Goal: Information Seeking & Learning: Learn about a topic

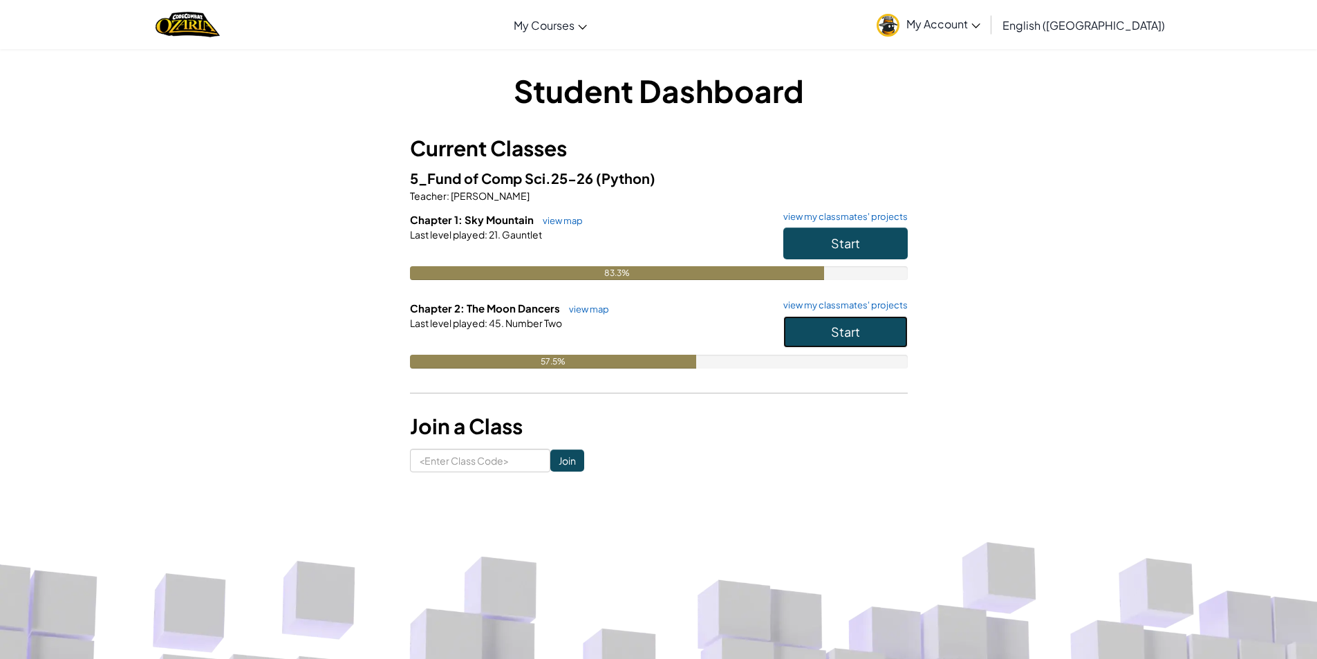
click at [872, 346] on button "Start" at bounding box center [845, 332] width 124 height 32
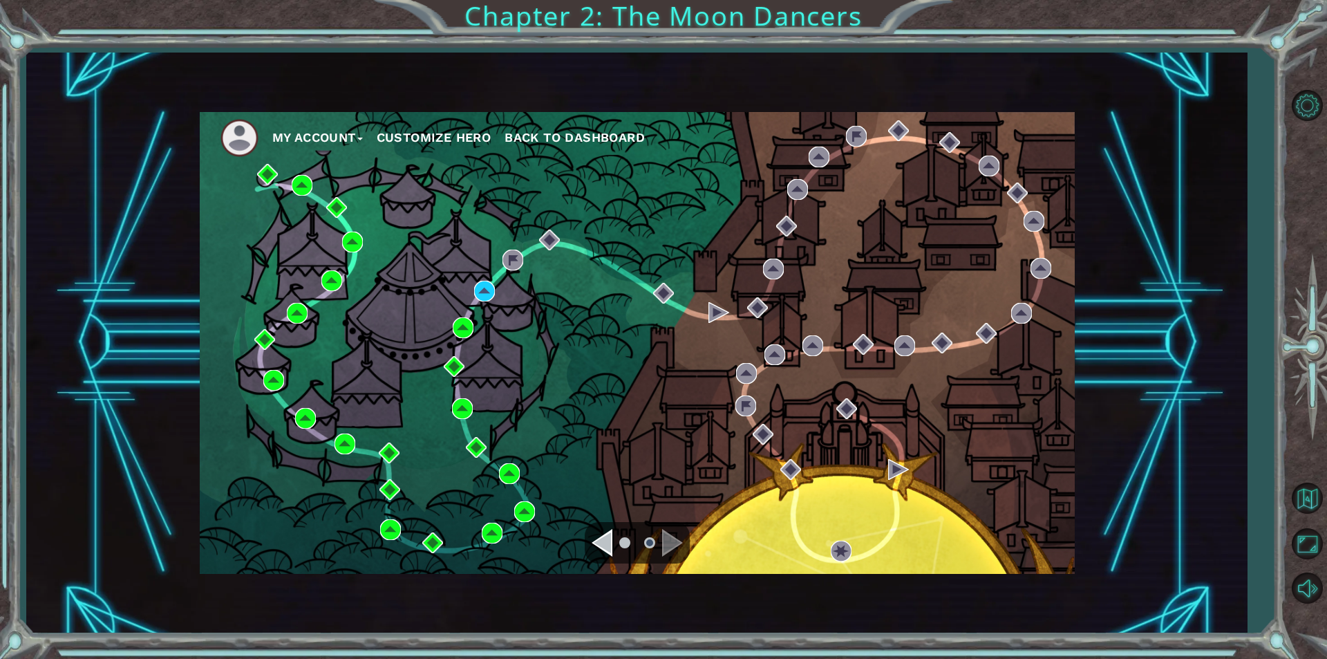
click at [492, 306] on div "My Account Customize Hero Back to Dashboard" at bounding box center [637, 343] width 875 height 462
click at [479, 300] on img at bounding box center [484, 291] width 21 height 21
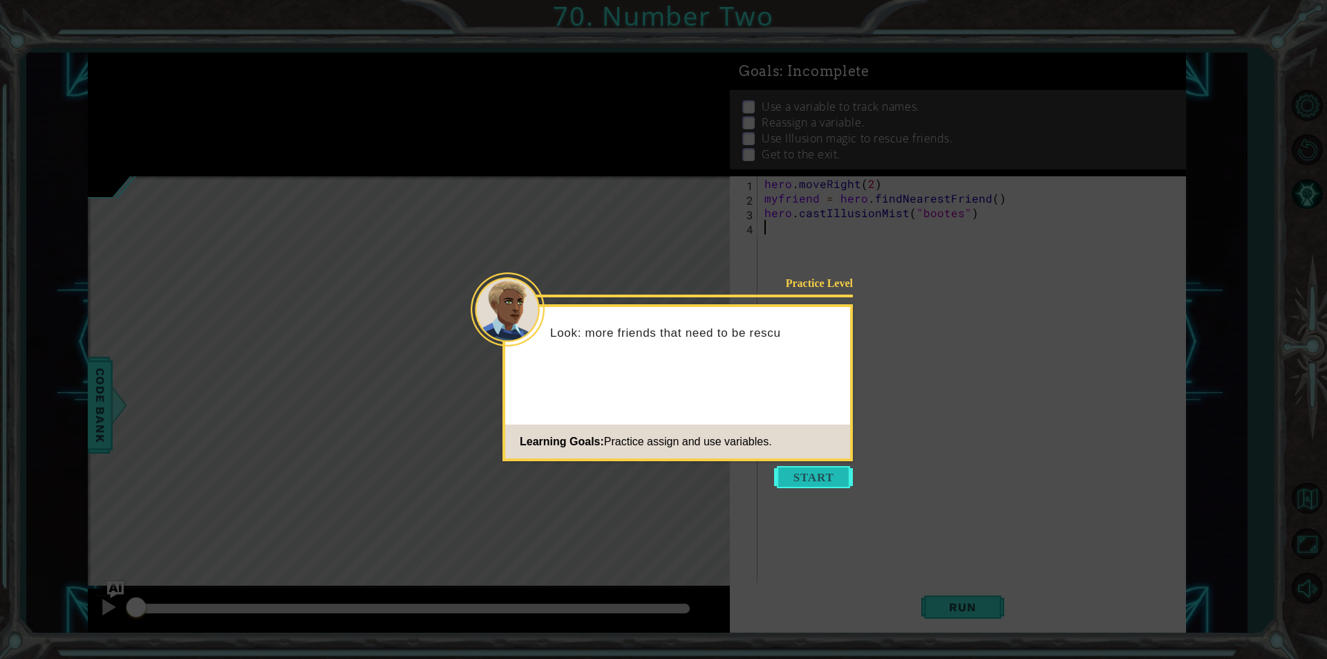
click at [776, 476] on button "Start" at bounding box center [813, 477] width 79 height 22
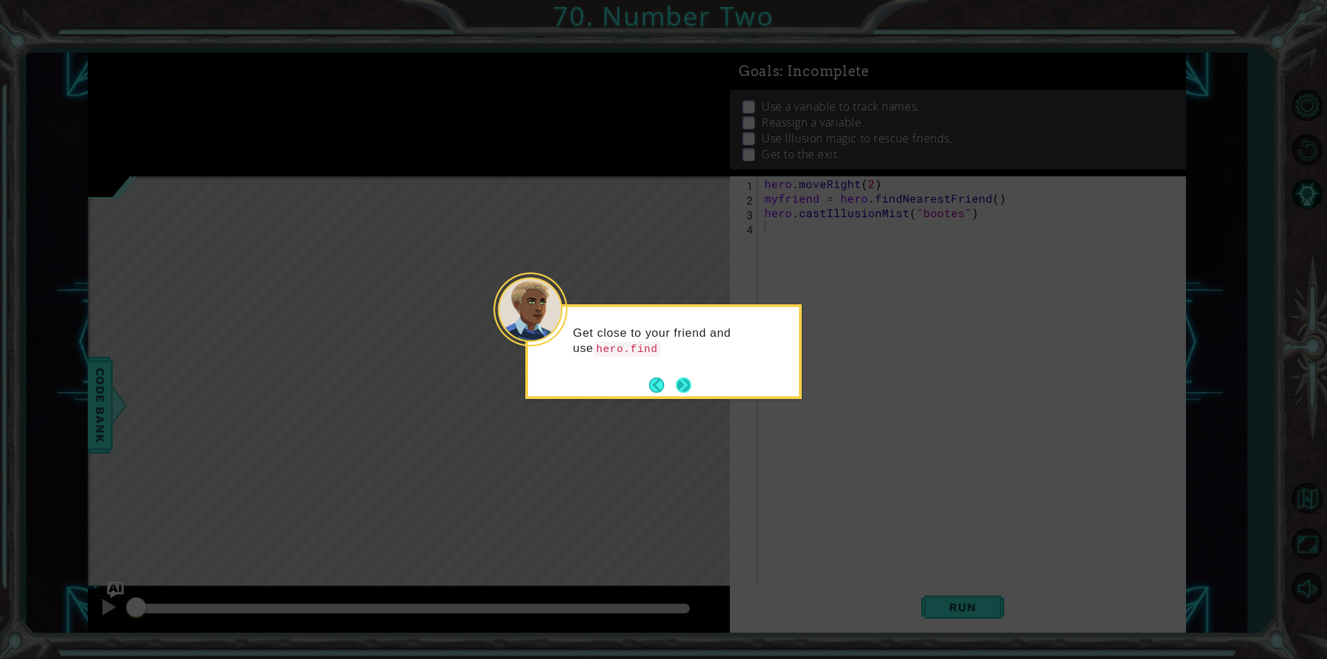
click at [689, 384] on button "Next" at bounding box center [683, 384] width 15 height 15
click at [679, 389] on button "Next" at bounding box center [683, 384] width 15 height 15
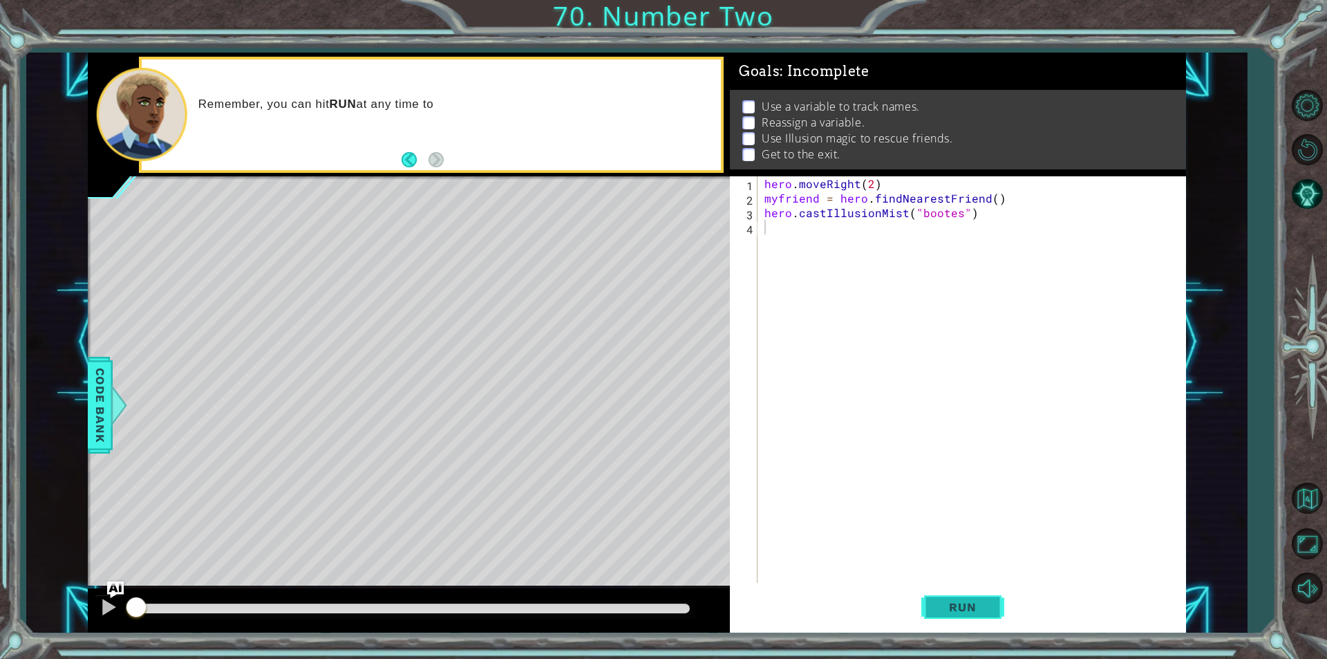
click at [922, 590] on button "Run" at bounding box center [963, 607] width 83 height 46
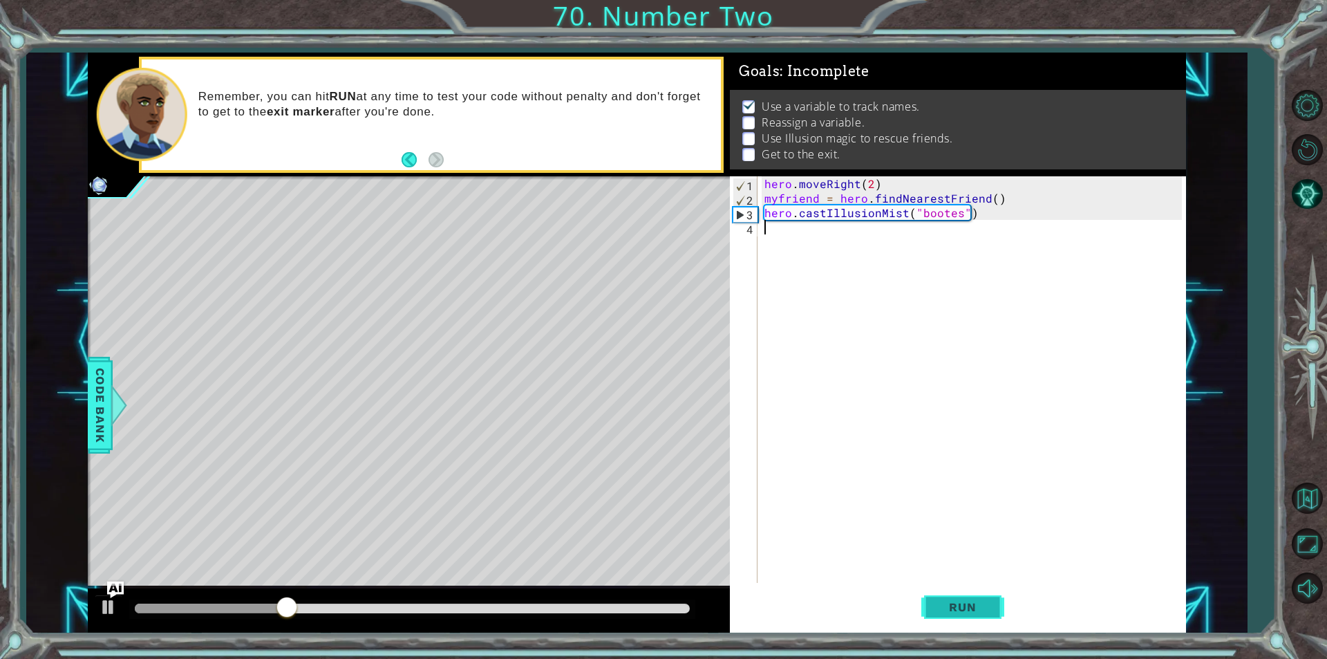
click at [924, 602] on button "Run" at bounding box center [963, 607] width 83 height 46
type textarea "hero.moveRight(2)"
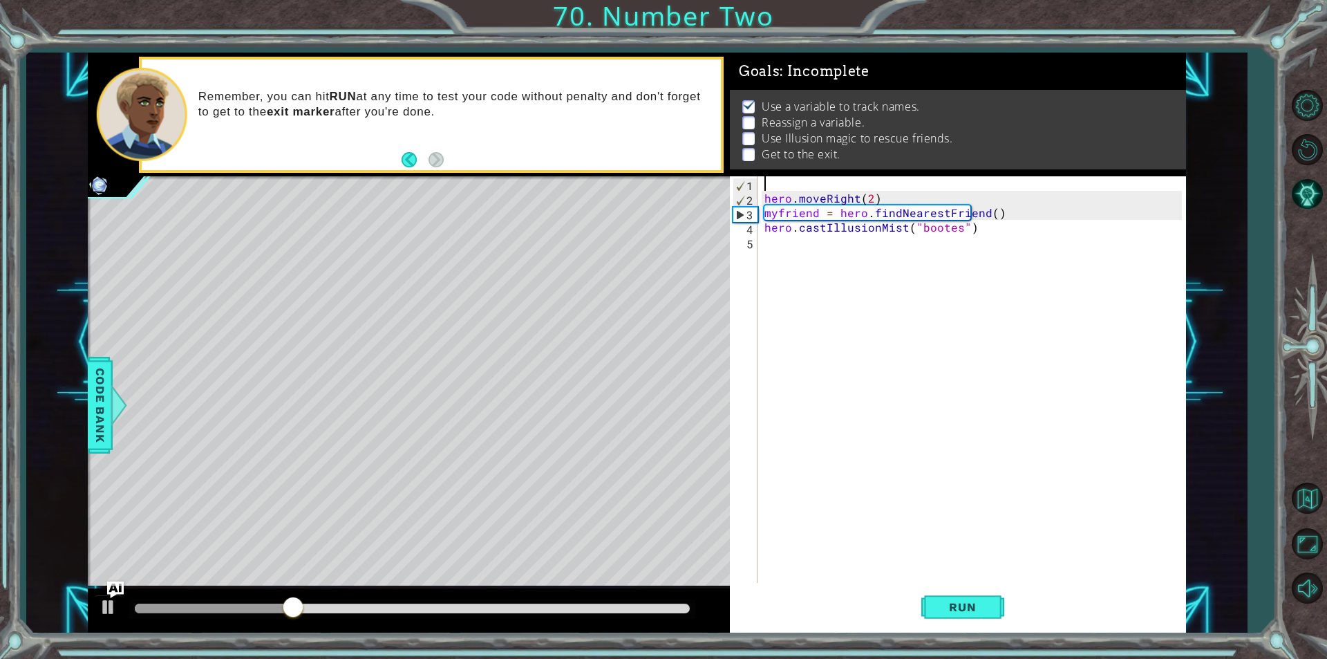
type textarea "F"
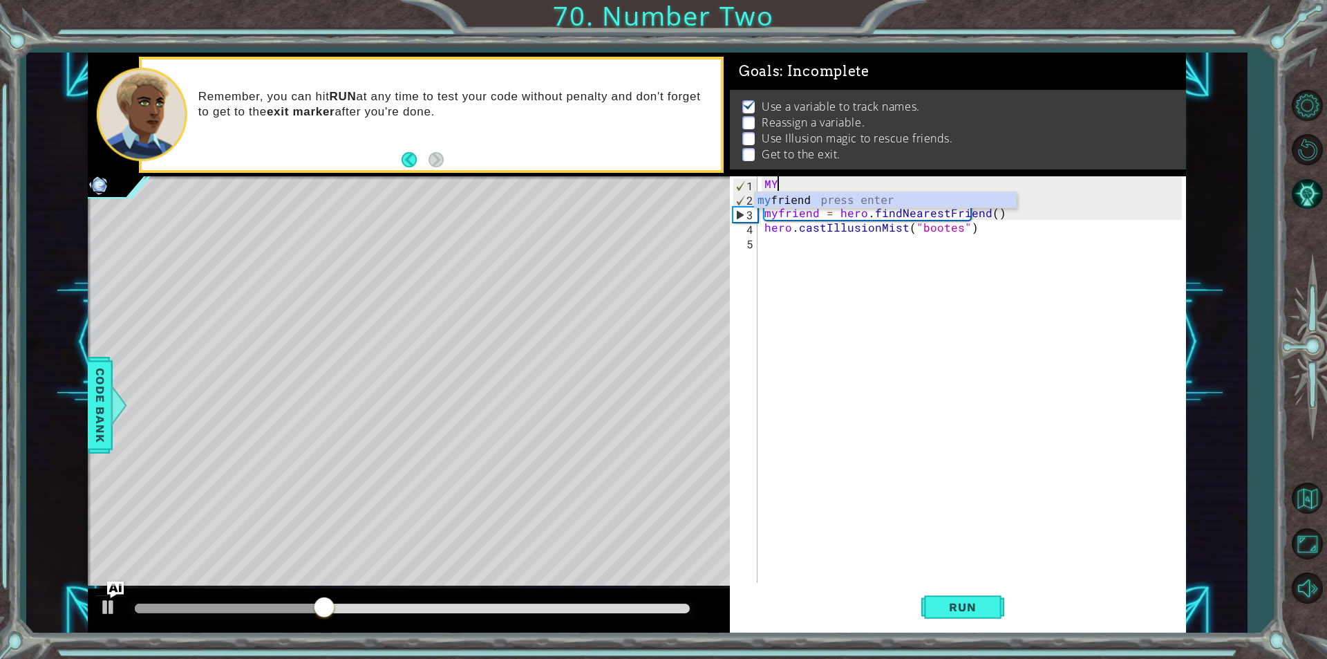
type textarea "M"
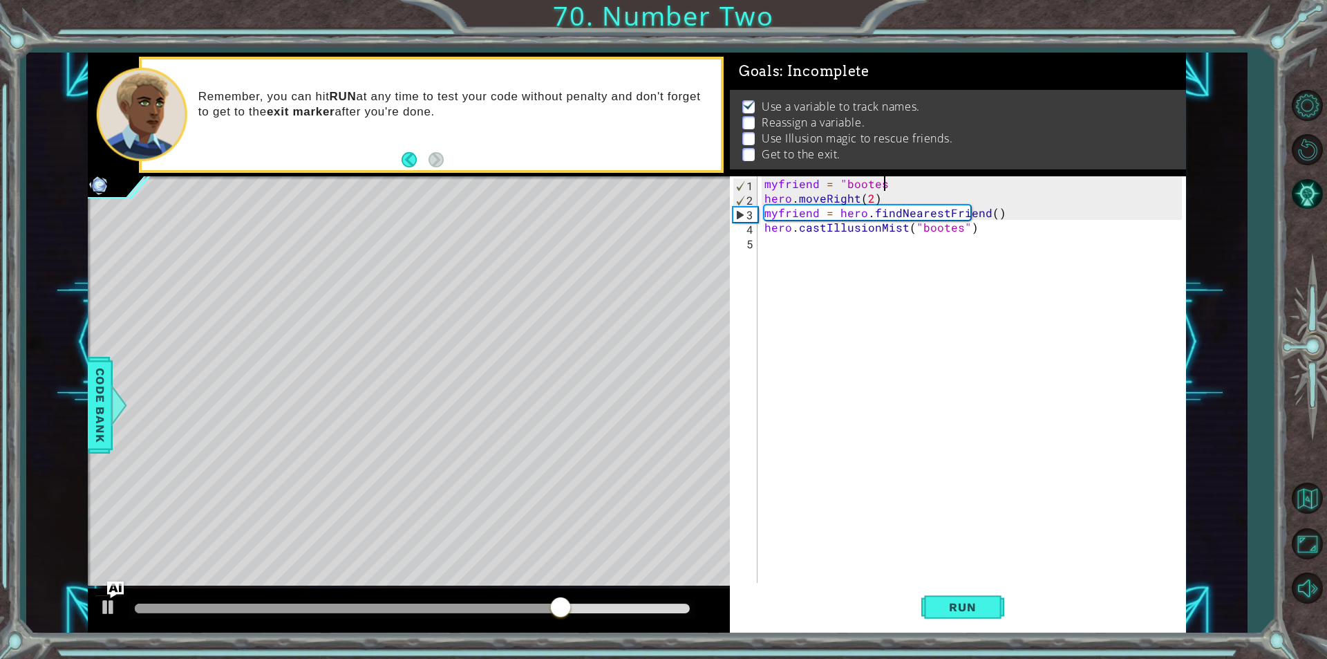
type textarea "myfriend = "bootes"
click at [784, 256] on div "myfriend = "bootes hero . moveRight ( 2 ) myfriend = hero . findNearestFriend (…" at bounding box center [975, 394] width 427 height 436
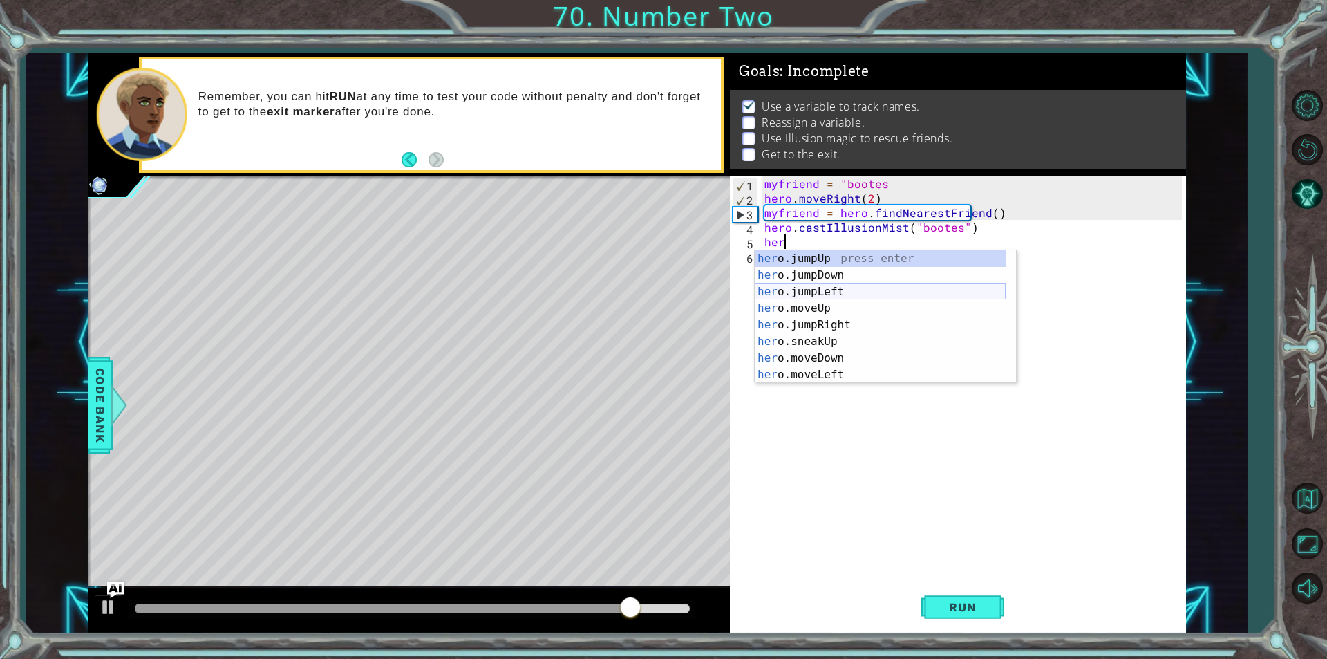
scroll to position [116, 0]
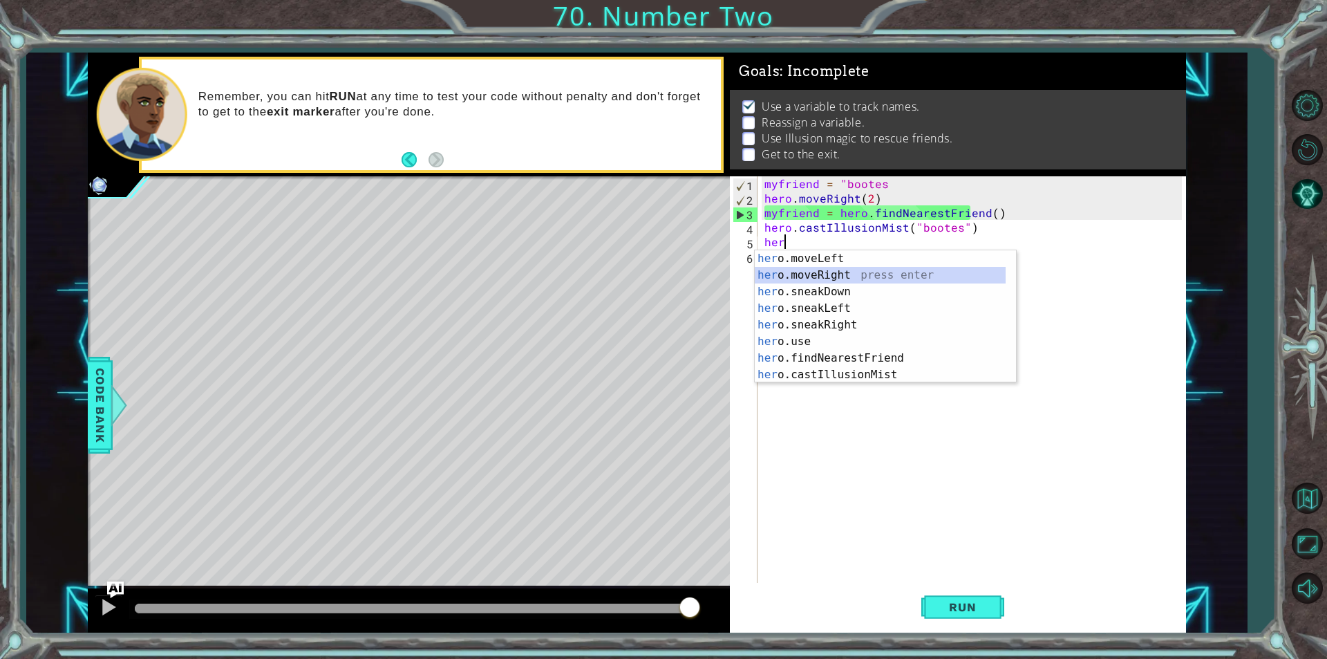
click at [839, 271] on div "her o.moveLeft press enter her o.moveRight press enter her o.sneakDown press en…" at bounding box center [880, 333] width 251 height 166
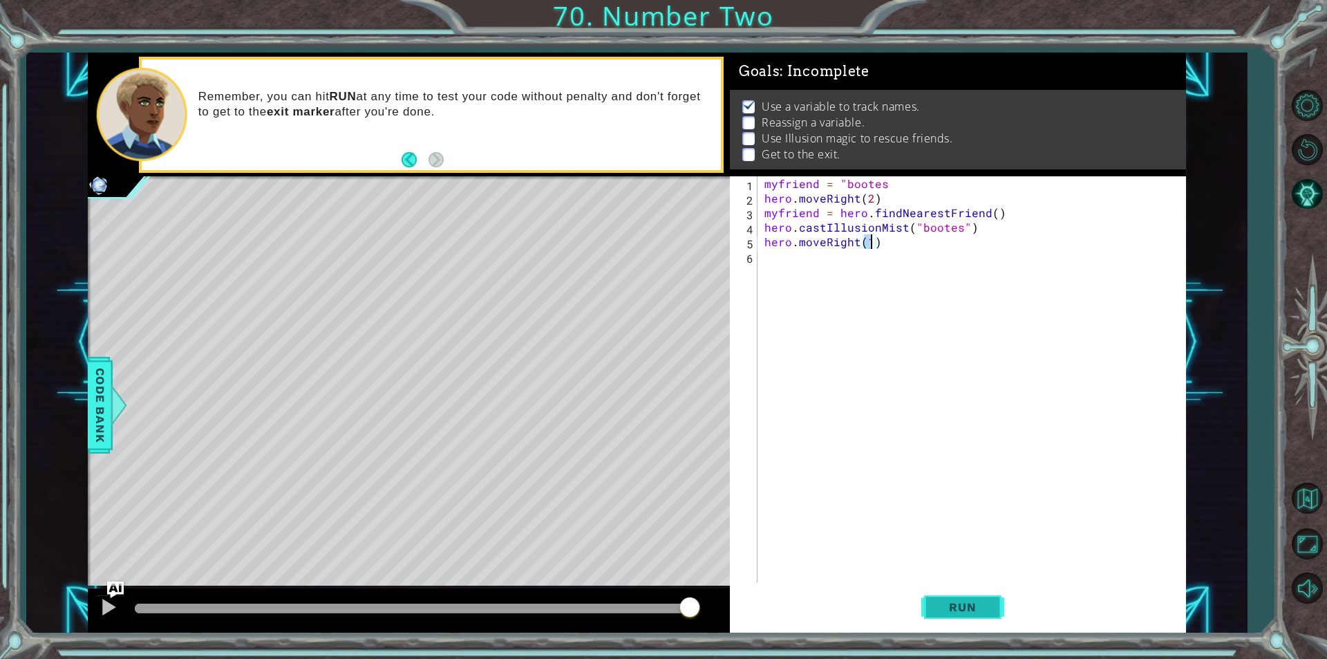
click at [994, 624] on button "Run" at bounding box center [963, 607] width 83 height 46
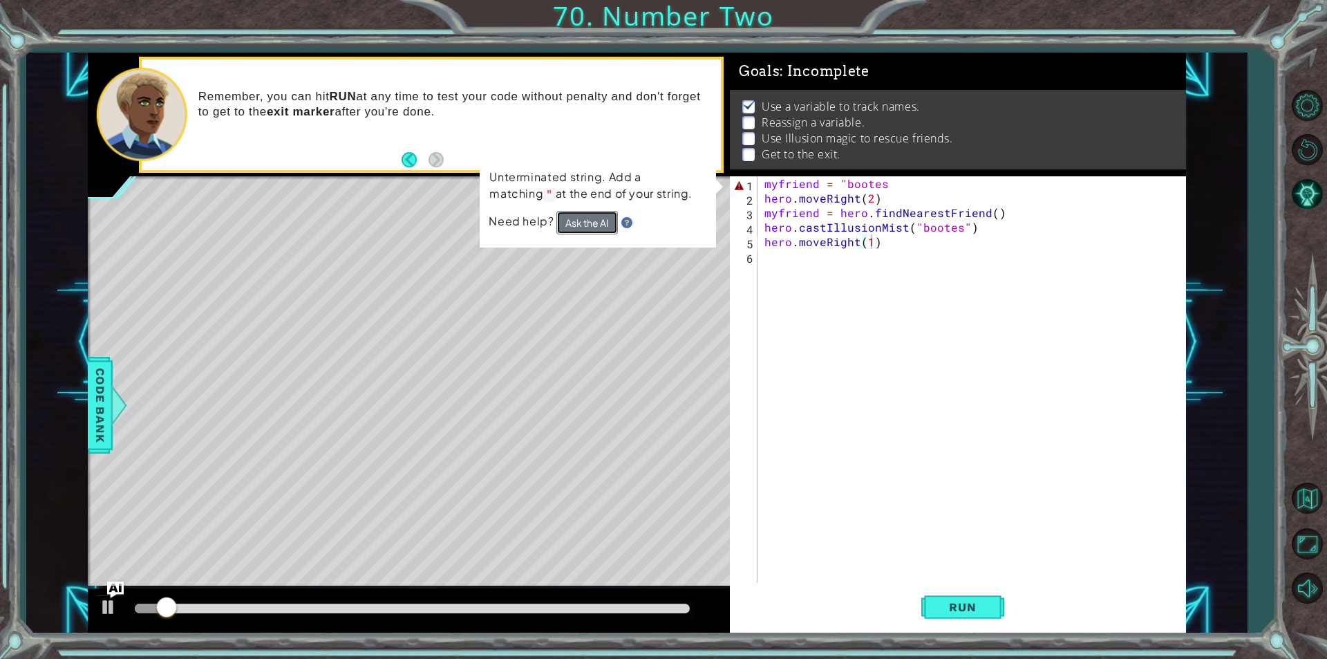
click at [568, 220] on button "Ask the AI" at bounding box center [588, 223] width 62 height 24
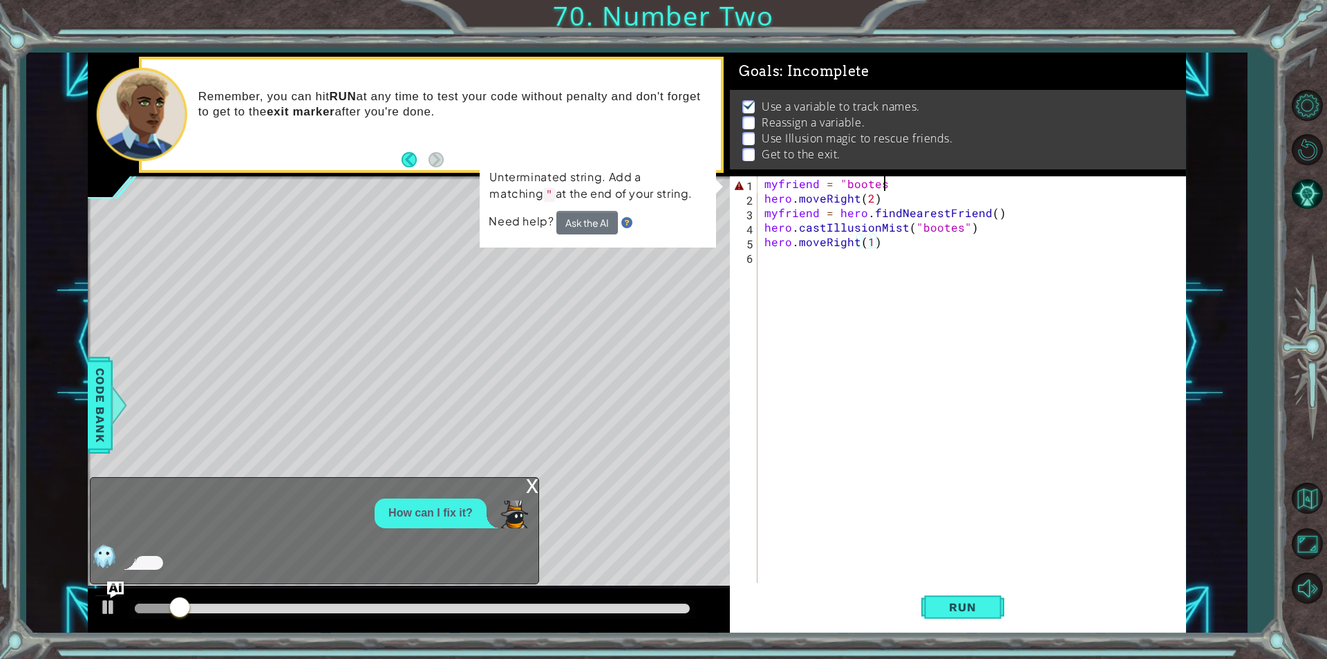
click at [888, 184] on div "myfriend = "bootes hero . moveRight ( 2 ) myfriend = hero . findNearestFriend (…" at bounding box center [975, 394] width 427 height 436
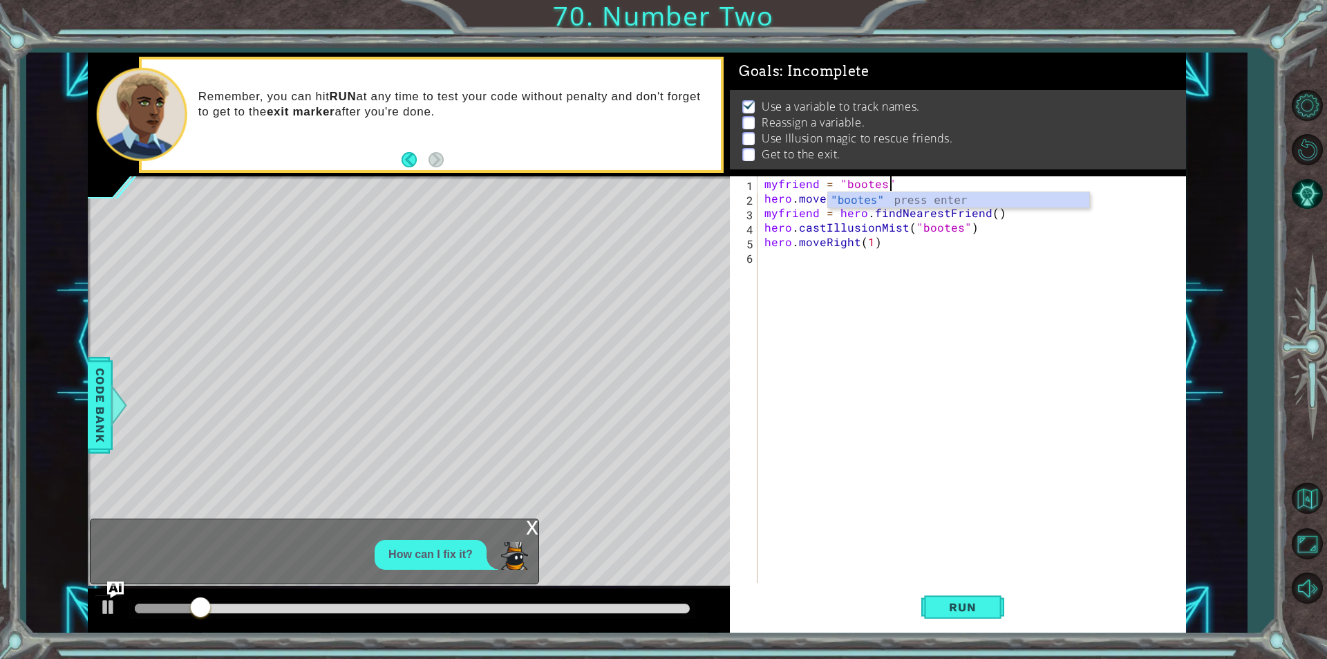
scroll to position [0, 7]
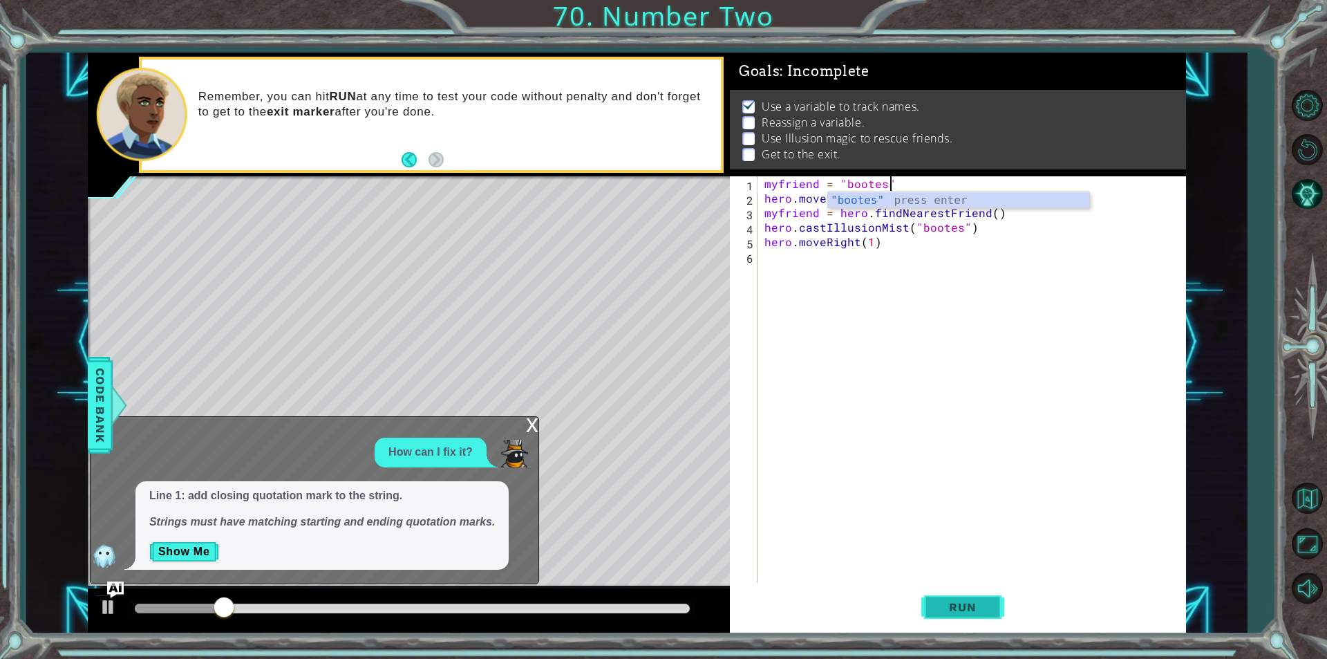
click at [937, 613] on span "Run" at bounding box center [962, 607] width 55 height 14
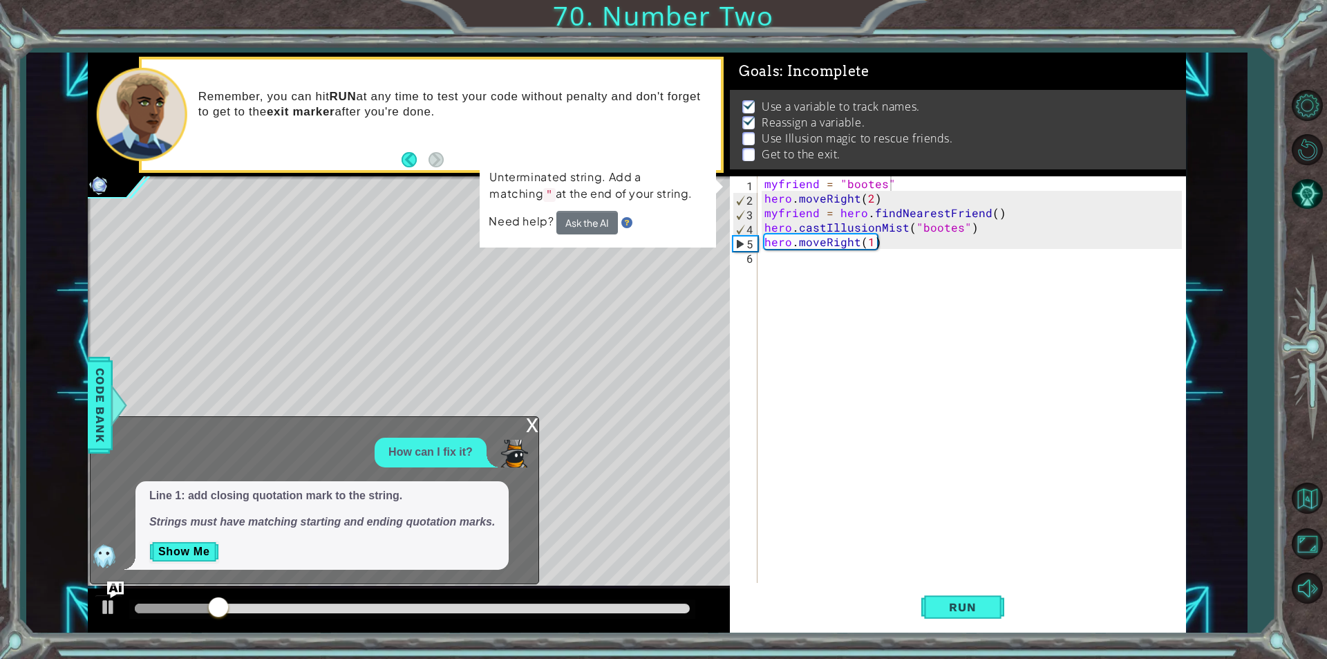
click at [721, 321] on div "Level Map" at bounding box center [407, 379] width 639 height 407
click at [530, 424] on div "x" at bounding box center [532, 424] width 12 height 14
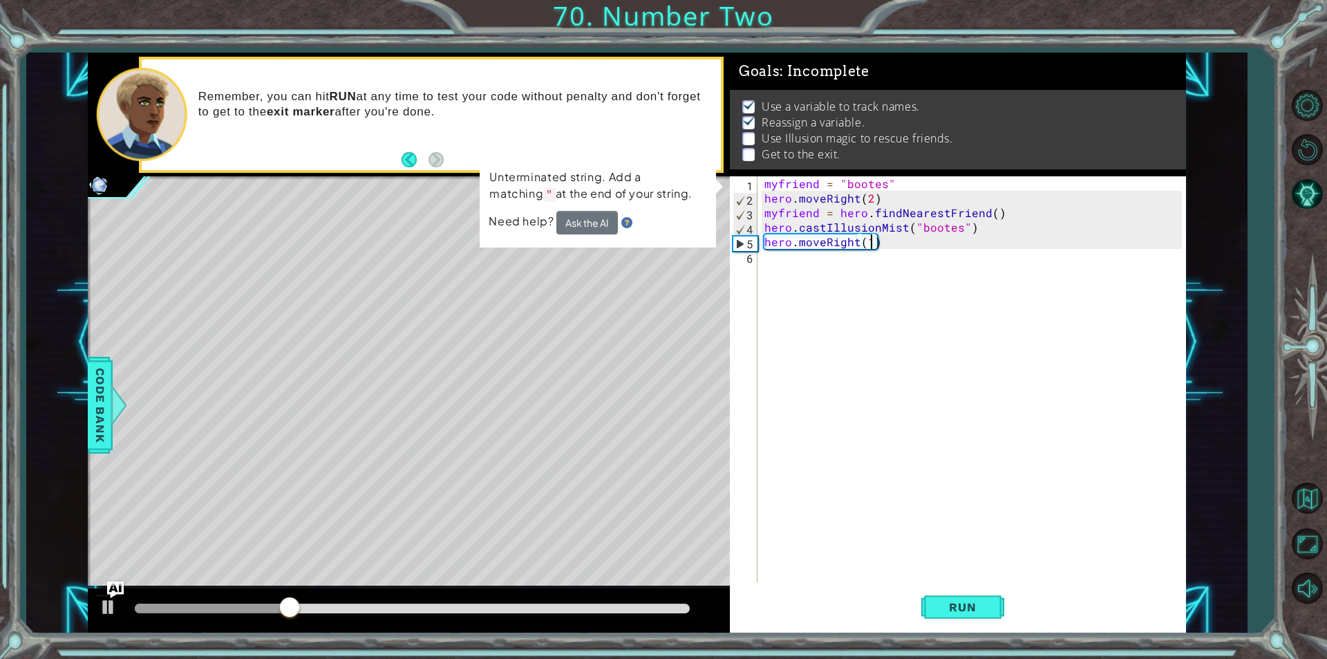
scroll to position [0, 6]
click at [871, 243] on div "myfriend = "bootes" hero . moveRight ( 2 ) myfriend = hero . findNearestFriend …" at bounding box center [975, 394] width 427 height 436
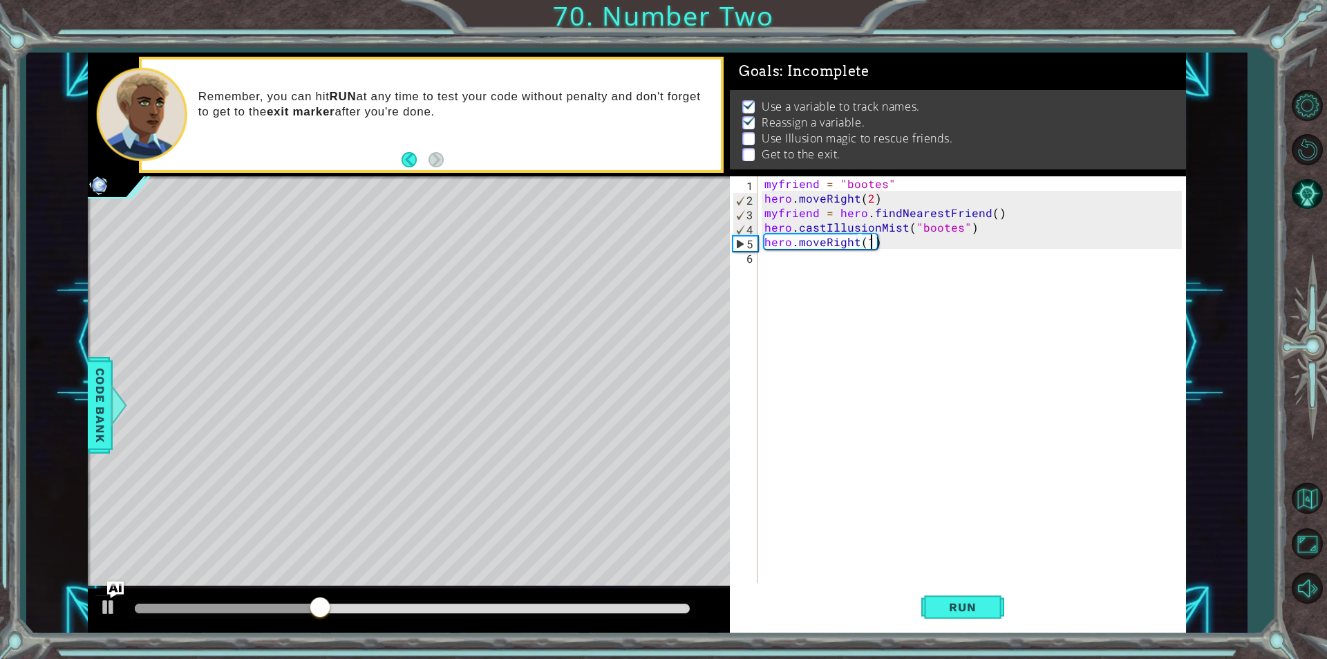
type textarea "hero.moveRight(2)"
click at [846, 274] on div "myfriend = "bootes" hero . moveRight ( 2 ) myfriend = hero . findNearestFriend …" at bounding box center [975, 394] width 427 height 436
click at [989, 596] on button "Run" at bounding box center [963, 607] width 83 height 46
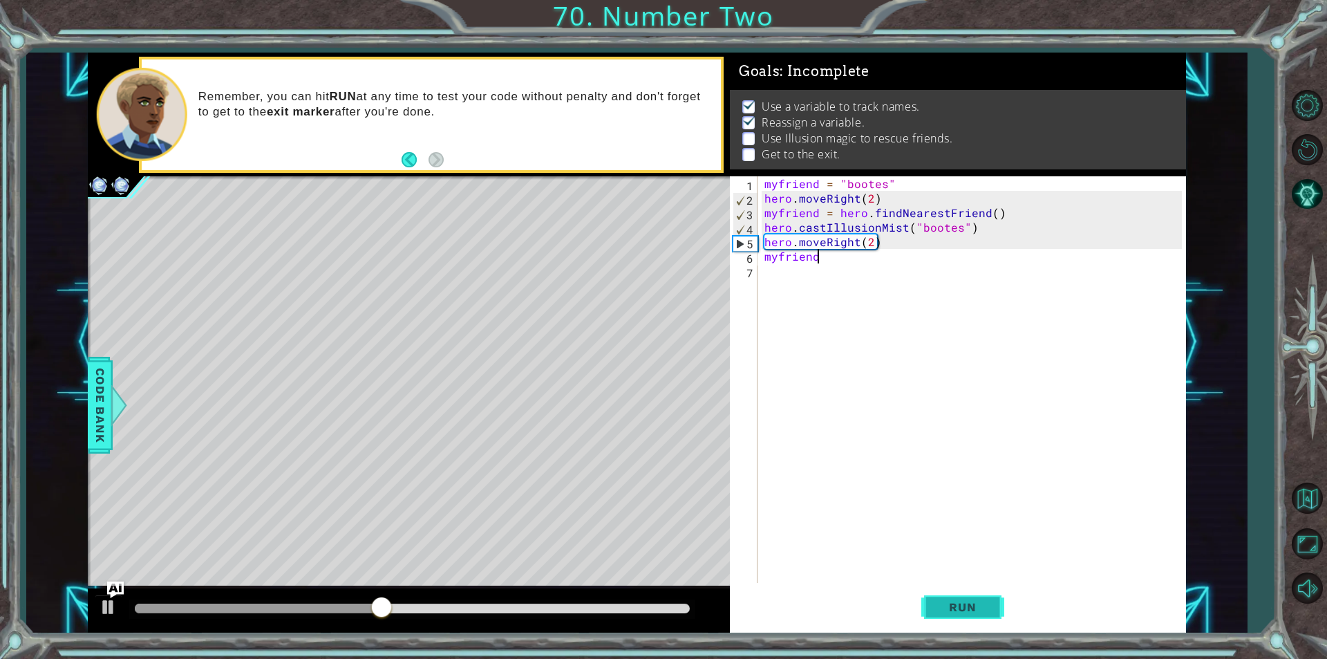
click at [981, 600] on span "Run" at bounding box center [962, 607] width 55 height 14
drag, startPoint x: 926, startPoint y: 186, endPoint x: 755, endPoint y: 182, distance: 171.5
click at [755, 182] on div "myfriend 1 2 3 4 5 6 7 myfriend = "bootes" hero . moveRight ( 2 ) myfriend = he…" at bounding box center [956, 379] width 452 height 407
type textarea "myfriend = "bootes""
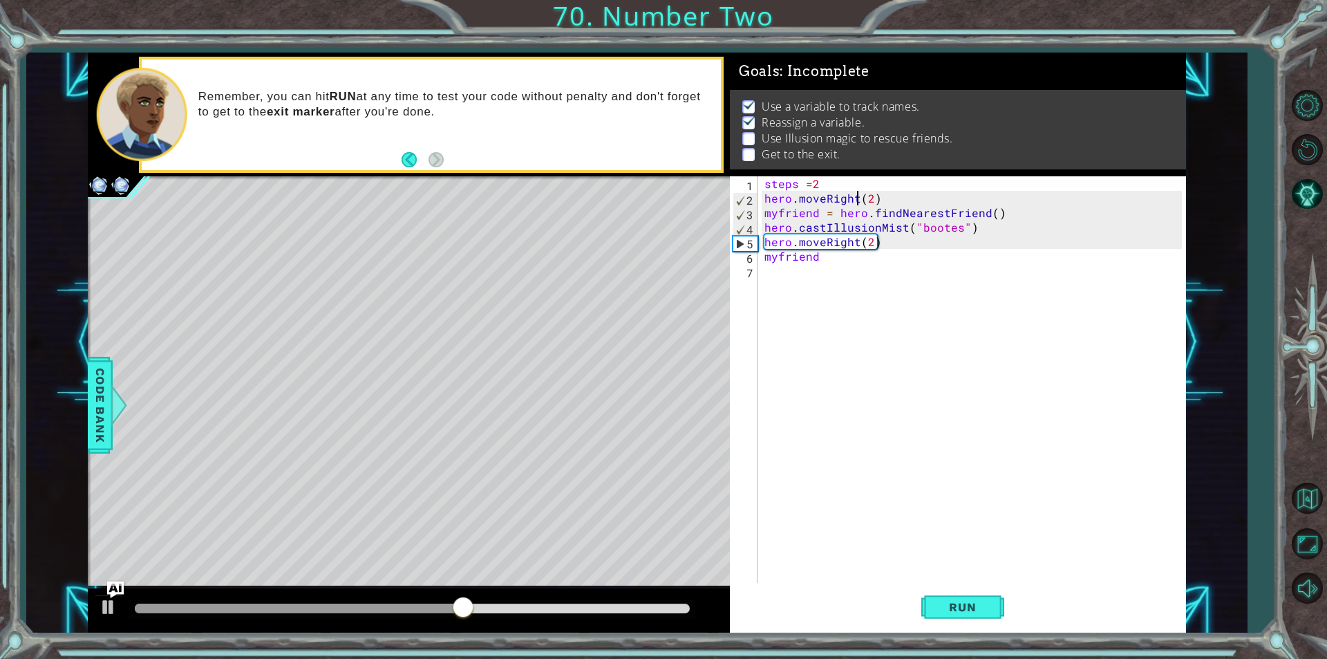
click at [859, 199] on div "steps = 2 hero . moveRight ( 2 ) myfriend = hero . findNearestFriend ( ) hero .…" at bounding box center [975, 394] width 427 height 436
click at [864, 195] on div "steps = 2 hero . moveRight ( 2 ) myfriend = hero . findNearestFriend ( ) hero .…" at bounding box center [975, 394] width 427 height 436
click at [869, 190] on div "steps = 2 hero . moveRight ( 2 ) myfriend = hero . findNearestFriend ( ) hero .…" at bounding box center [975, 394] width 427 height 436
click at [868, 202] on div "steps = 2 hero . moveRight ( 2 ) myfriend = hero . findNearestFriend ( ) hero .…" at bounding box center [975, 394] width 427 height 436
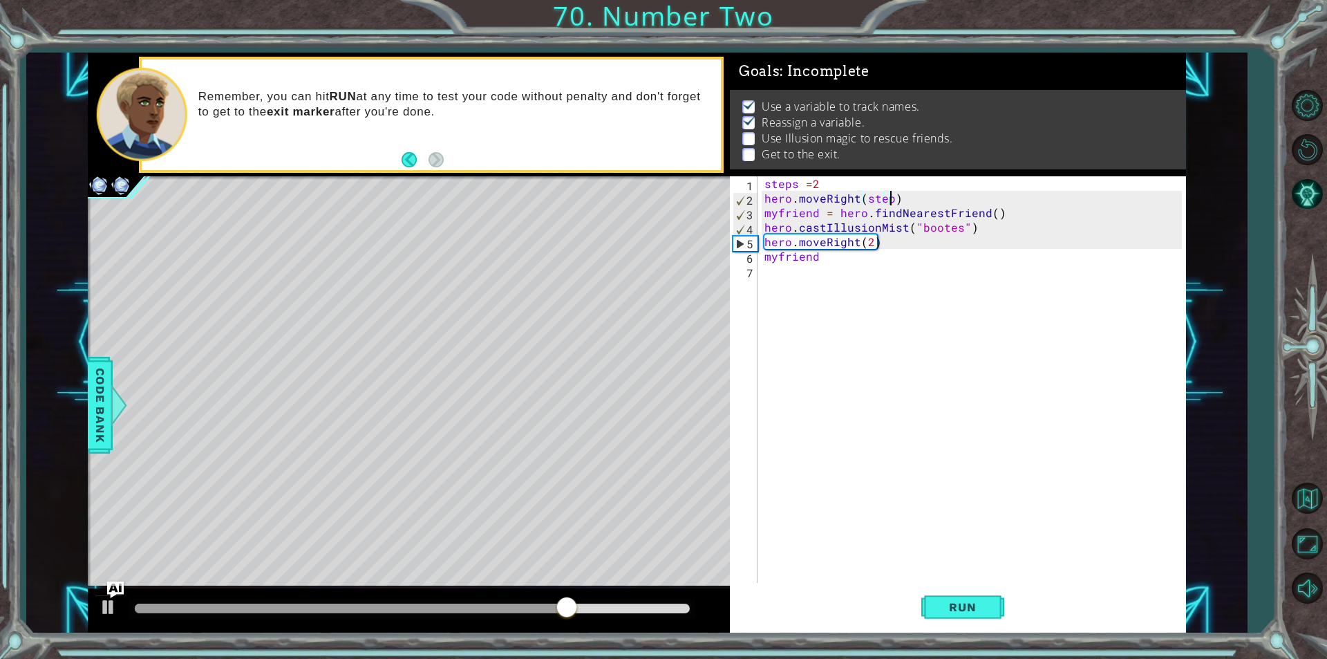
scroll to position [0, 8]
click at [930, 608] on button "Run" at bounding box center [963, 607] width 83 height 46
click at [955, 225] on div "steps = 2 hero . moveRight ( steps ) myfriend = hero . findNearestFriend ( ) he…" at bounding box center [975, 394] width 427 height 436
click at [963, 227] on div "steps = 2 hero . moveRight ( steps ) myfriend = hero . findNearestFriend ( ) he…" at bounding box center [975, 394] width 427 height 436
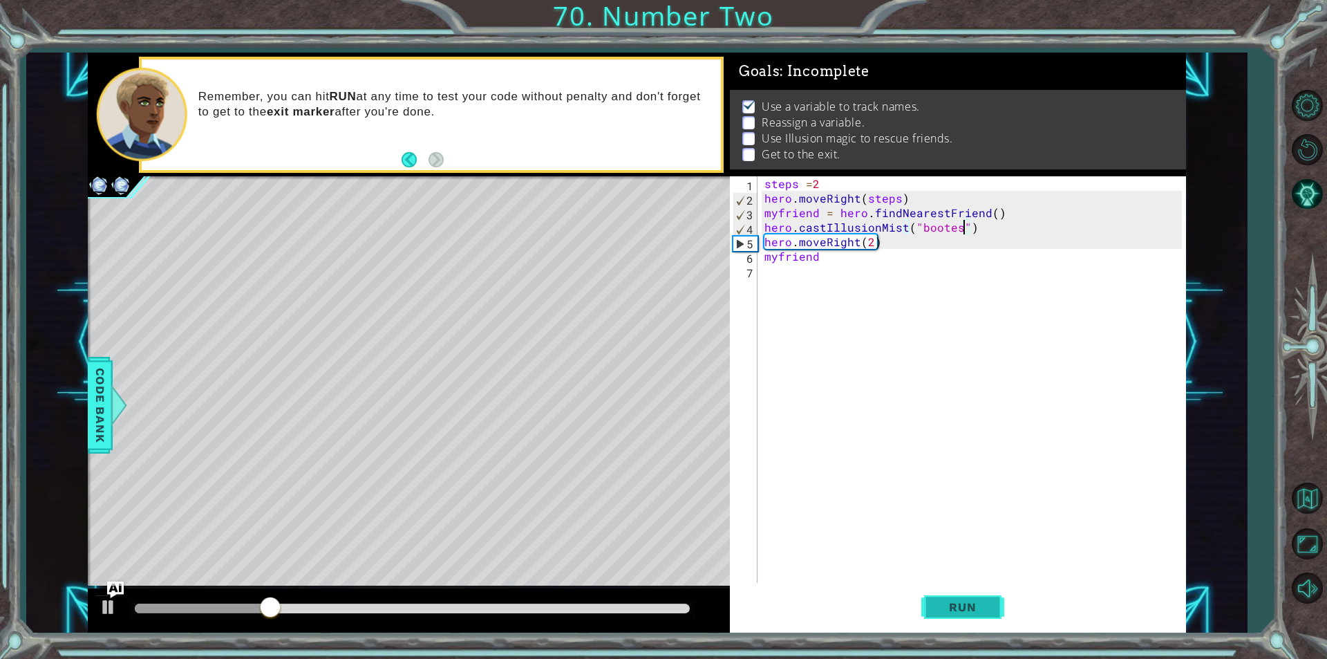
click at [962, 614] on button "Run" at bounding box center [963, 607] width 83 height 46
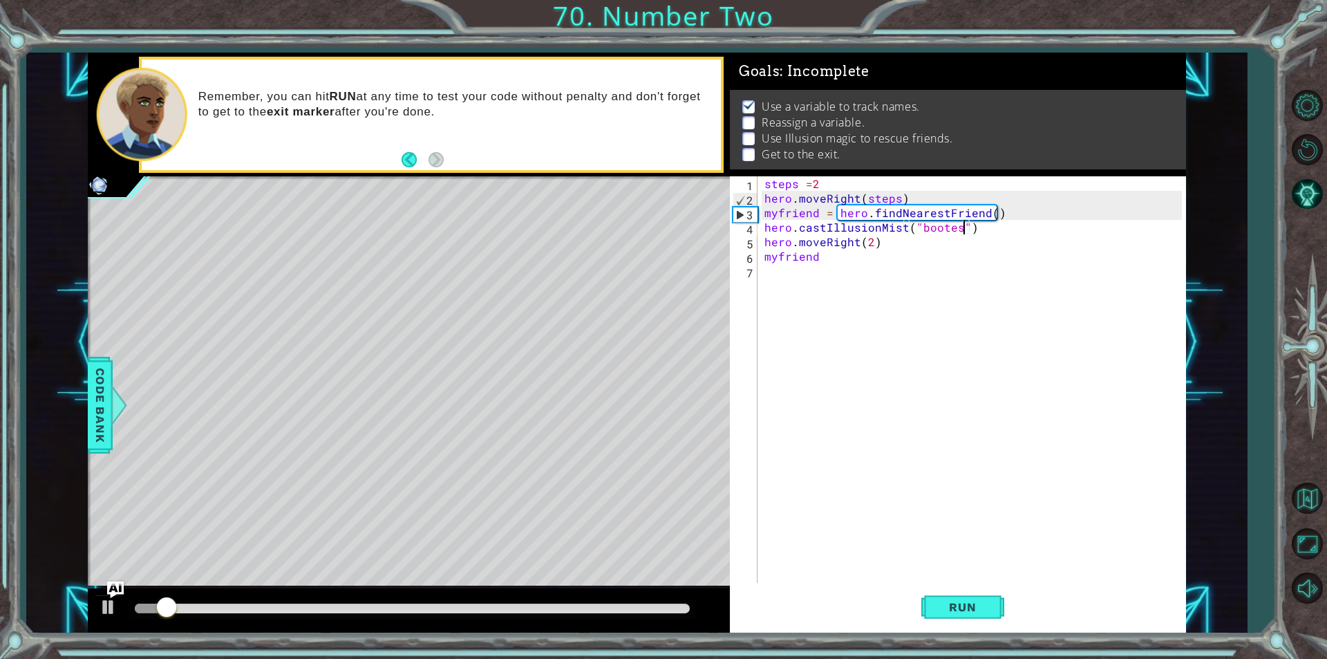
click at [923, 226] on div "steps = 2 hero . moveRight ( steps ) myfriend = hero . findNearestFriend ( ) he…" at bounding box center [975, 394] width 427 height 436
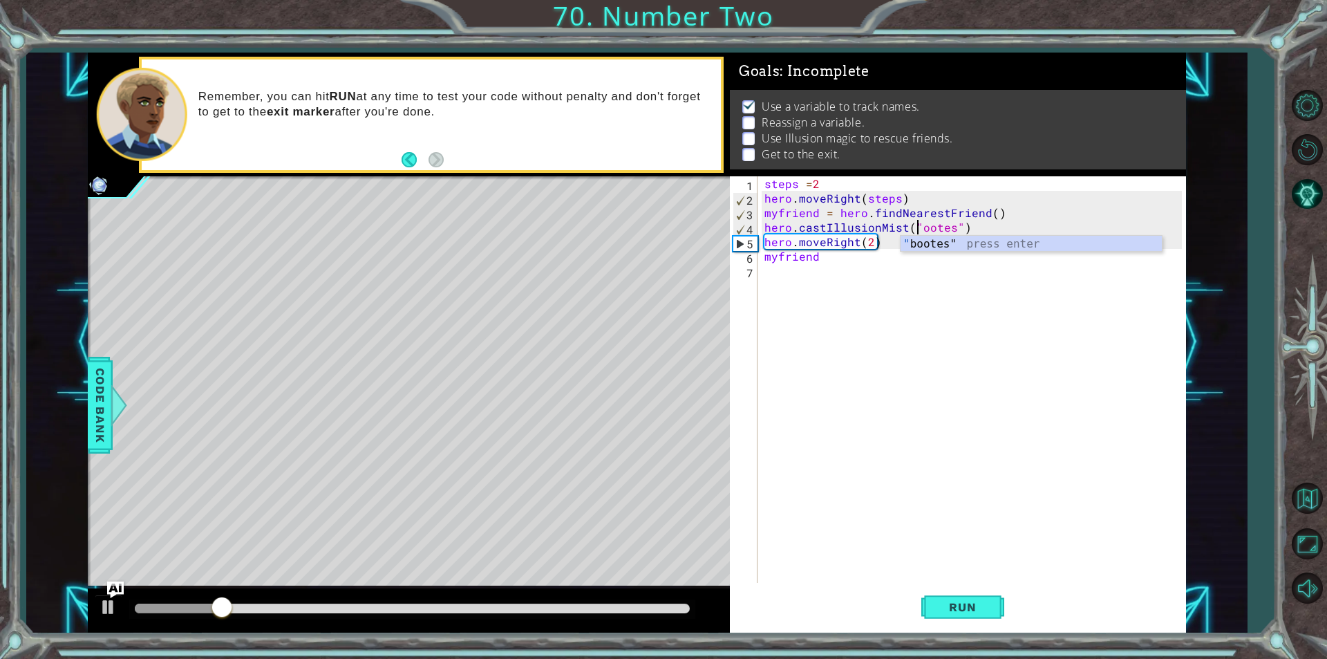
scroll to position [0, 10]
type textarea "hero.castIllusionMist("Bootes")"
click at [955, 592] on button "Run" at bounding box center [963, 607] width 83 height 46
click at [846, 264] on div "steps = 2 hero . moveRight ( steps ) myfriend = hero . findNearestFriend ( ) he…" at bounding box center [975, 394] width 427 height 436
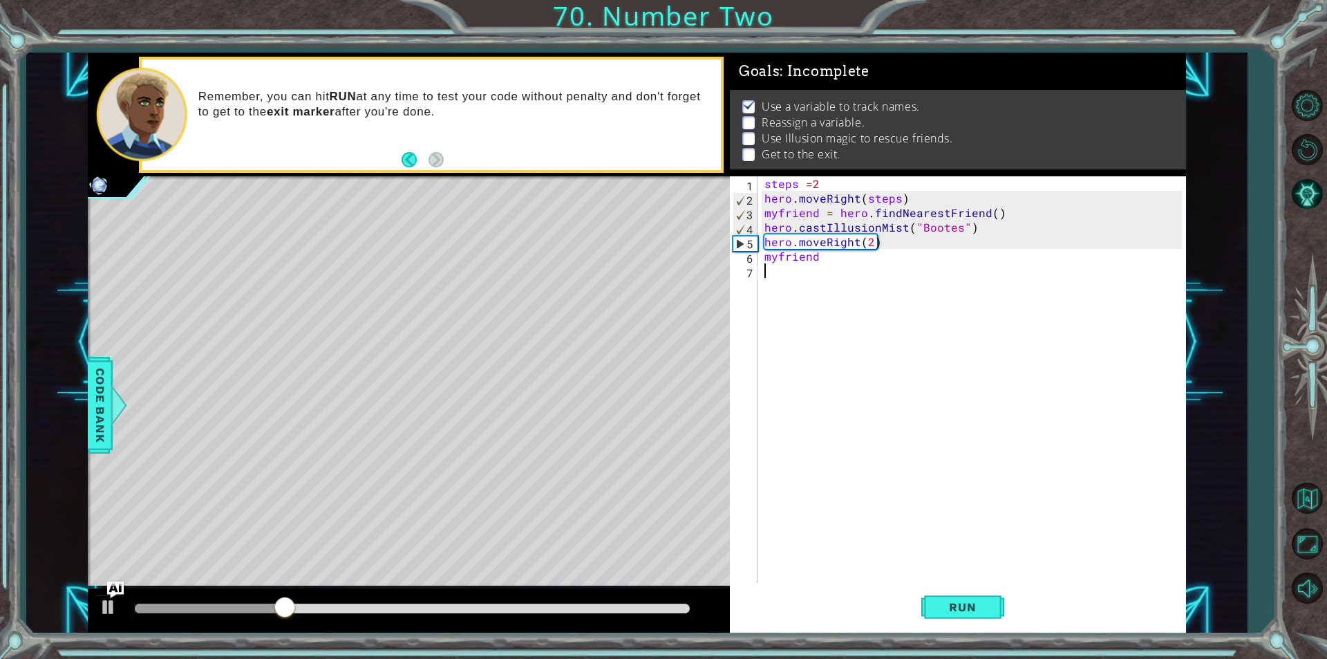
click at [848, 259] on div "steps = 2 hero . moveRight ( steps ) myfriend = hero . findNearestFriend ( ) he…" at bounding box center [975, 394] width 427 height 436
type textarea "m"
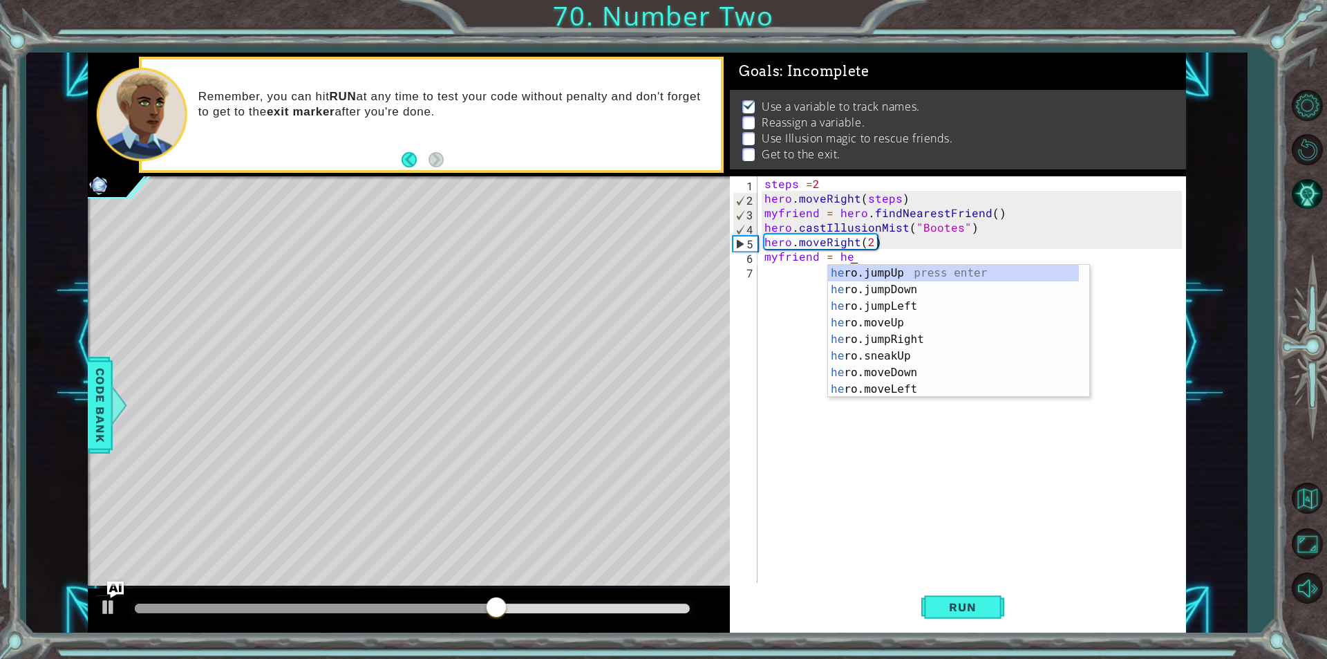
type textarea "myfriend = her"
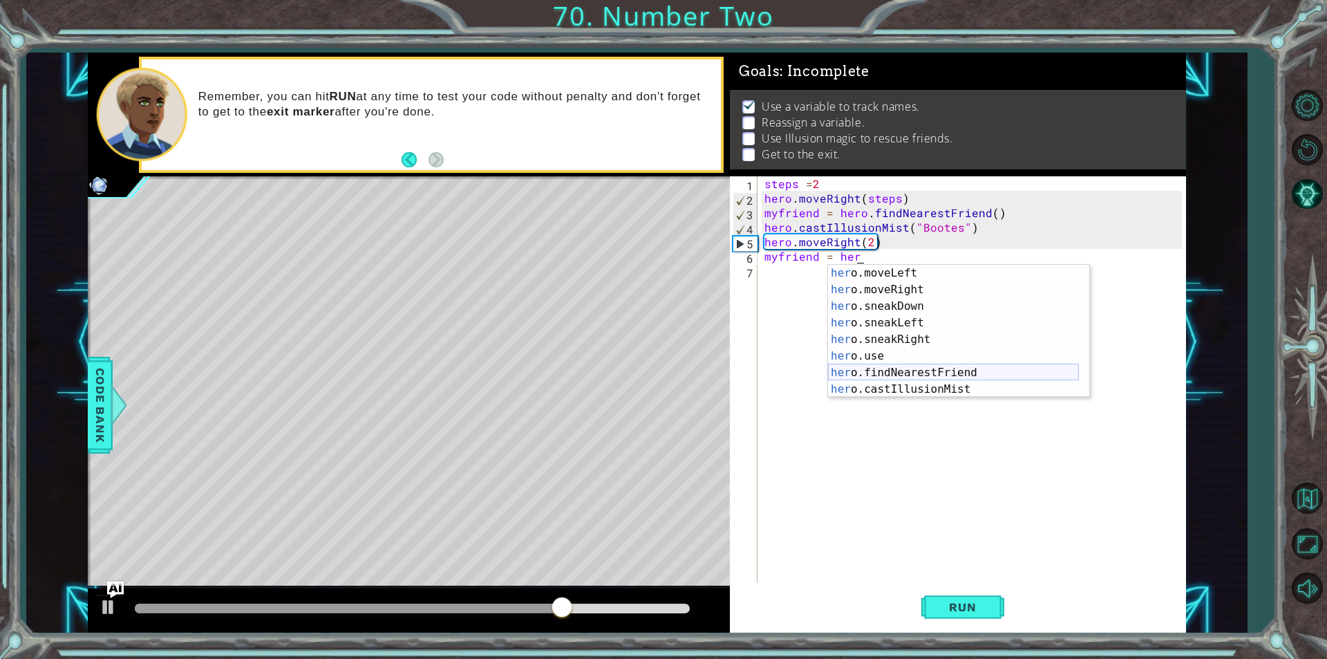
click at [942, 367] on div "her o.moveLeft press enter her o.moveRight press enter her o.sneakDown press en…" at bounding box center [953, 348] width 251 height 166
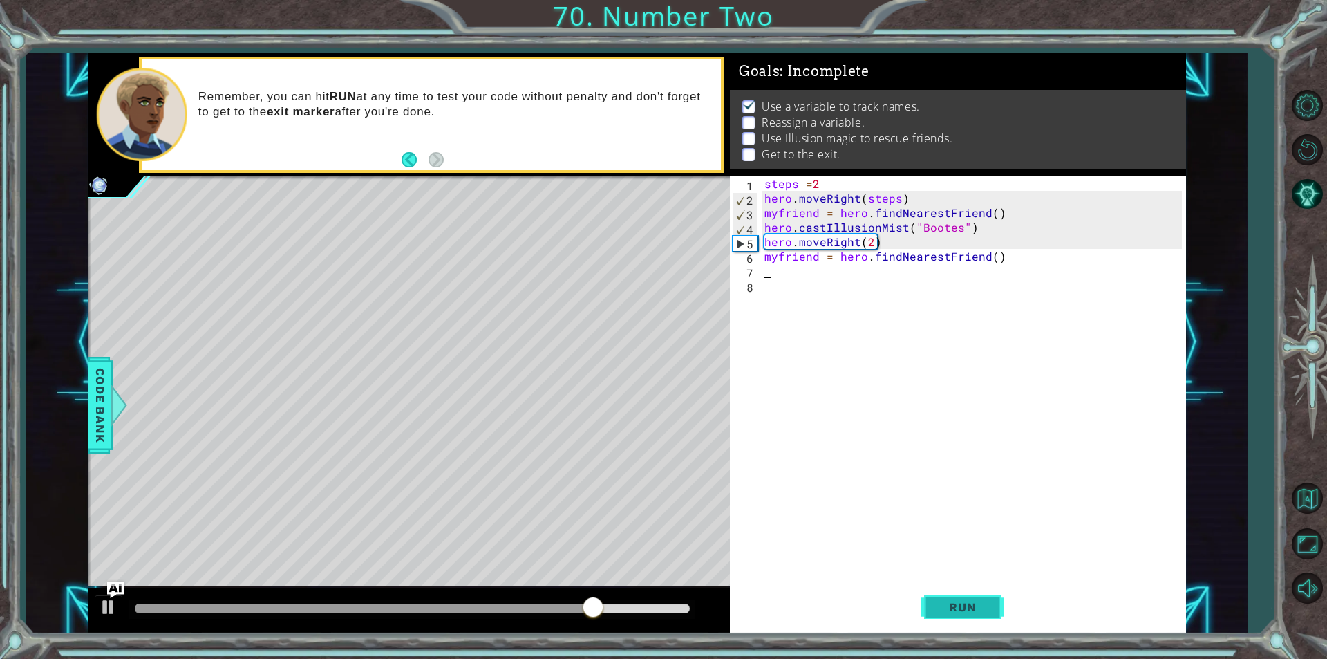
click at [946, 601] on span "Run" at bounding box center [962, 607] width 55 height 14
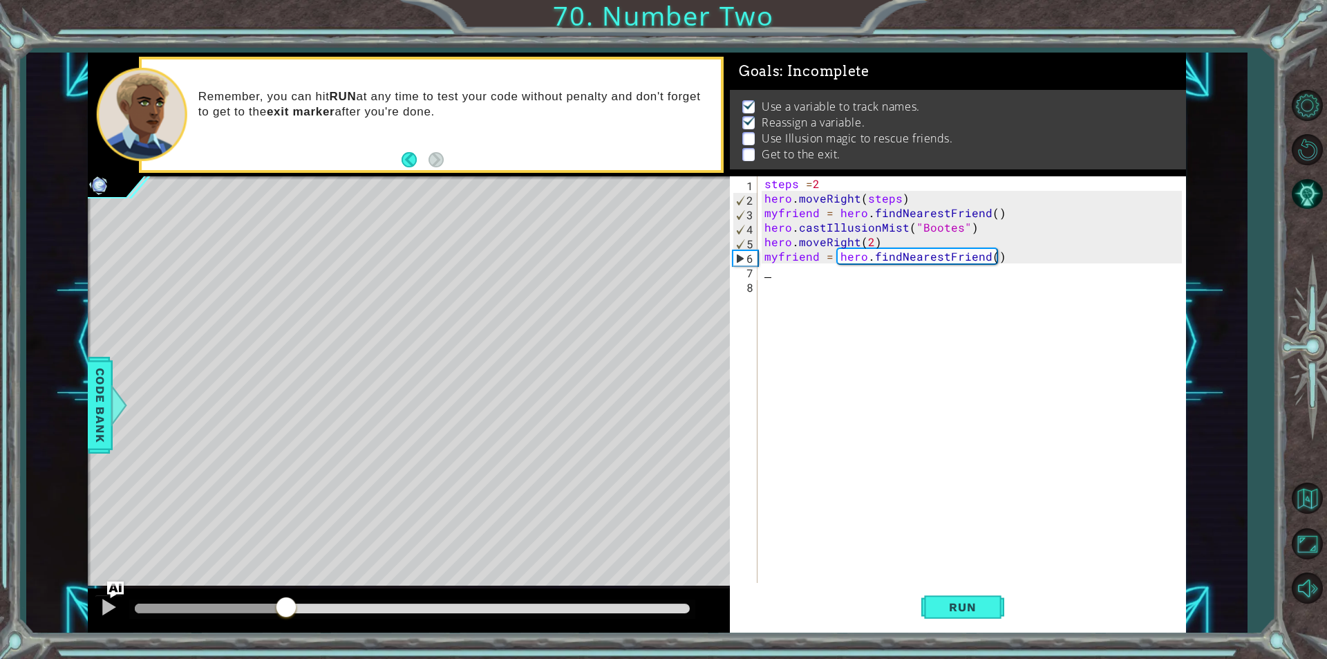
drag, startPoint x: 205, startPoint y: 618, endPoint x: 286, endPoint y: 596, distance: 83.2
click at [286, 596] on div at bounding box center [286, 608] width 25 height 25
drag, startPoint x: 348, startPoint y: 607, endPoint x: 272, endPoint y: 615, distance: 76.5
click at [272, 613] on div at bounding box center [412, 609] width 555 height 10
click at [101, 611] on div at bounding box center [109, 607] width 18 height 18
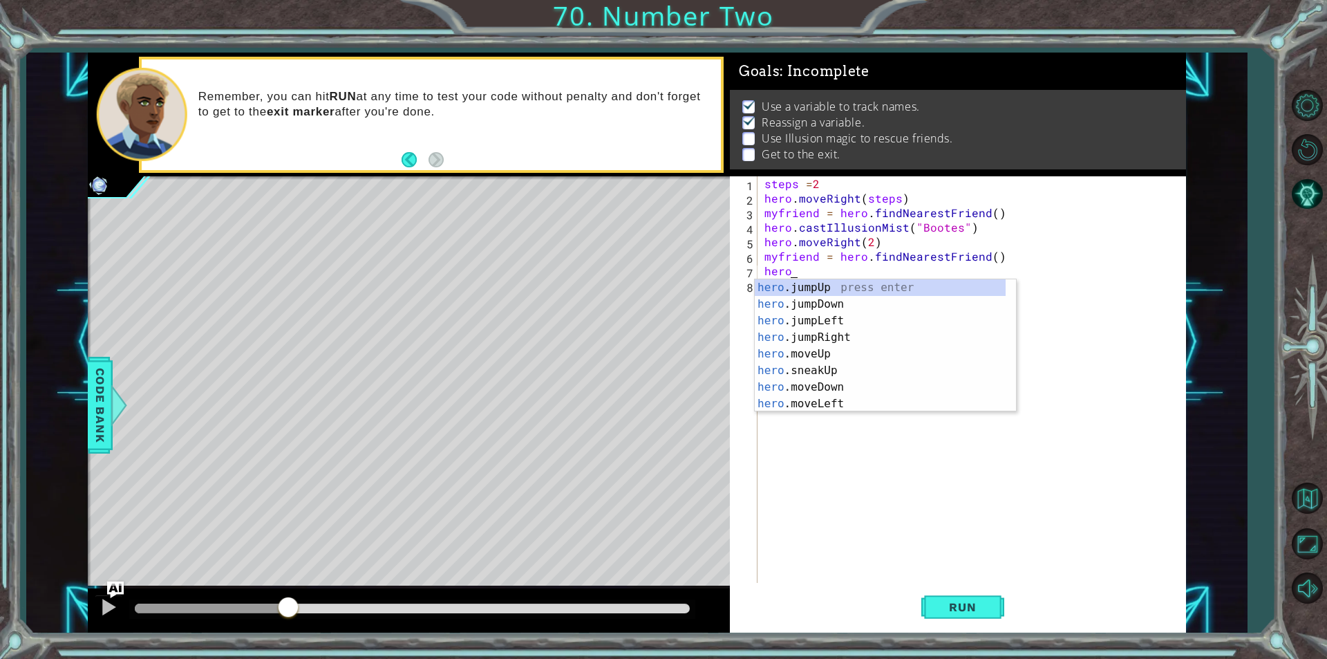
scroll to position [116, 0]
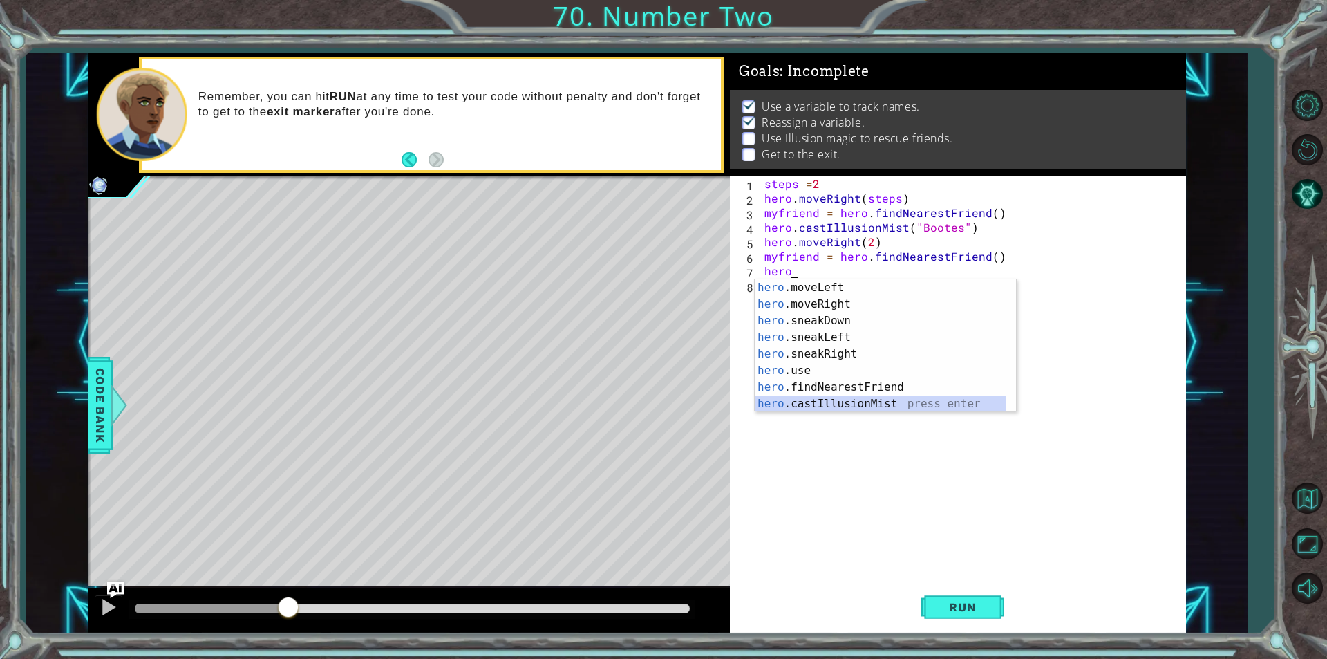
click at [837, 398] on div "hero .moveLeft press enter hero .moveRight press enter hero .sneakDown press en…" at bounding box center [880, 362] width 251 height 166
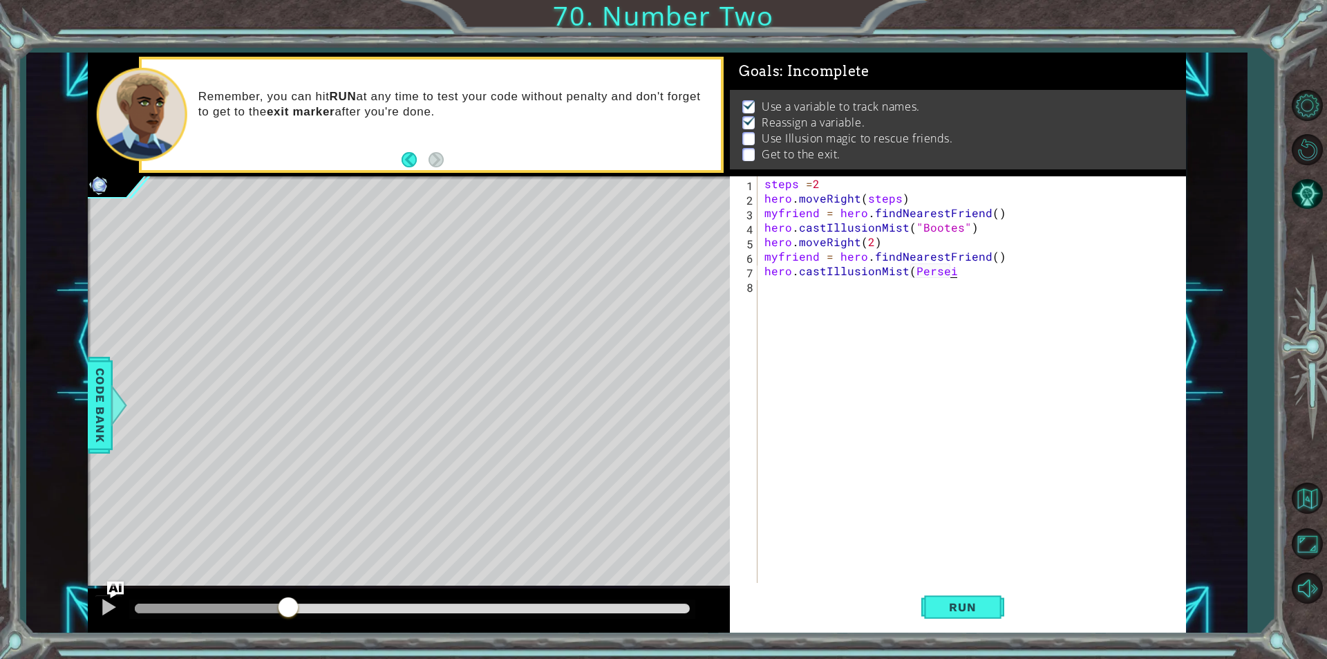
scroll to position [0, 11]
click at [927, 627] on button "Run" at bounding box center [963, 607] width 83 height 46
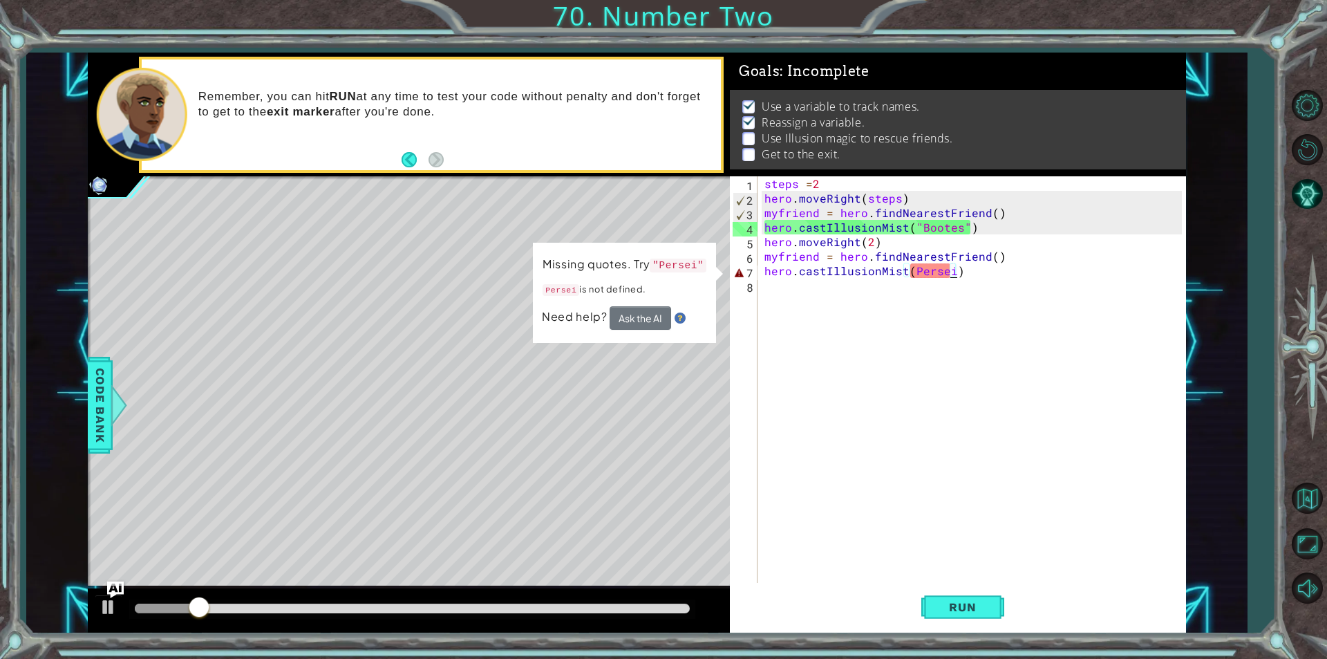
click at [947, 265] on div "steps = 2 hero . moveRight ( steps ) myfriend = hero . findNearestFriend ( ) he…" at bounding box center [975, 394] width 427 height 436
click at [946, 268] on div "steps = 2 hero . moveRight ( steps ) myfriend = hero . findNearestFriend ( ) he…" at bounding box center [975, 394] width 427 height 436
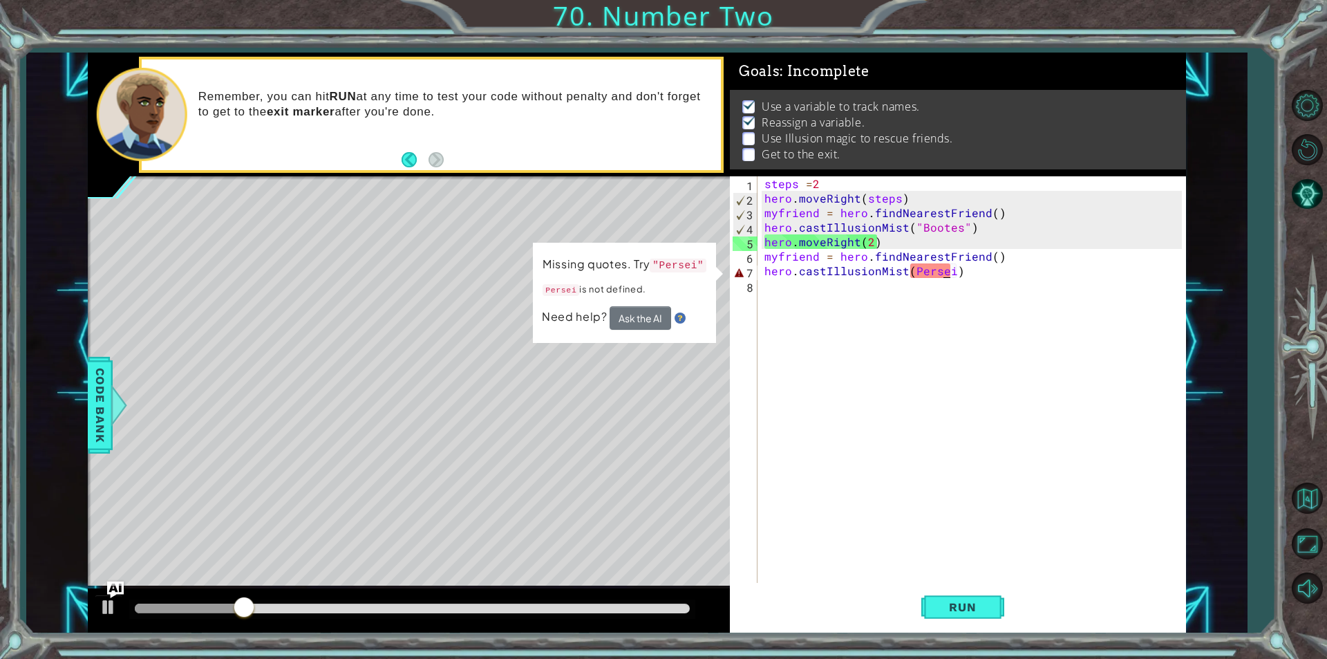
click at [950, 270] on div "steps = 2 hero . moveRight ( steps ) myfriend = hero . findNearestFriend ( ) he…" at bounding box center [975, 394] width 427 height 436
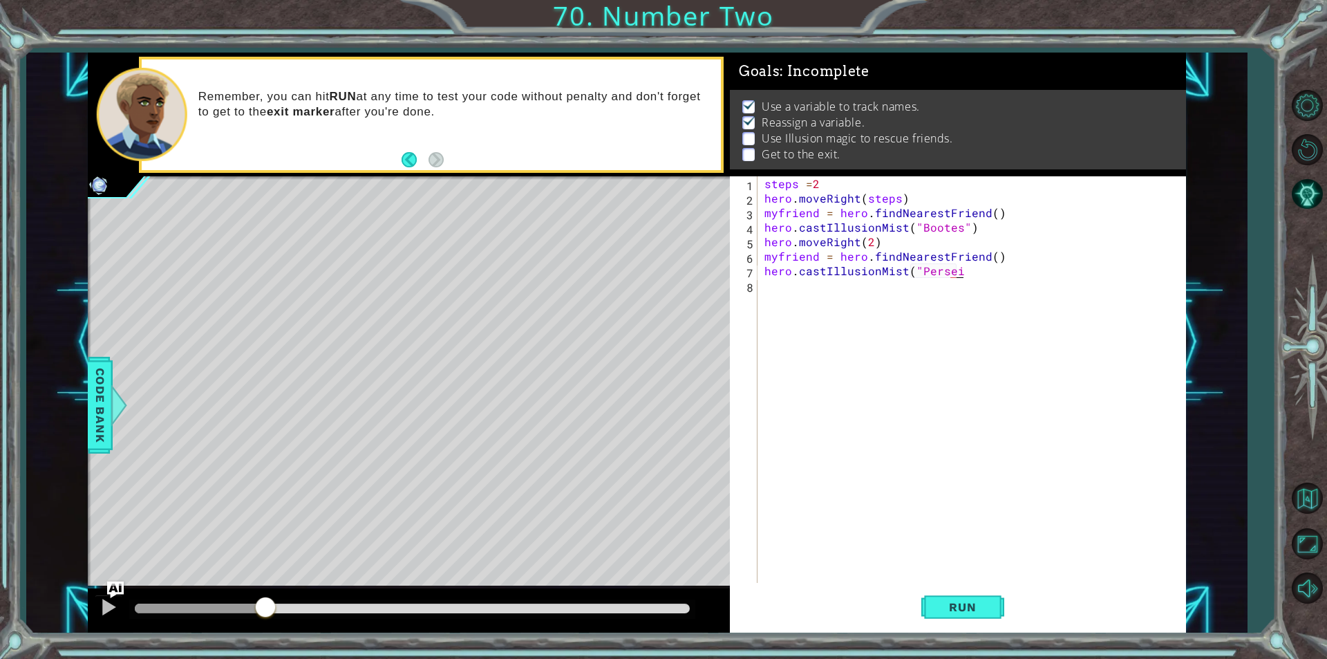
scroll to position [0, 12]
drag, startPoint x: 515, startPoint y: 612, endPoint x: 266, endPoint y: 612, distance: 248.9
click at [265, 612] on div at bounding box center [200, 609] width 131 height 10
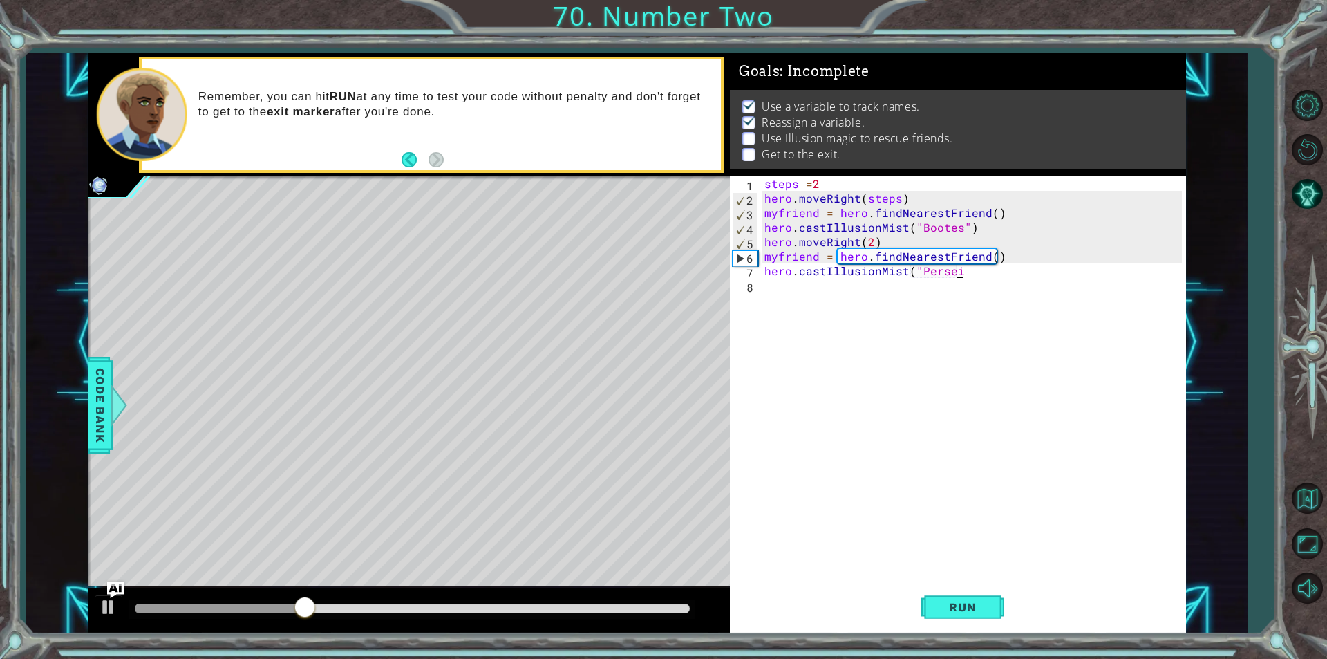
scroll to position [0, 12]
click at [991, 622] on button "Run" at bounding box center [963, 607] width 83 height 46
type textarea "hero.castIllusionMist("Persei")"
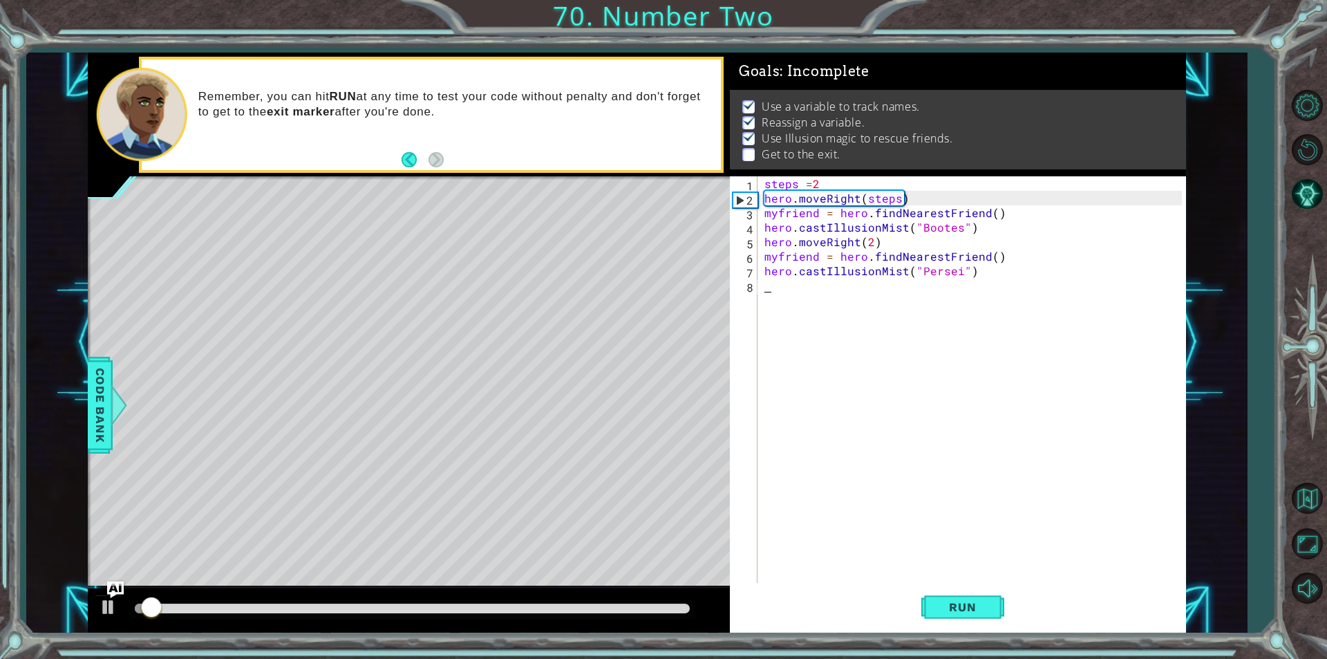
click at [810, 308] on div "steps = 2 hero . moveRight ( steps ) myfriend = hero . findNearestFriend ( ) he…" at bounding box center [975, 394] width 427 height 436
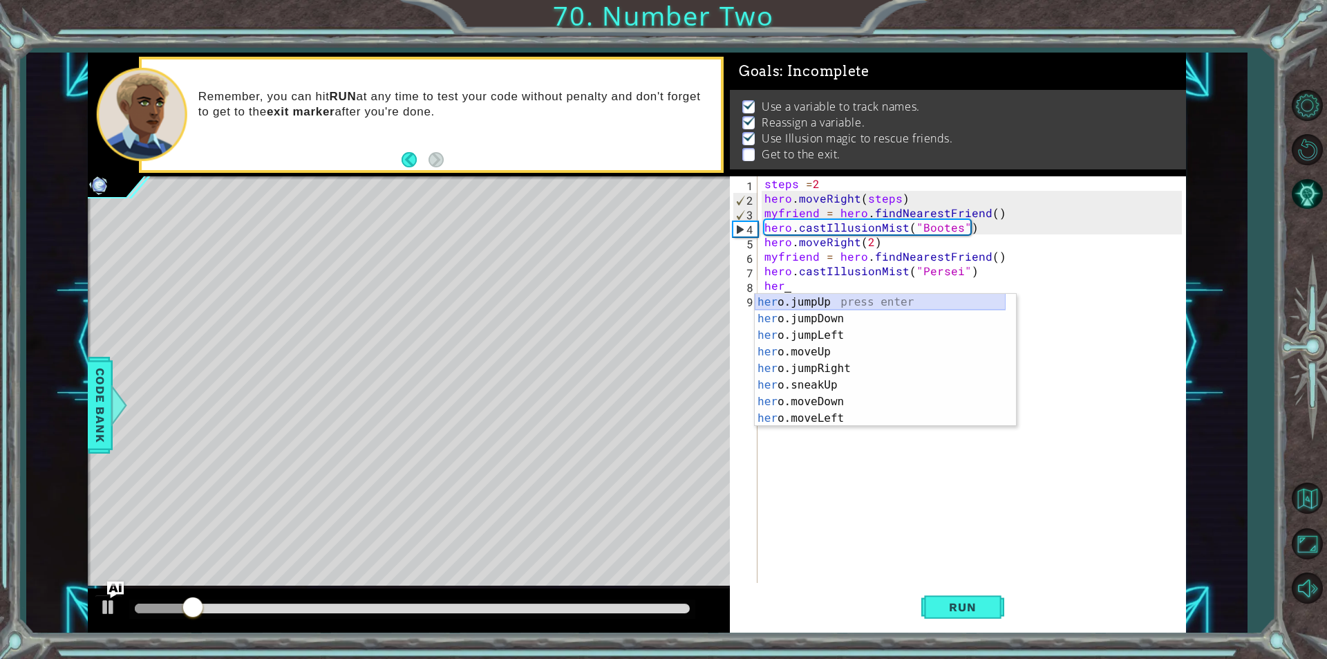
scroll to position [116, 0]
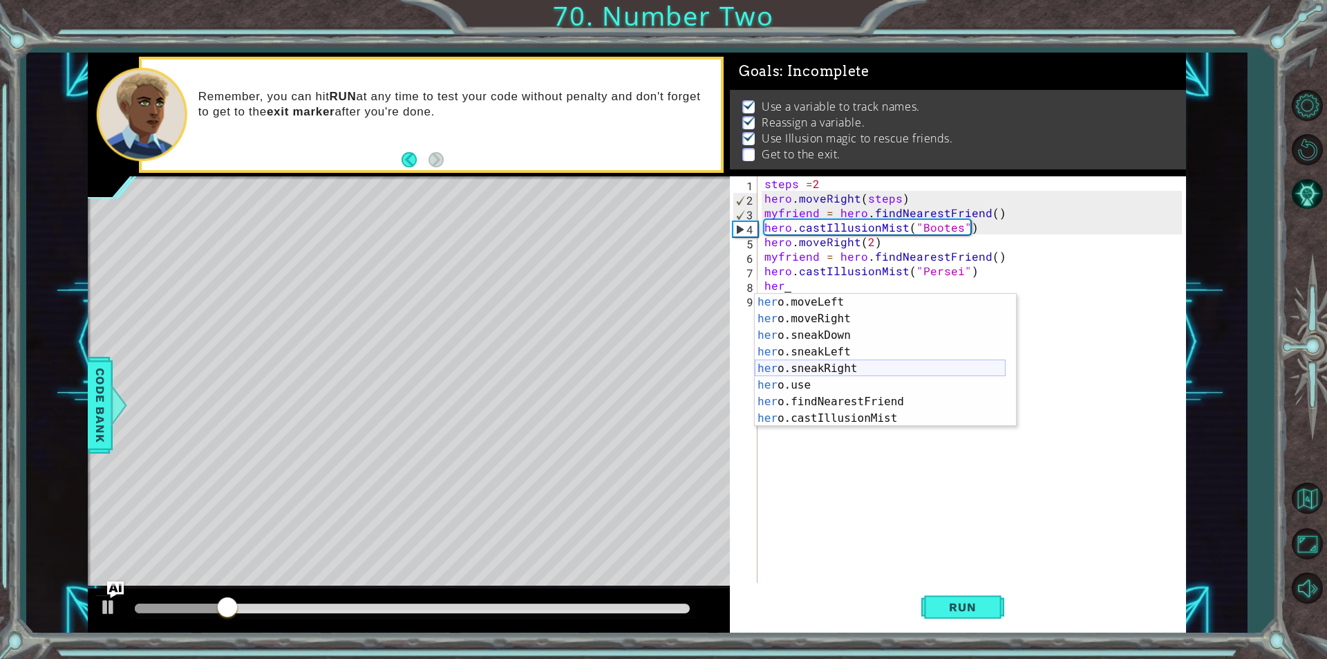
click at [841, 373] on div "her o.moveLeft press enter her o.moveRight press enter her o.sneakDown press en…" at bounding box center [880, 377] width 251 height 166
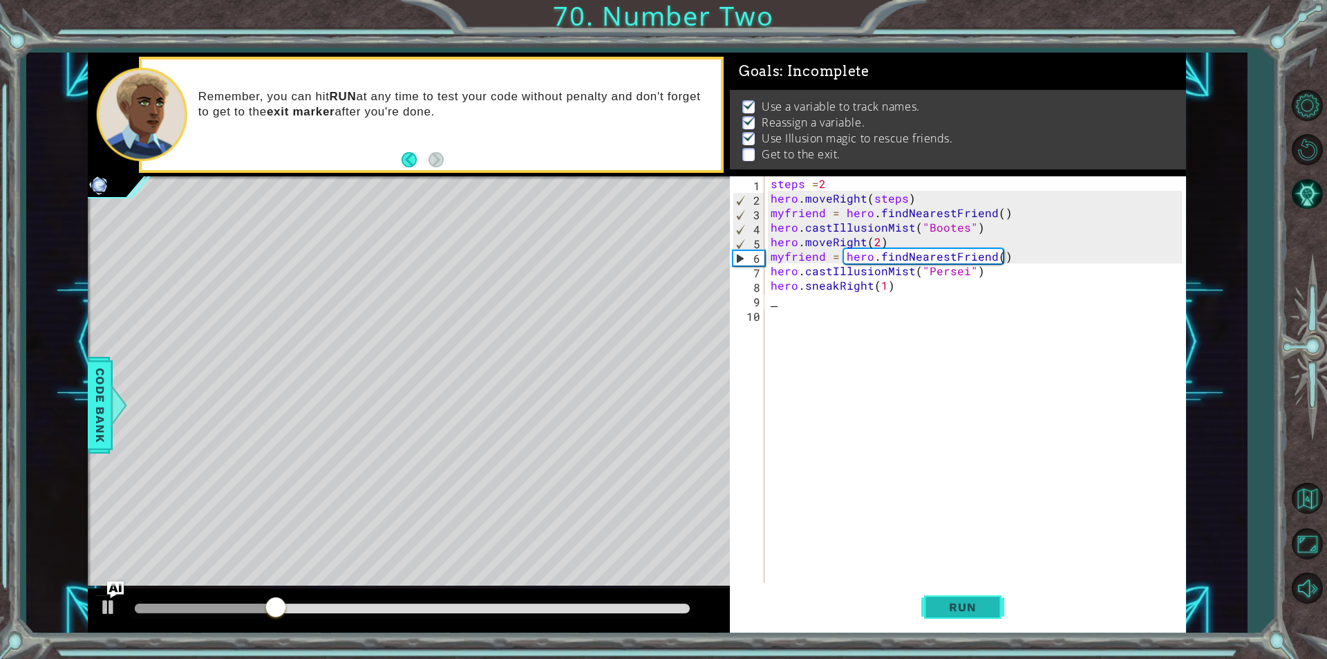
type textarea "hero.sneakRight(1)"
click at [989, 613] on span "Run" at bounding box center [962, 607] width 55 height 14
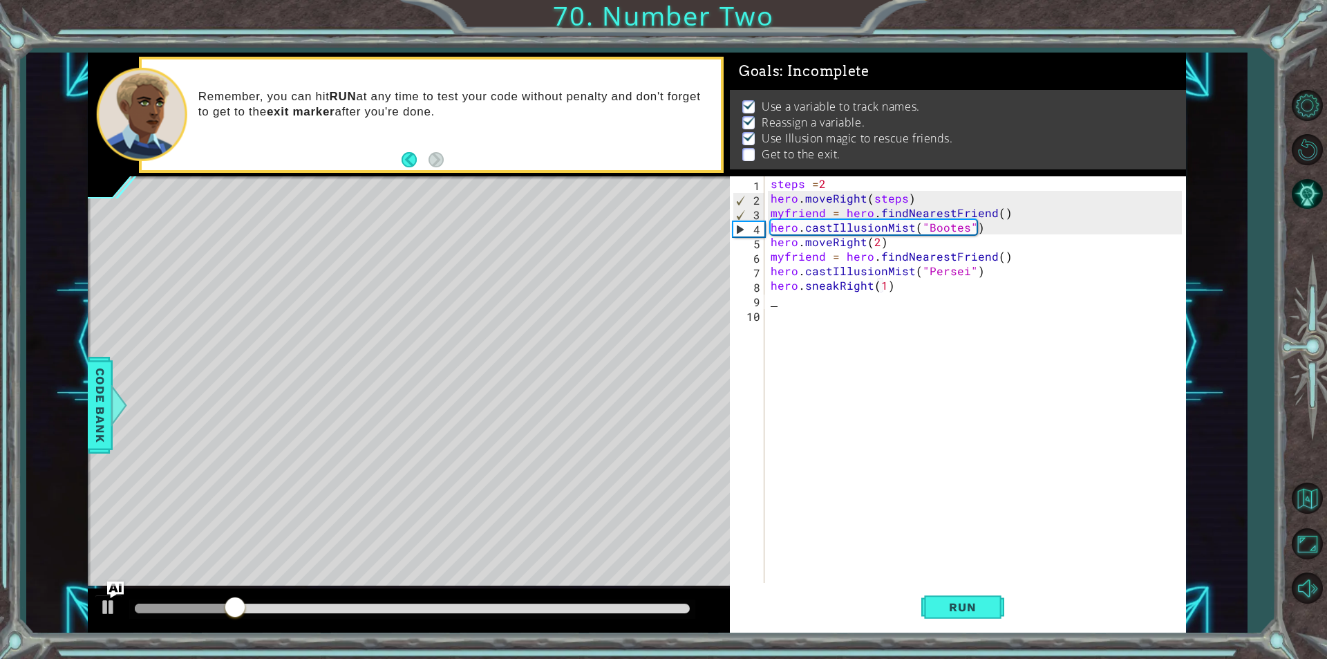
click at [887, 286] on div "steps = 2 hero . moveRight ( steps ) myfriend = hero . findNearestFriend ( ) he…" at bounding box center [978, 394] width 421 height 436
click at [881, 283] on div "steps = 2 hero . moveRight ( steps ) myfriend = hero . findNearestFriend ( ) he…" at bounding box center [978, 394] width 421 height 436
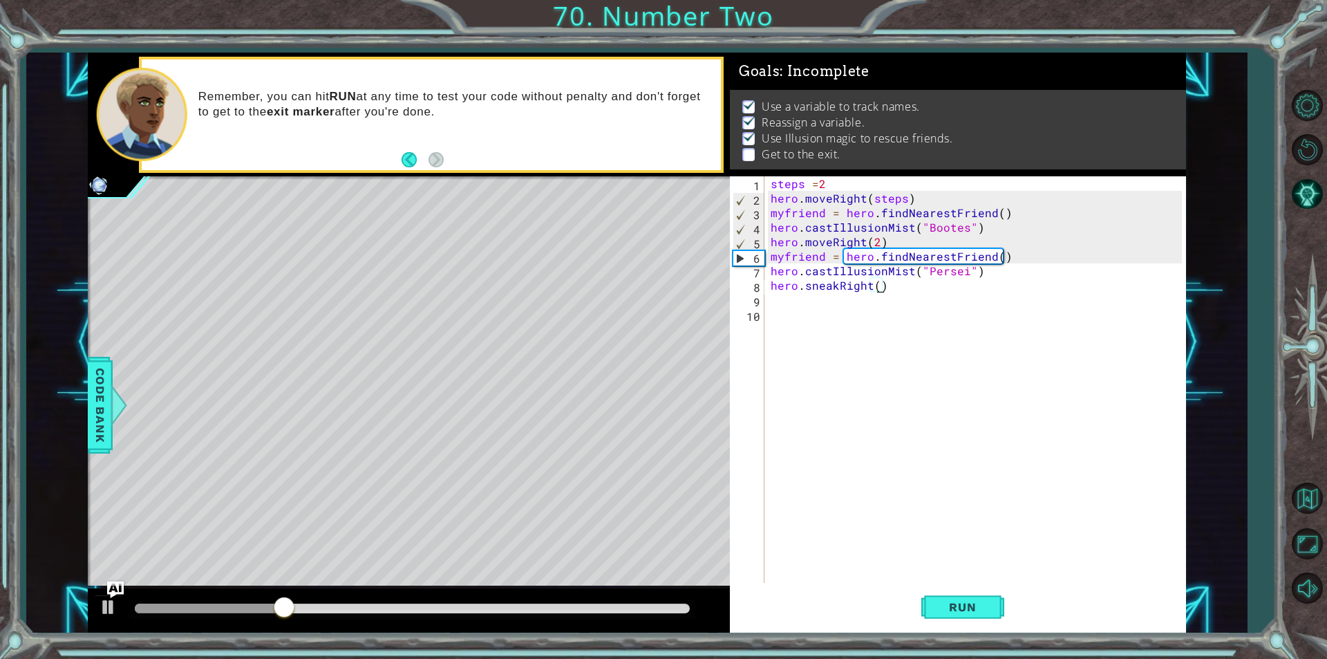
type textarea "hero.sneakRight(2)"
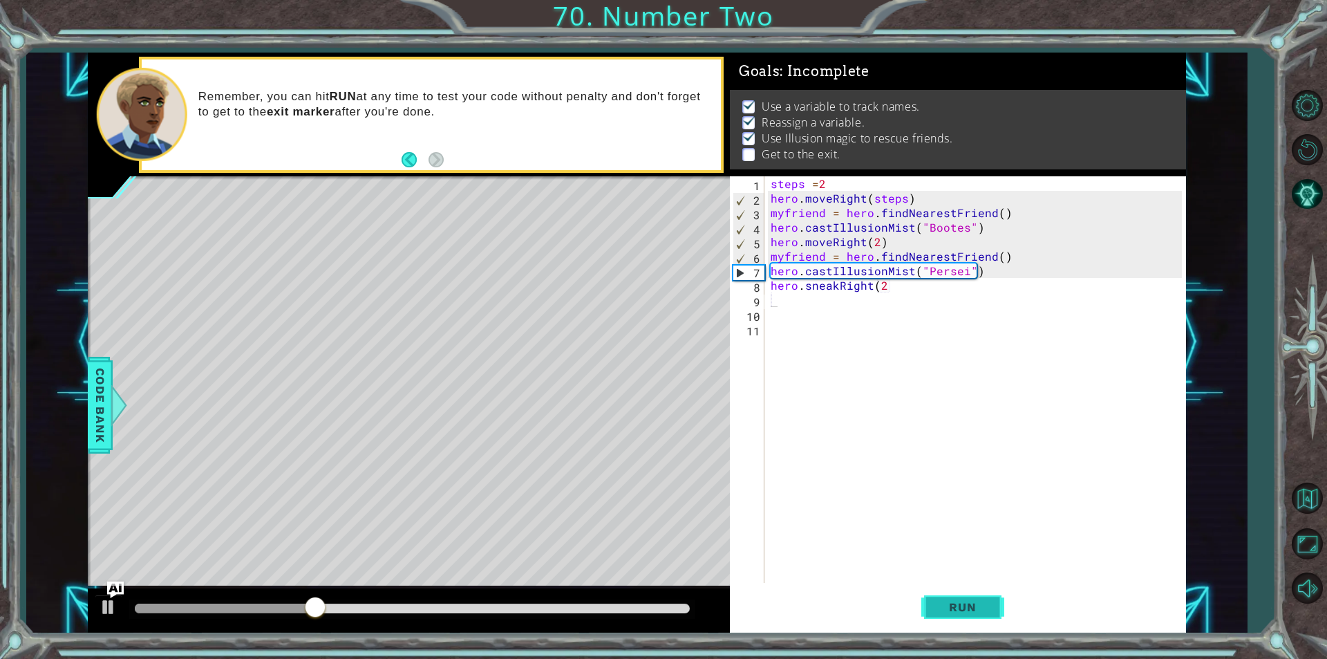
drag, startPoint x: 931, startPoint y: 606, endPoint x: 940, endPoint y: 603, distance: 9.6
click at [938, 604] on button "Run" at bounding box center [963, 607] width 83 height 46
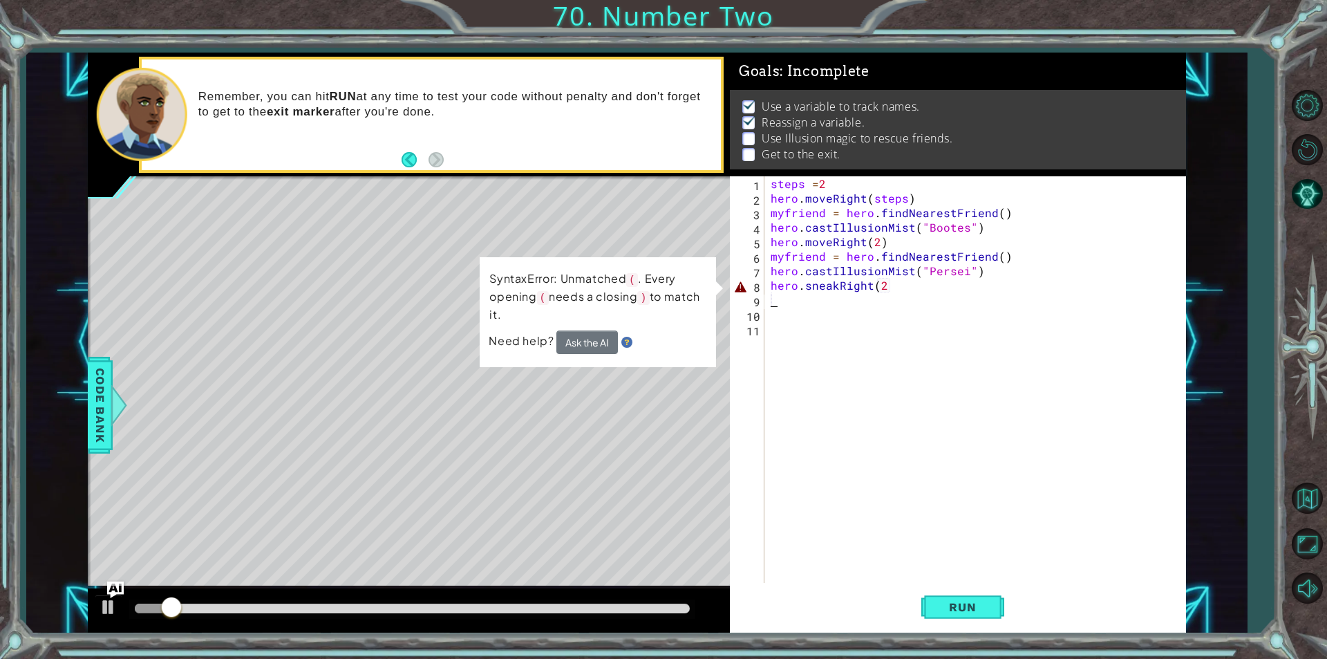
click at [891, 278] on div "steps = 2 hero . moveRight ( steps ) myfriend = hero . findNearestFriend ( ) he…" at bounding box center [978, 394] width 421 height 436
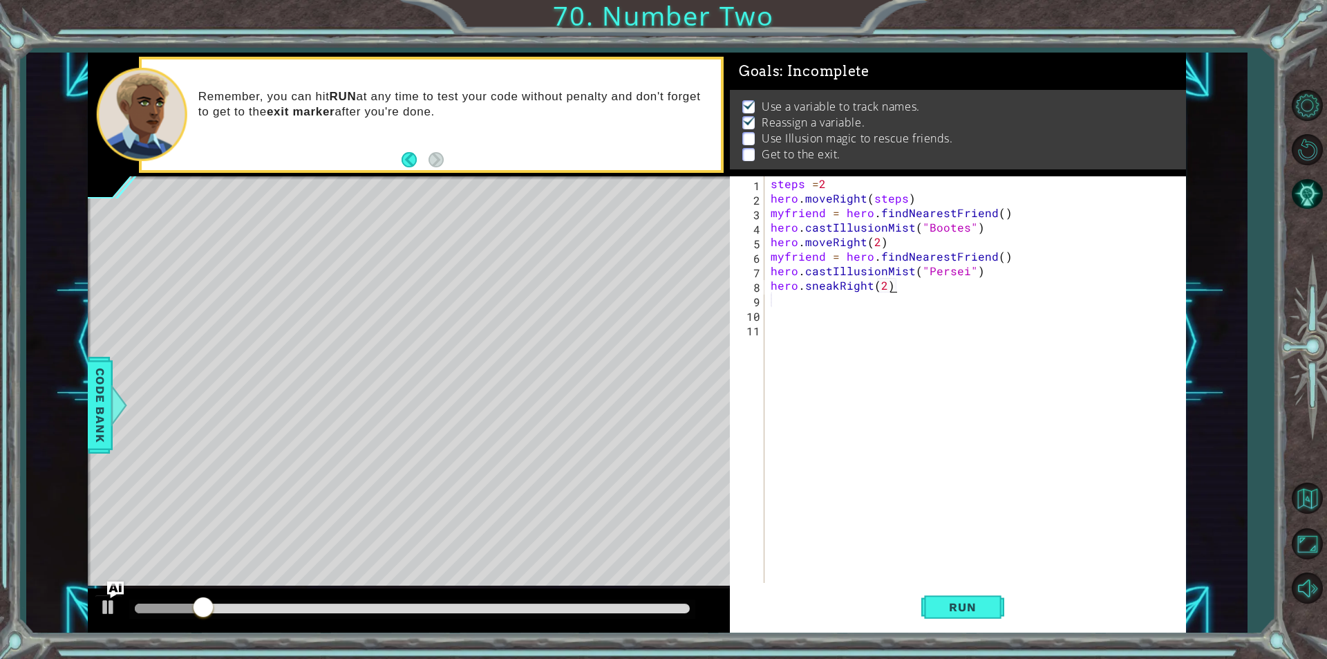
scroll to position [0, 6]
type textarea "hero.sneakRight(2)"
click at [942, 631] on div "hero.sneakRight(2) 1 2 3 4 5 6 7 8 9 10 11 steps = 2 hero . moveRight ( steps )…" at bounding box center [958, 404] width 456 height 456
click at [947, 619] on button "Run" at bounding box center [963, 607] width 83 height 46
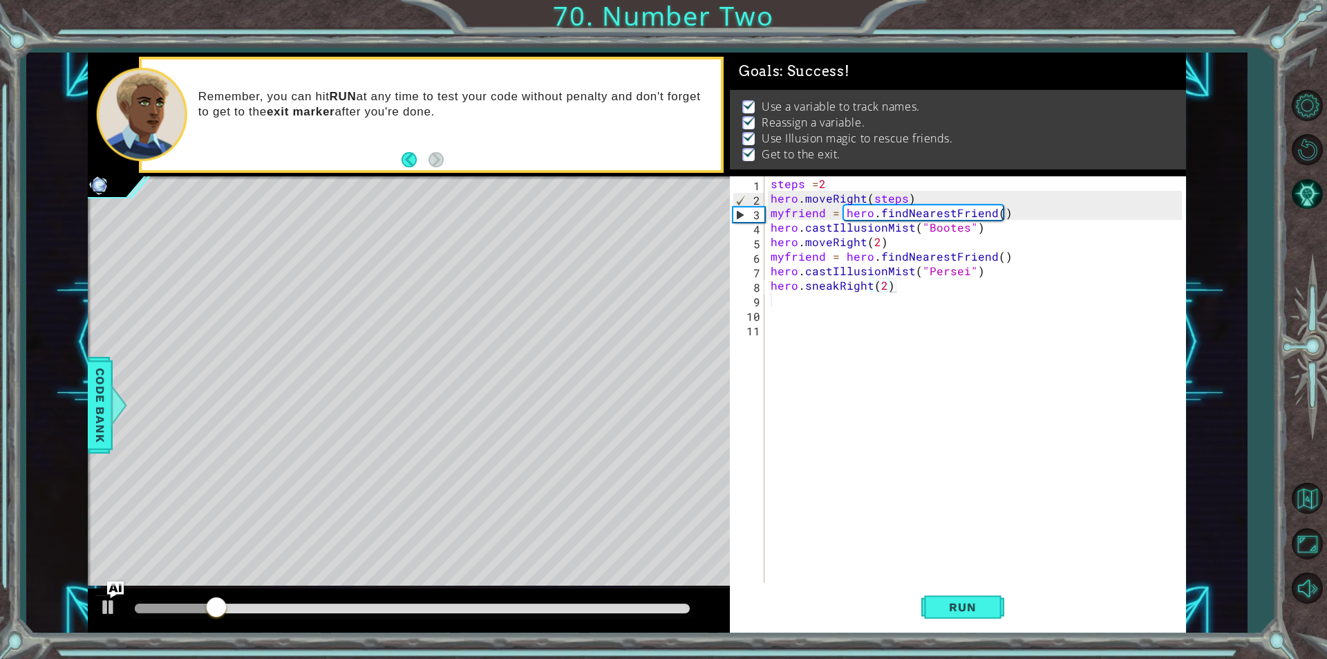
drag, startPoint x: 199, startPoint y: 596, endPoint x: 206, endPoint y: 595, distance: 7.1
click at [206, 595] on div "methods hero use(thing) moveUp(steps) moveDown(steps) moveLeft(steps) moveRight…" at bounding box center [637, 343] width 1099 height 580
click at [235, 605] on div at bounding box center [235, 608] width 25 height 25
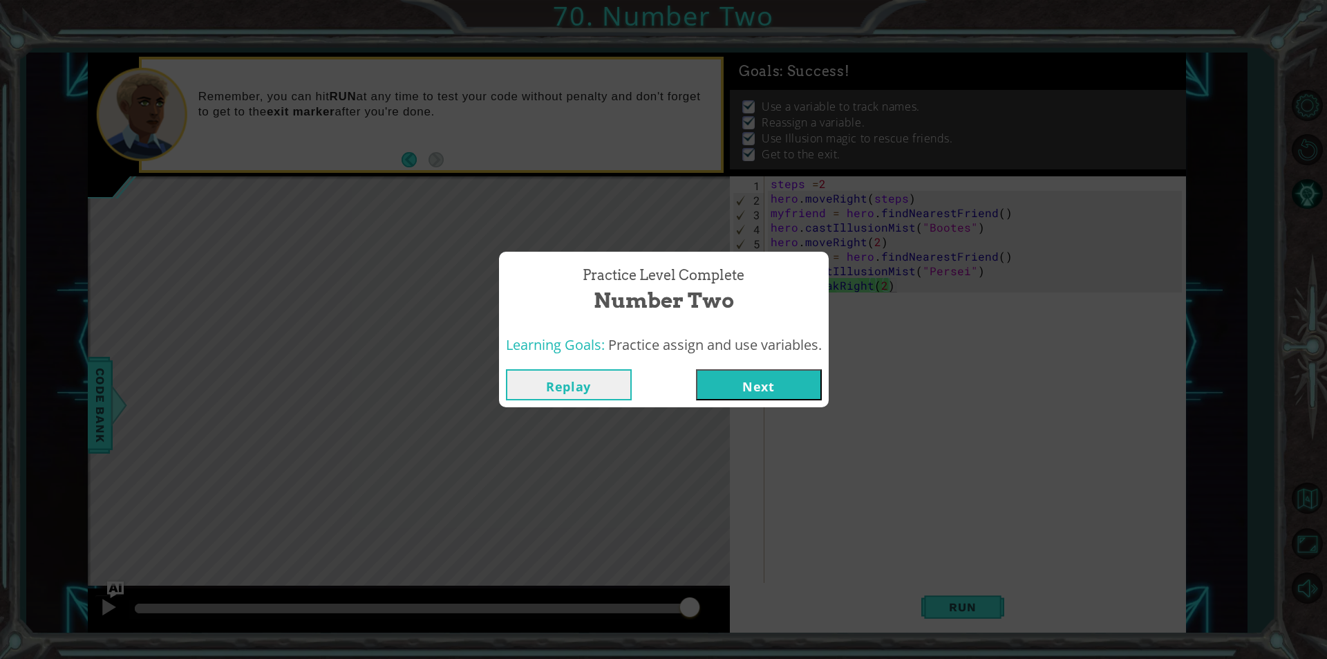
click at [756, 371] on button "Next" at bounding box center [759, 384] width 126 height 31
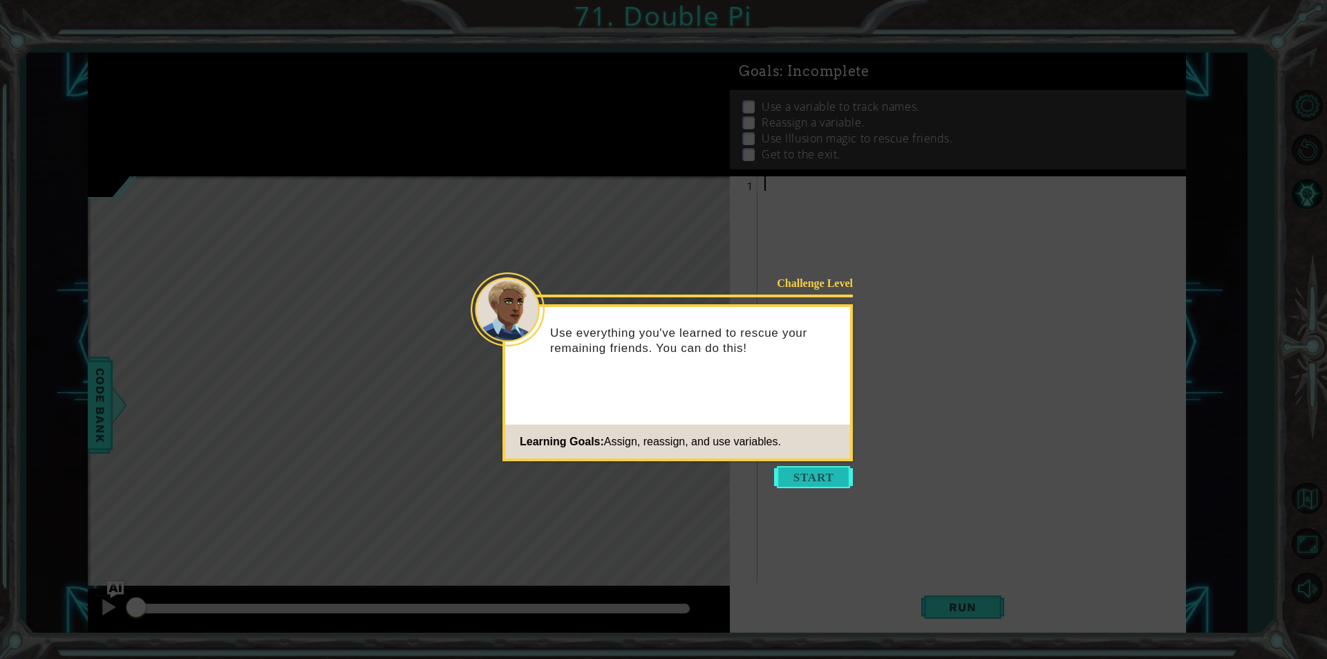
click at [841, 485] on button "Start" at bounding box center [813, 477] width 79 height 22
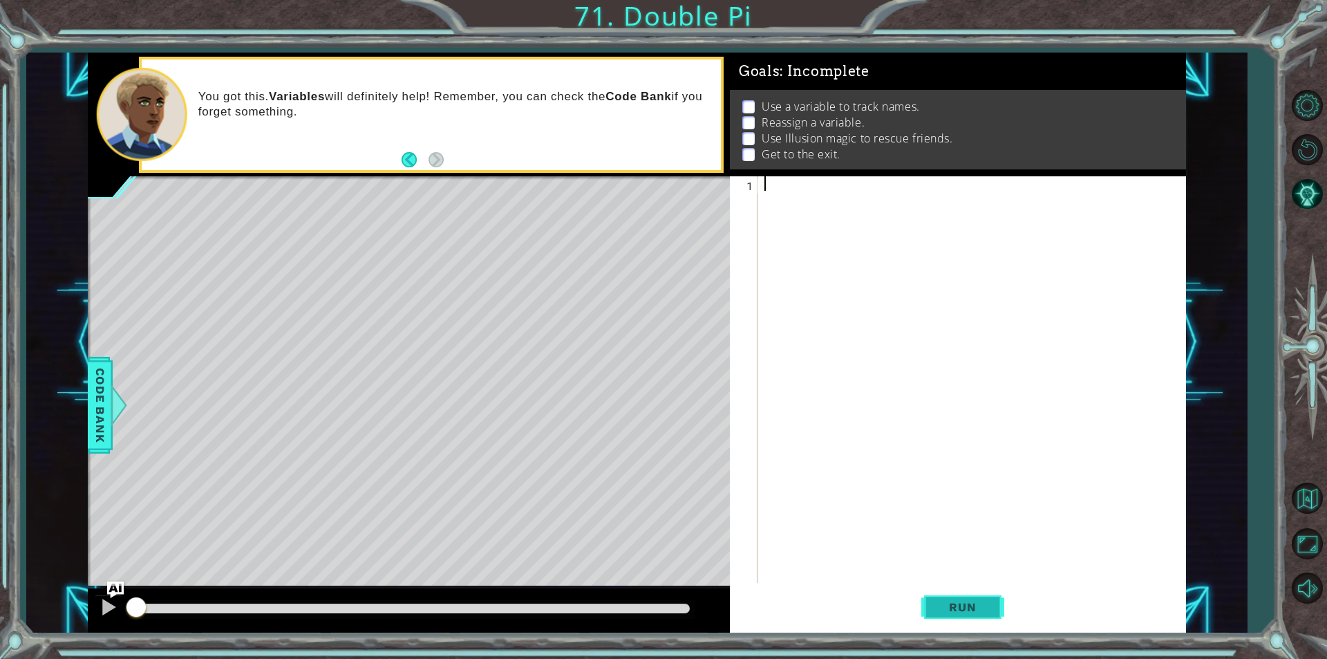
click at [946, 613] on span "Run" at bounding box center [962, 607] width 55 height 14
type textarea "steps =2"
click at [765, 200] on div "steps = 2" at bounding box center [975, 394] width 427 height 436
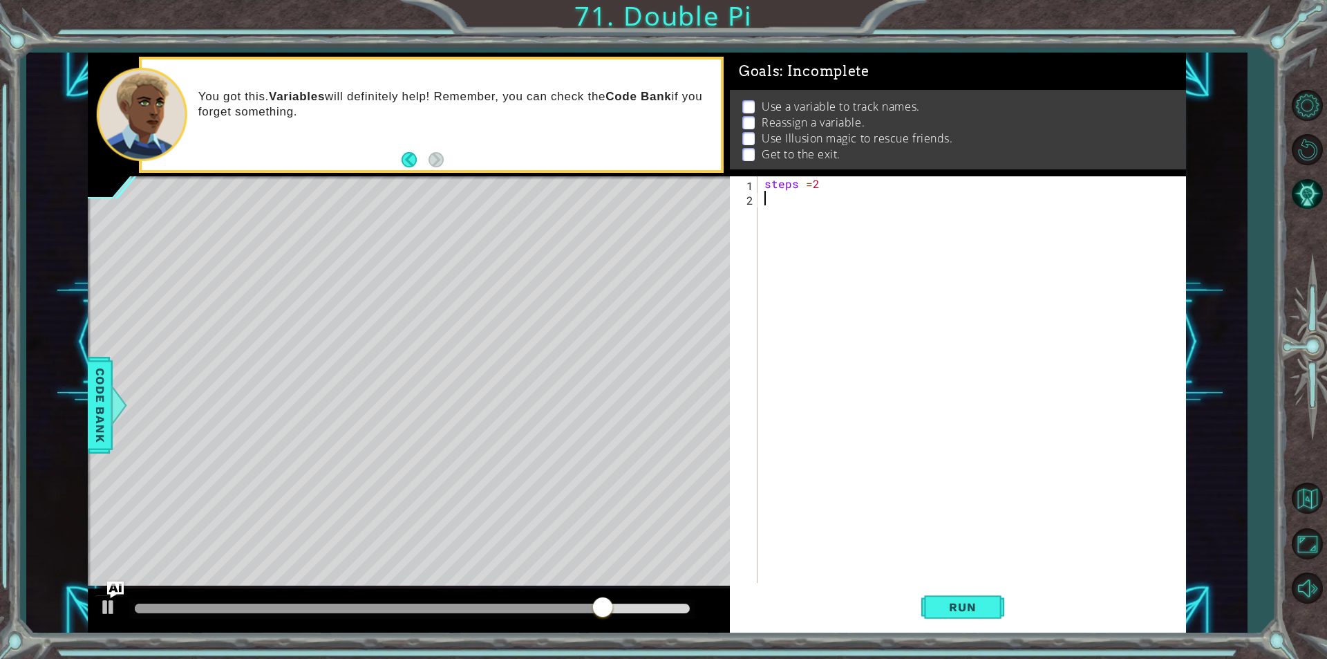
type textarea "steps =2"
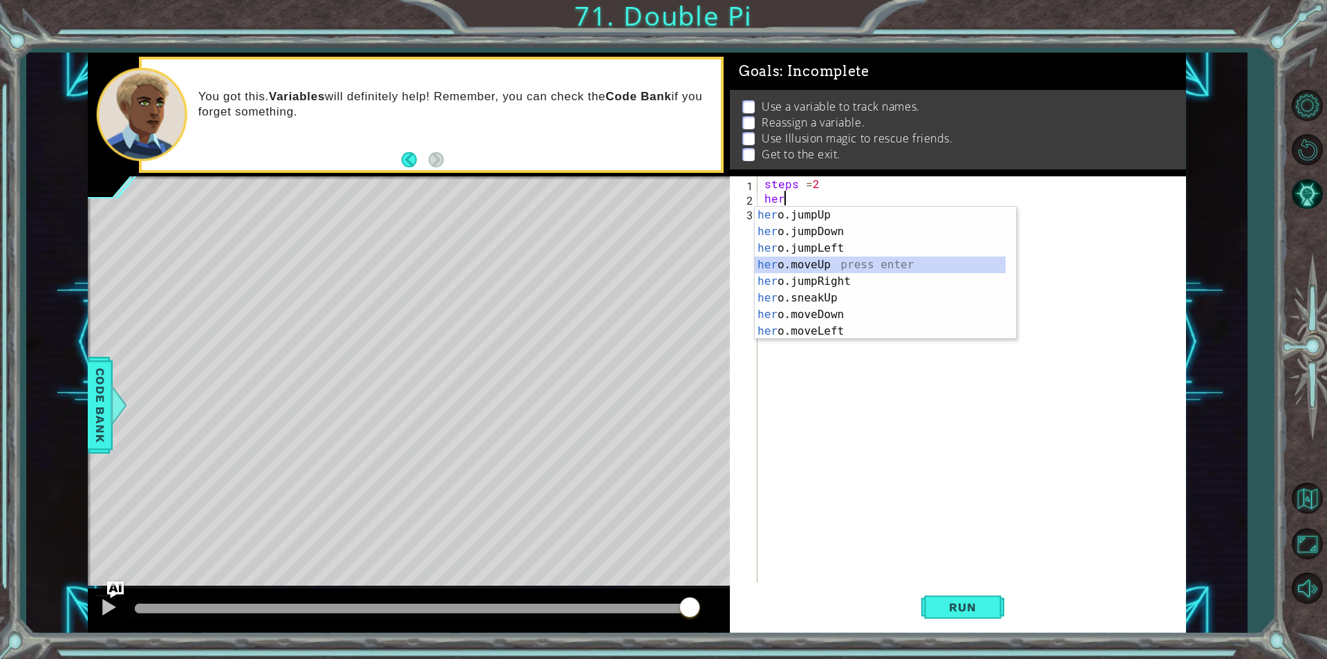
click at [851, 263] on div "her o.jumpUp press enter her o.jumpDown press enter her o.jumpLeft press enter …" at bounding box center [880, 290] width 251 height 166
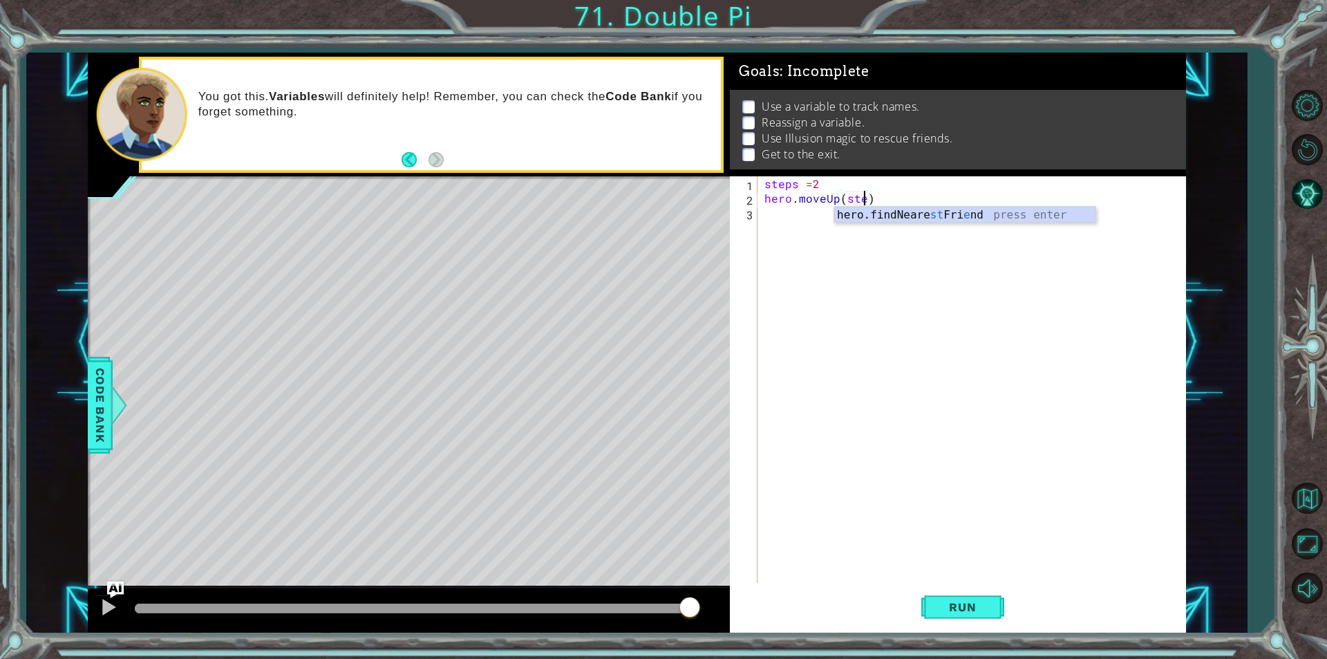
scroll to position [0, 6]
type textarea "hero.moveUp(steps)"
click at [989, 623] on button "Run" at bounding box center [963, 607] width 83 height 46
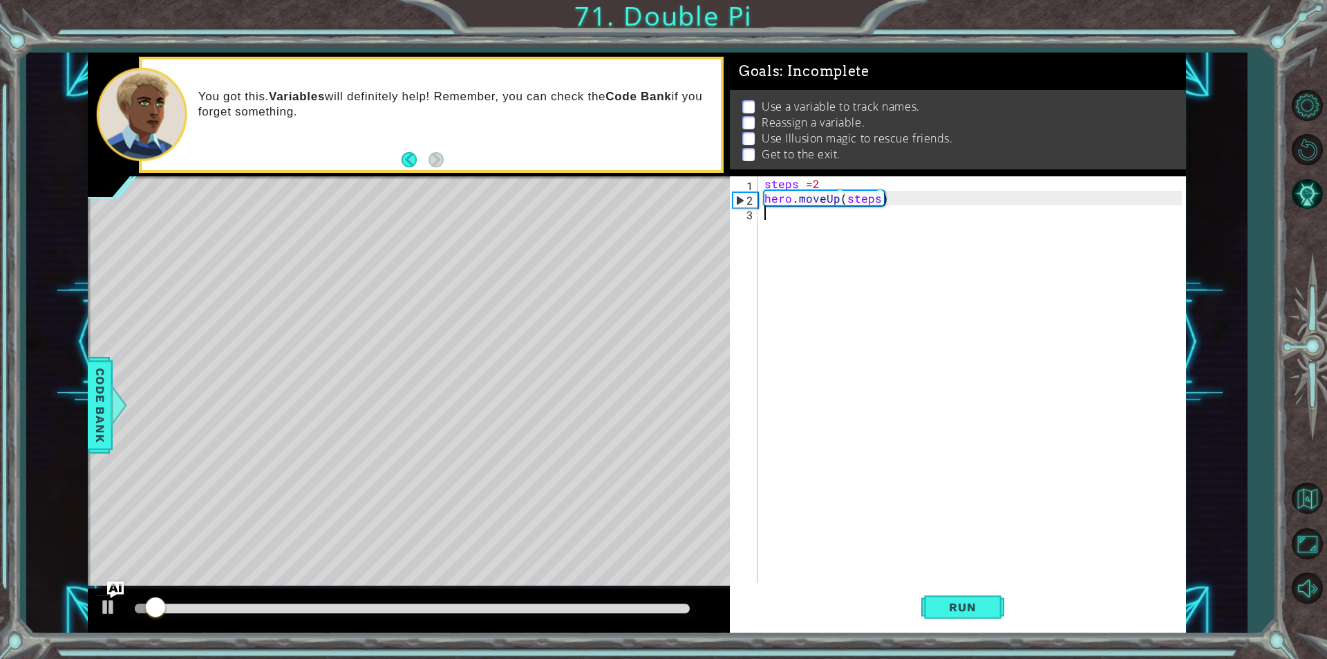
click at [805, 238] on div "steps = 2 hero . moveUp ( steps )" at bounding box center [975, 394] width 427 height 436
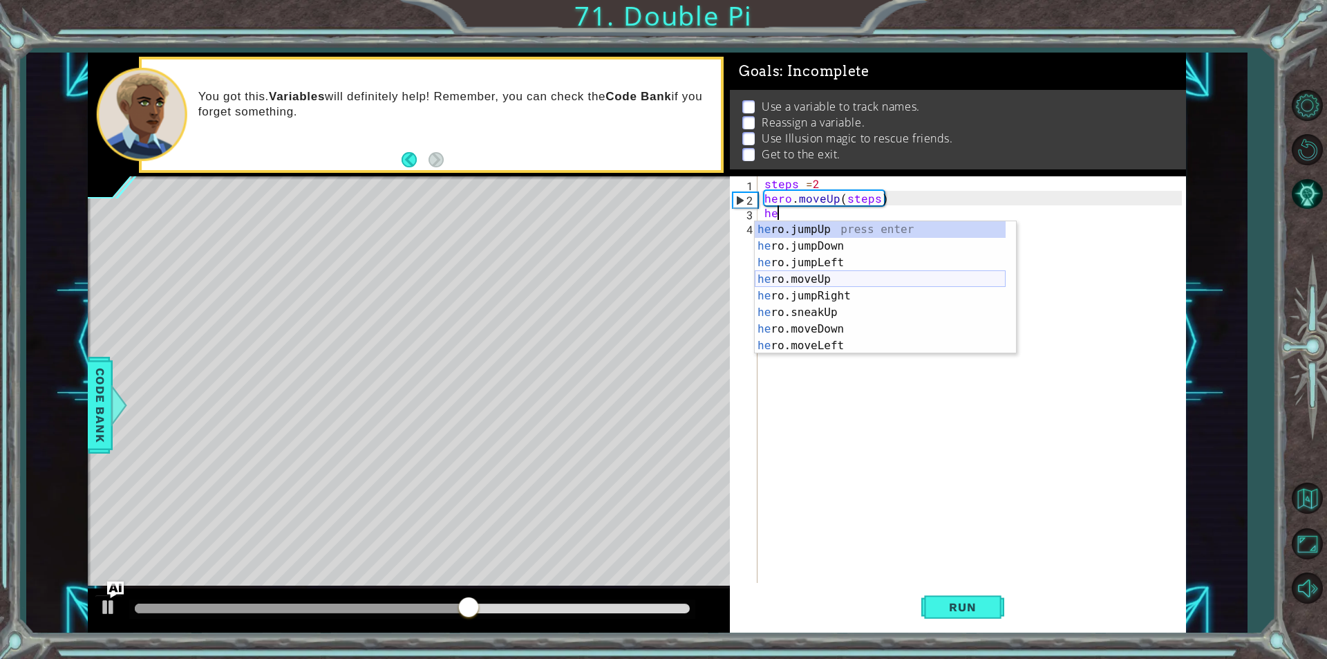
scroll to position [116, 0]
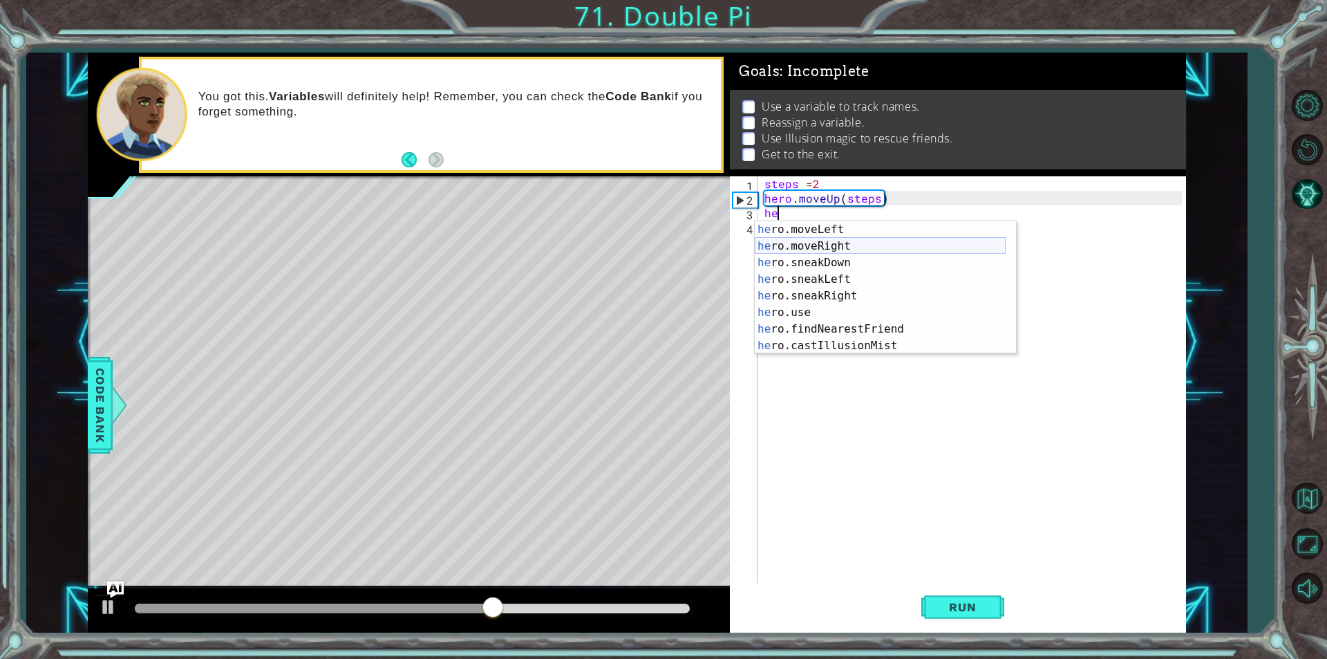
click at [843, 248] on div "he ro.moveLeft press enter he ro.moveRight press enter he ro.sneakDown press en…" at bounding box center [880, 304] width 251 height 166
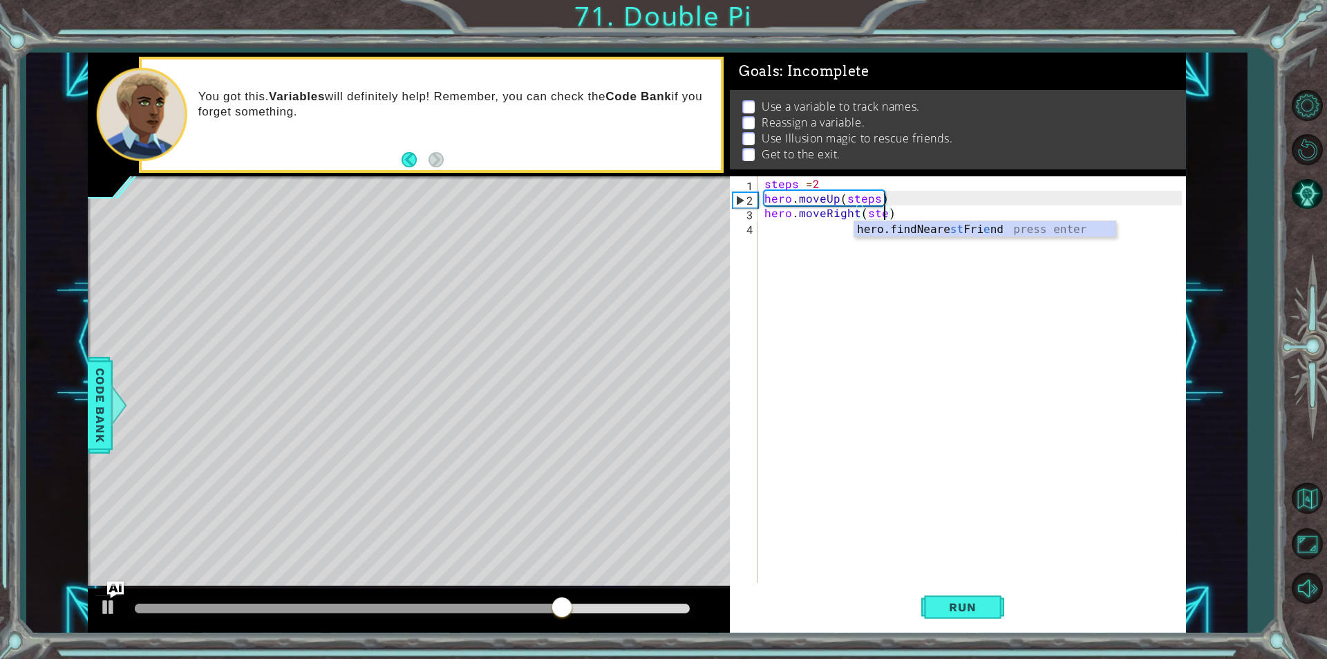
scroll to position [0, 8]
type textarea "hero.moveRight(steps)"
click at [969, 590] on button "Run" at bounding box center [963, 607] width 83 height 46
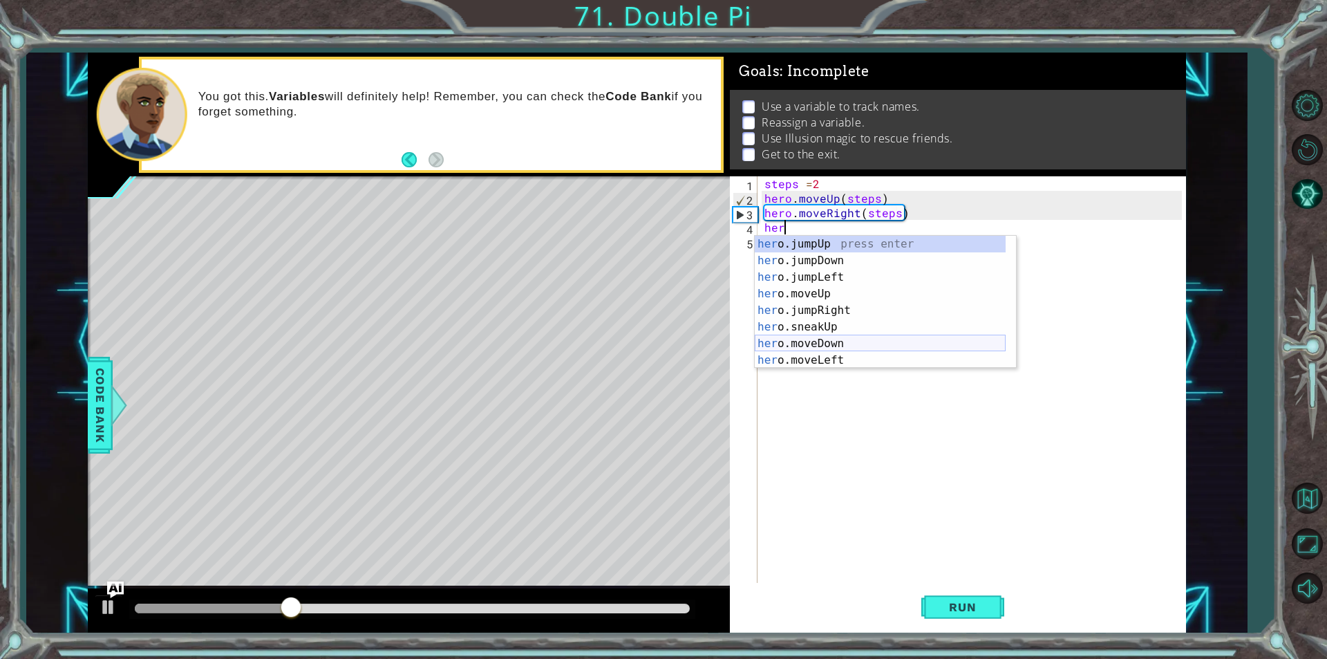
click at [812, 339] on div "her o.jumpUp press enter her o.jumpDown press enter her o.jumpLeft press enter …" at bounding box center [880, 319] width 251 height 166
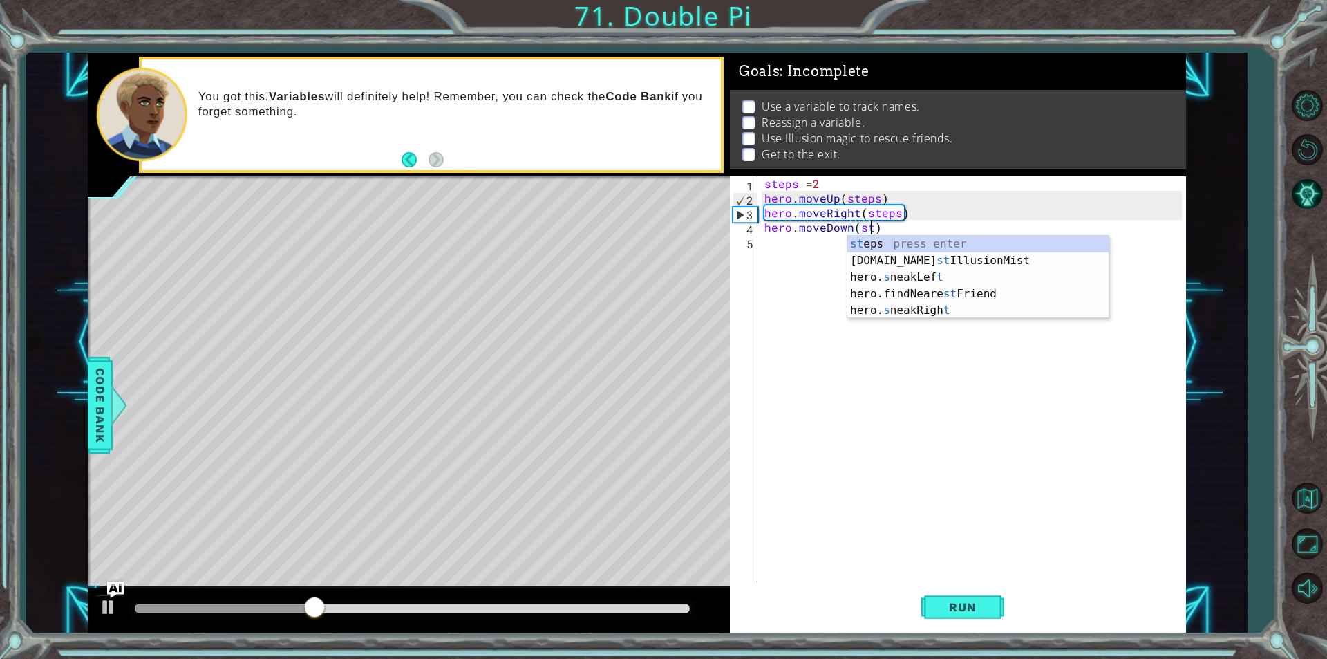
scroll to position [0, 6]
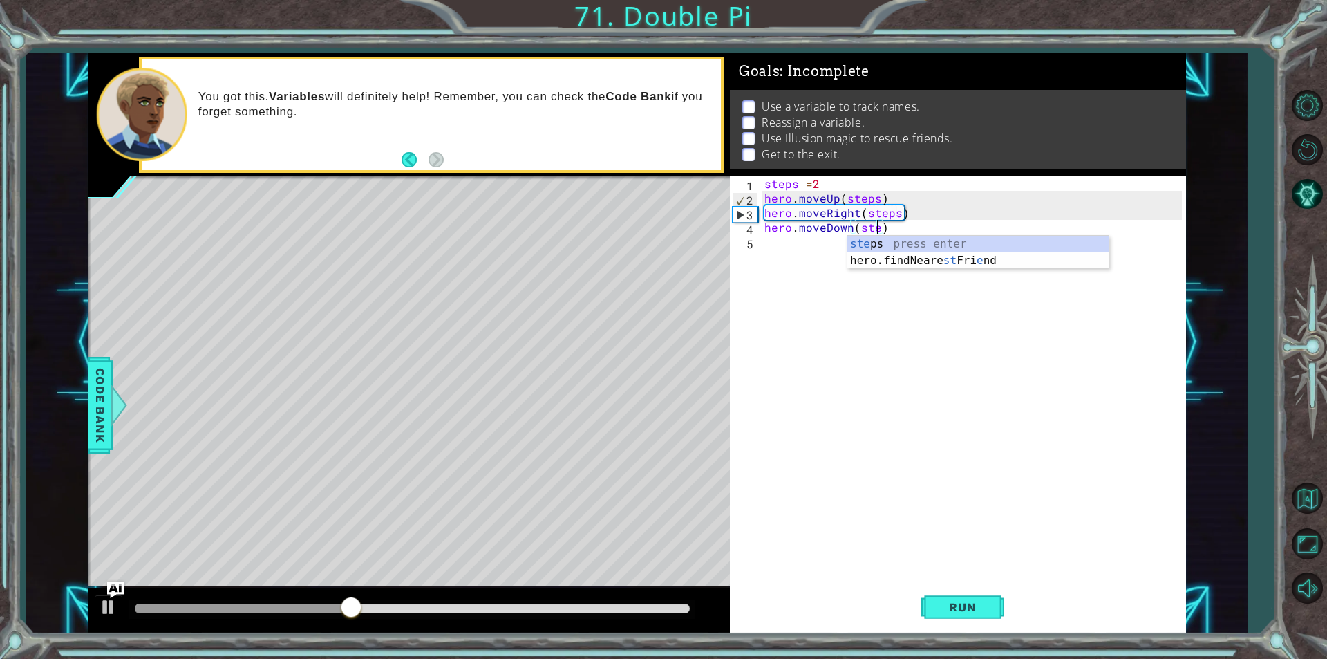
type textarea "hero.moveDown(steps)"
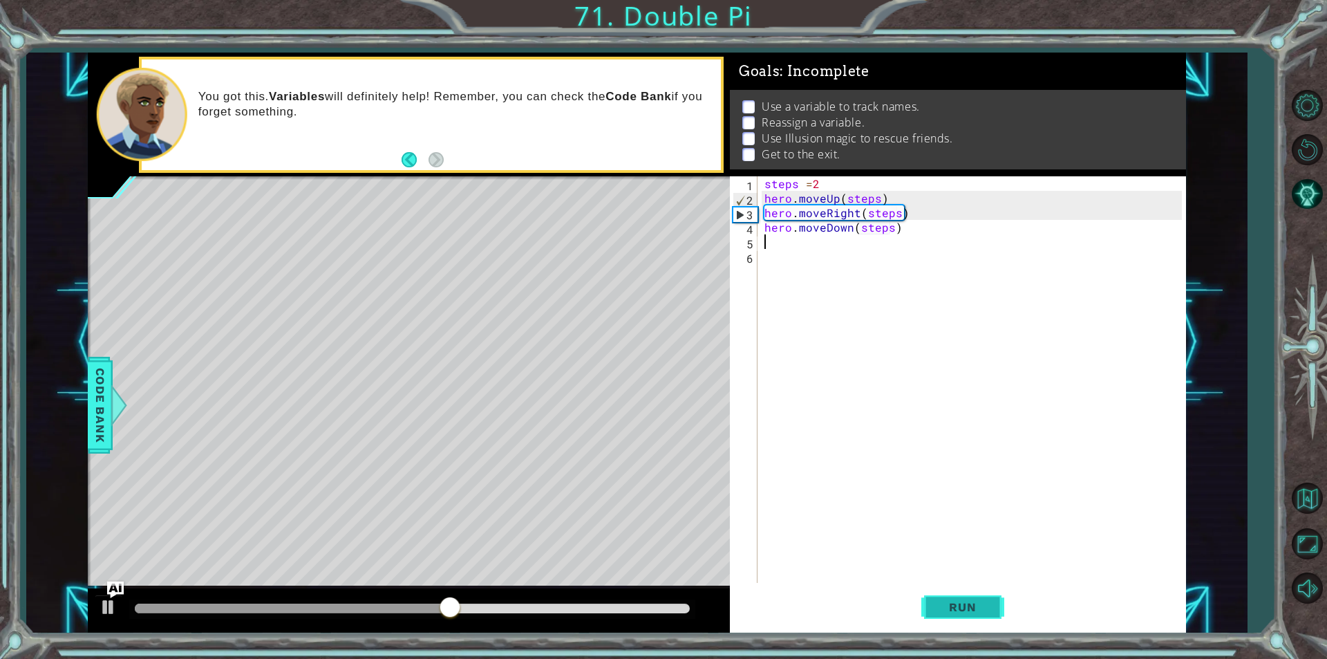
click at [923, 603] on button "Run" at bounding box center [963, 607] width 83 height 46
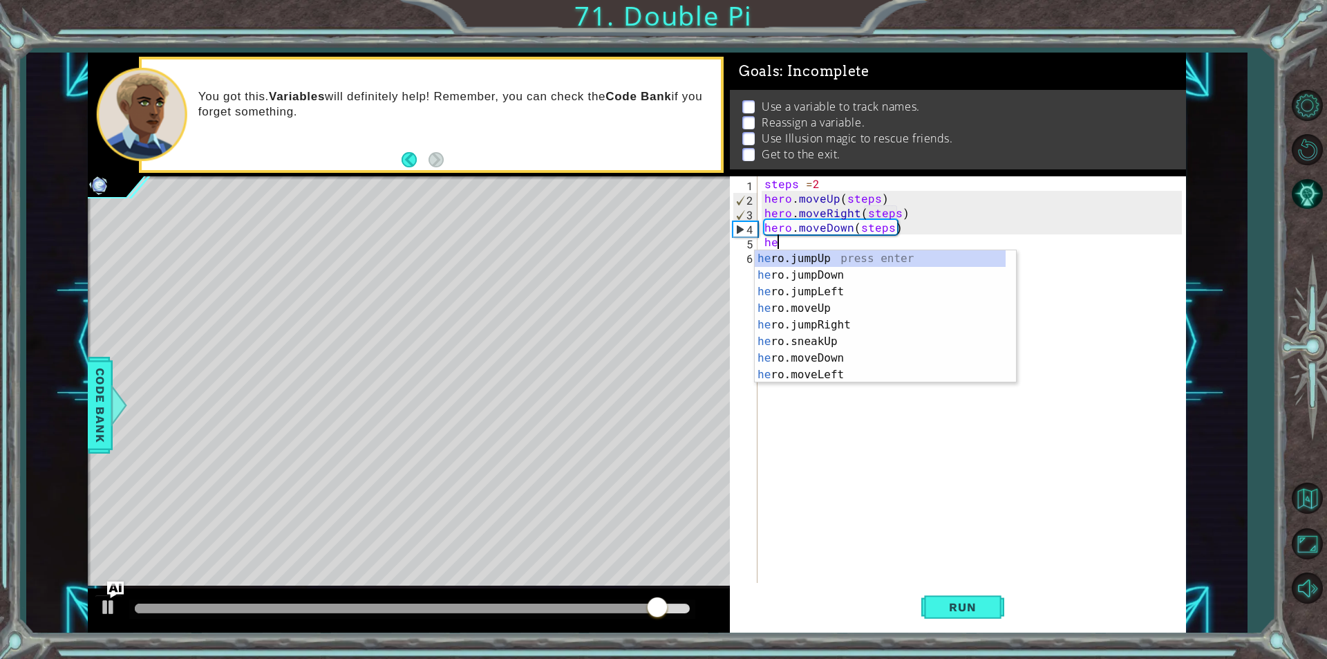
type textarea "her"
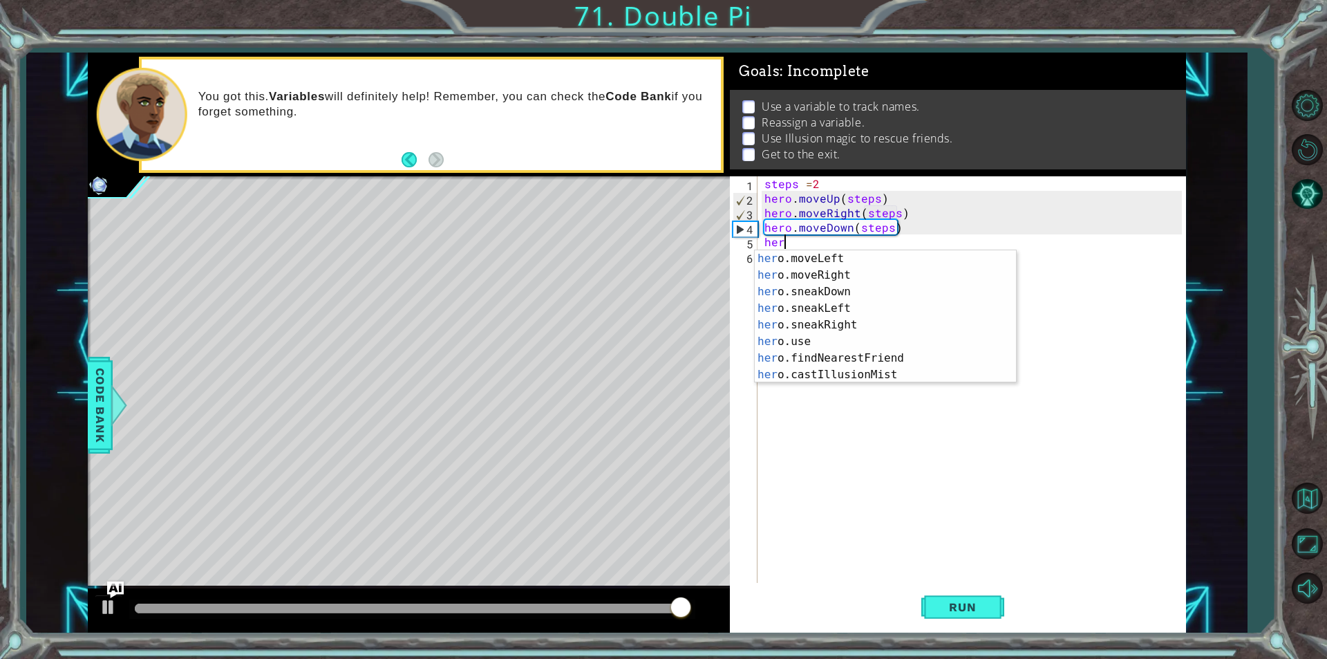
scroll to position [116, 0]
click at [955, 364] on div "her o.moveLeft press enter her o.moveRight press enter her o.sneakDown press en…" at bounding box center [880, 333] width 251 height 166
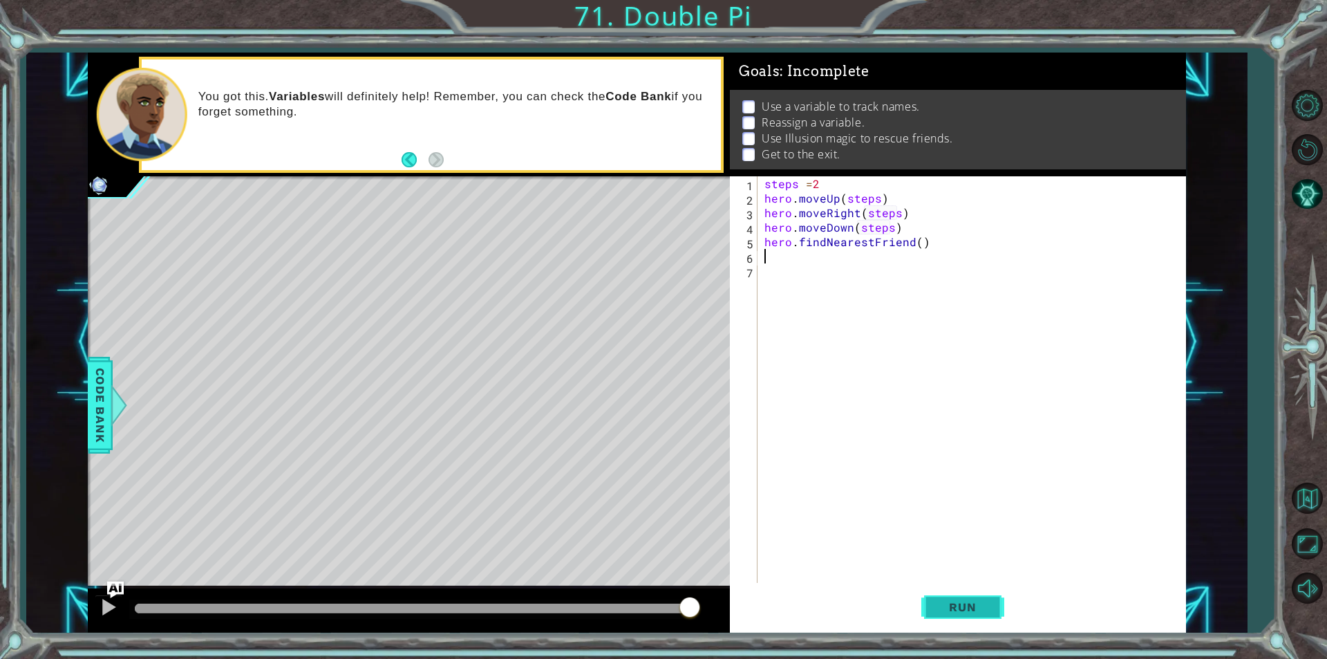
click at [995, 606] on button "Run" at bounding box center [963, 607] width 83 height 46
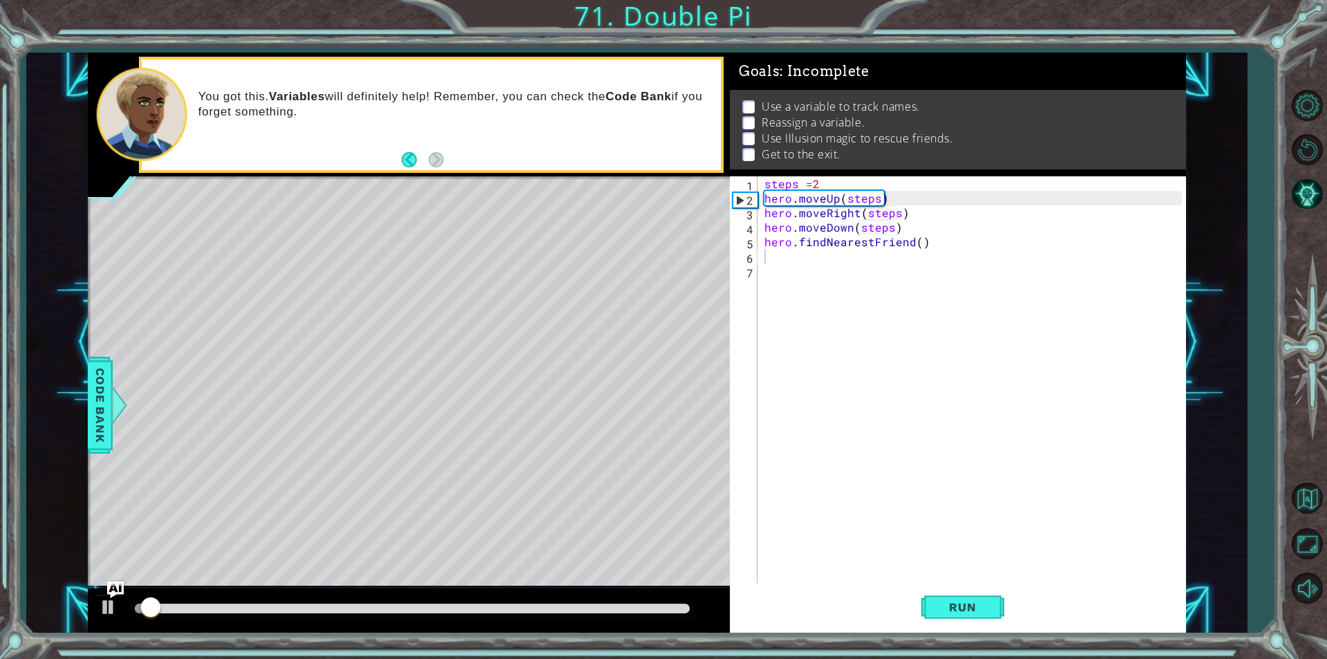
drag, startPoint x: 127, startPoint y: 599, endPoint x: 231, endPoint y: 608, distance: 104.1
click at [231, 608] on div at bounding box center [409, 610] width 642 height 44
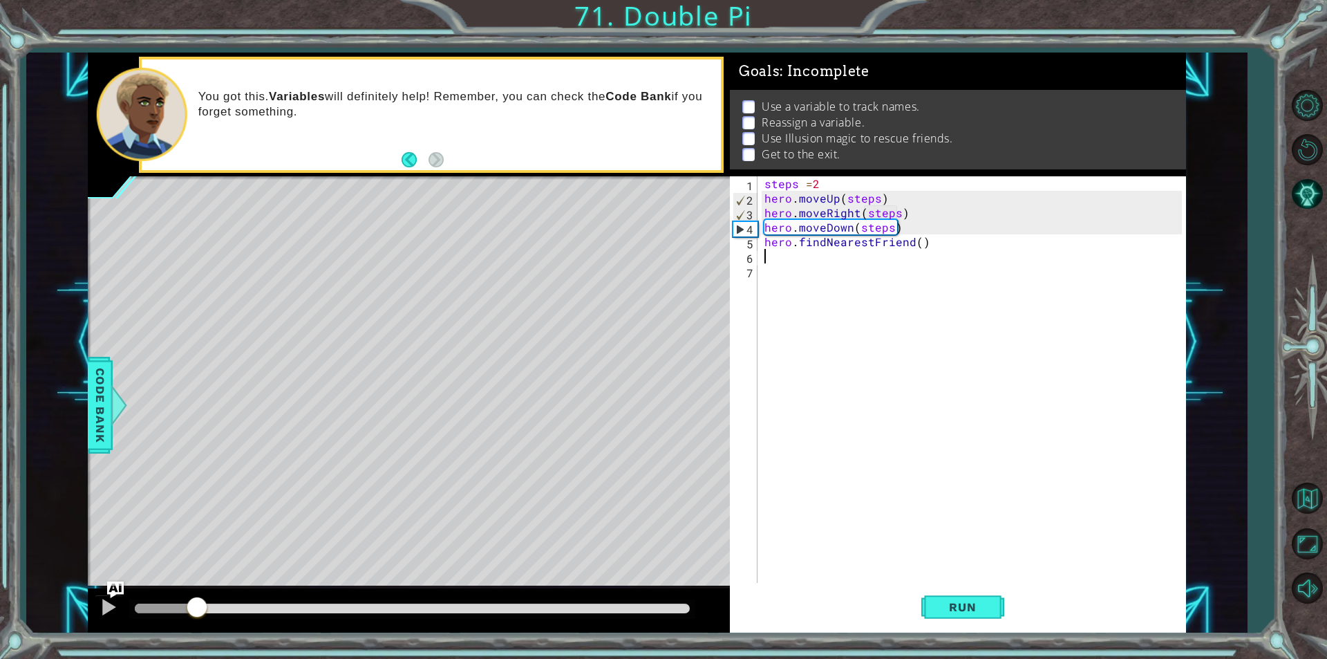
drag, startPoint x: 232, startPoint y: 608, endPoint x: 198, endPoint y: 605, distance: 34.1
click at [198, 605] on div at bounding box center [412, 609] width 555 height 10
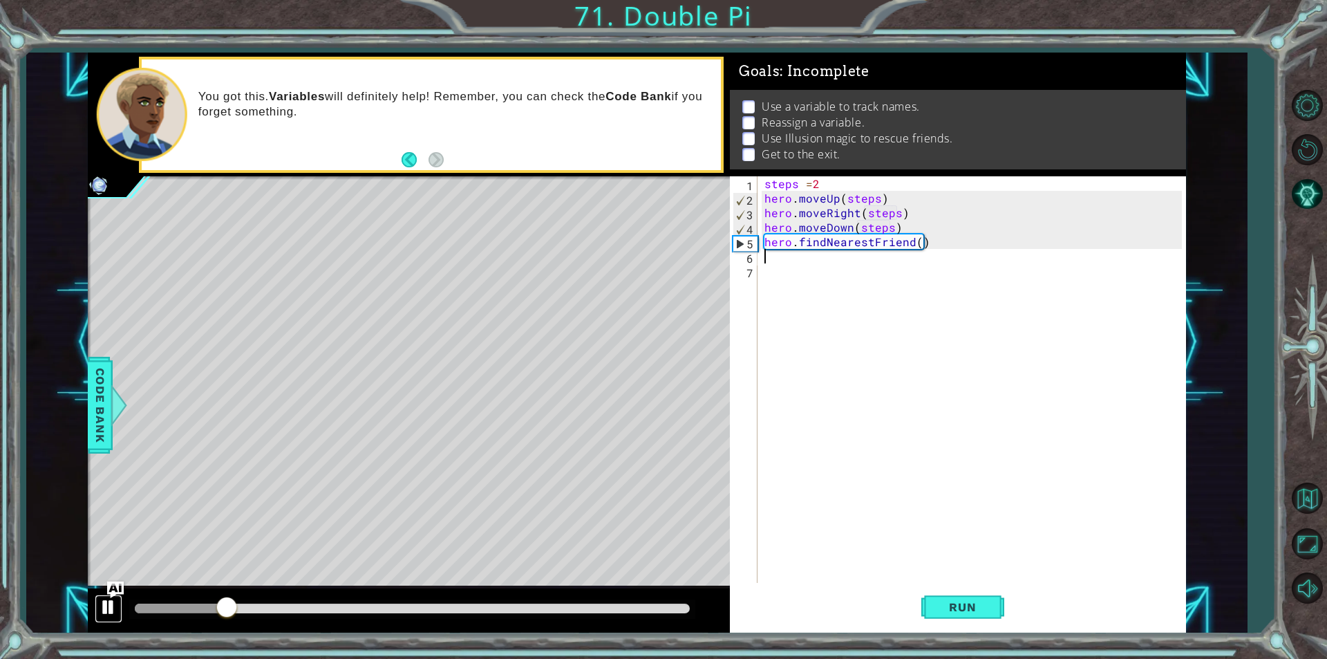
click at [107, 607] on div at bounding box center [109, 607] width 18 height 18
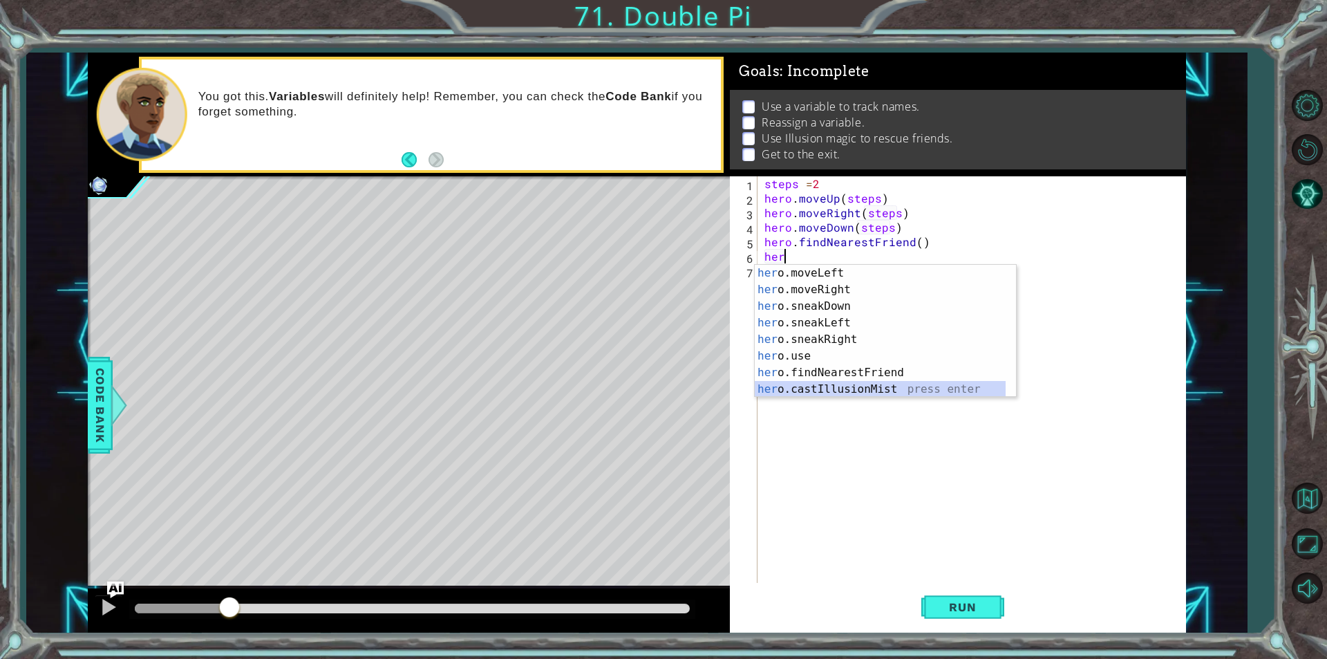
click at [839, 382] on div "her o.moveLeft press enter her o.moveRight press enter her o.sneakDown press en…" at bounding box center [880, 348] width 251 height 166
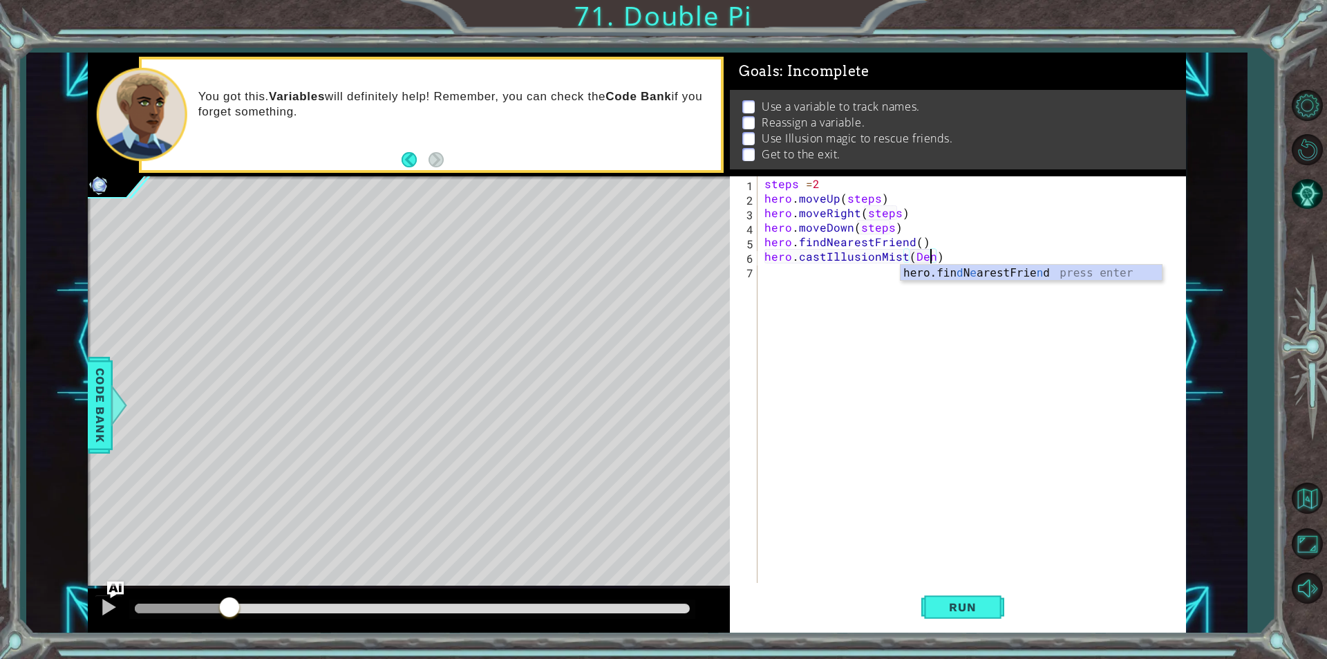
scroll to position [0, 10]
type textarea "hero.castIllusionMist(Deneb)"
click at [946, 261] on div "steps = 2 hero . moveUp ( steps ) hero . moveRight ( steps ) hero . moveDown ( …" at bounding box center [975, 394] width 427 height 436
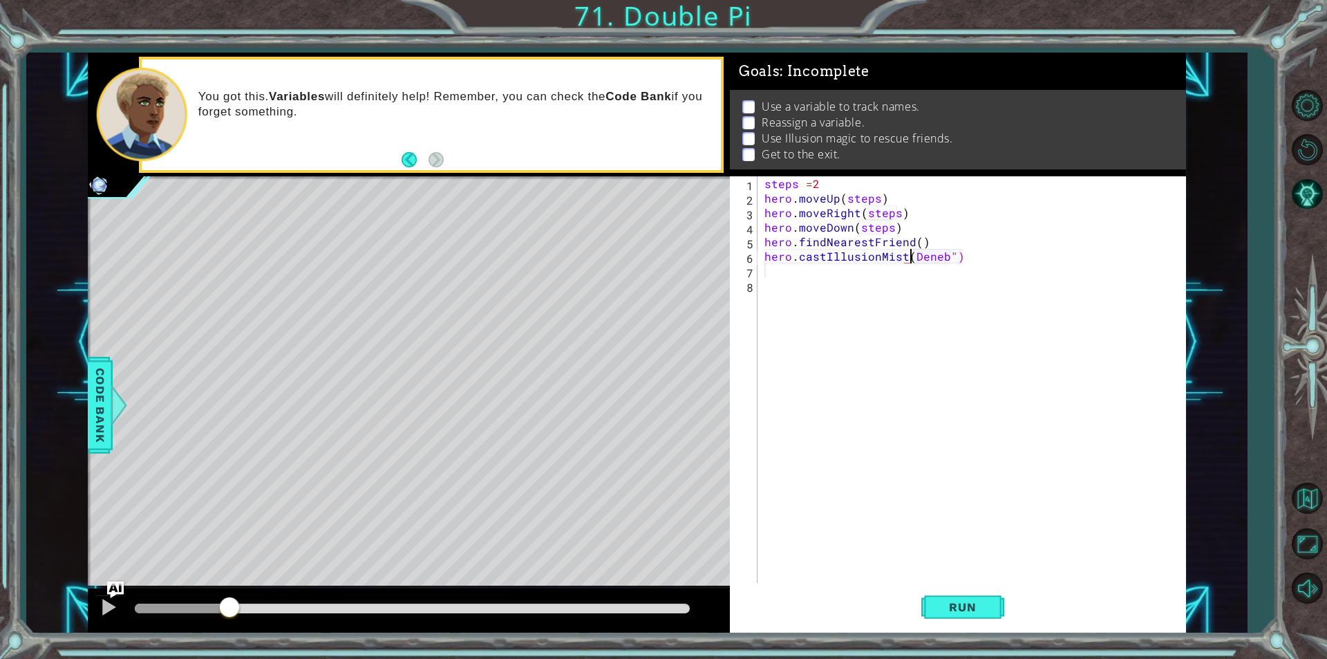
click at [911, 262] on div "steps = 2 hero . moveUp ( steps ) hero . moveRight ( steps ) hero . moveDown ( …" at bounding box center [975, 394] width 427 height 436
type textarea "hero.castIllusionMist("Deneb")"
click at [969, 641] on div "1 ההההההההההההההההההההההההההההההההההההההההההההההההההההההההההההההההההההההההההההה…" at bounding box center [663, 329] width 1327 height 659
drag, startPoint x: 971, startPoint y: 585, endPoint x: 968, endPoint y: 605, distance: 20.2
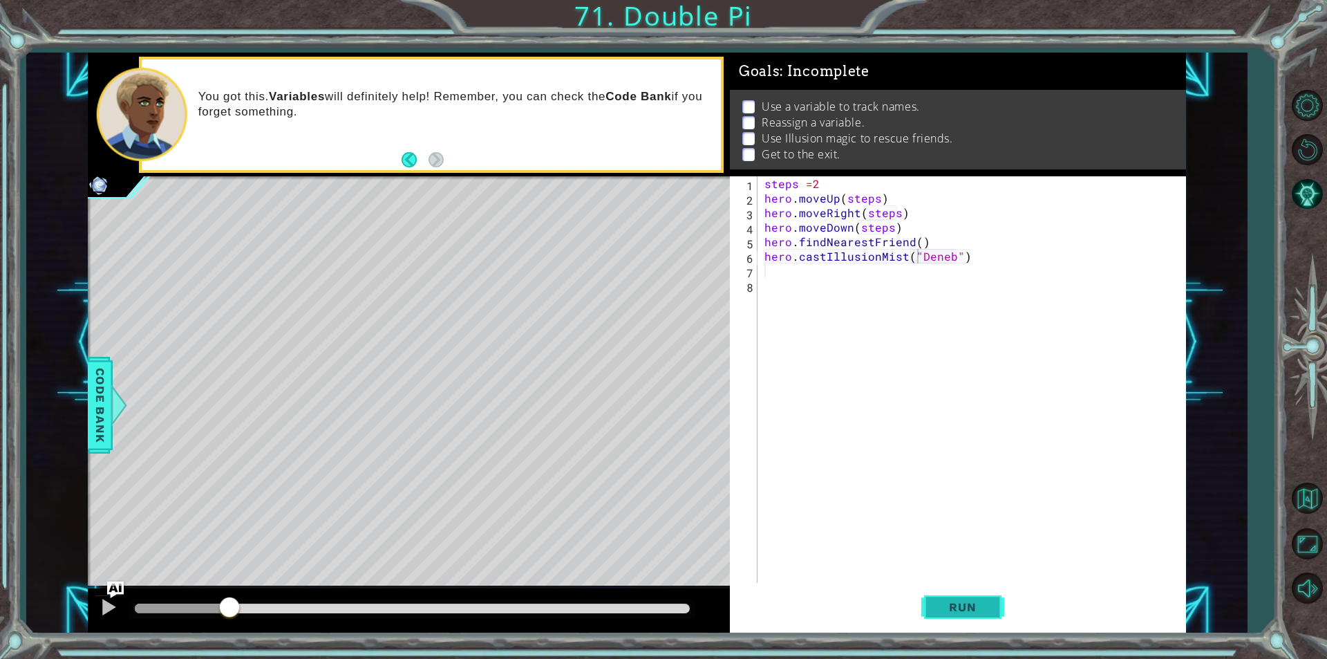
click at [968, 598] on button "Run" at bounding box center [963, 607] width 83 height 46
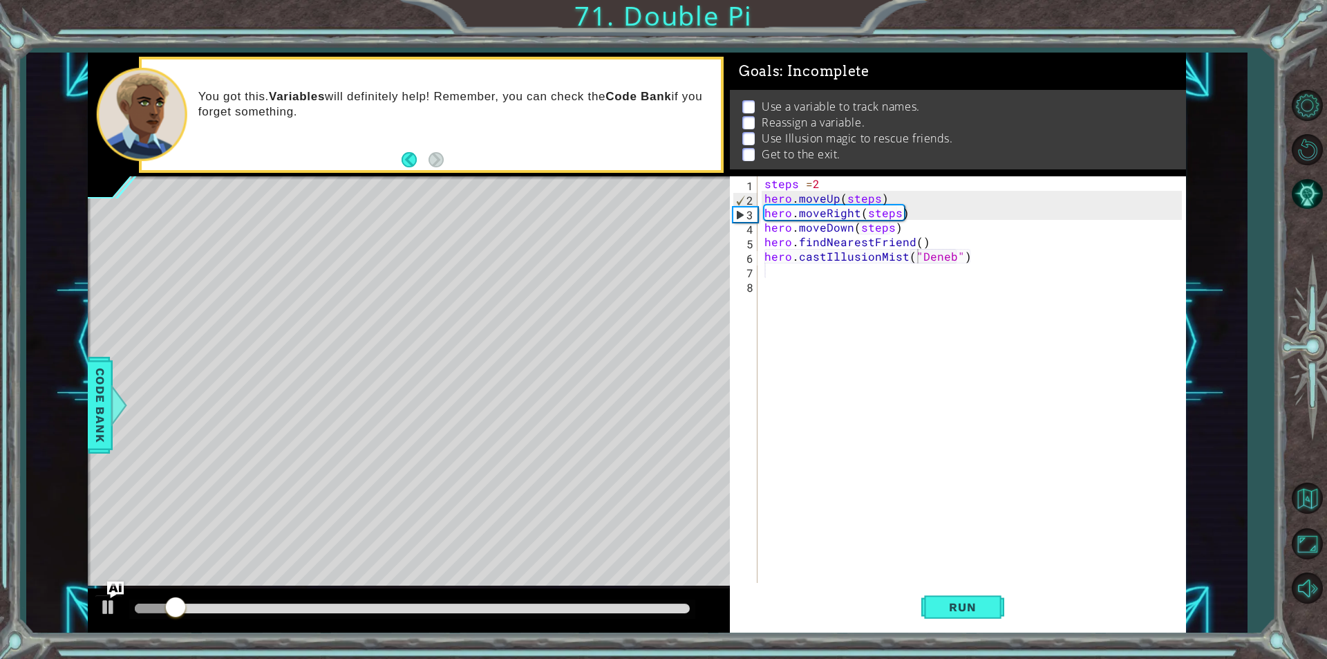
click at [177, 595] on div at bounding box center [409, 610] width 642 height 44
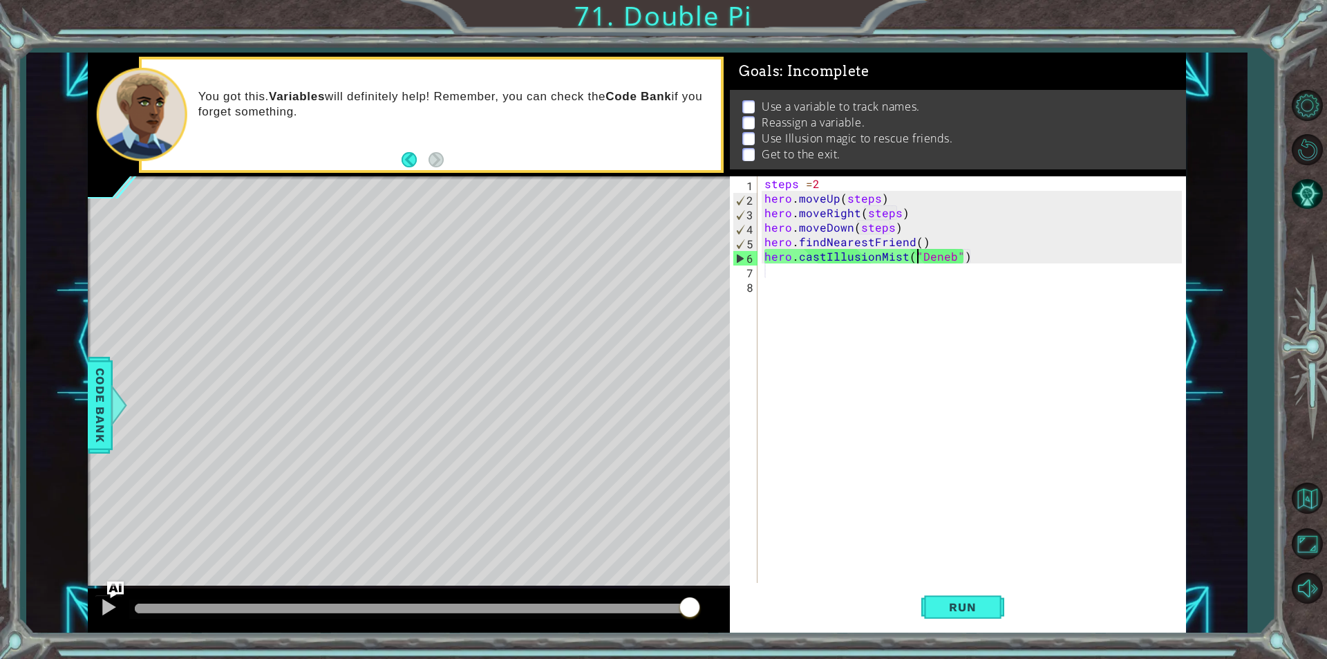
drag, startPoint x: 202, startPoint y: 612, endPoint x: 1247, endPoint y: 680, distance: 1046.9
click at [1247, 658] on html "1 ההההההההההההההההההההההההההההההההההההההההההההההההההההההההההההההההההההההההההההה…" at bounding box center [663, 329] width 1327 height 659
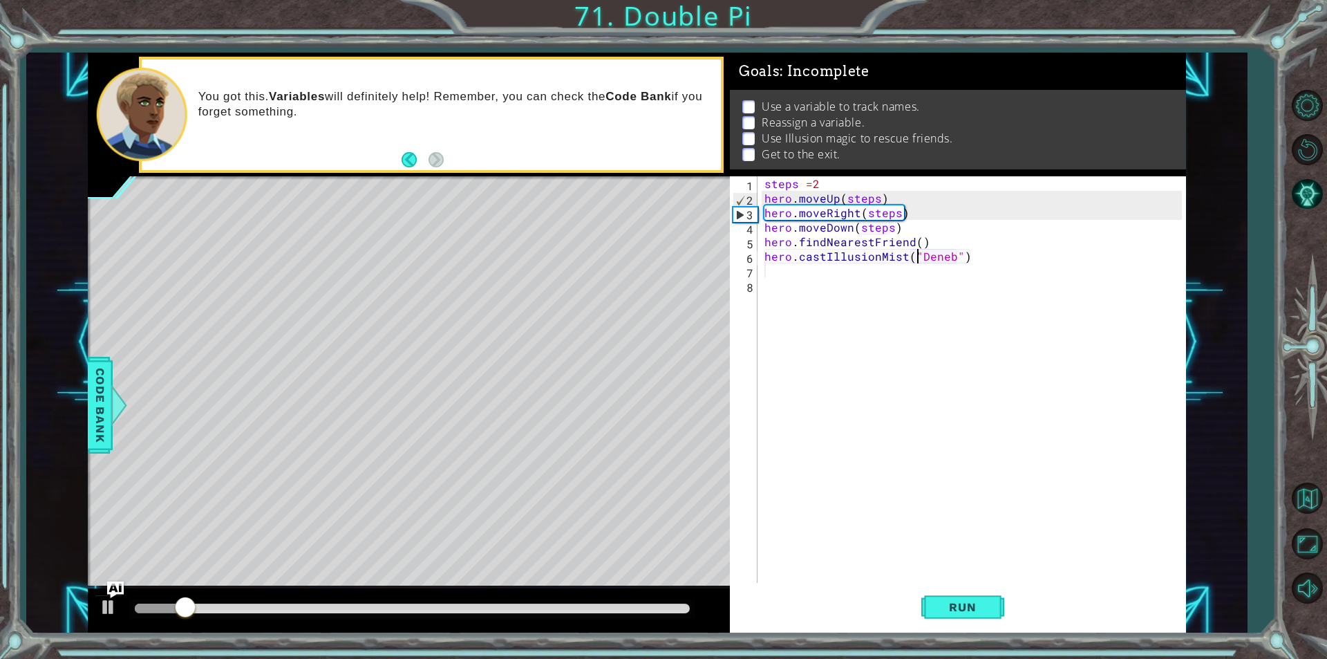
click at [841, 280] on div "steps = 2 hero . moveUp ( steps ) hero . moveRight ( steps ) hero . moveDown ( …" at bounding box center [975, 394] width 427 height 436
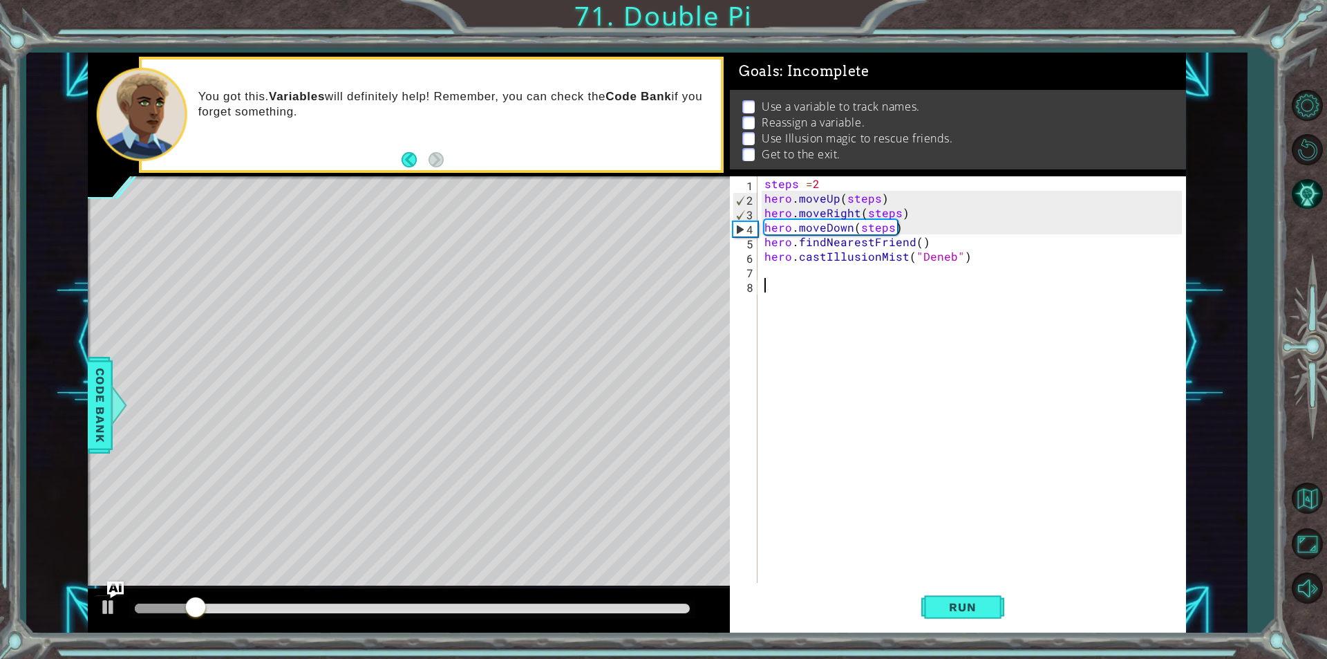
drag, startPoint x: 829, startPoint y: 291, endPoint x: 839, endPoint y: 273, distance: 20.4
click at [837, 281] on div "steps = 2 hero . moveUp ( steps ) hero . moveRight ( steps ) hero . moveDown ( …" at bounding box center [975, 394] width 427 height 436
click at [839, 273] on div "steps = 2 hero . moveUp ( steps ) hero . moveRight ( steps ) hero . moveDown ( …" at bounding box center [975, 394] width 427 height 436
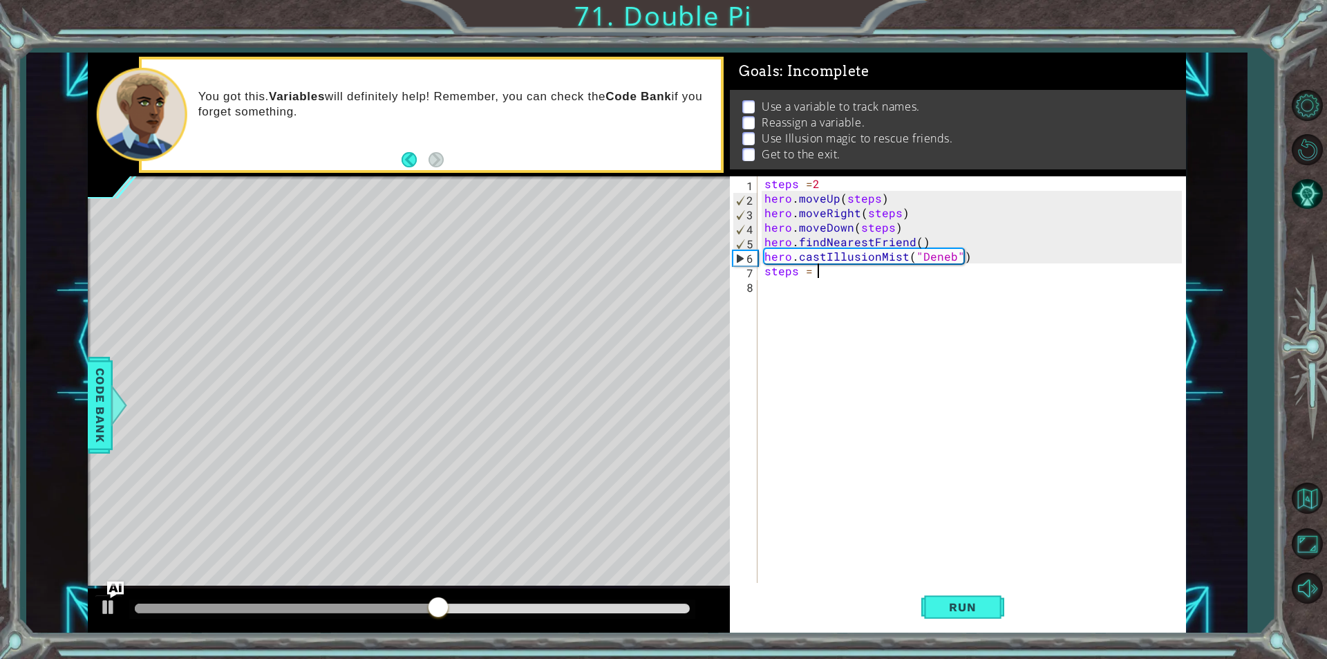
scroll to position [0, 3]
type textarea "steps = 3"
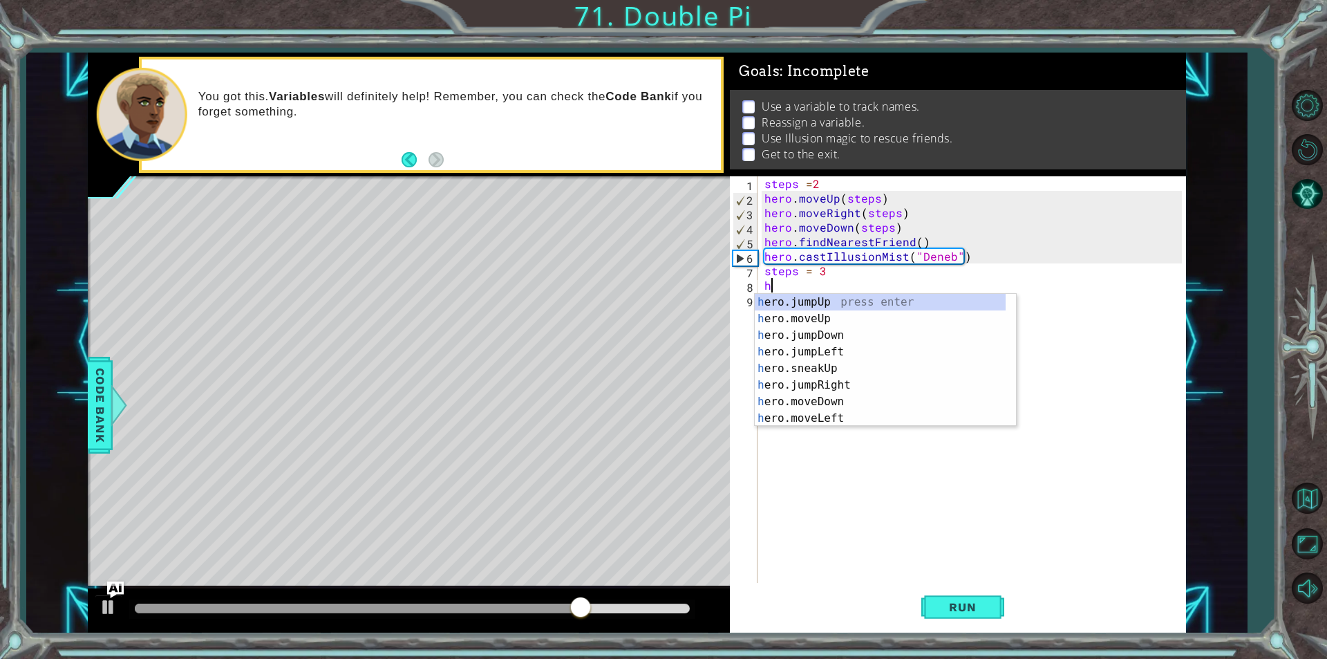
scroll to position [0, 0]
click at [870, 367] on div "her o press enter her o.jumpUp press enter her o.jumpDown press enter her o.jum…" at bounding box center [880, 377] width 251 height 166
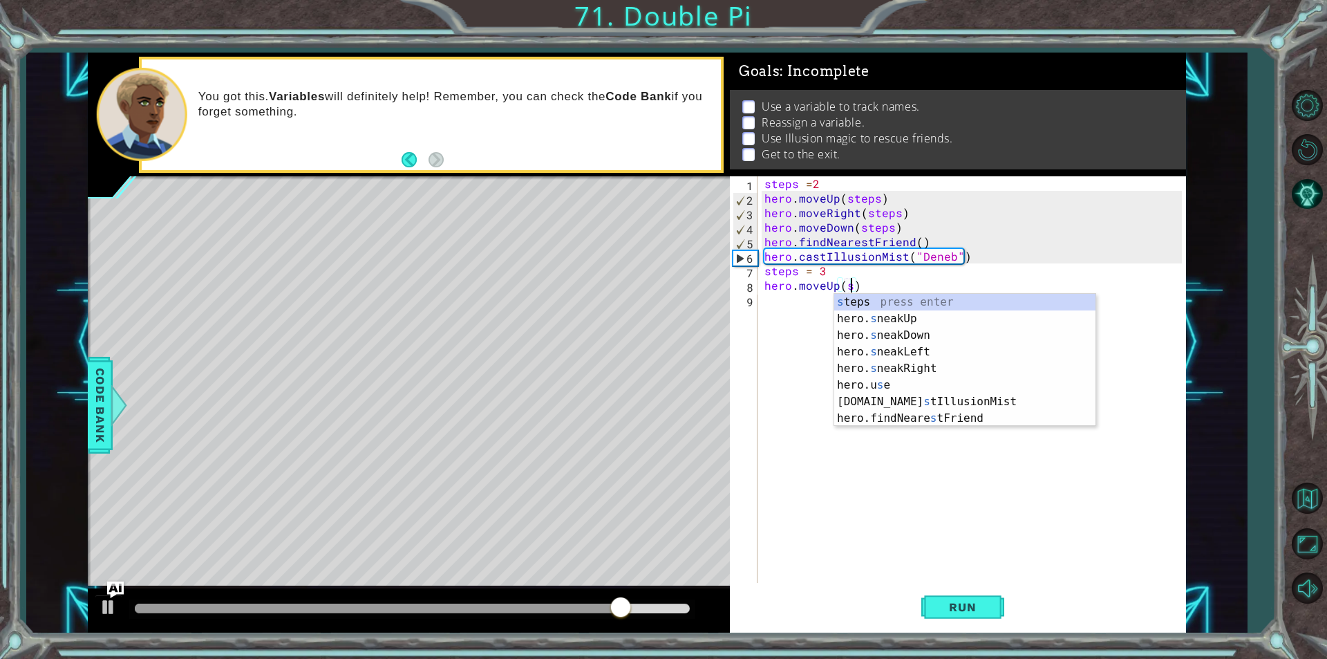
scroll to position [0, 6]
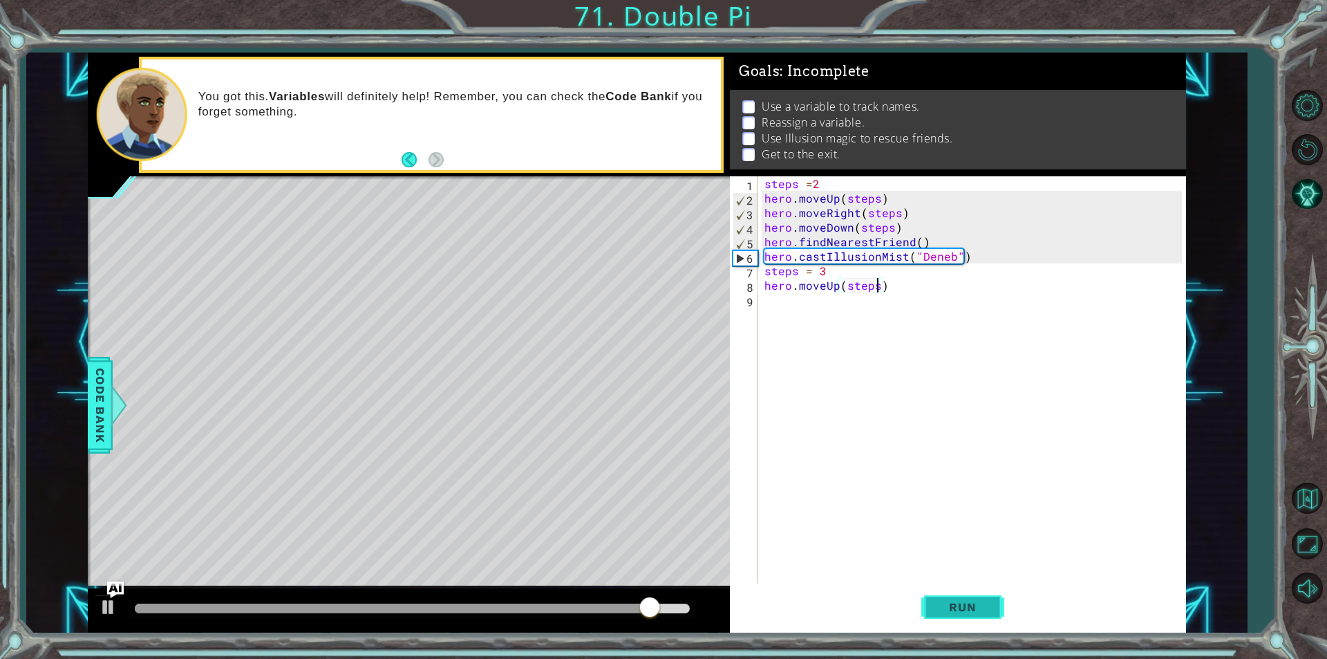
click at [979, 598] on button "Run" at bounding box center [963, 607] width 83 height 46
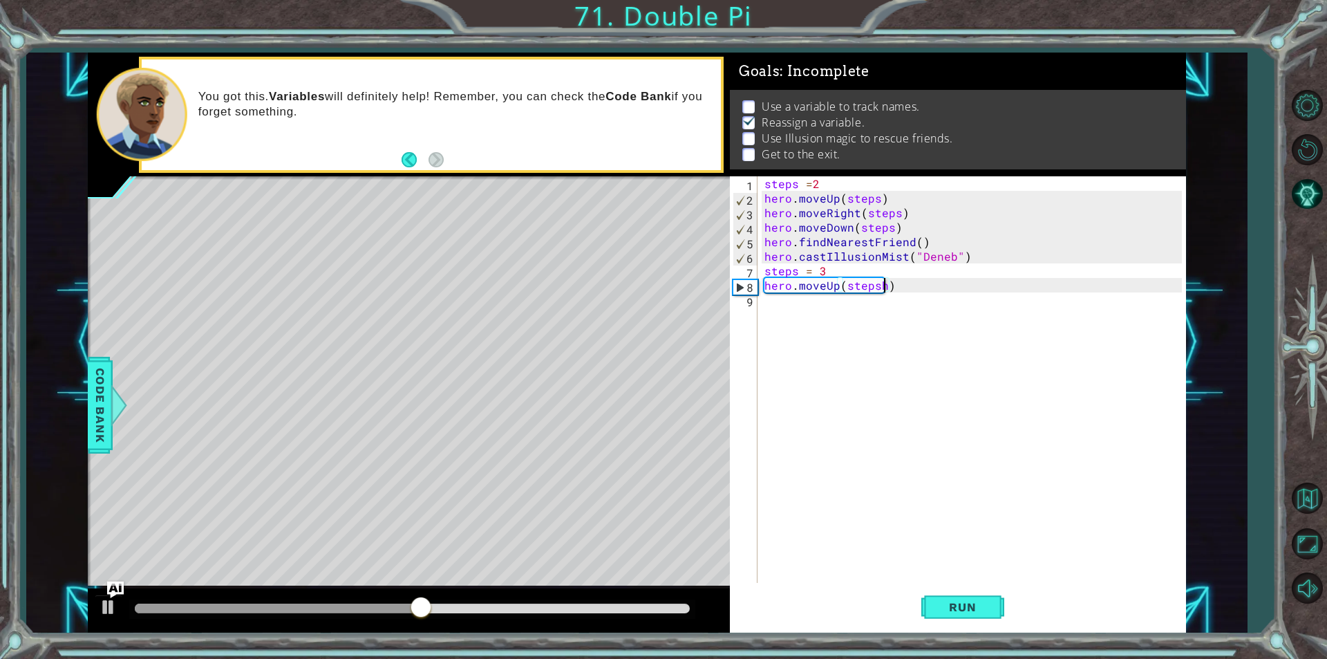
scroll to position [0, 7]
type textarea "hero.moveUp(steps)"
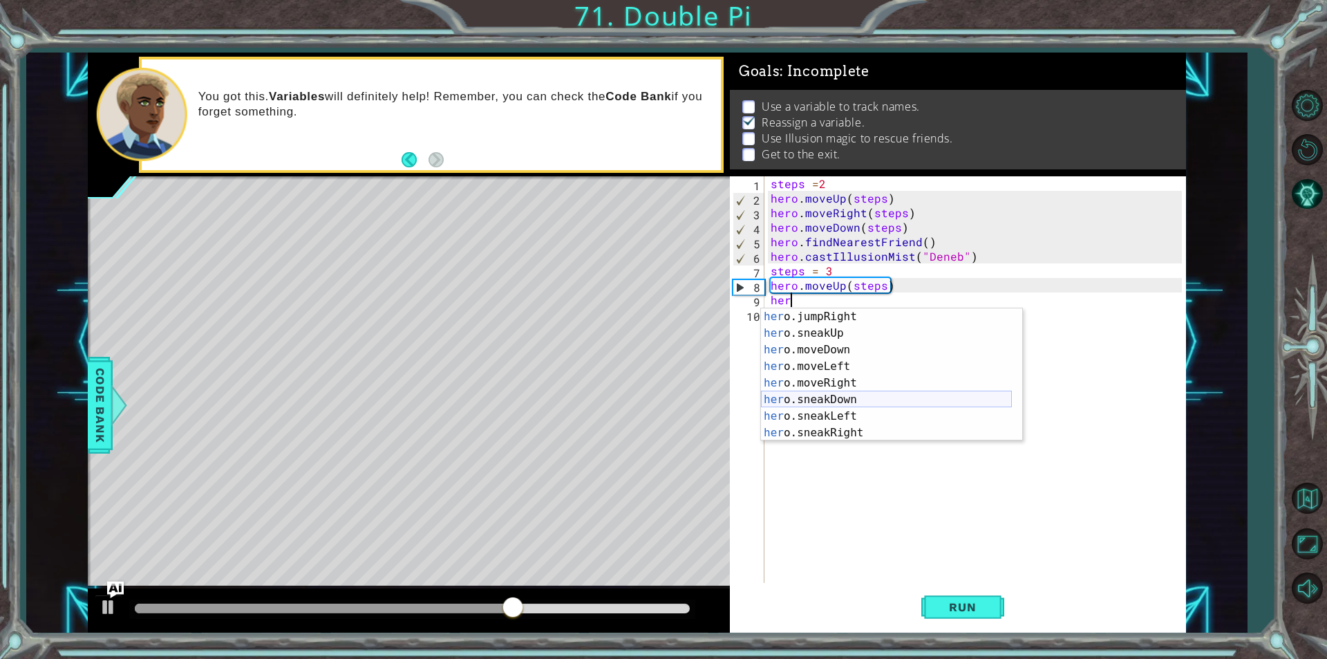
scroll to position [133, 0]
click at [852, 339] on div "her o.moveLeft press enter her o.moveRight press enter her o.sneakDown press en…" at bounding box center [886, 391] width 251 height 166
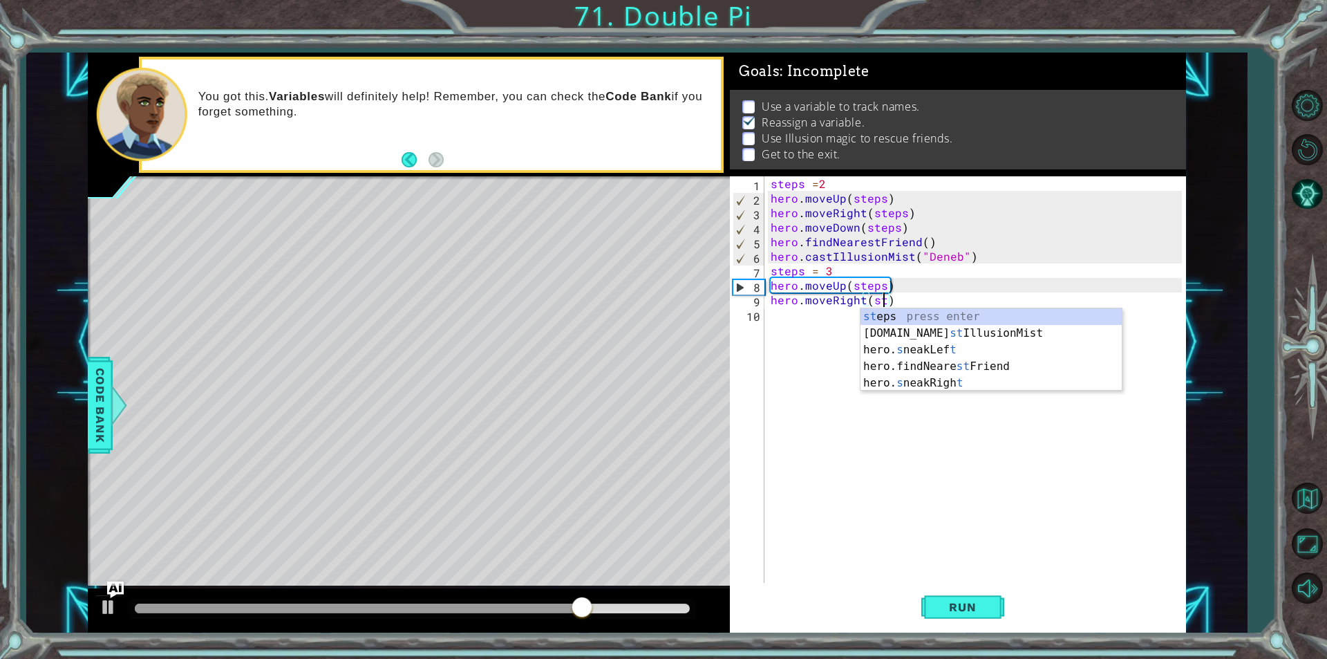
scroll to position [0, 7]
type textarea "hero.moveRight(steps)"
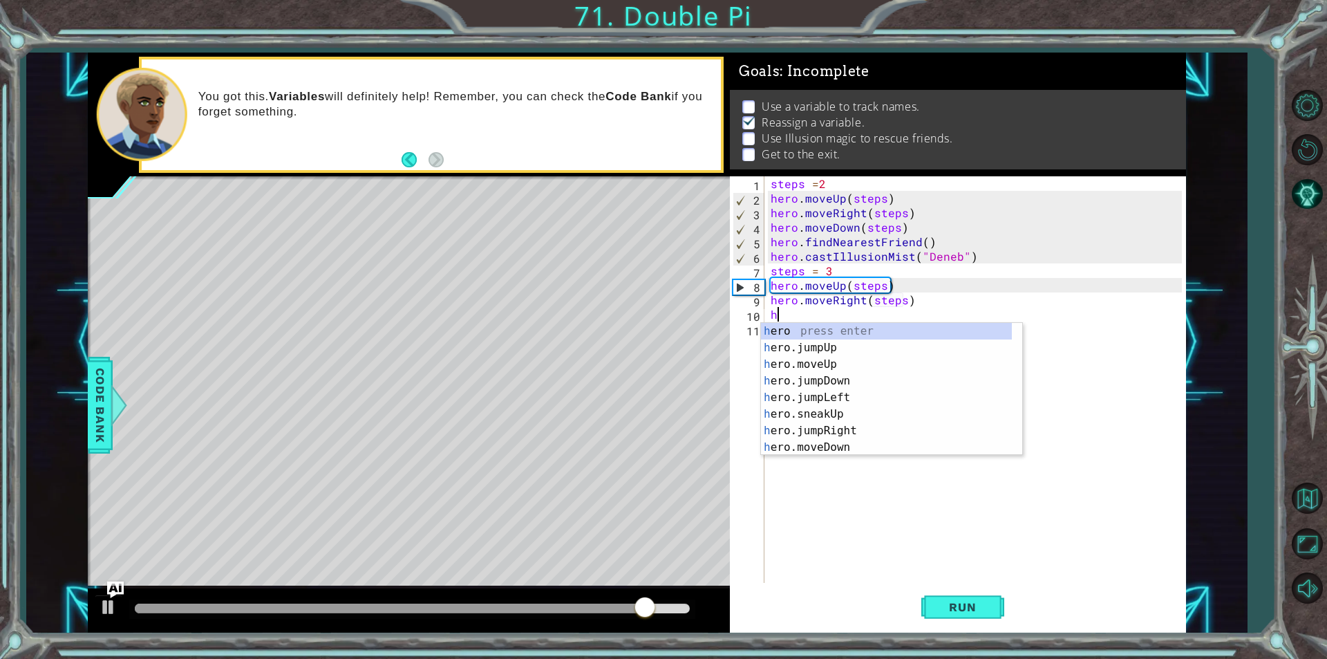
scroll to position [0, 0]
click at [846, 445] on div "her o press enter her o.jumpUp press enter her o.jumpDown press enter her o.jum…" at bounding box center [886, 406] width 251 height 166
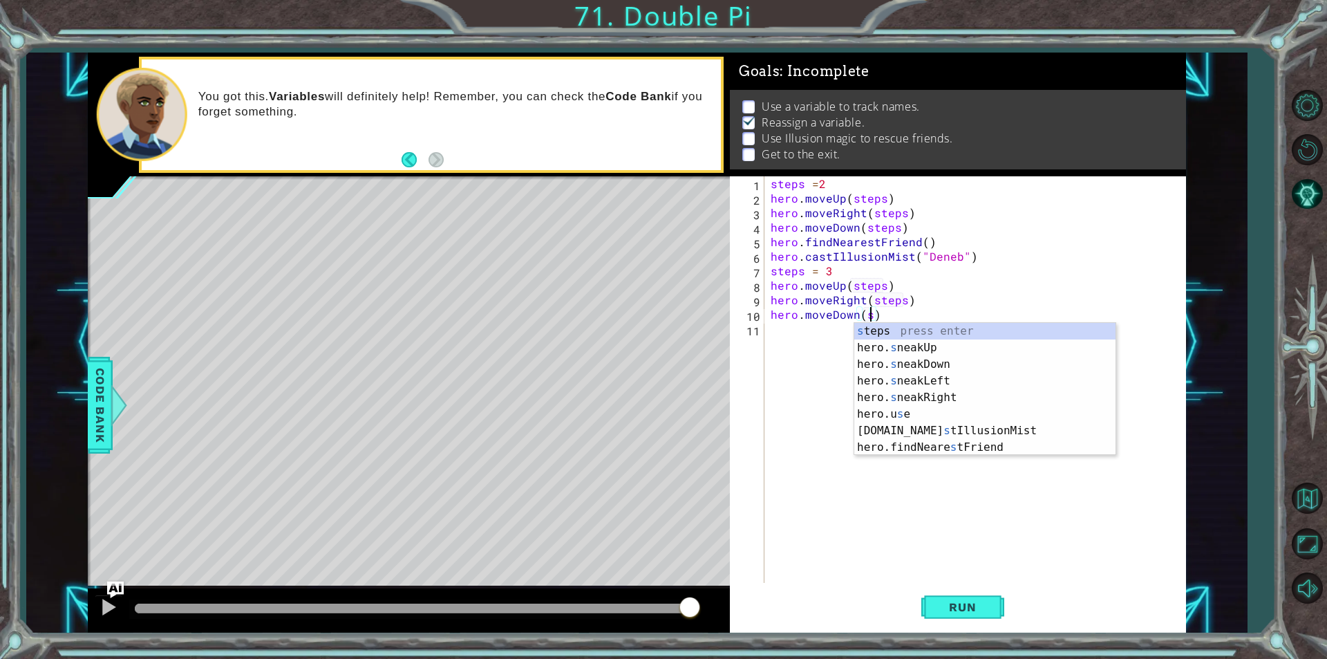
scroll to position [0, 6]
type textarea "hero.moveDown(steps)"
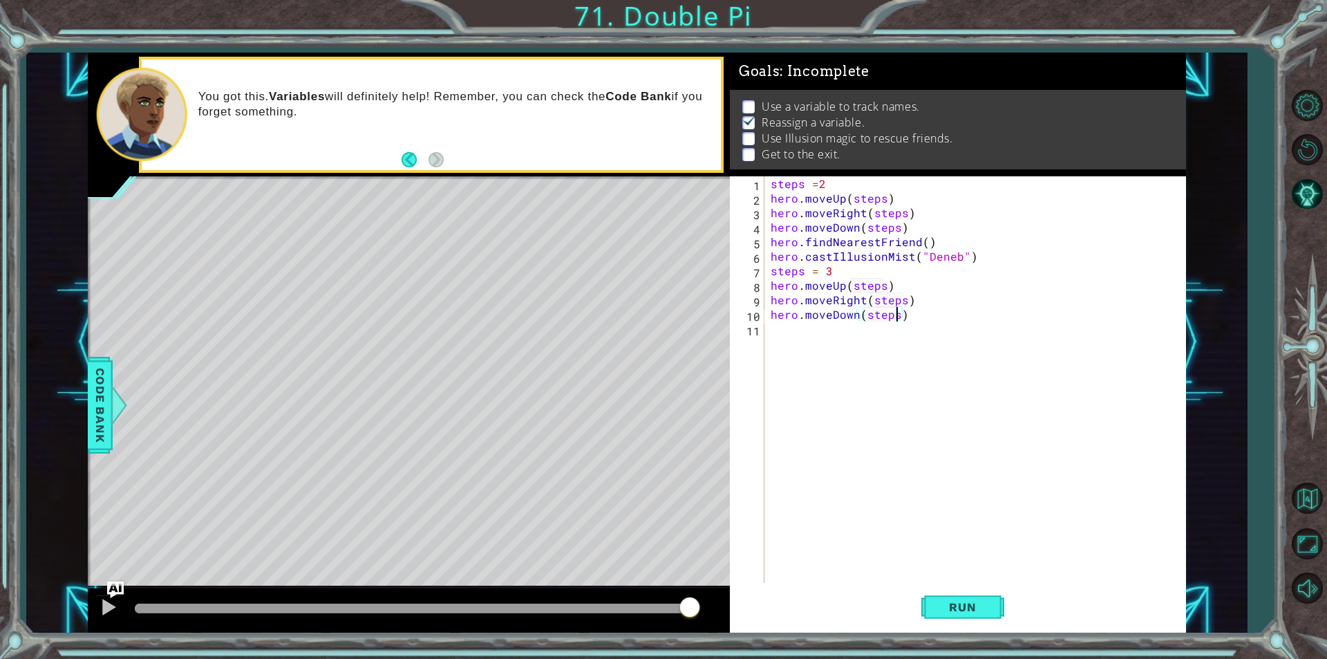
scroll to position [0, 0]
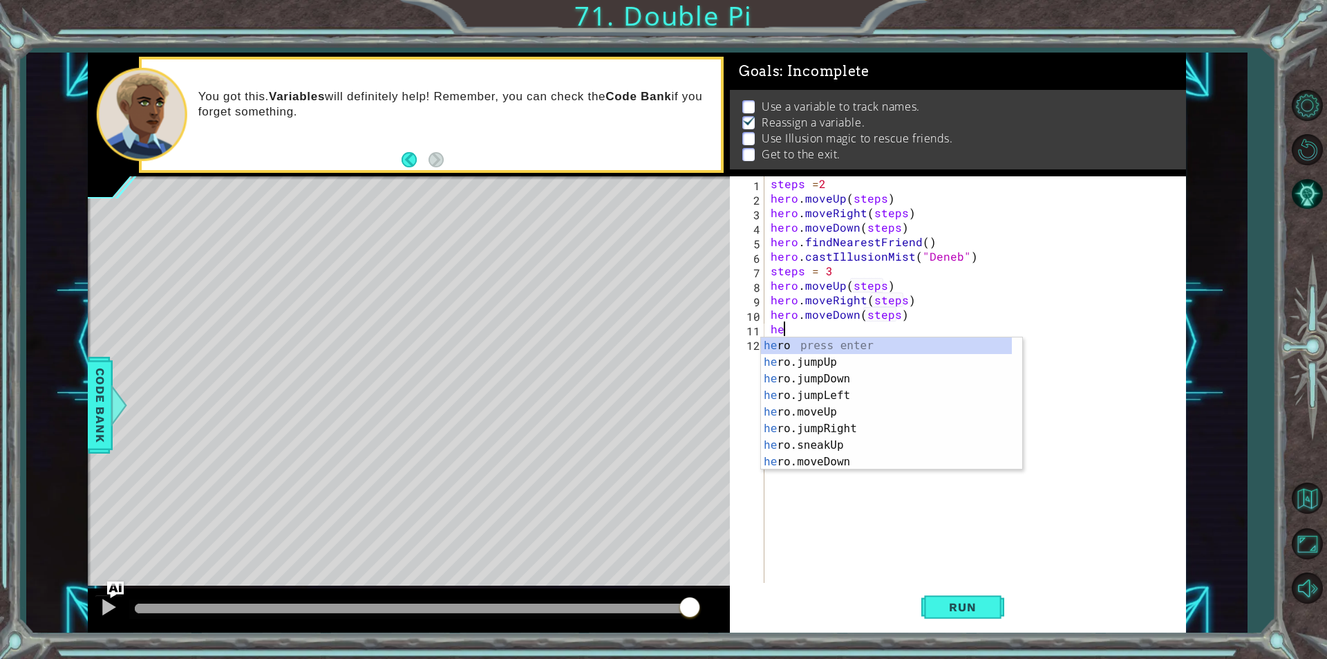
type textarea "her"
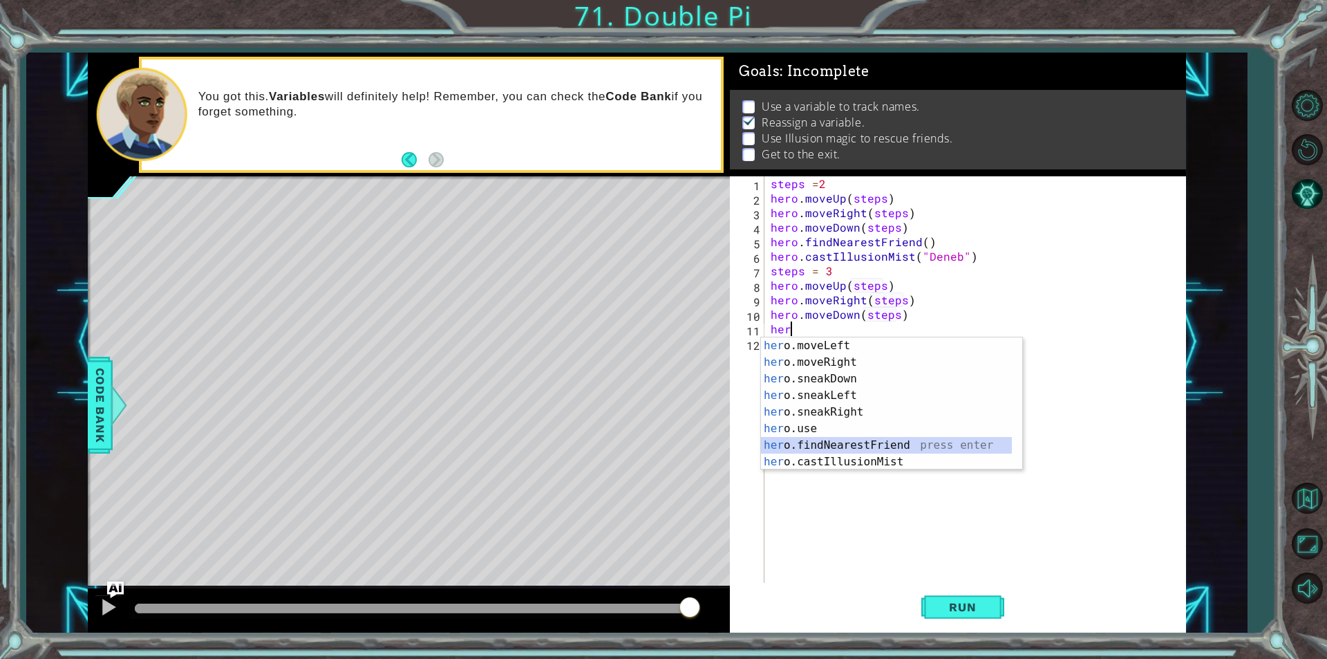
click at [885, 448] on div "her o.moveLeft press enter her o.moveRight press enter her o.sneakDown press en…" at bounding box center [886, 420] width 251 height 166
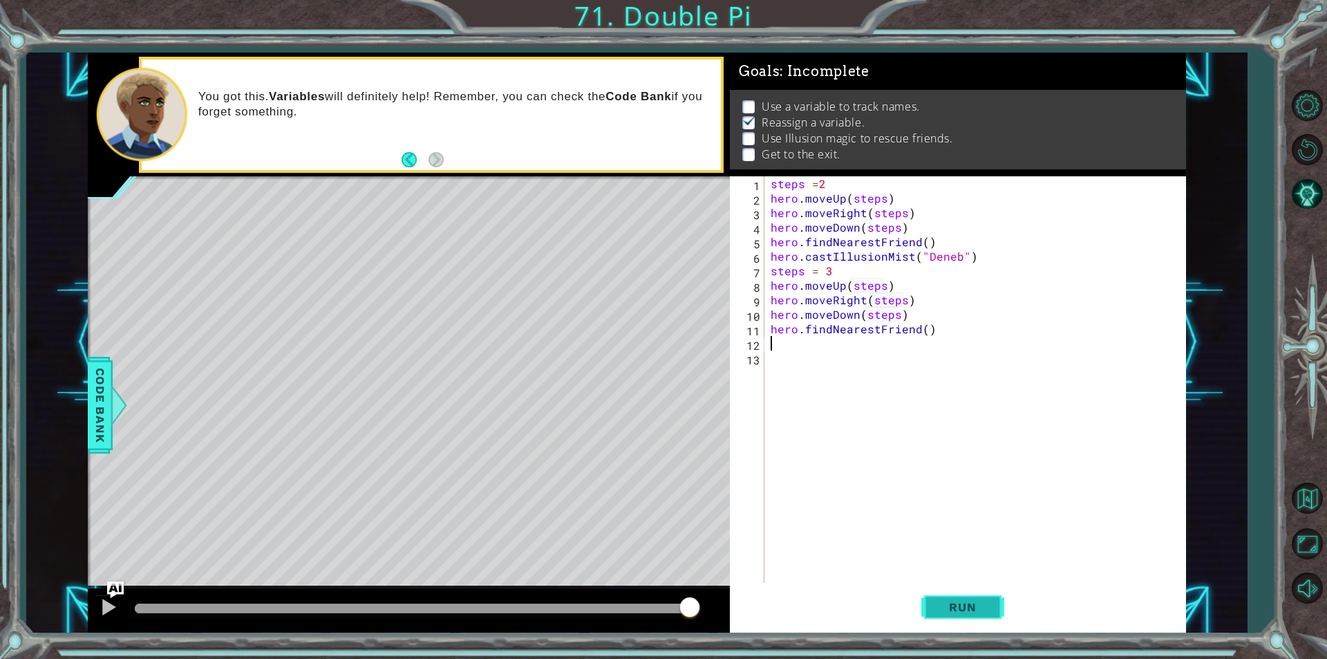
click at [993, 609] on button "Run" at bounding box center [963, 607] width 83 height 46
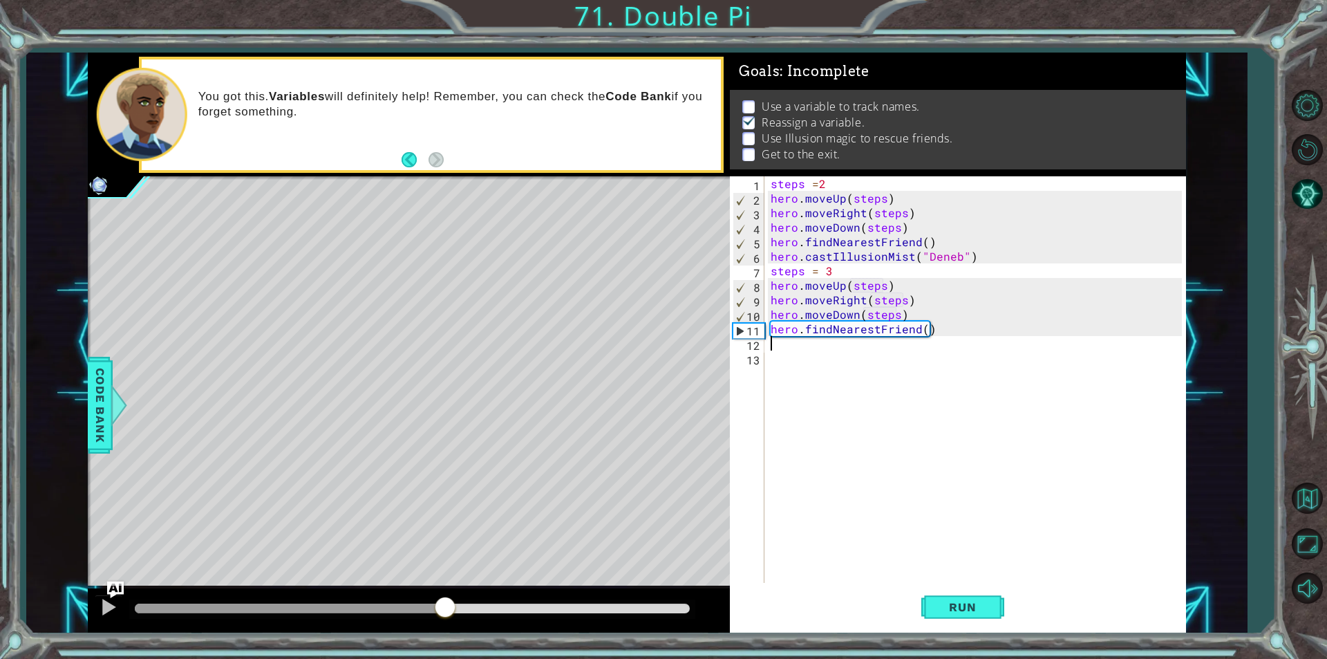
drag, startPoint x: 200, startPoint y: 604, endPoint x: 446, endPoint y: 592, distance: 245.7
click at [446, 592] on div at bounding box center [409, 610] width 642 height 44
click at [112, 622] on button at bounding box center [109, 609] width 28 height 28
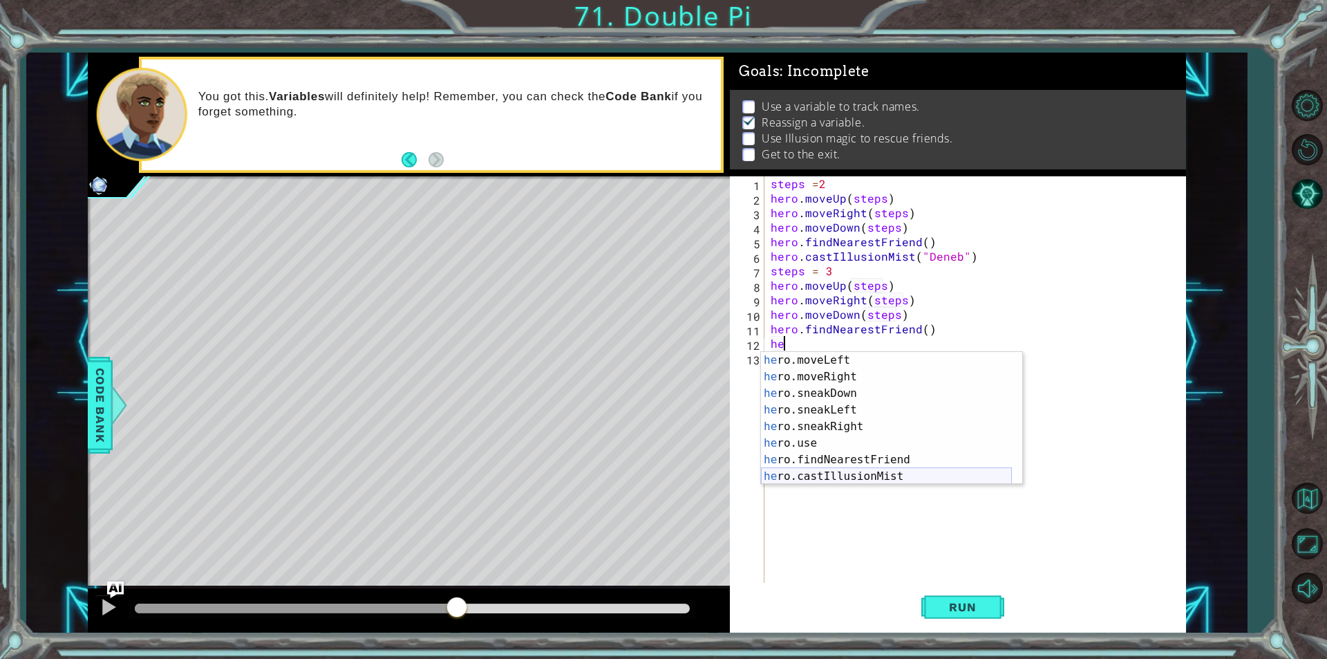
click at [805, 476] on div "he ro.moveLeft press enter he ro.moveRight press enter he ro.sneakDown press en…" at bounding box center [886, 435] width 251 height 166
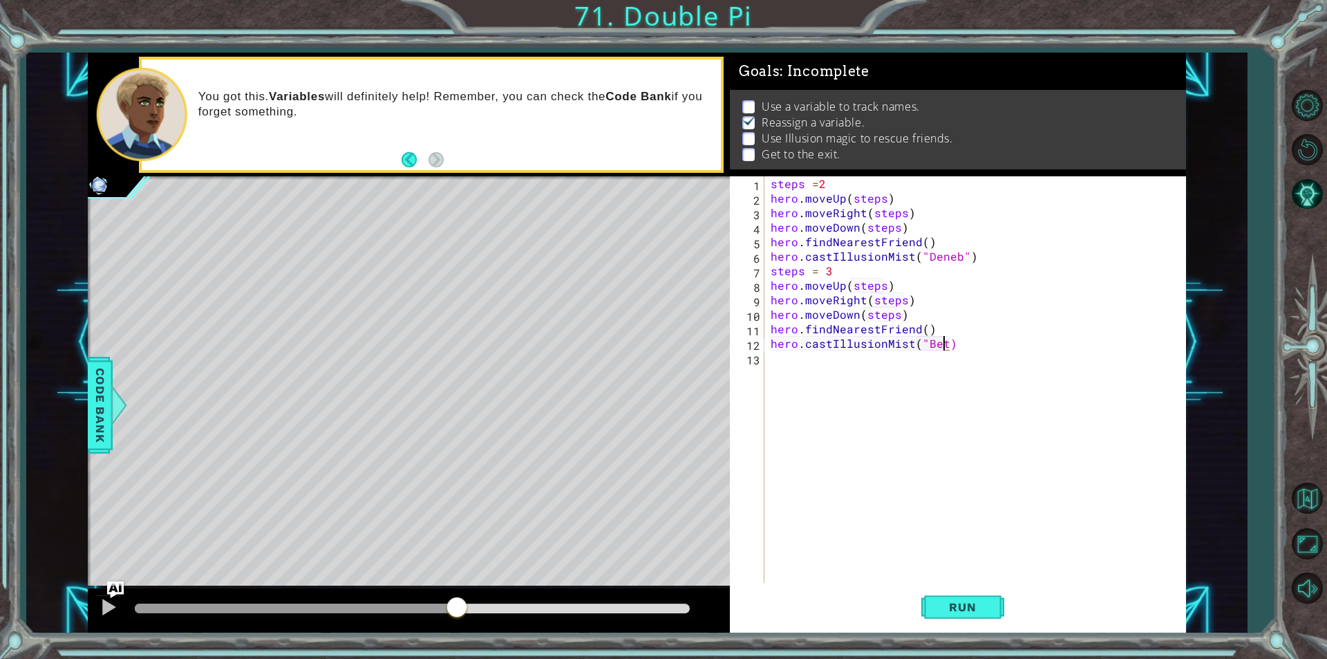
scroll to position [0, 10]
type textarea "hero.castIllusionMist("Beta")"
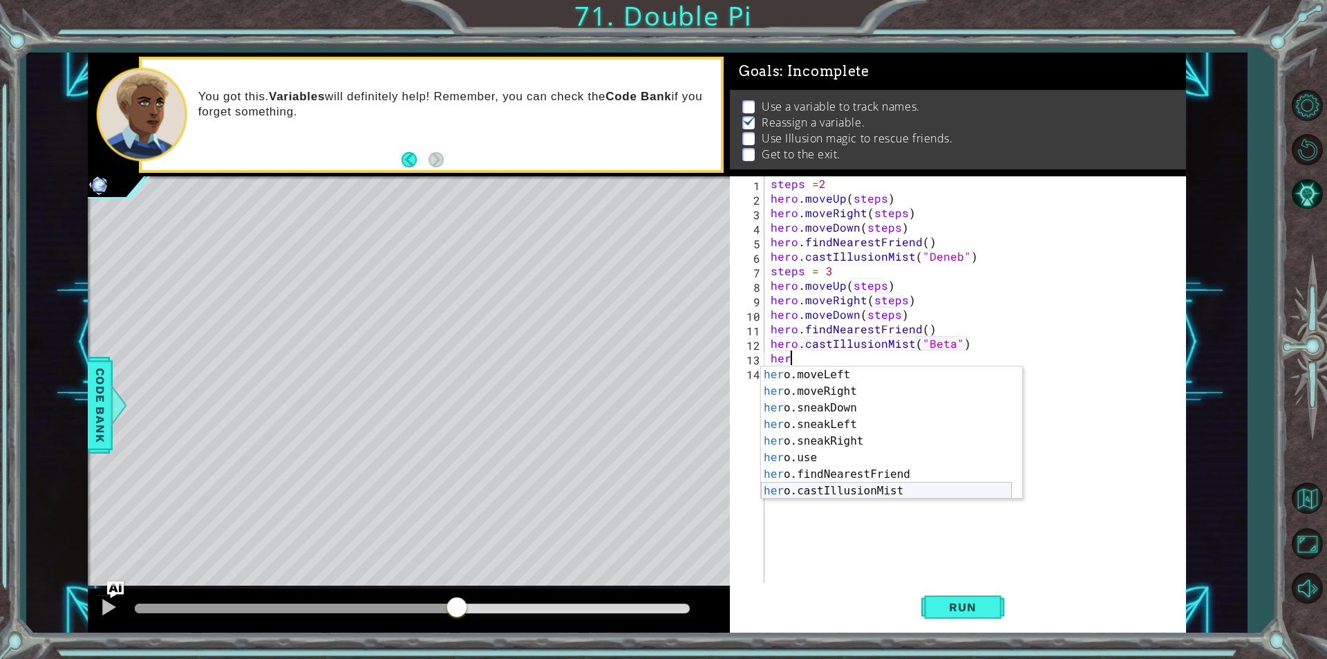
scroll to position [133, 0]
click at [838, 391] on div "her o.moveLeft press enter her o.moveRight press enter her o.sneakDown press en…" at bounding box center [886, 449] width 251 height 166
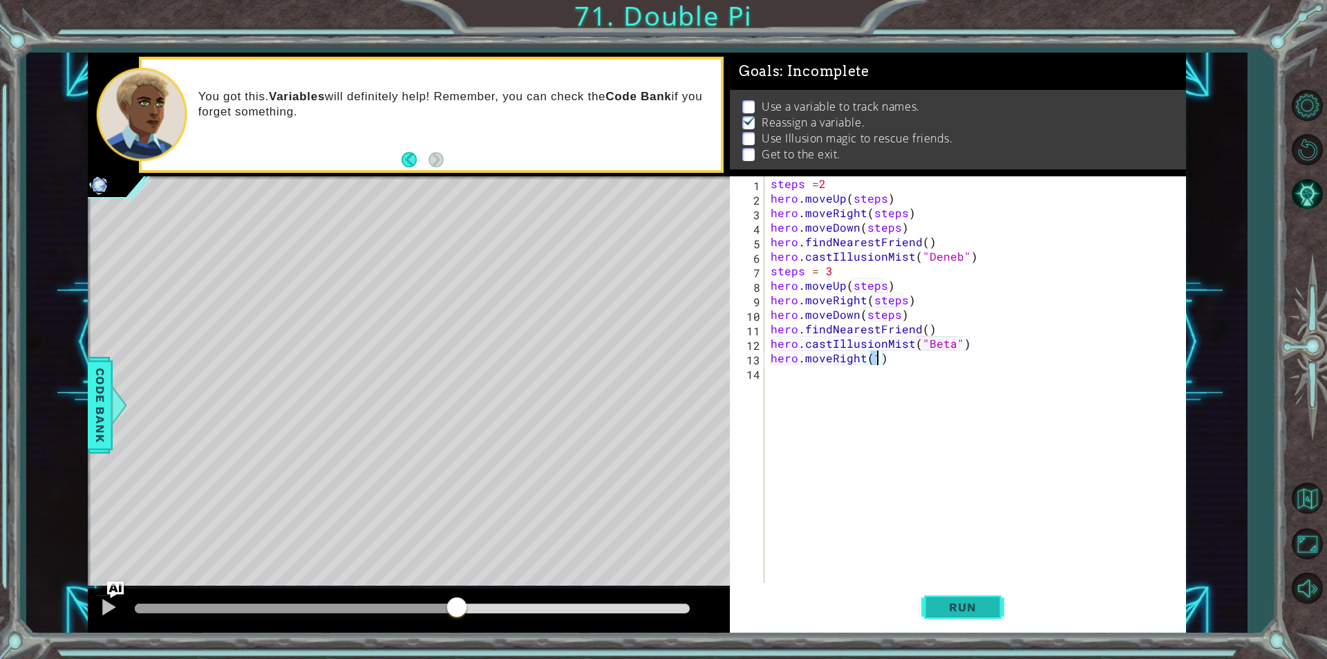
click at [1003, 610] on button "Run" at bounding box center [963, 607] width 83 height 46
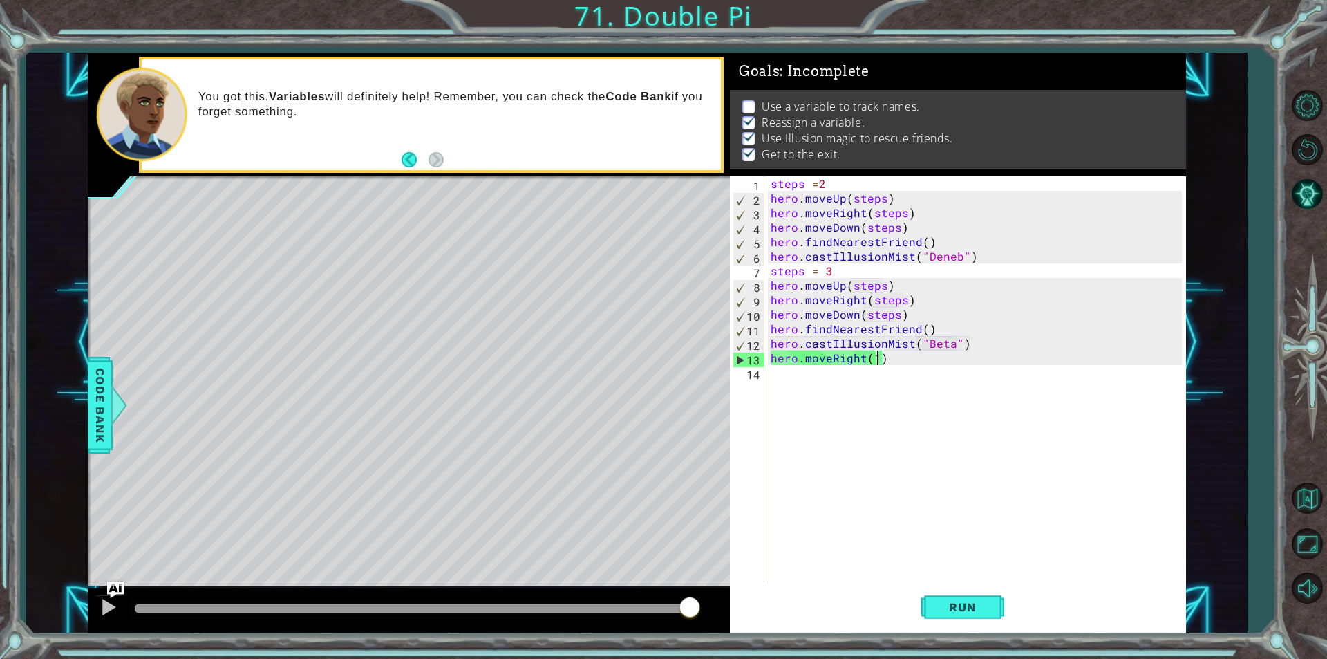
click at [866, 158] on div "Use а variable to track names. Reassign a variable. Use Illusion magic to rescu…" at bounding box center [958, 130] width 456 height 80
type textarea "steps =2"
click at [866, 179] on div "steps = 2 hero . moveUp ( steps ) hero . moveRight ( steps ) hero . moveDown ( …" at bounding box center [978, 394] width 421 height 436
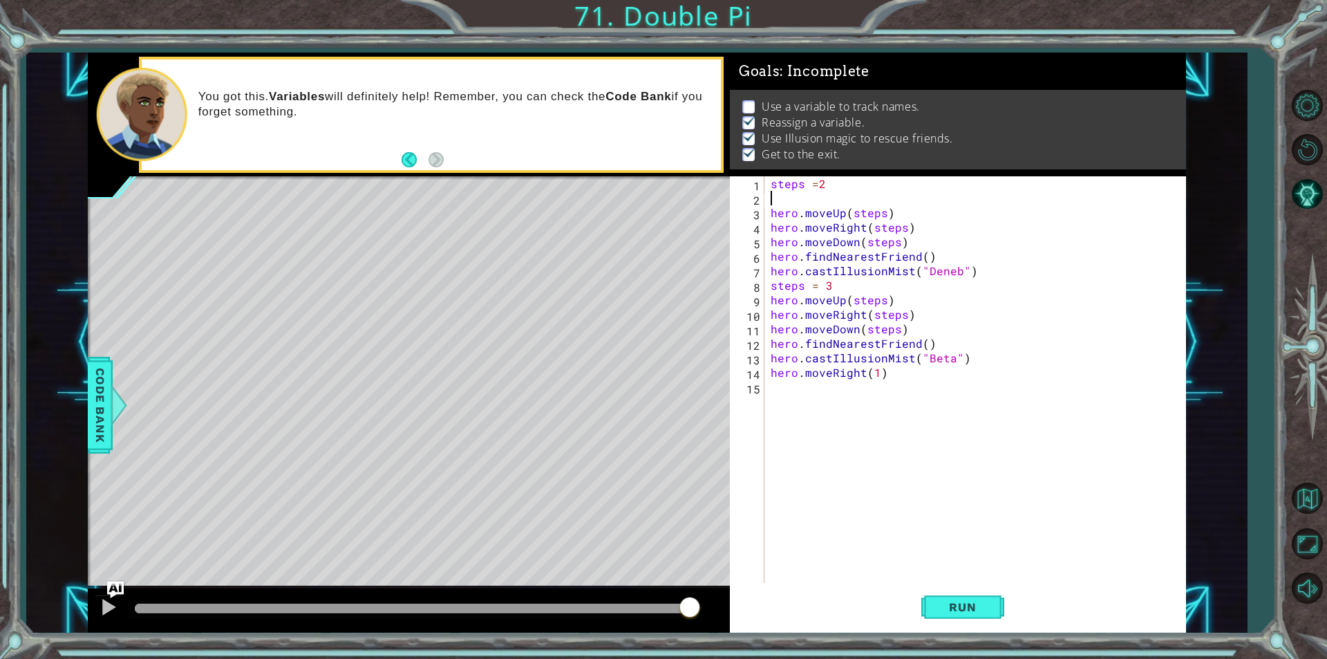
scroll to position [0, 0]
type textarea "h"
type textarea "steps =2"
click at [973, 613] on span "Run" at bounding box center [962, 607] width 55 height 14
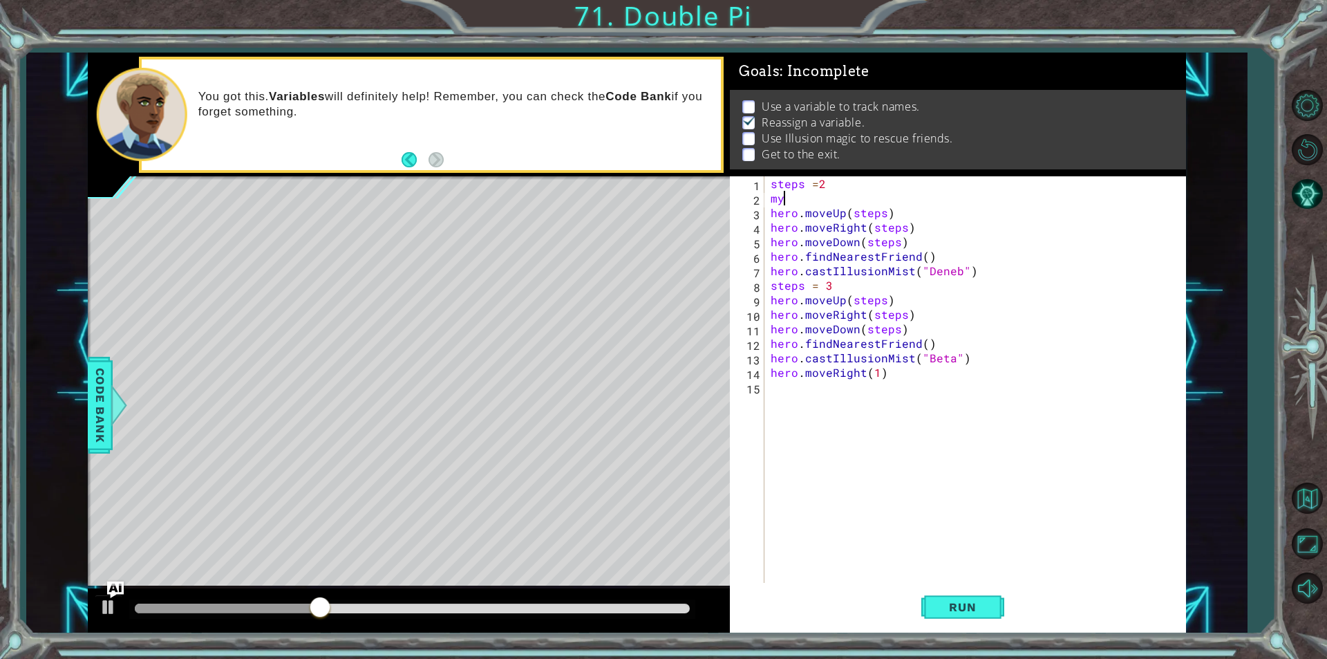
scroll to position [0, 0]
type textarea "m"
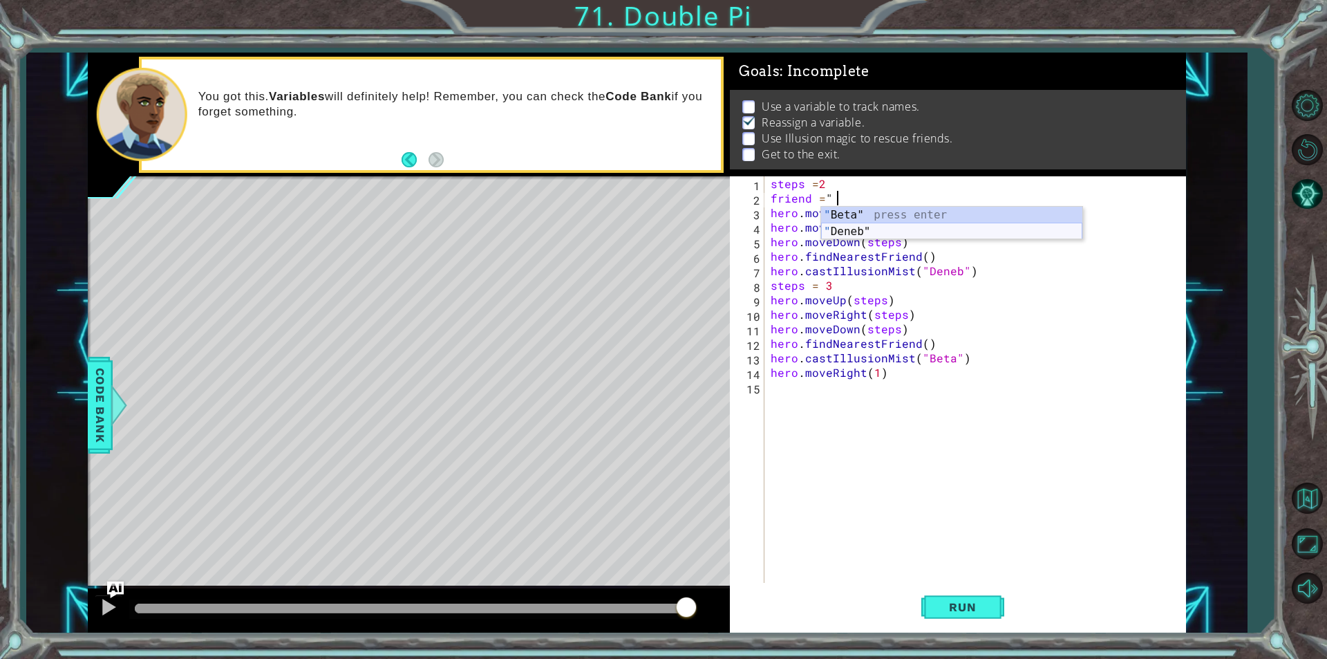
click at [950, 234] on div "" Beta" press enter " Deneb" press enter" at bounding box center [951, 240] width 261 height 66
click at [960, 274] on div "steps = 2 friend = "Deneb" hero . moveUp ( steps ) hero . moveRight ( steps ) h…" at bounding box center [978, 394] width 421 height 436
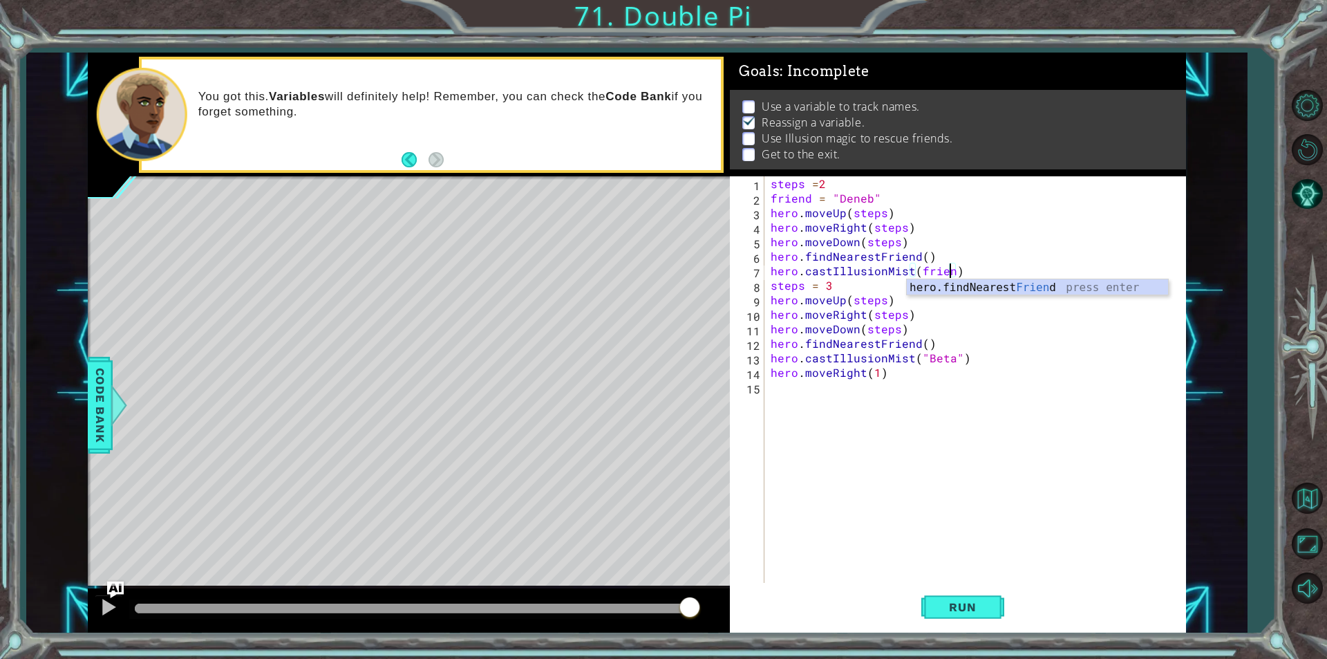
scroll to position [0, 11]
click at [955, 616] on button "Run" at bounding box center [963, 607] width 83 height 46
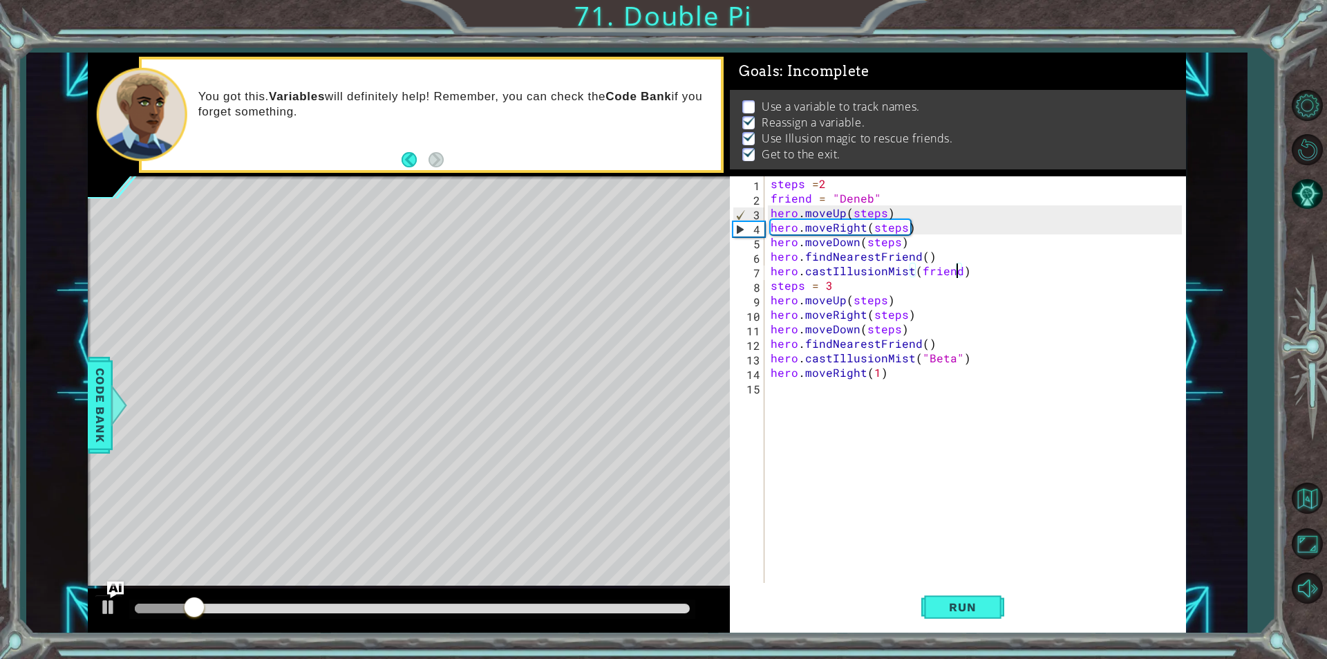
click at [857, 281] on div "steps = 2 friend = "Deneb" hero . moveUp ( steps ) hero . moveRight ( steps ) h…" at bounding box center [978, 394] width 421 height 436
type textarea "steps = 3"
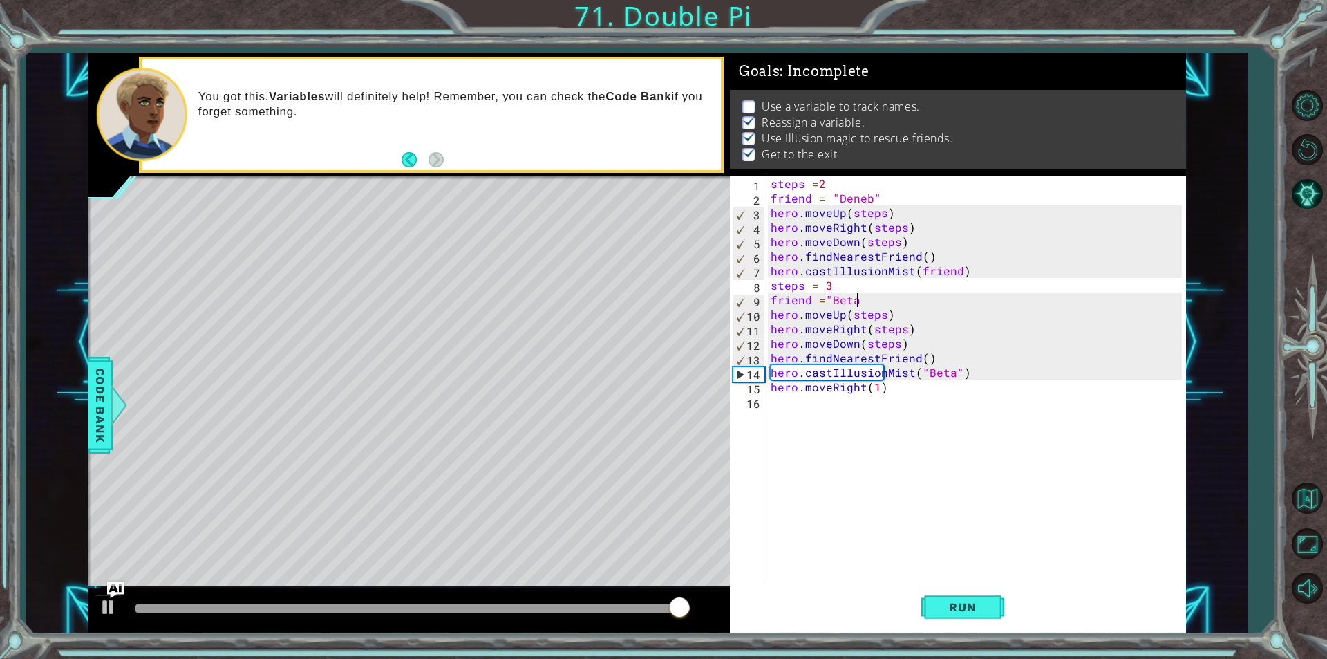
scroll to position [0, 5]
click at [960, 374] on div "steps = 2 friend = "Deneb" hero . moveUp ( steps ) hero . moveRight ( steps ) h…" at bounding box center [978, 394] width 421 height 436
click at [955, 376] on div "steps = 2 friend = "Deneb" hero . moveUp ( steps ) hero . moveRight ( steps ) h…" at bounding box center [978, 394] width 421 height 436
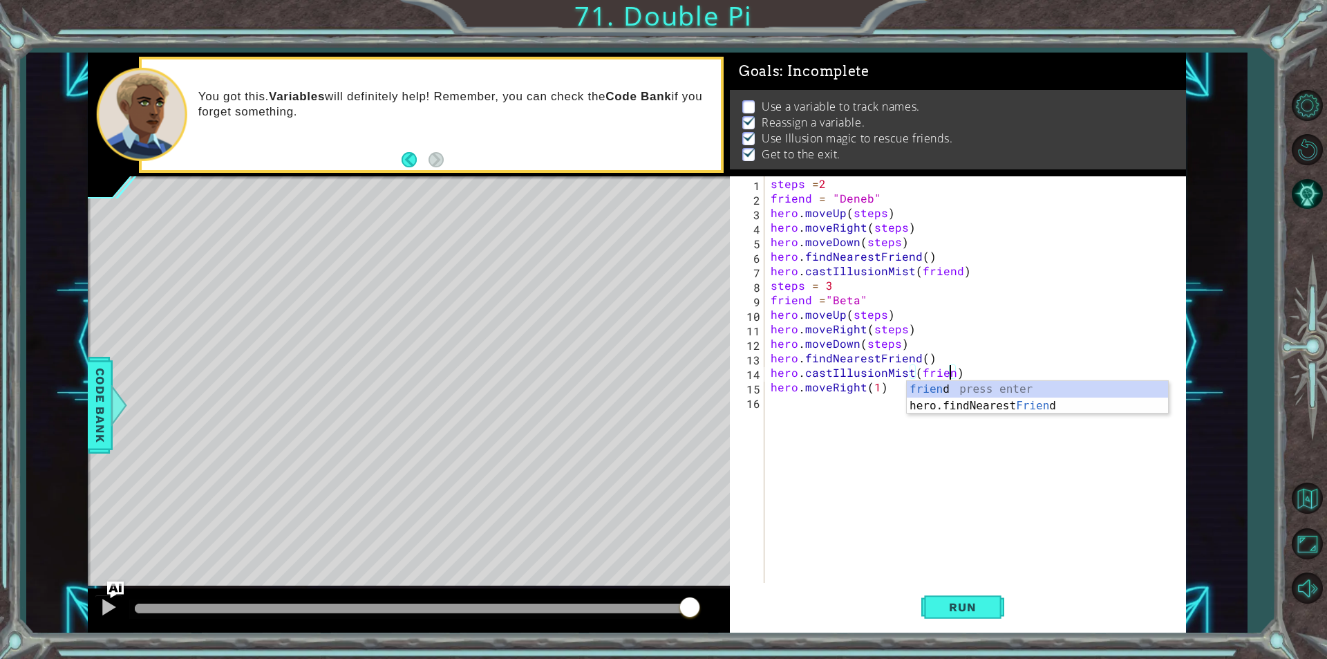
scroll to position [0, 11]
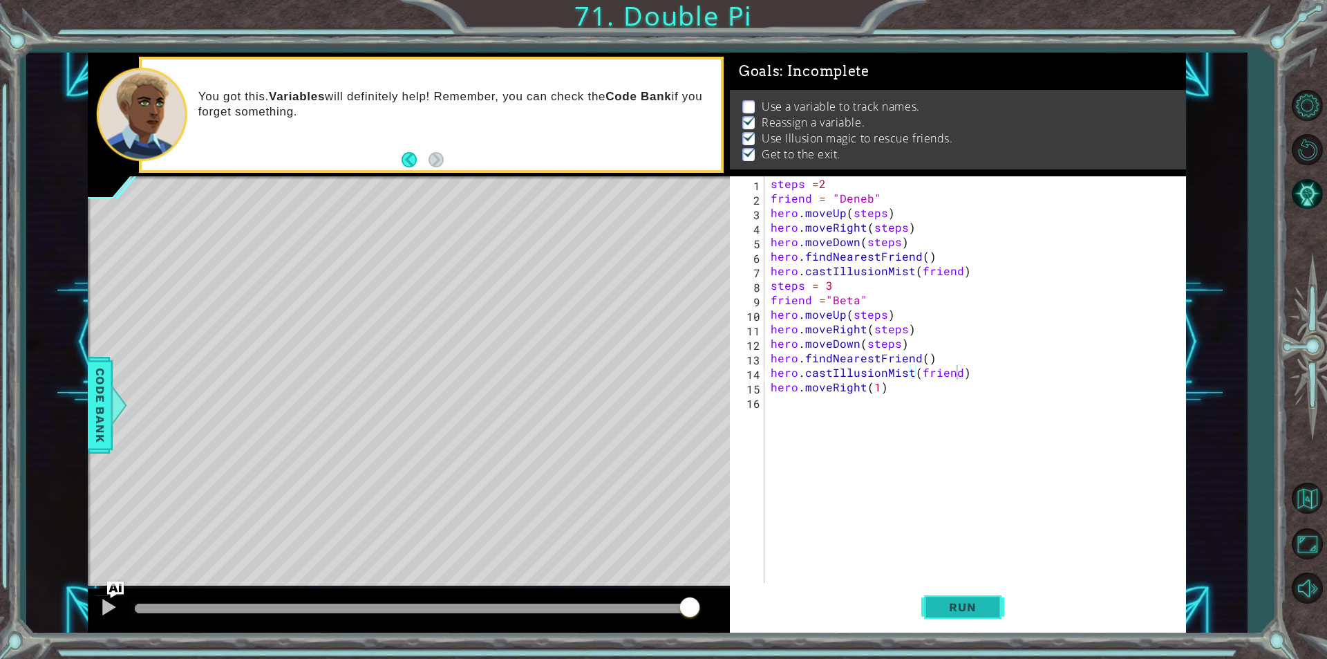
click at [957, 618] on button "Run" at bounding box center [963, 607] width 83 height 46
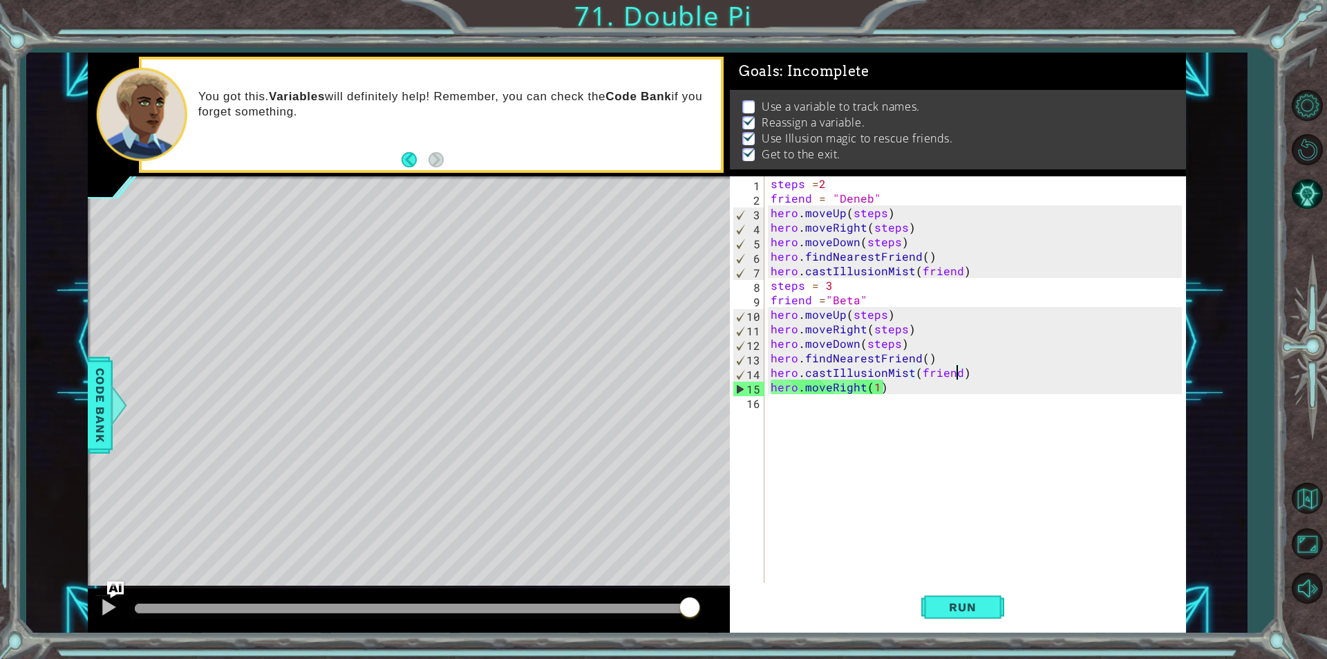
click at [925, 260] on div "steps = 2 friend = "Deneb" hero . moveUp ( steps ) hero . moveRight ( steps ) h…" at bounding box center [978, 394] width 421 height 436
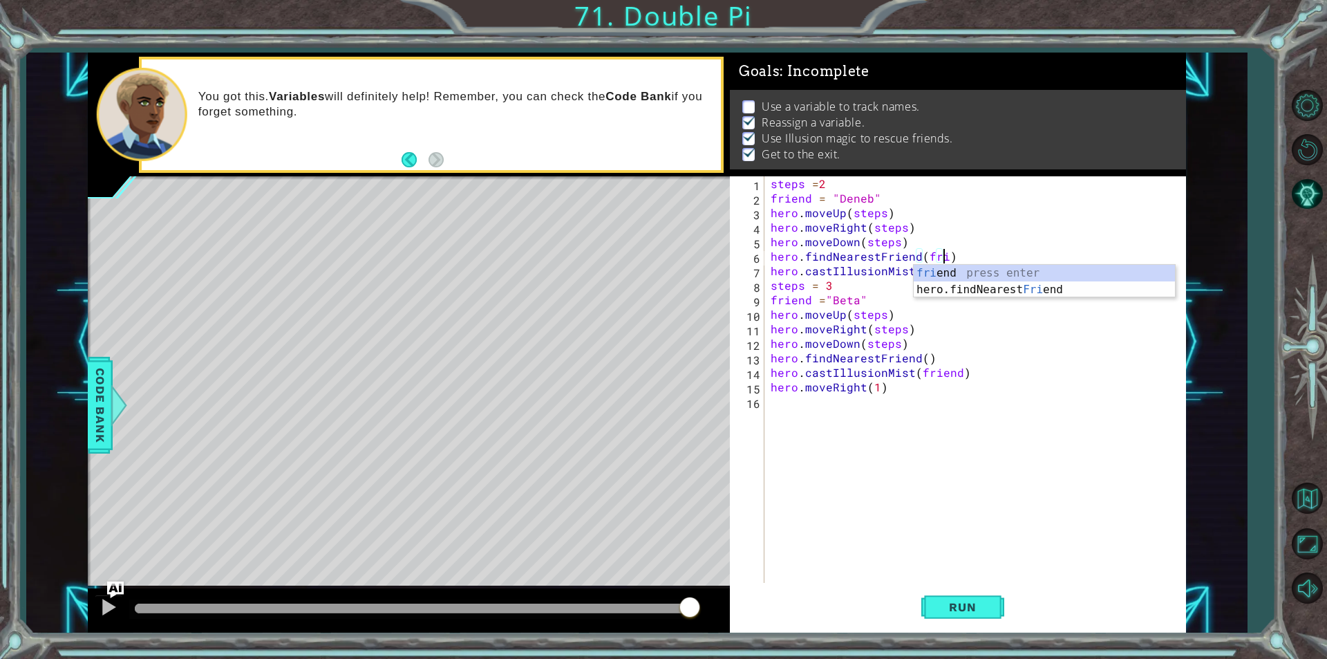
scroll to position [0, 10]
click at [102, 416] on span "Code Bank" at bounding box center [100, 405] width 22 height 84
click at [0, 0] on div "sneakLeft(steps)" at bounding box center [0, 0] width 0 height 0
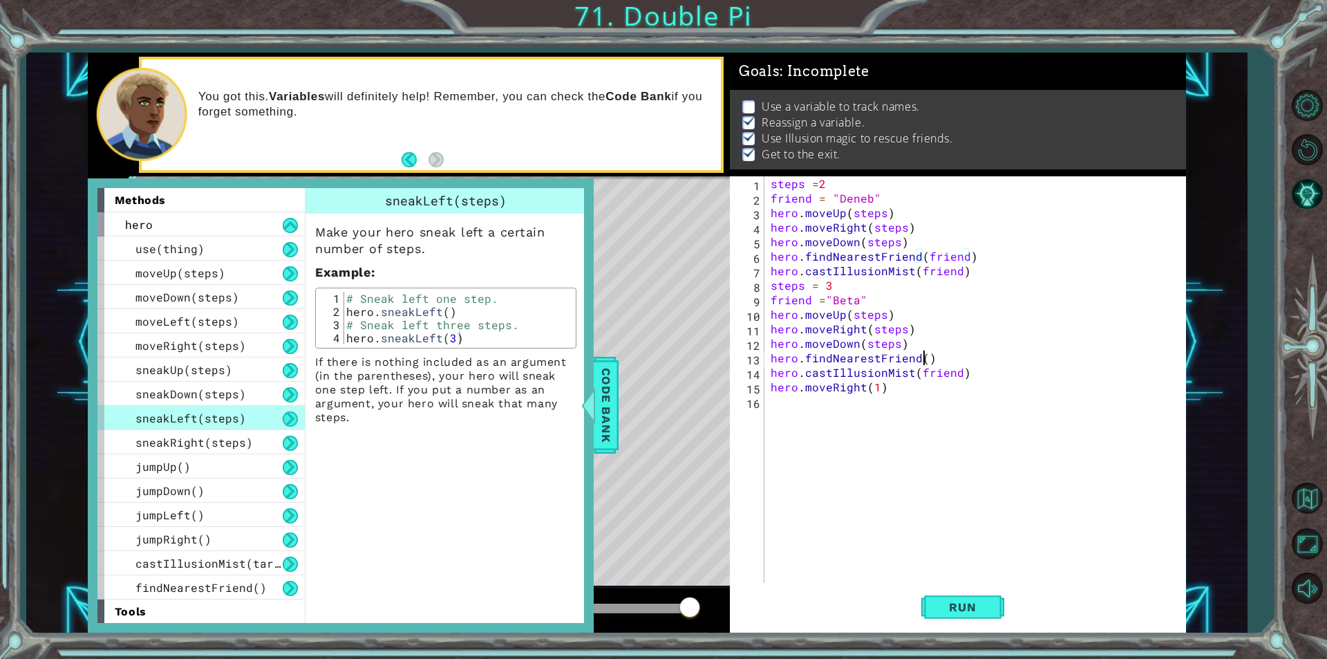
scroll to position [0, 9]
click at [169, 597] on div "findNearestFriend()" at bounding box center [200, 587] width 207 height 24
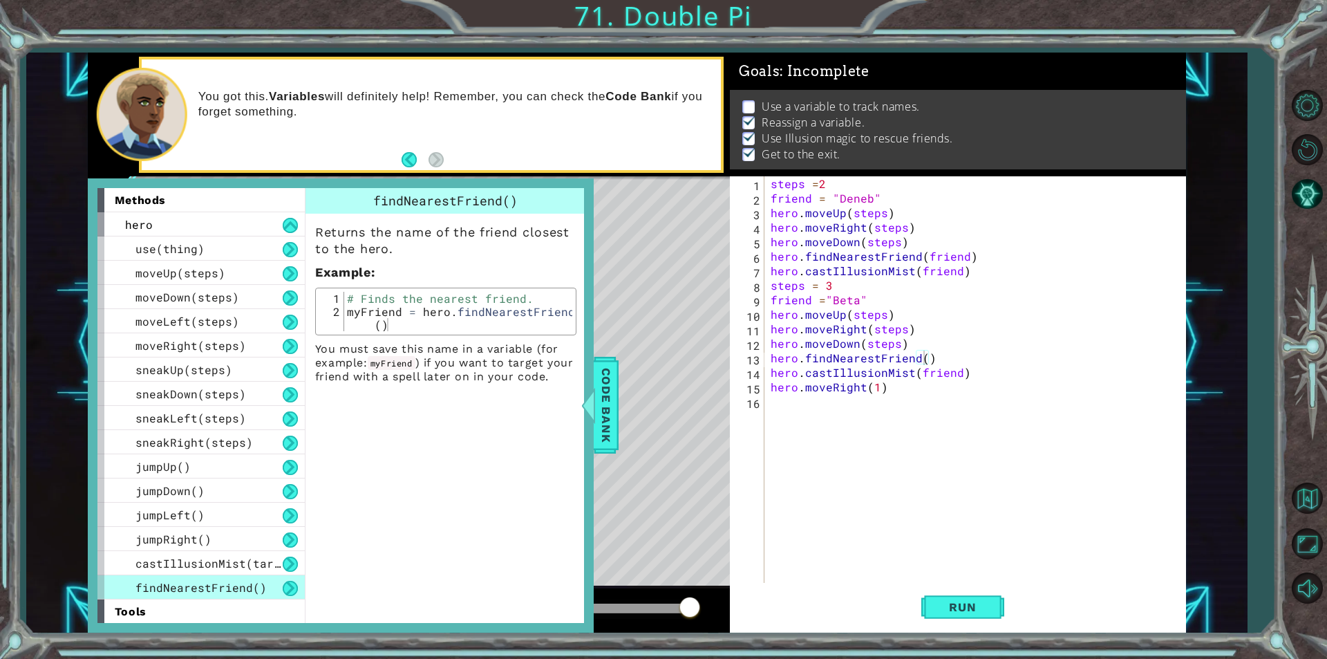
click at [463, 255] on p "Returns the name of the friend closest to the hero." at bounding box center [445, 240] width 261 height 33
click at [924, 357] on div "steps = 2 friend = "Deneb" hero . moveUp ( steps ) hero . moveRight ( steps ) h…" at bounding box center [978, 394] width 421 height 436
click at [877, 304] on div "steps = 2 friend = "Deneb" hero . moveUp ( steps ) hero . moveRight ( steps ) h…" at bounding box center [978, 394] width 421 height 436
type textarea "friend ="Beta""
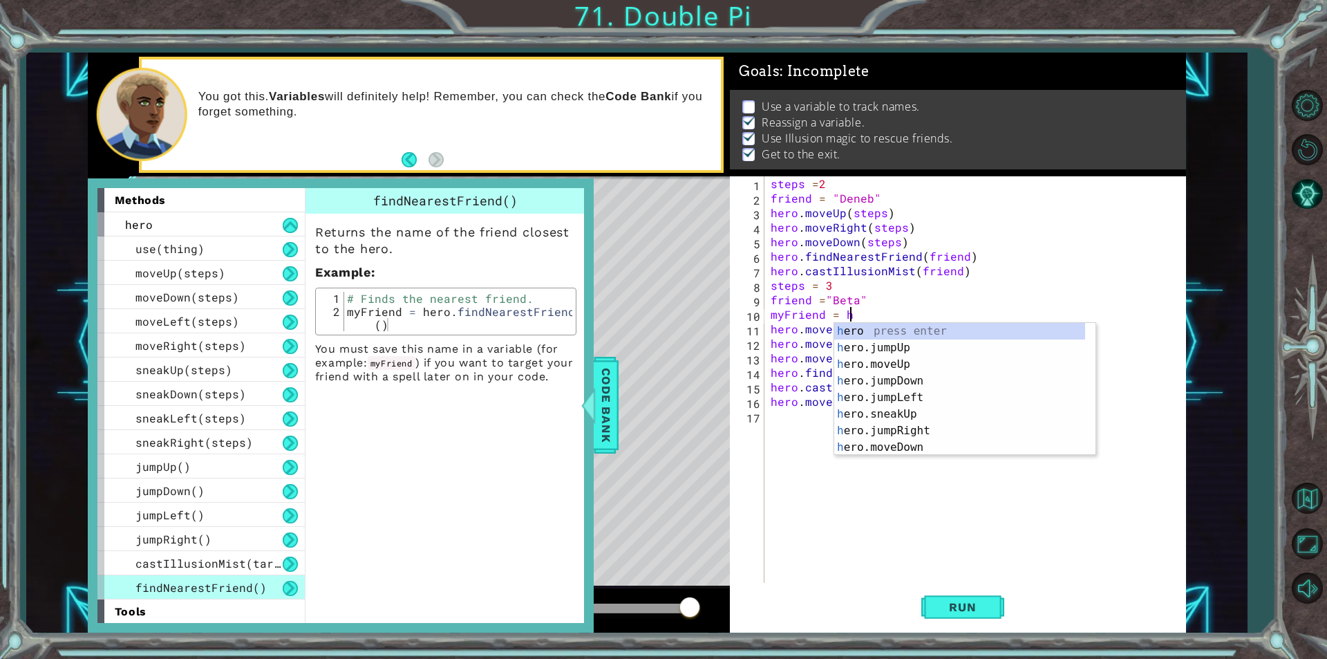
scroll to position [0, 4]
type textarea "myFriend = her"
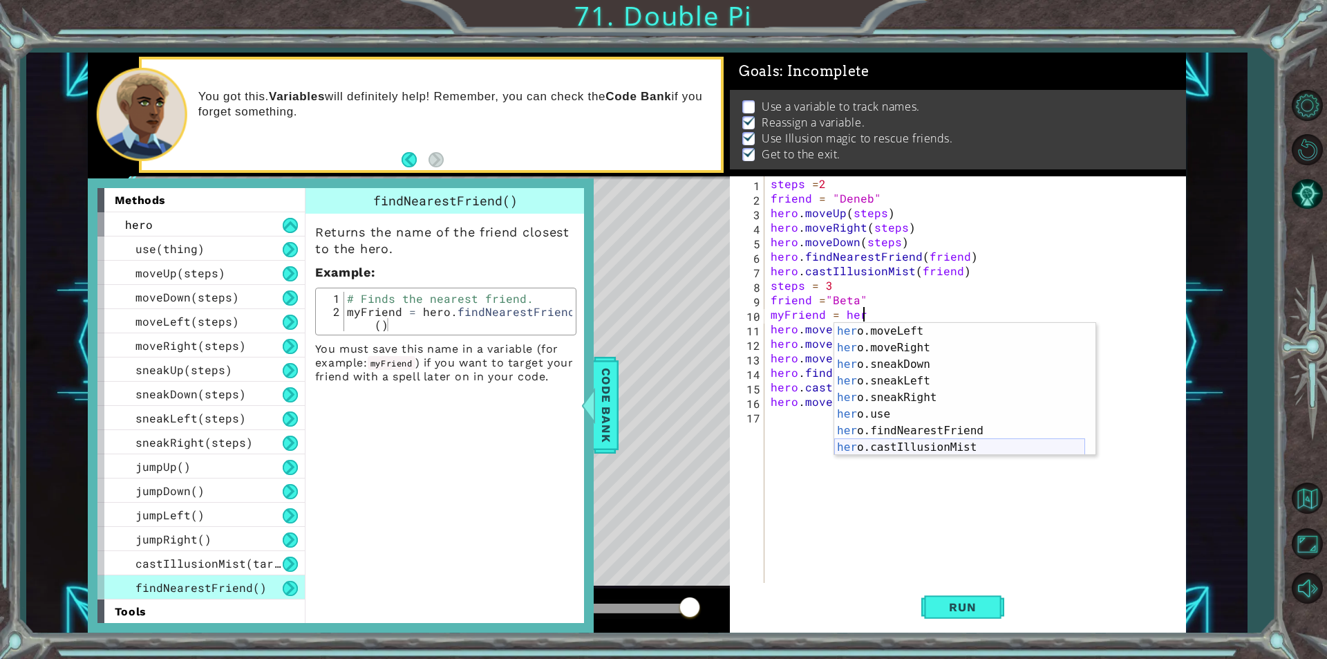
scroll to position [133, 0]
click at [984, 429] on div "her o.moveLeft press enter her o.moveRight press enter her o.sneakDown press en…" at bounding box center [959, 406] width 251 height 166
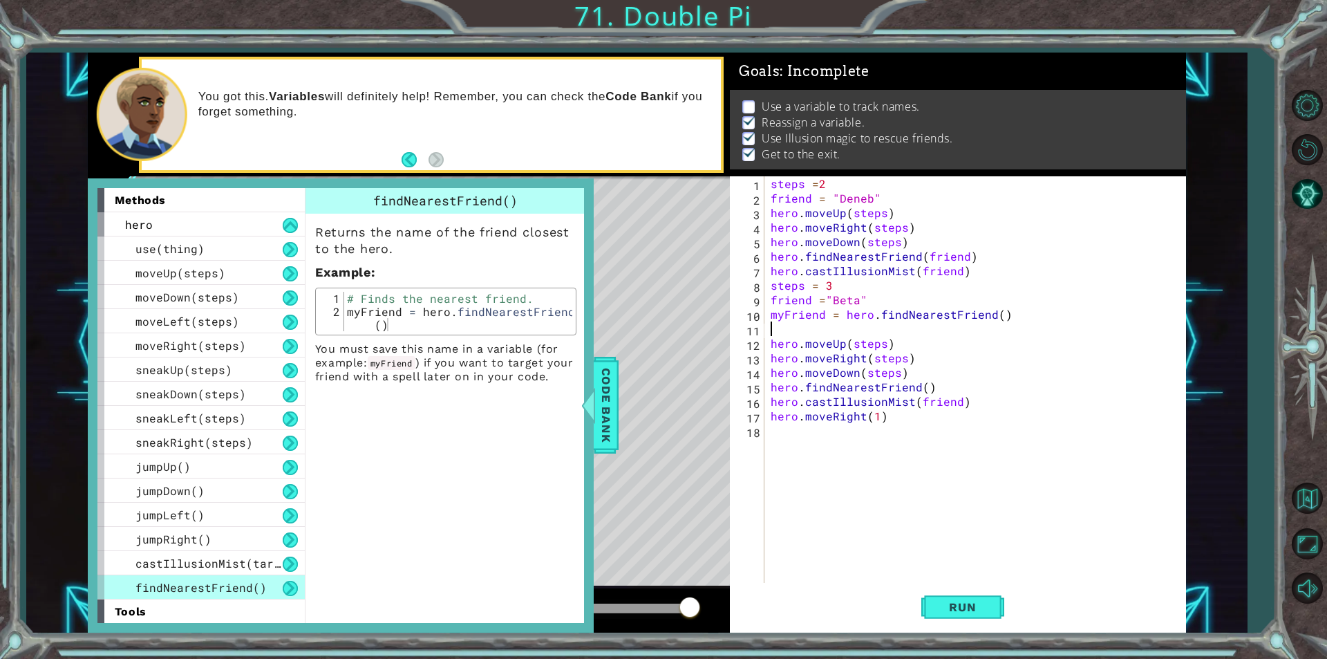
click at [1000, 308] on div "steps = 2 friend = "Deneb" hero . moveUp ( steps ) hero . moveRight ( steps ) h…" at bounding box center [978, 394] width 421 height 436
click at [1003, 308] on div "steps = 2 friend = "Deneb" hero . moveUp ( steps ) hero . moveRight ( steps ) h…" at bounding box center [978, 394] width 421 height 436
type textarea "myFriend = hero.findNearestFriend"
click at [773, 326] on div "steps = 2 friend = "Deneb" hero . moveUp ( steps ) hero . moveRight ( steps ) h…" at bounding box center [978, 394] width 421 height 436
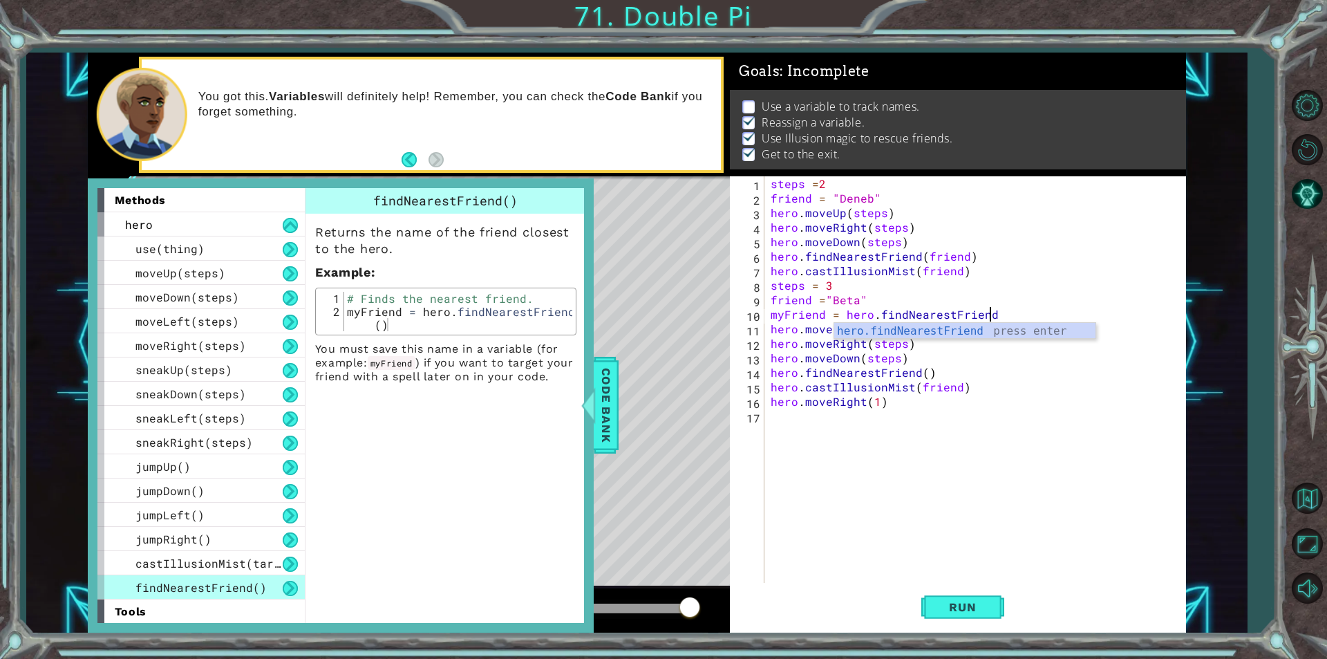
click at [1087, 268] on div "steps = 2 friend = "Deneb" hero . moveUp ( steps ) hero . moveRight ( steps ) h…" at bounding box center [978, 394] width 421 height 436
type textarea "hero.castIllusionMist(friend)"
click at [973, 617] on button "Run" at bounding box center [963, 607] width 83 height 46
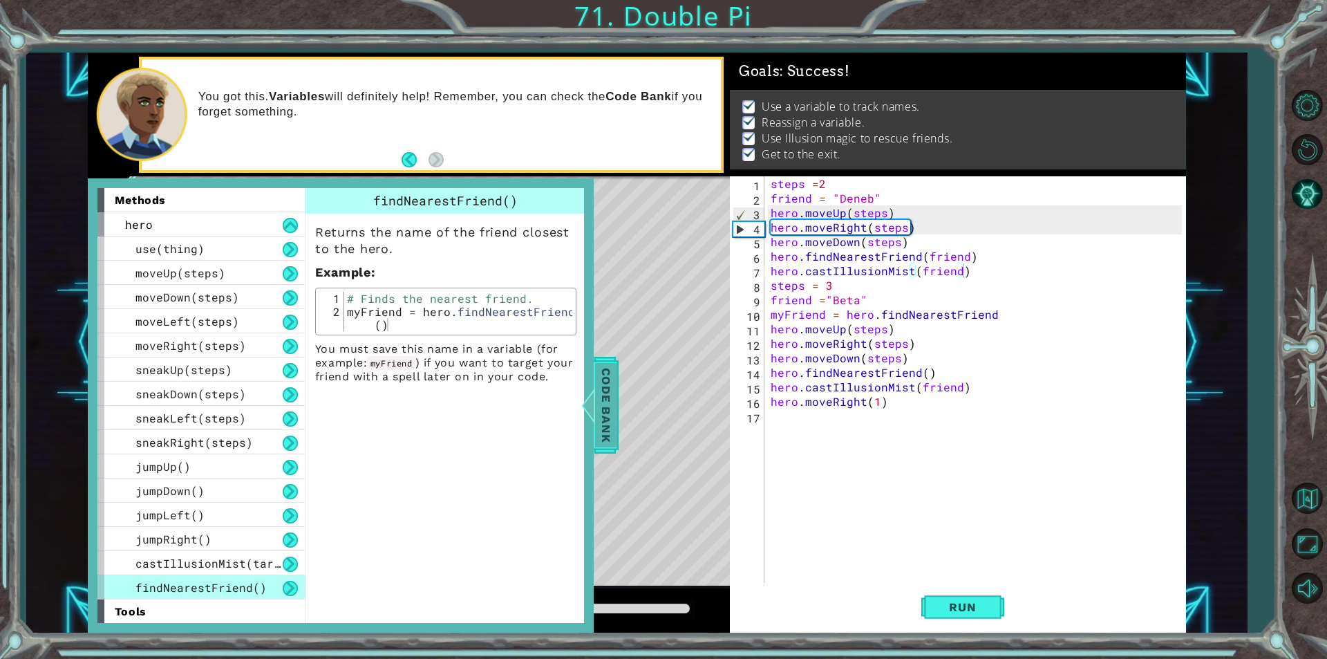
click at [596, 385] on div at bounding box center [587, 404] width 17 height 41
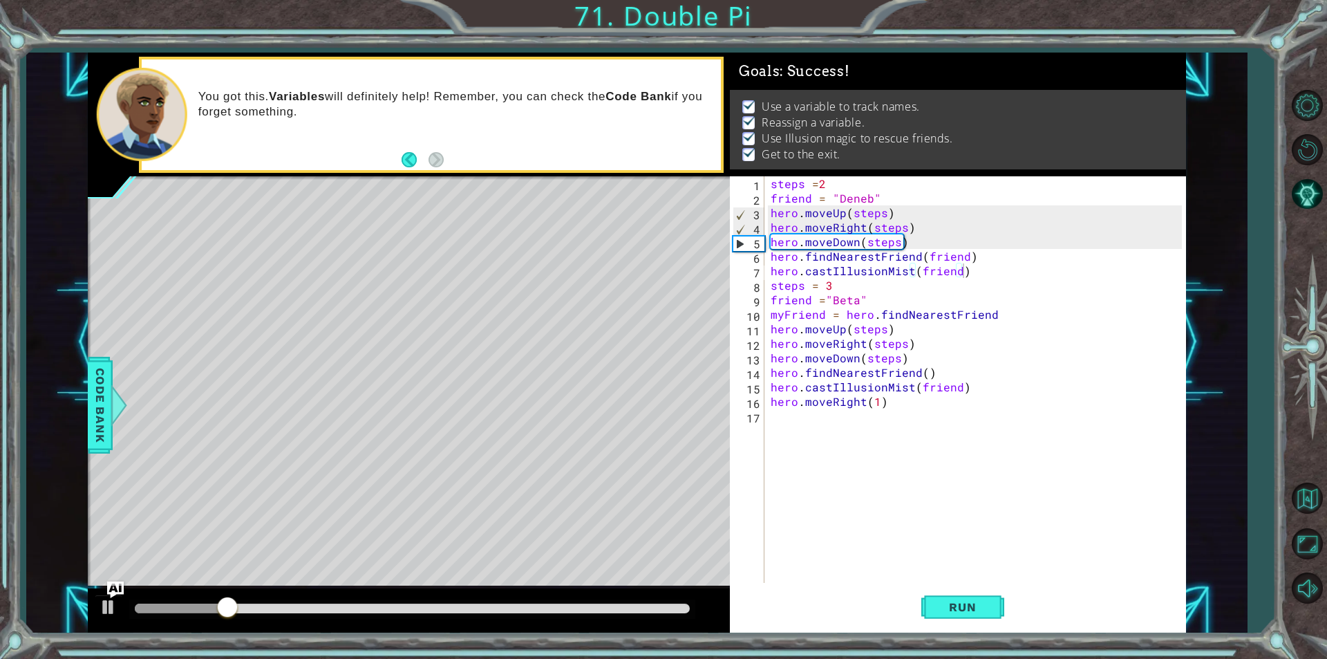
click at [239, 616] on div at bounding box center [412, 608] width 566 height 19
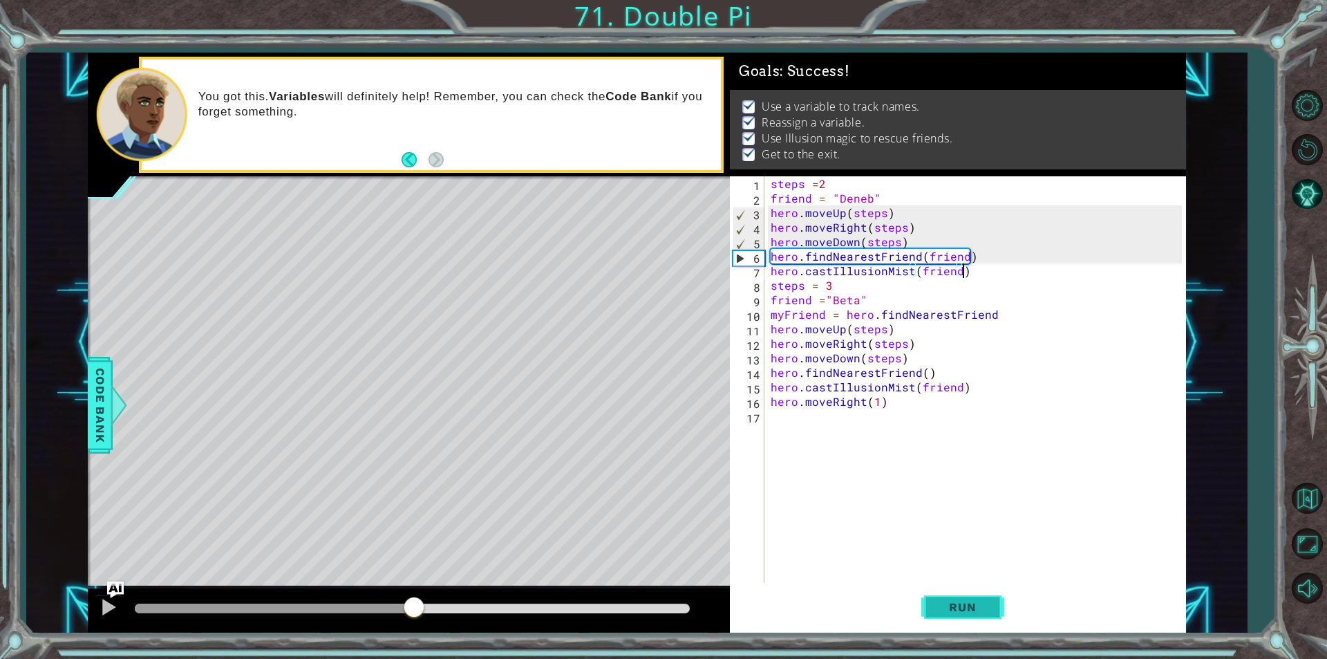
drag, startPoint x: 227, startPoint y: 617, endPoint x: 936, endPoint y: 599, distance: 708.9
click at [936, 599] on div "1 ההההההההההההההההההההההההההההההההההההההההההההההההההההההההההההההההההההההההההההה…" at bounding box center [637, 343] width 1099 height 580
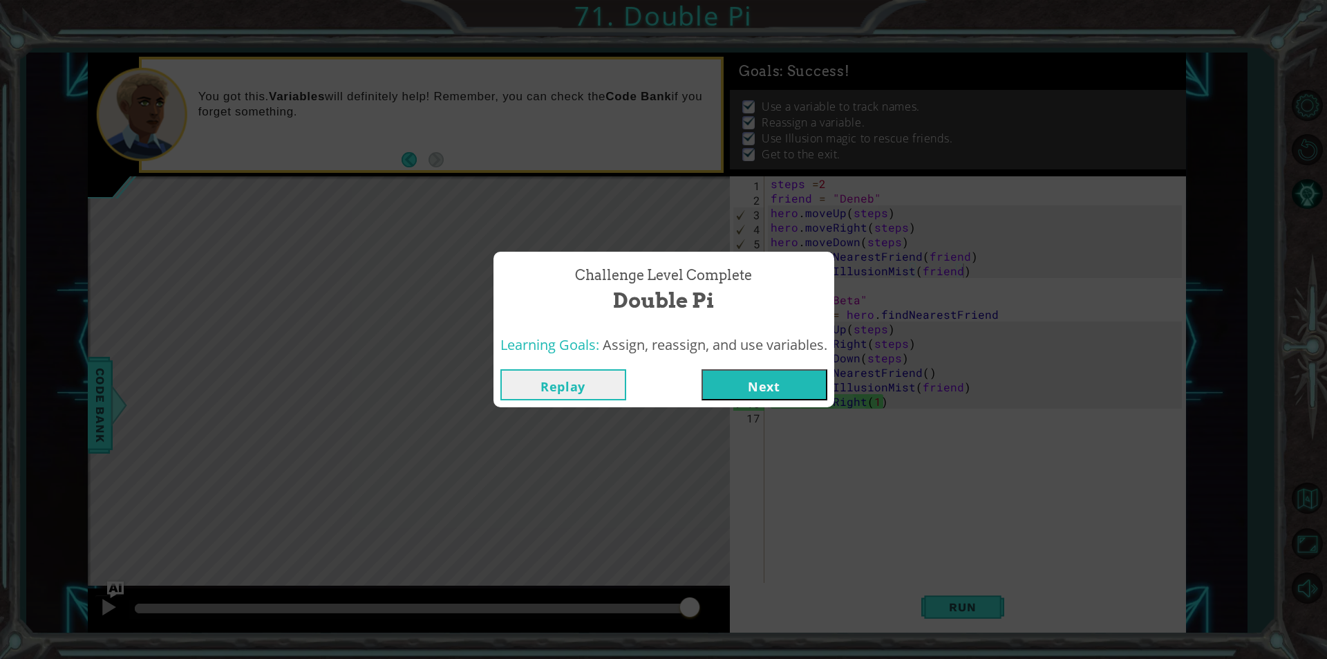
click at [766, 371] on button "Next" at bounding box center [765, 384] width 126 height 31
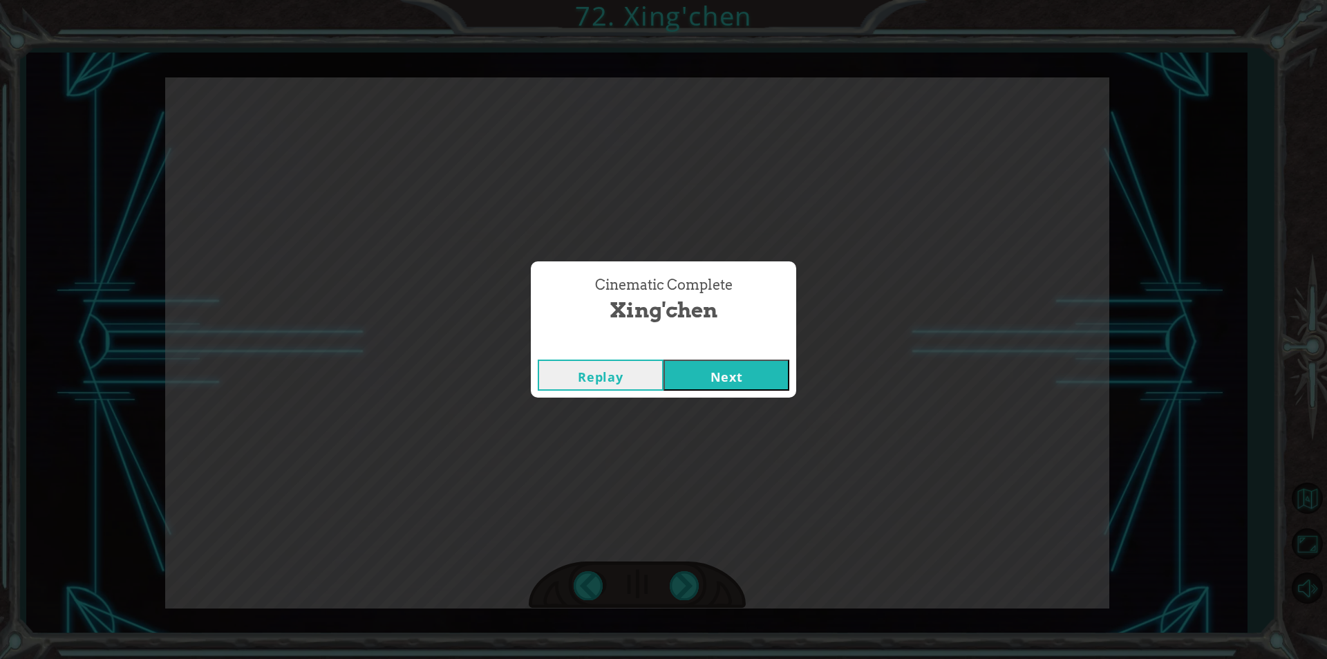
click at [758, 366] on button "Next" at bounding box center [727, 375] width 126 height 31
click at [743, 364] on button "Next" at bounding box center [727, 375] width 126 height 31
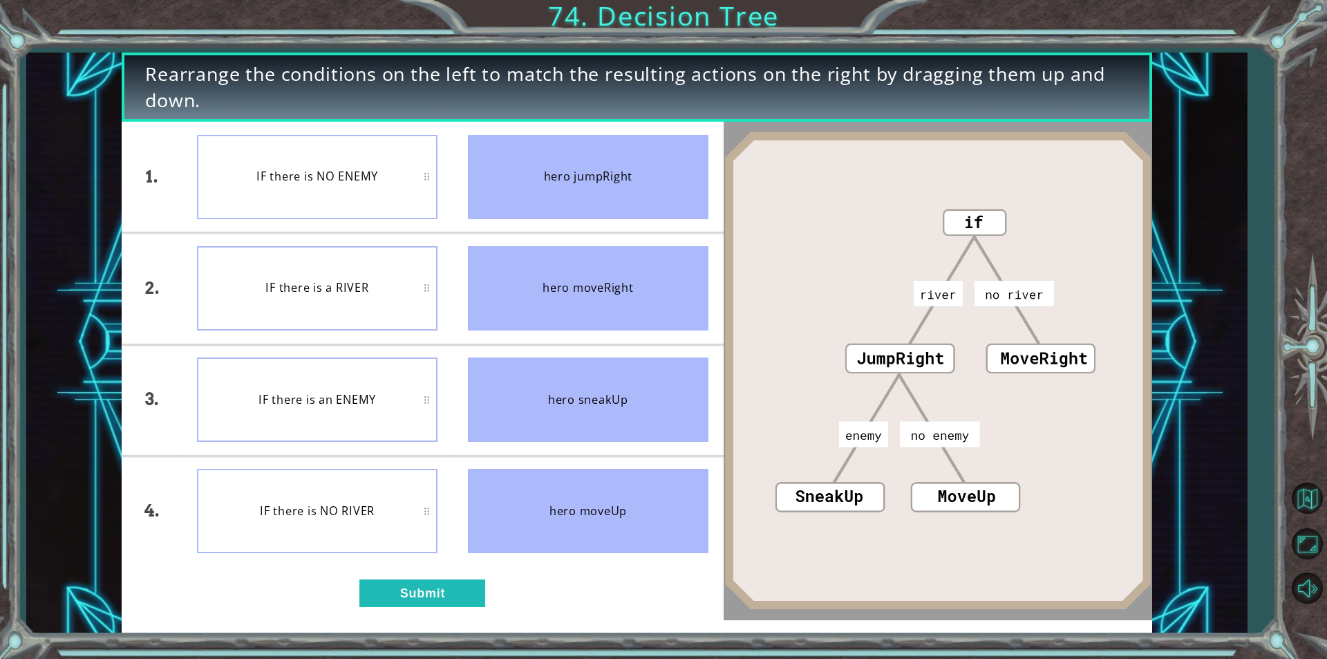
click at [393, 368] on div "IF there is an ENEMY" at bounding box center [317, 399] width 241 height 84
drag, startPoint x: 444, startPoint y: 575, endPoint x: 443, endPoint y: 581, distance: 6.9
click at [442, 575] on div "1. 2. 3. 4. IF there is a RIVER IF there is NO ENEMY IF there is an ENEMY IF th…" at bounding box center [423, 371] width 602 height 498
click at [446, 586] on button "Submit" at bounding box center [423, 593] width 126 height 28
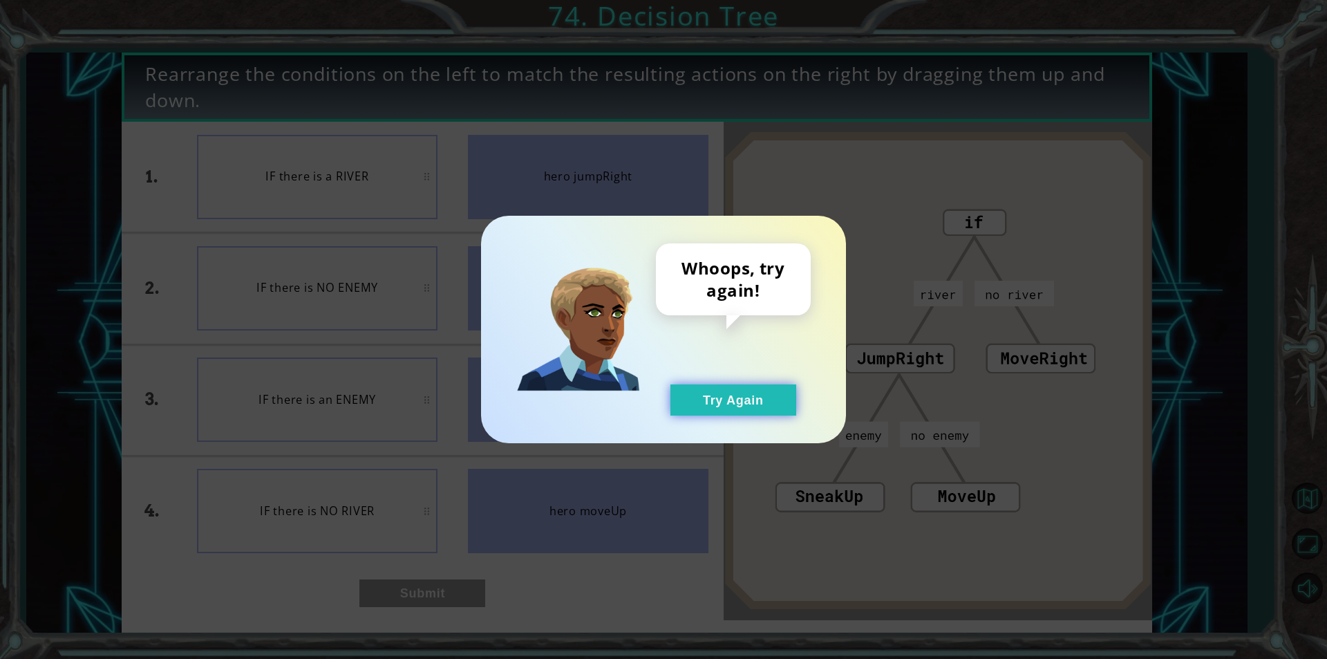
click at [684, 410] on button "Try Again" at bounding box center [734, 399] width 126 height 31
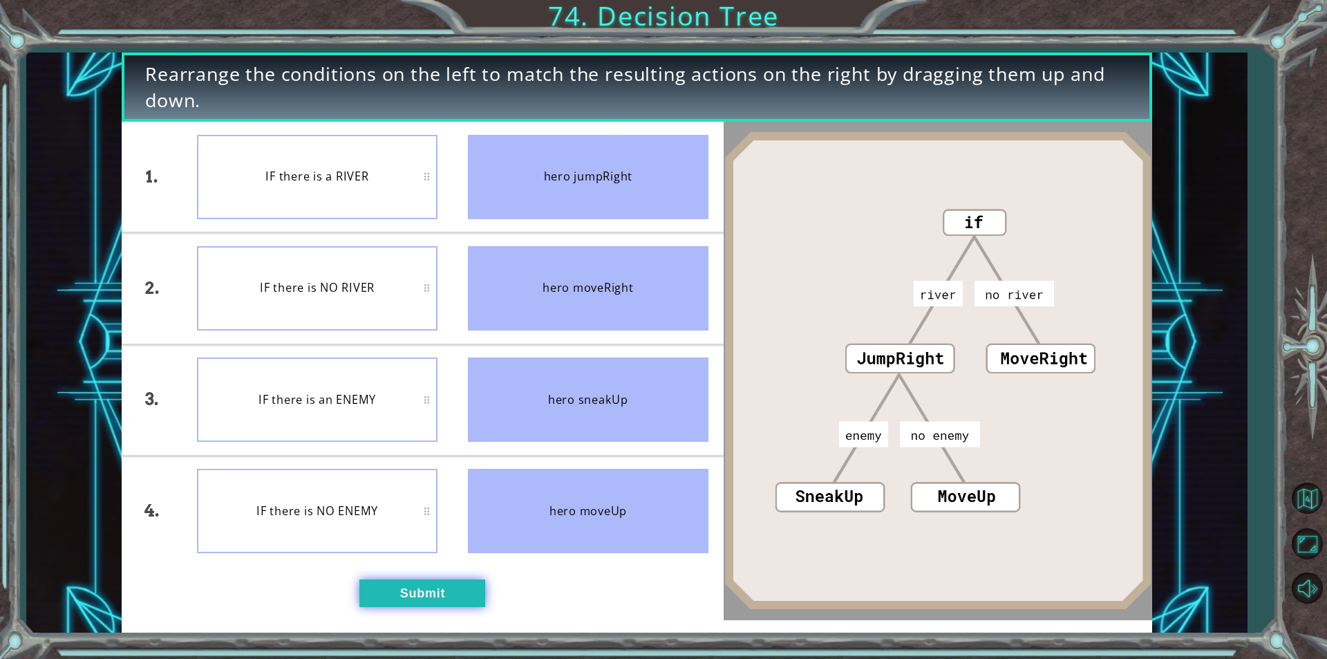
click at [371, 596] on button "Submit" at bounding box center [423, 593] width 126 height 28
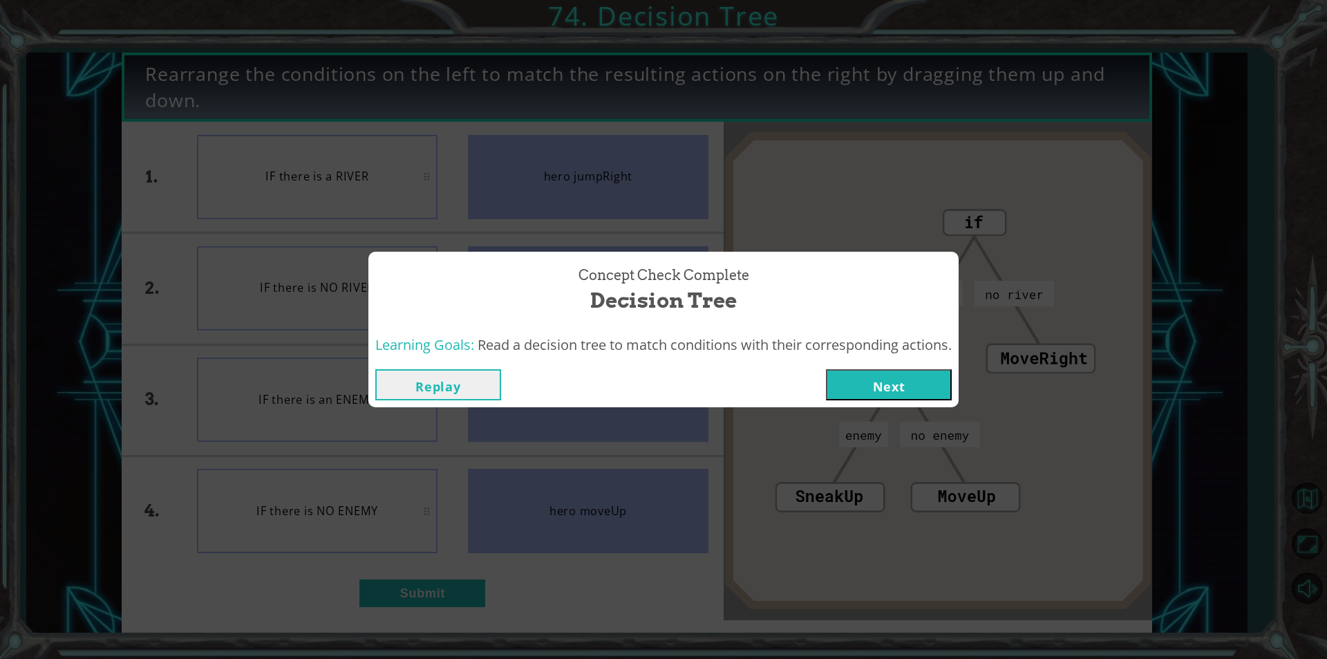
click at [868, 381] on button "Next" at bounding box center [889, 384] width 126 height 31
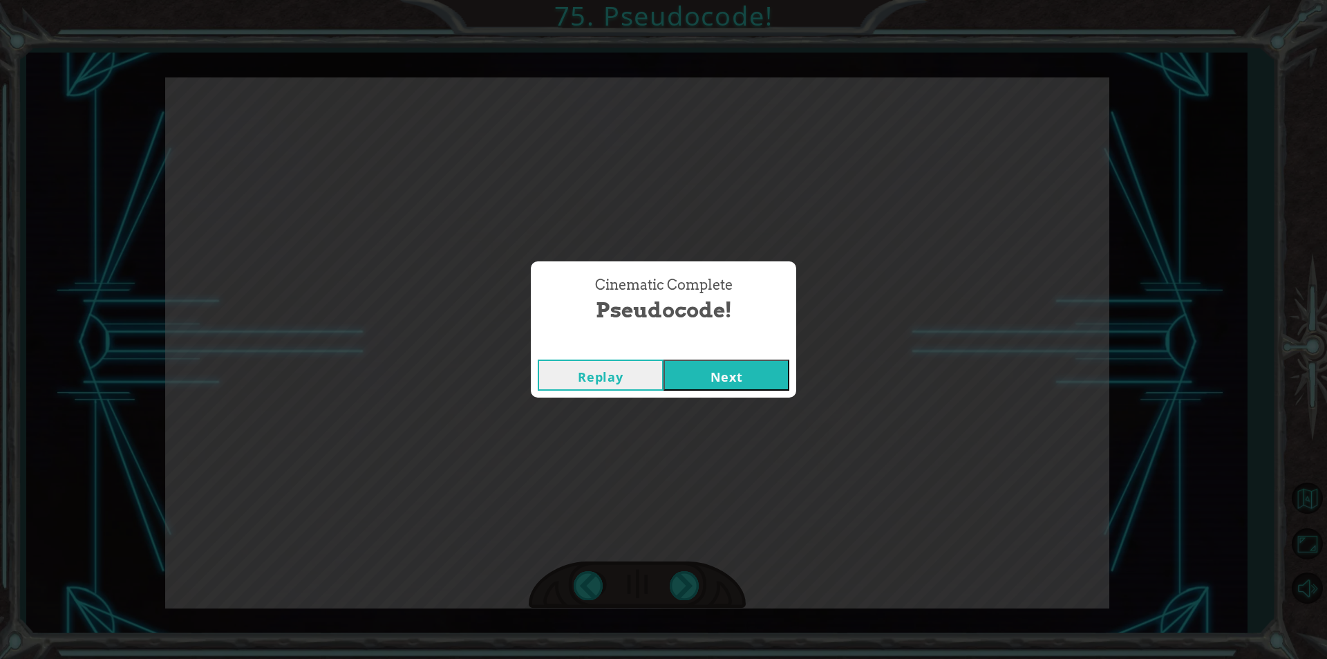
click at [706, 377] on button "Next" at bounding box center [727, 375] width 126 height 31
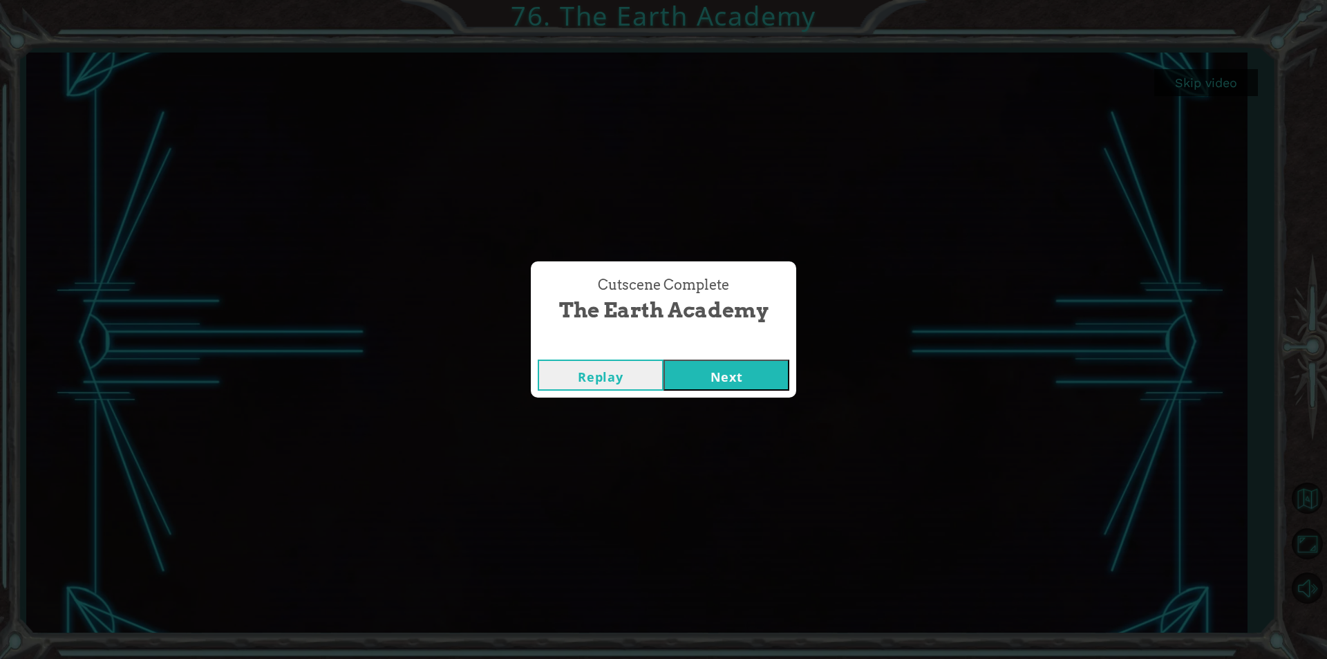
click at [737, 377] on button "Next" at bounding box center [727, 375] width 126 height 31
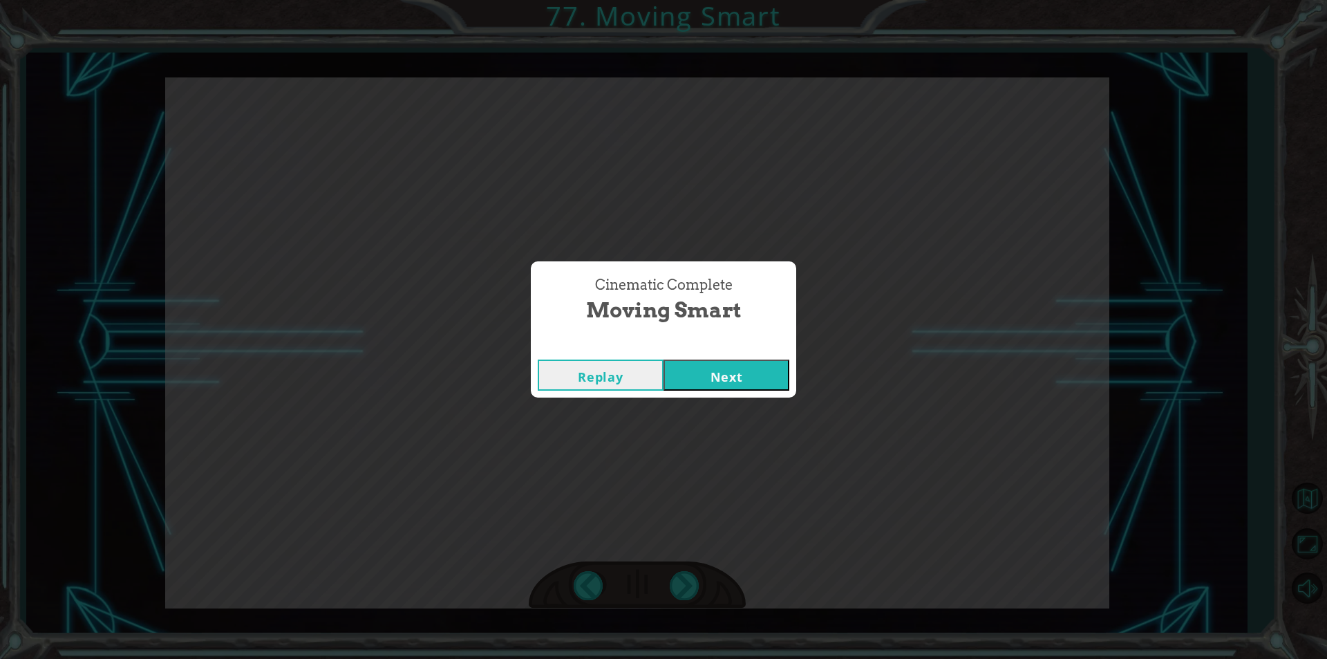
click at [774, 376] on button "Next" at bounding box center [727, 375] width 126 height 31
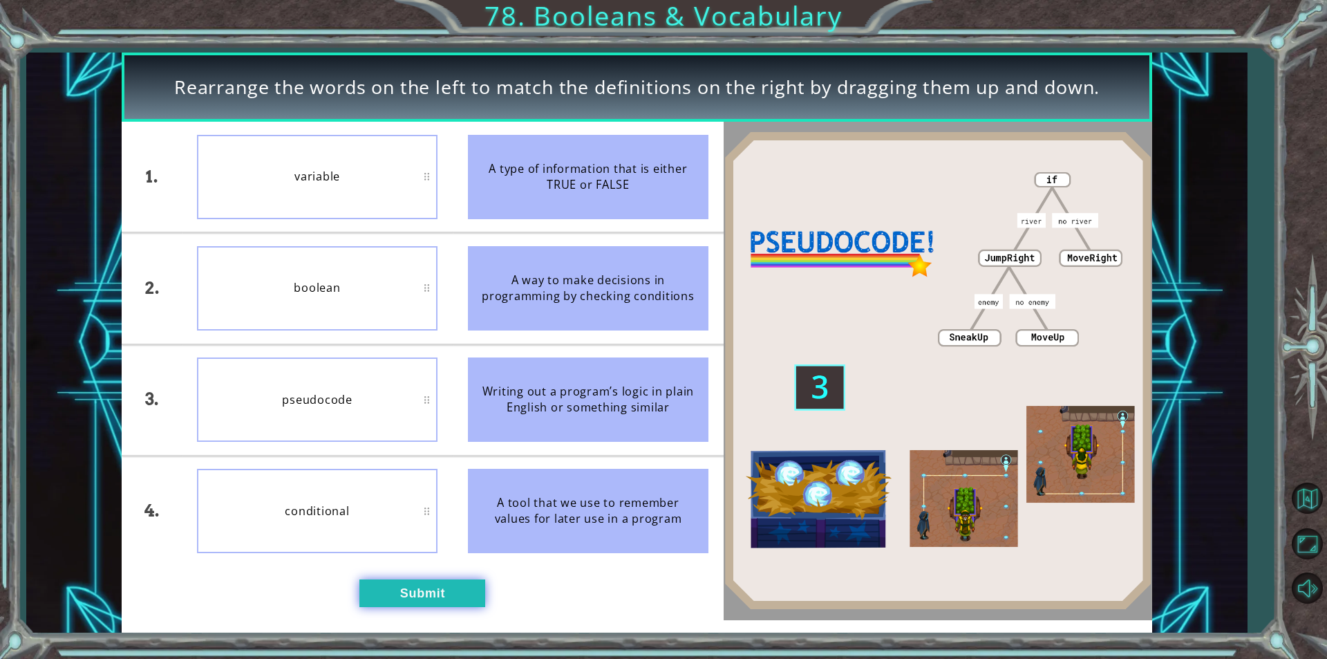
click at [378, 598] on button "Submit" at bounding box center [423, 593] width 126 height 28
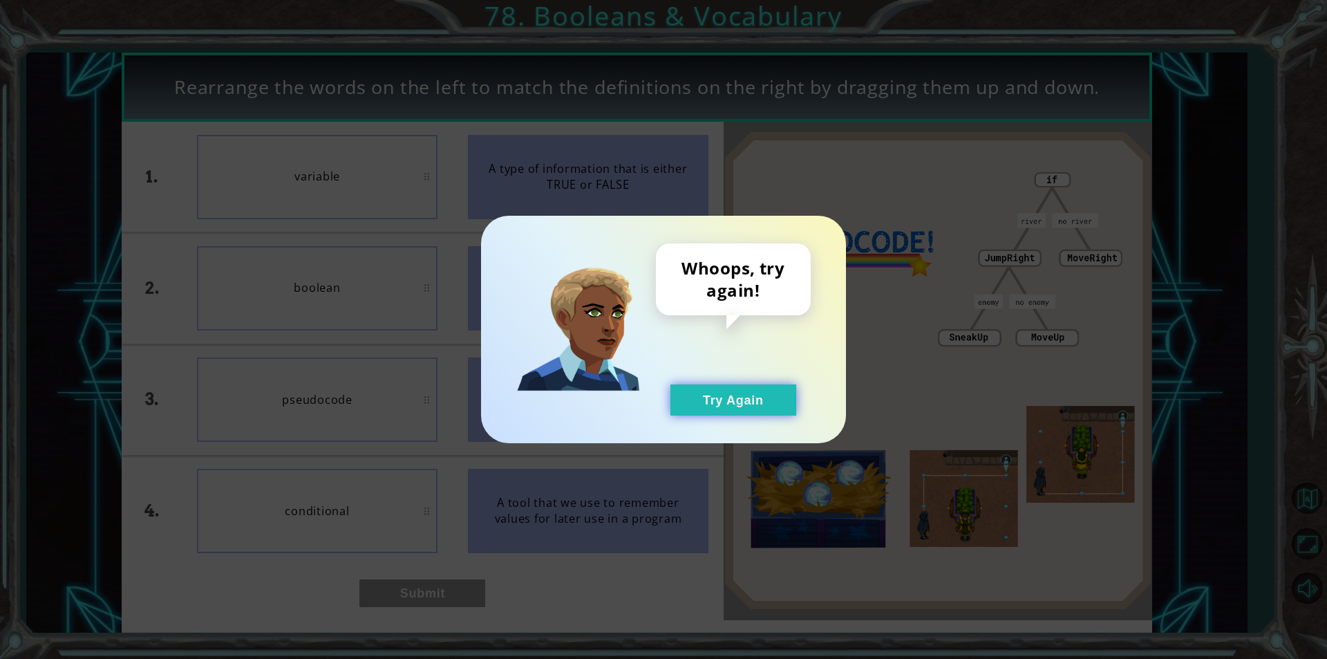
click at [785, 391] on button "Try Again" at bounding box center [734, 399] width 126 height 31
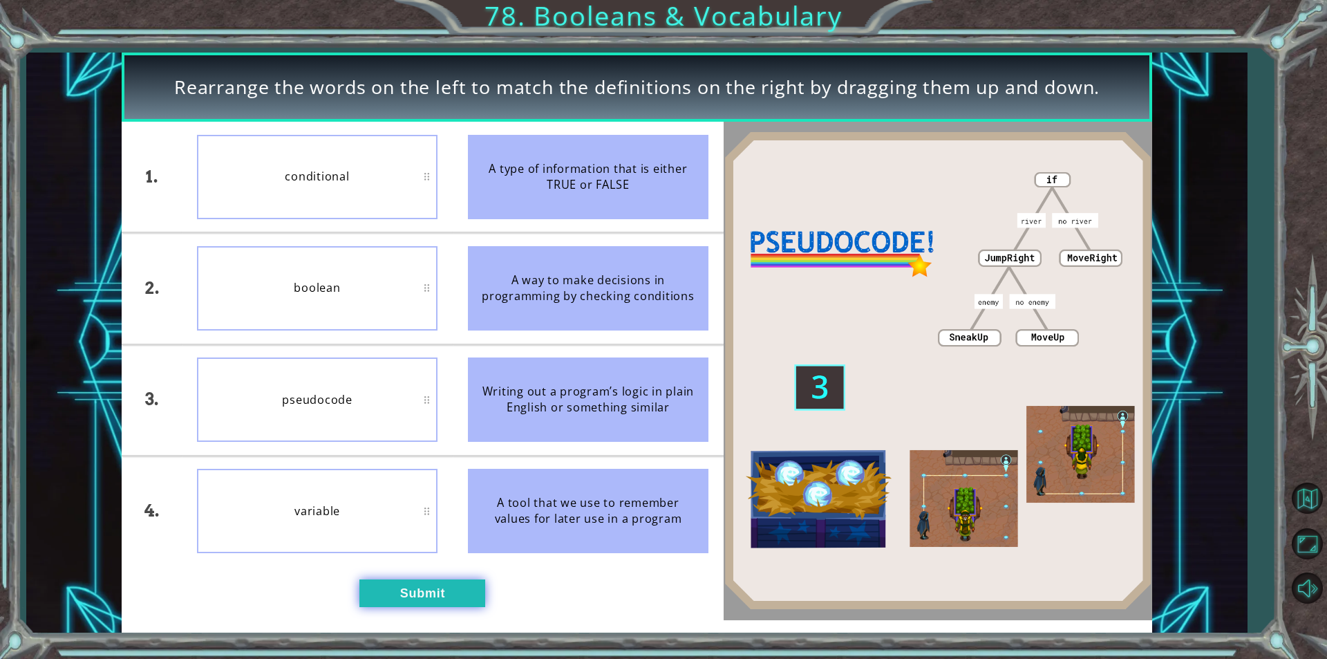
click at [392, 586] on button "Submit" at bounding box center [423, 593] width 126 height 28
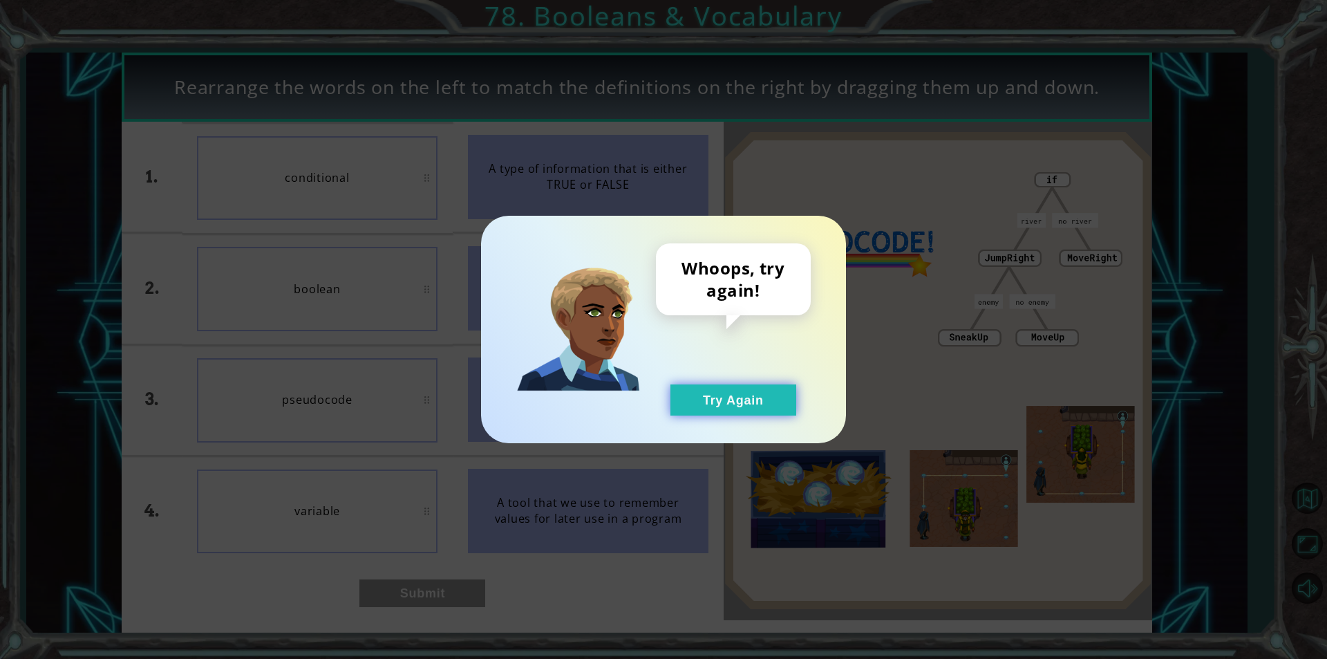
click at [732, 389] on button "Try Again" at bounding box center [734, 399] width 126 height 31
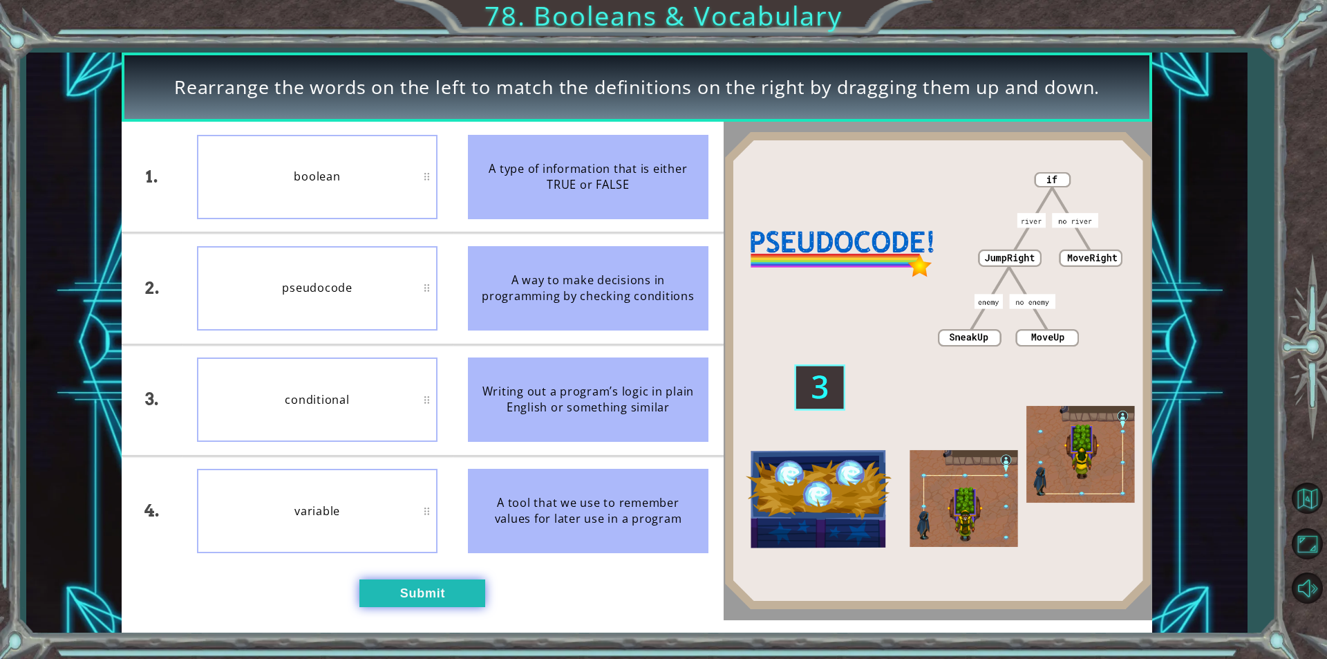
click at [413, 583] on button "Submit" at bounding box center [423, 593] width 126 height 28
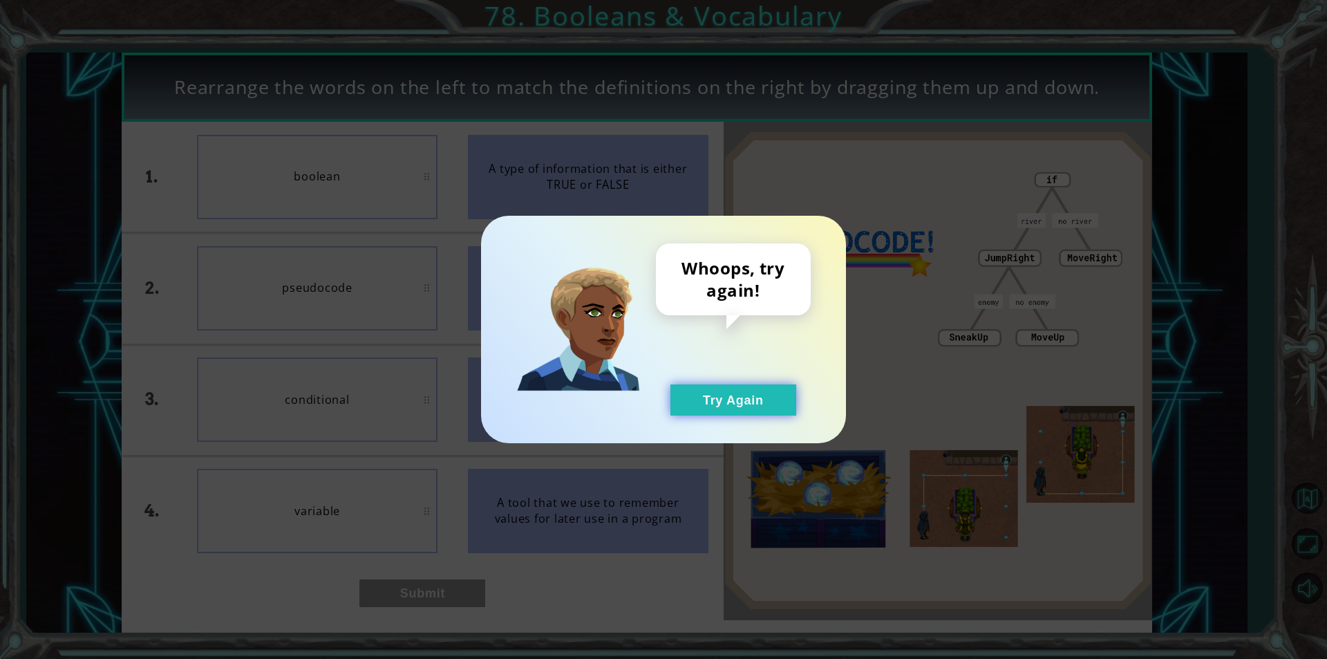
drag, startPoint x: 737, startPoint y: 393, endPoint x: 265, endPoint y: 435, distance: 473.3
click at [725, 397] on button "Try Again" at bounding box center [734, 399] width 126 height 31
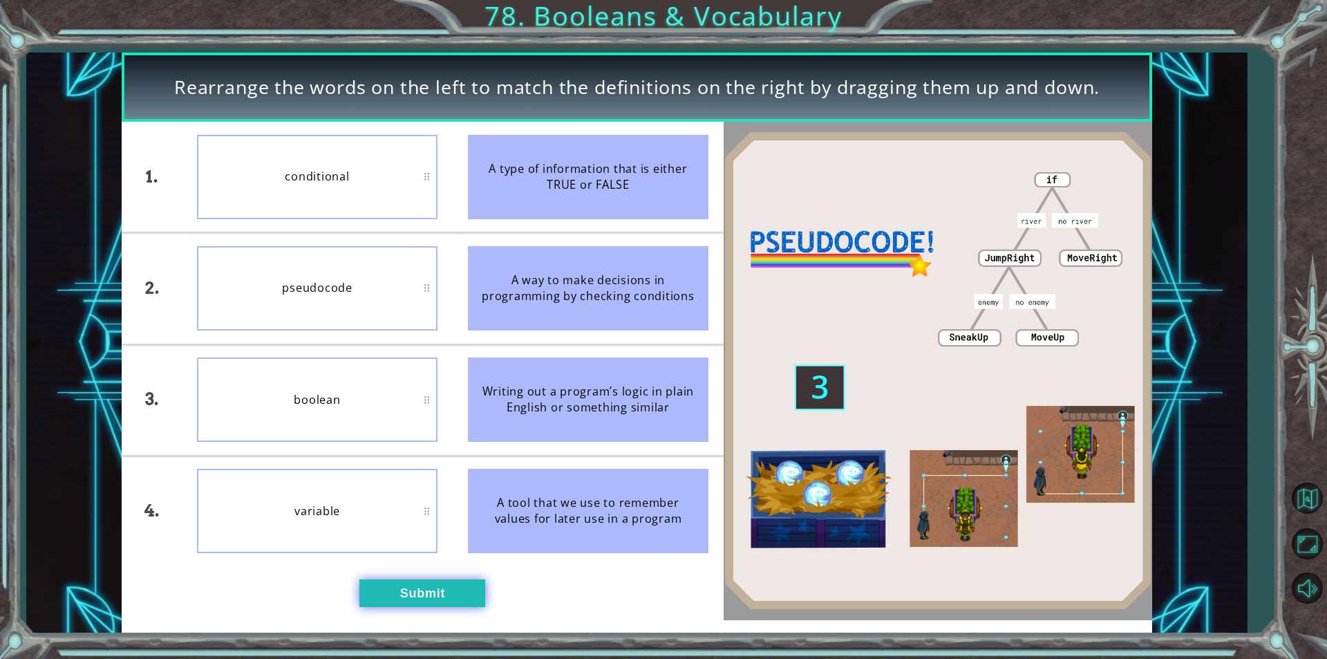
click at [436, 603] on button "Submit" at bounding box center [423, 593] width 126 height 28
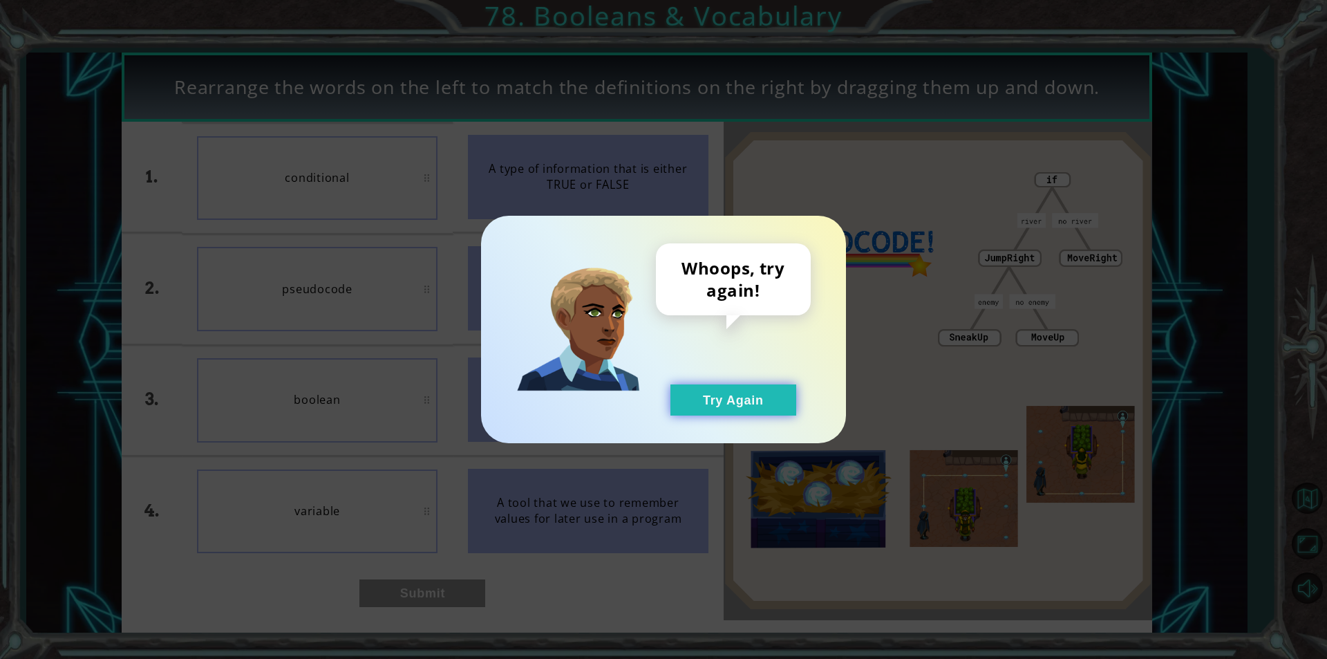
click at [704, 398] on button "Try Again" at bounding box center [734, 399] width 126 height 31
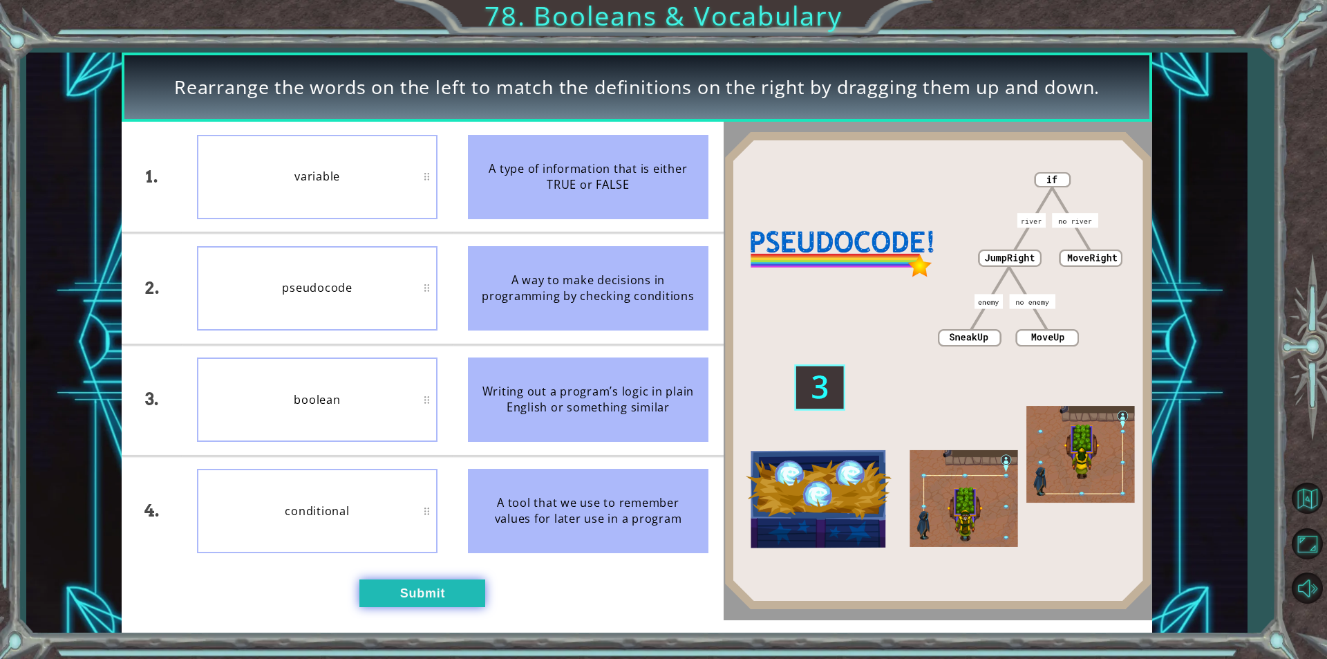
click at [437, 596] on button "Submit" at bounding box center [423, 593] width 126 height 28
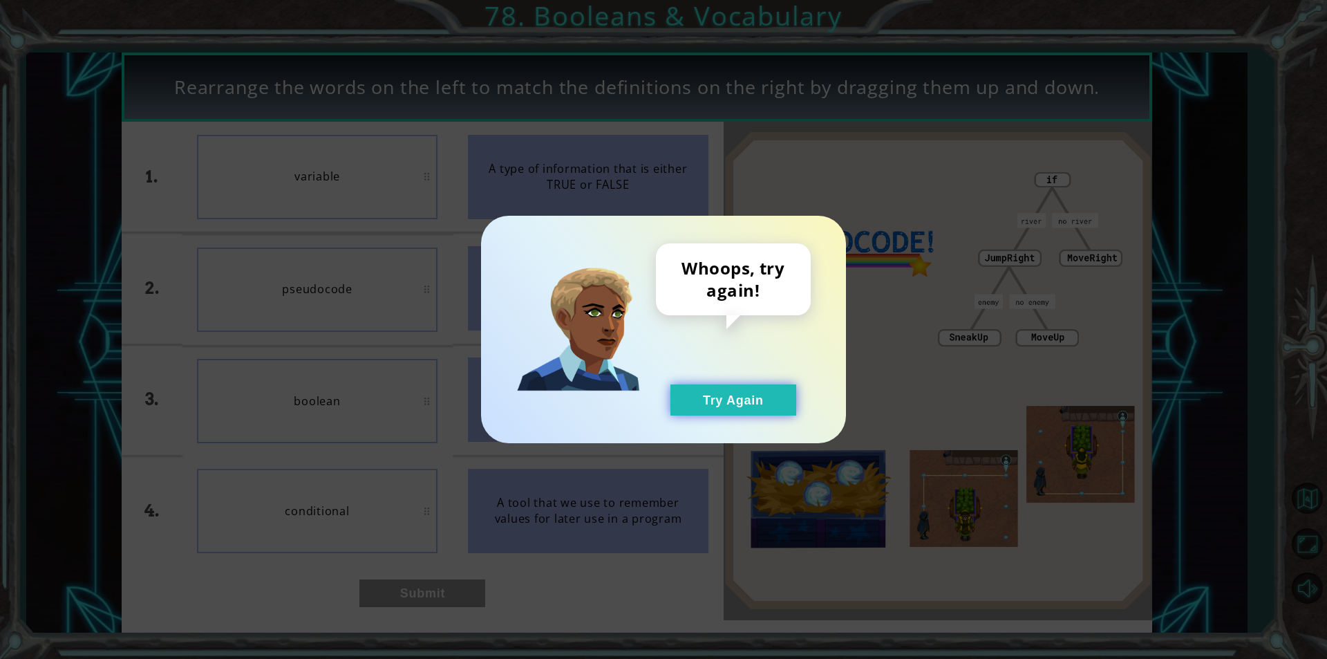
click at [684, 404] on button "Try Again" at bounding box center [734, 399] width 126 height 31
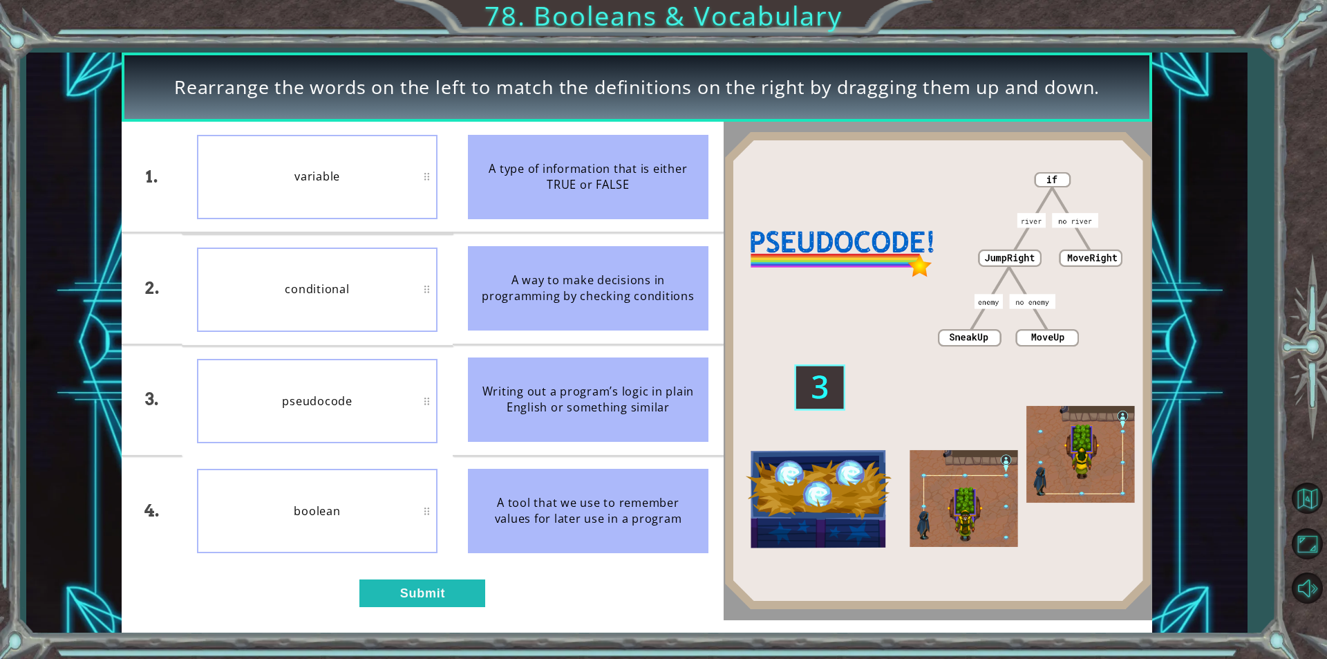
click at [463, 617] on div "1. 2. 3. 4. variable conditional pseudocode boolean A type of information that …" at bounding box center [423, 371] width 602 height 498
click at [465, 586] on button "Submit" at bounding box center [423, 593] width 126 height 28
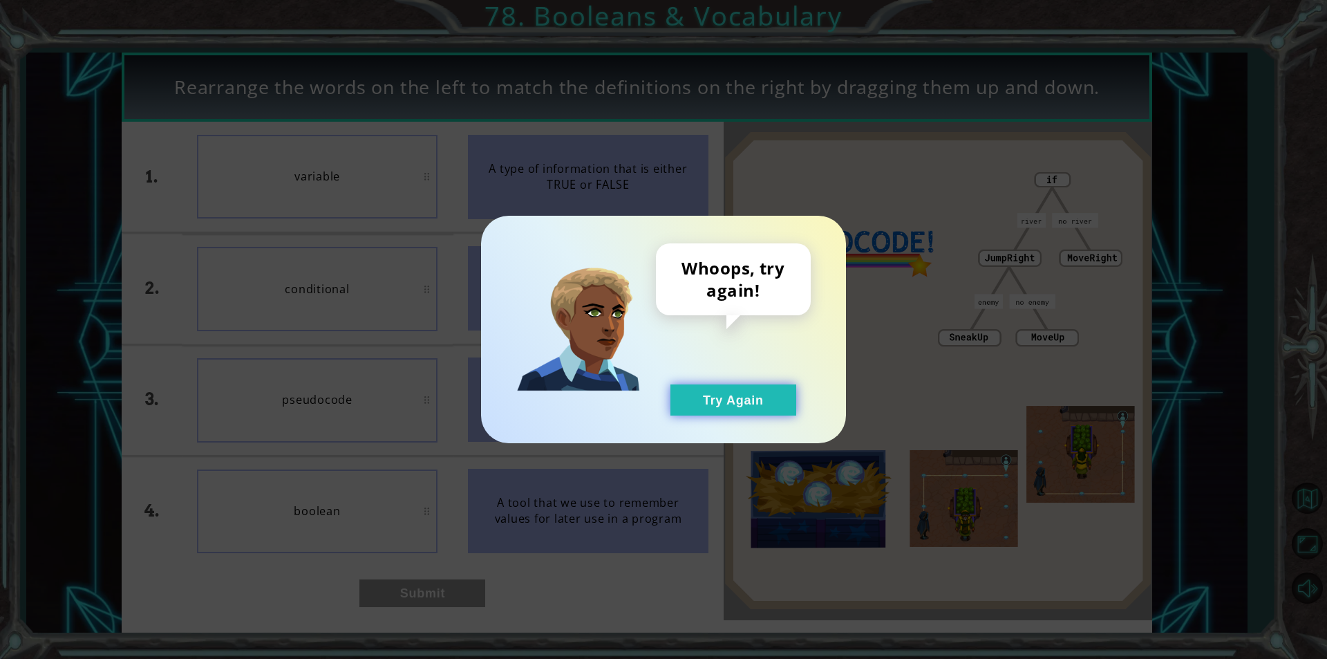
click at [767, 401] on button "Try Again" at bounding box center [734, 399] width 126 height 31
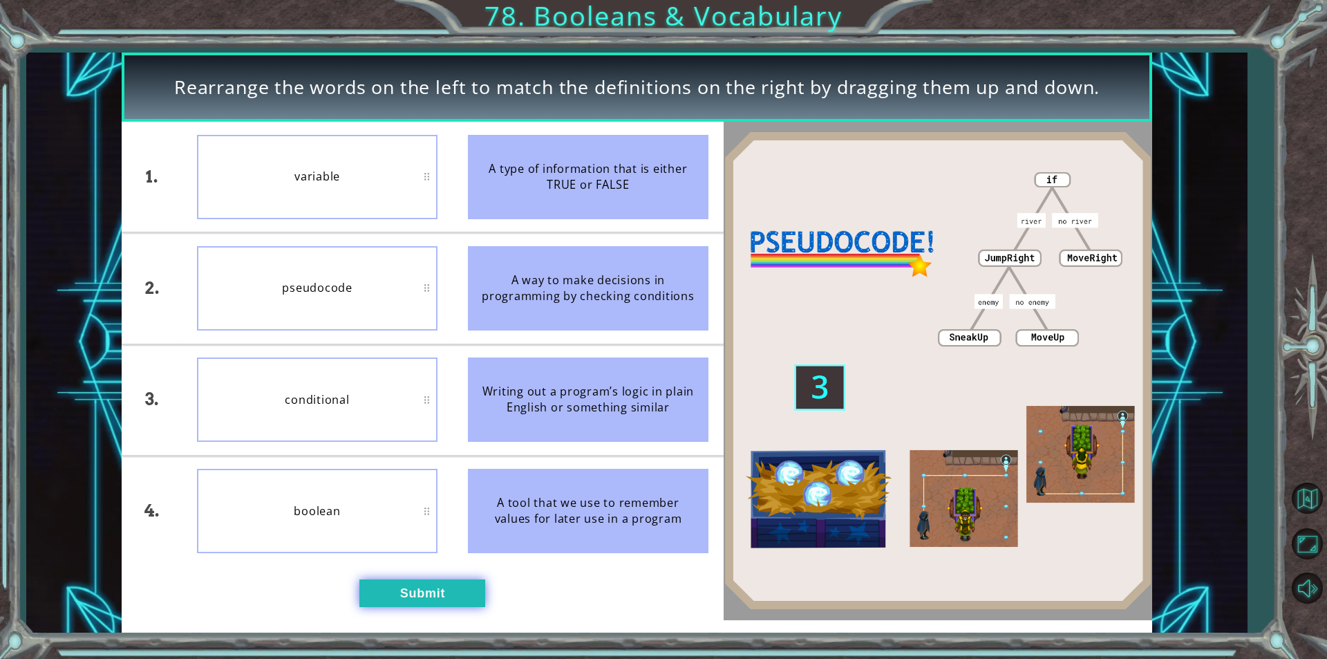
click at [409, 588] on button "Submit" at bounding box center [423, 593] width 126 height 28
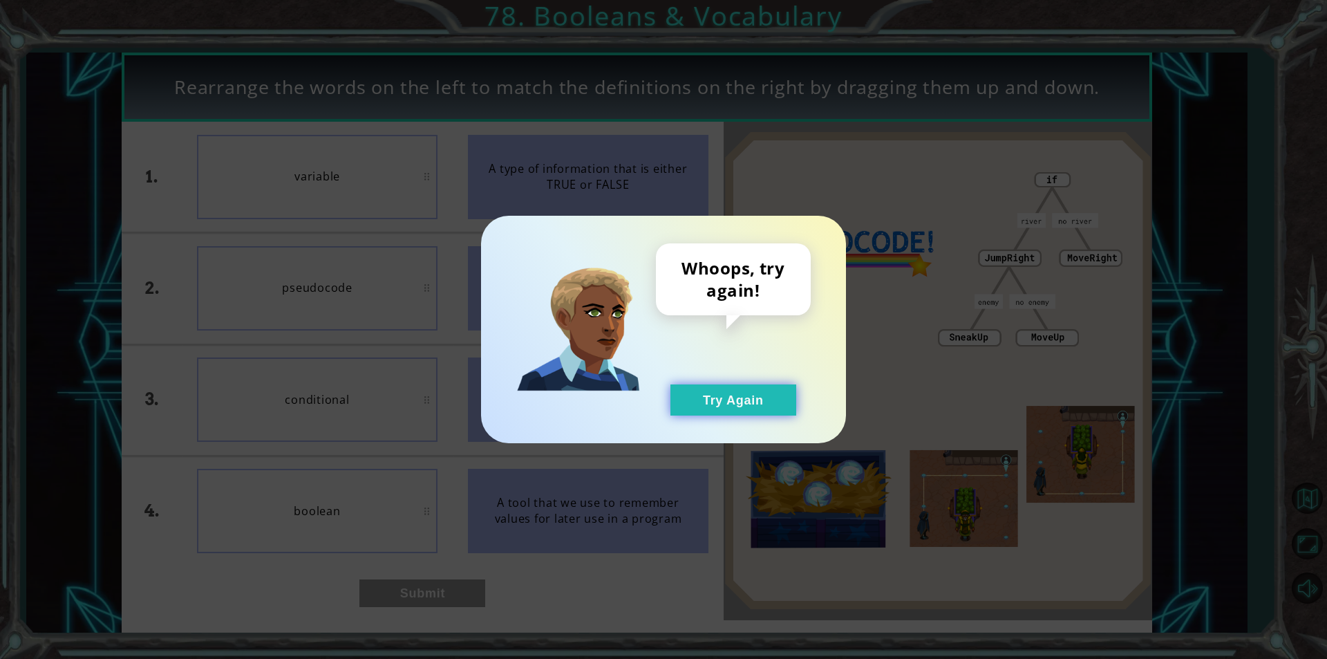
click at [762, 411] on button "Try Again" at bounding box center [734, 399] width 126 height 31
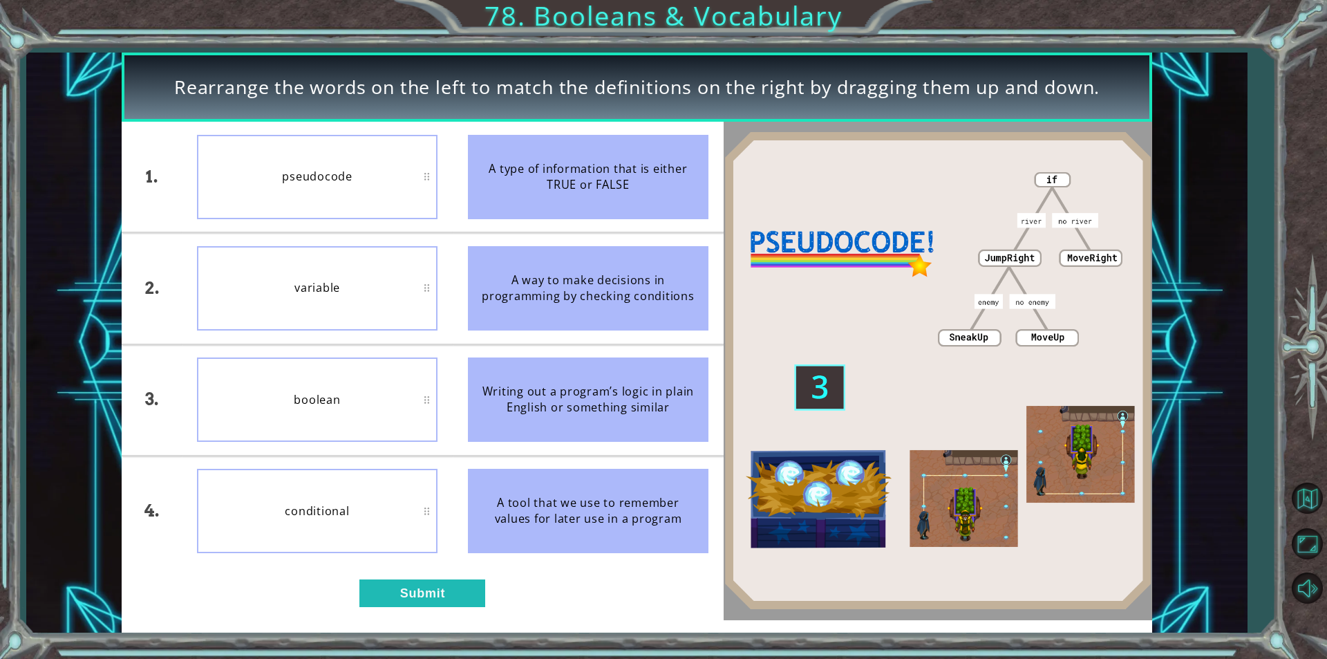
drag, startPoint x: 424, startPoint y: 586, endPoint x: 594, endPoint y: 519, distance: 182.6
click at [594, 519] on div "1. 2. 3. 4. pseudocode variable boolean conditional A type of information that …" at bounding box center [423, 371] width 602 height 498
click at [450, 604] on button "Submit" at bounding box center [423, 593] width 126 height 28
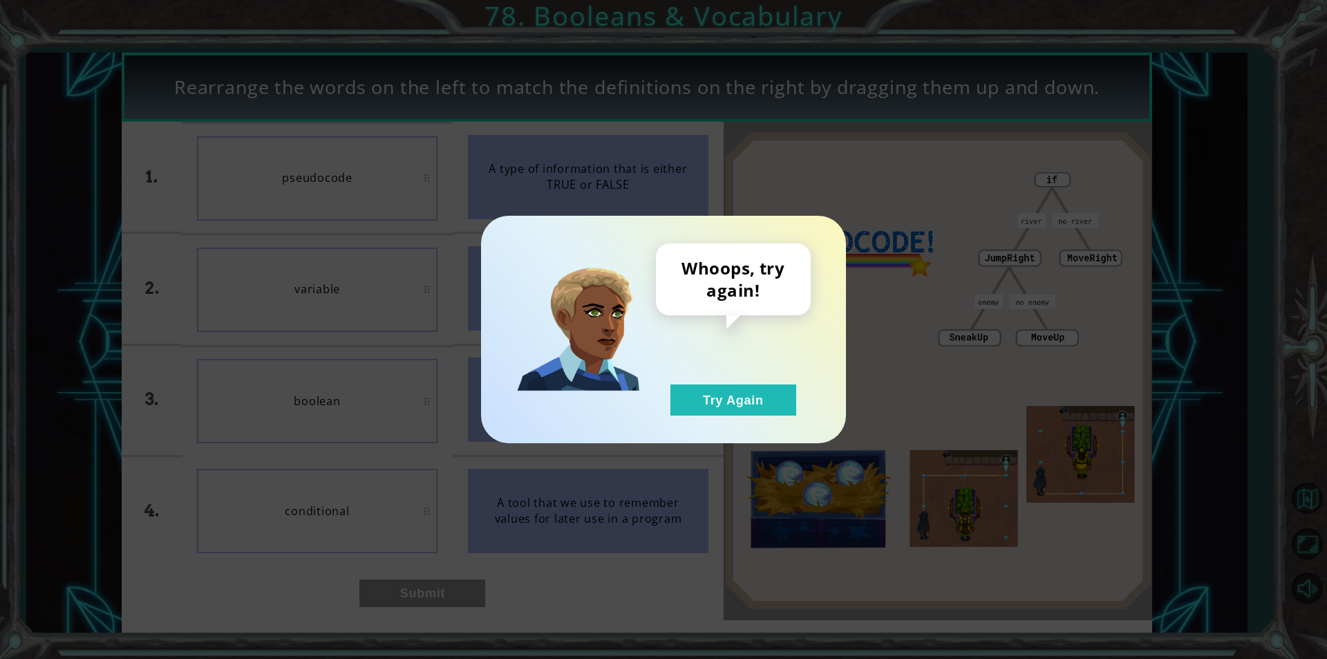
click at [694, 418] on div "Whoops, try again! Try Again" at bounding box center [663, 329] width 365 height 227
click at [704, 401] on button "Try Again" at bounding box center [734, 399] width 126 height 31
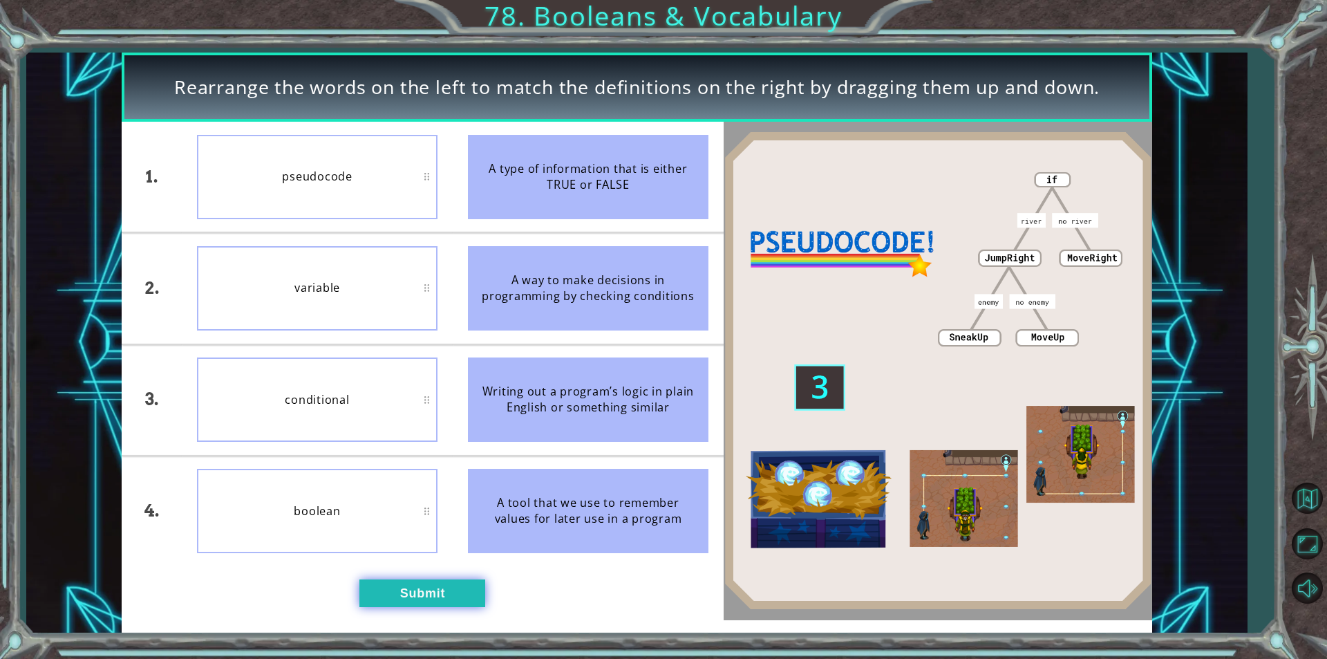
click at [395, 580] on button "Submit" at bounding box center [423, 593] width 126 height 28
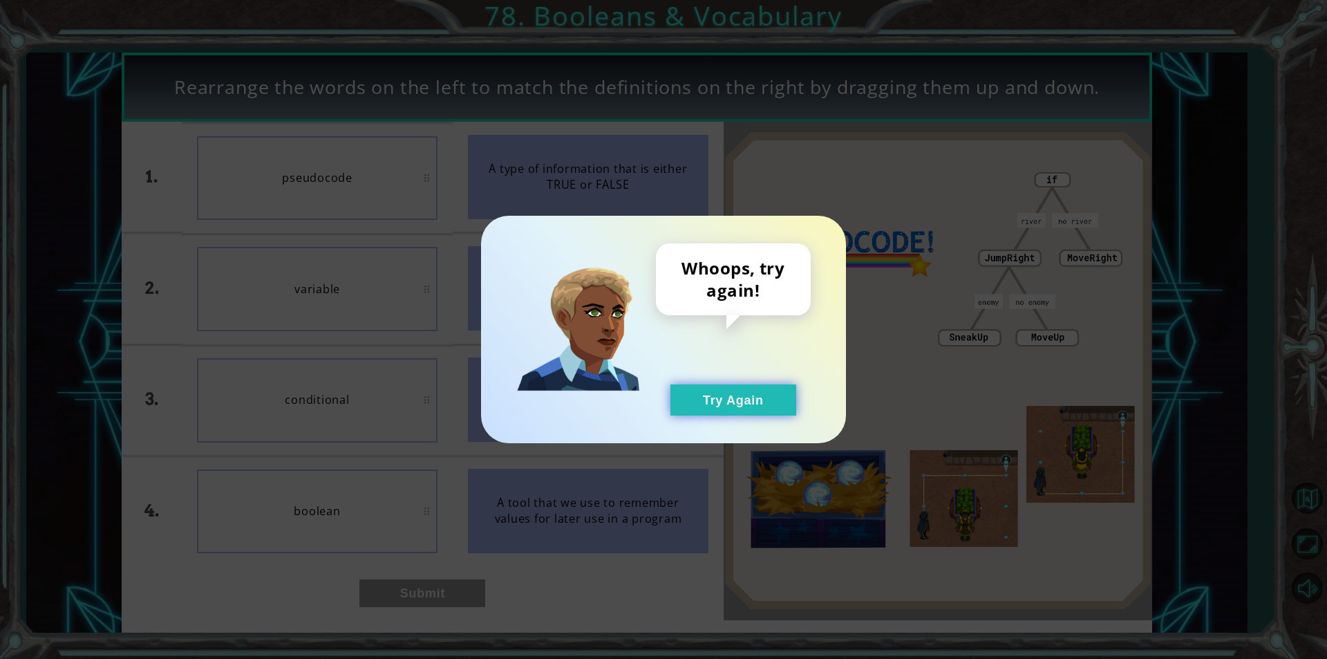
drag, startPoint x: 678, startPoint y: 415, endPoint x: 685, endPoint y: 401, distance: 15.8
click at [685, 401] on div "Whoops, try again! Try Again" at bounding box center [663, 329] width 365 height 227
click at [685, 401] on button "Try Again" at bounding box center [734, 399] width 126 height 31
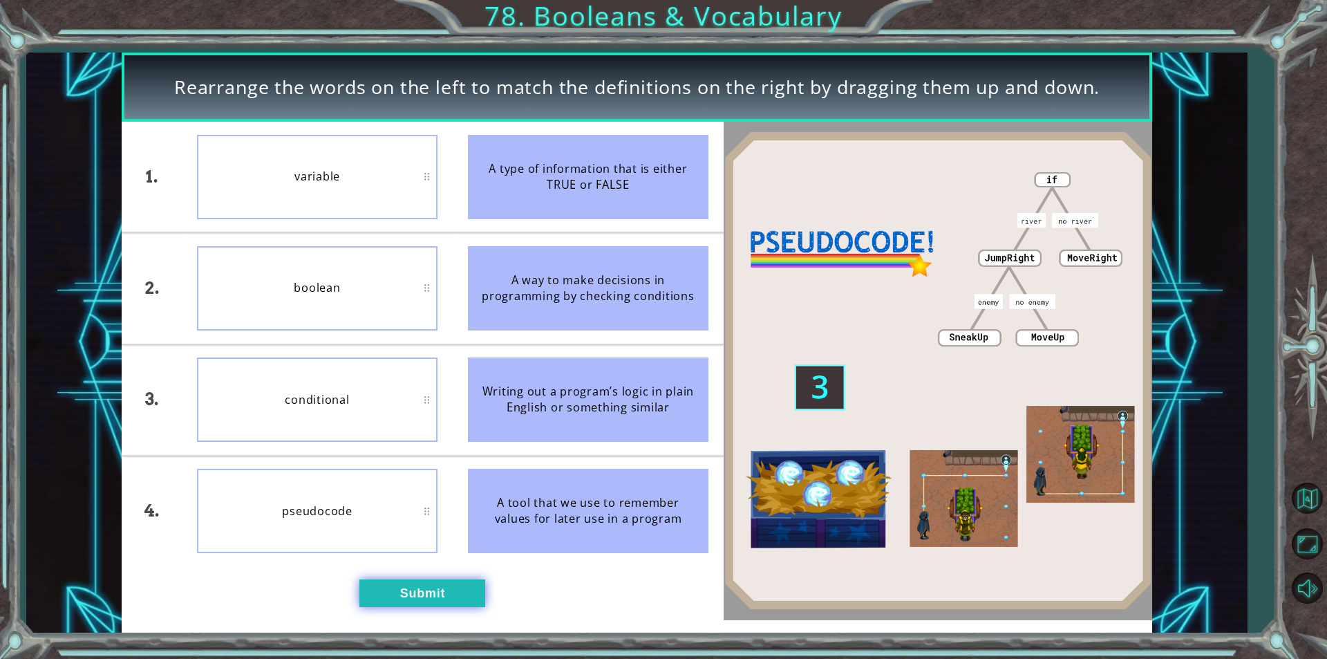
click at [446, 588] on button "Submit" at bounding box center [423, 593] width 126 height 28
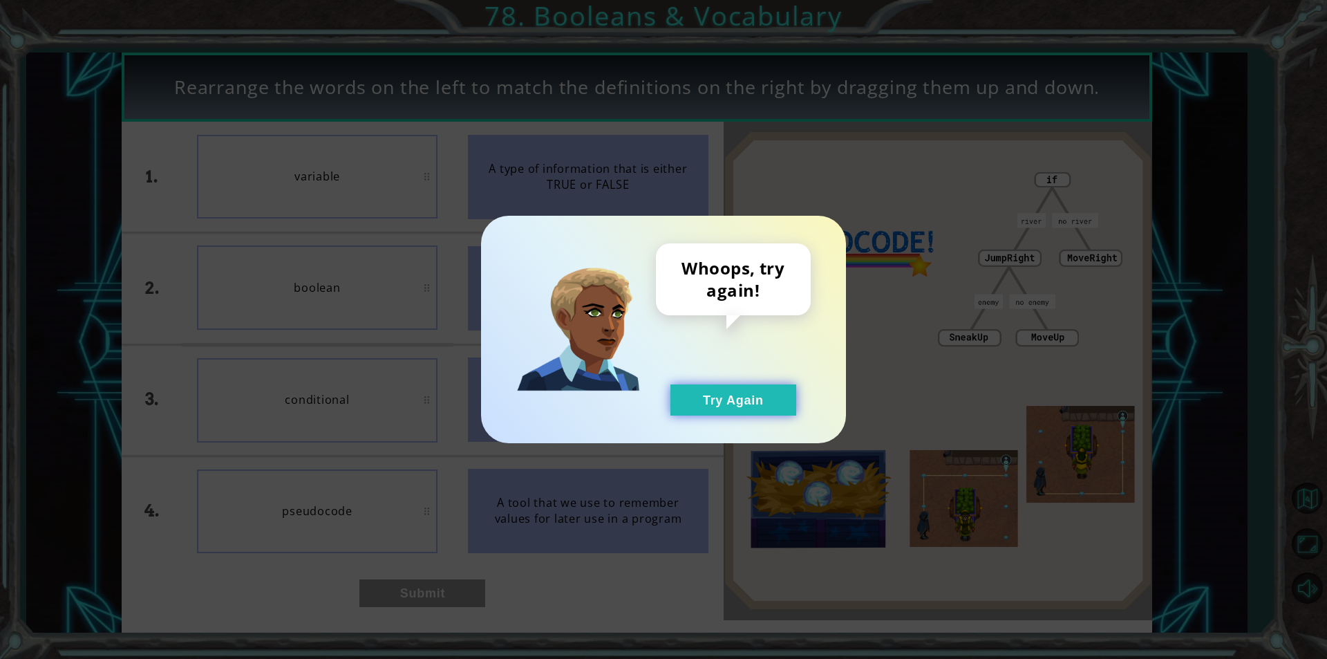
click at [713, 415] on button "Try Again" at bounding box center [734, 399] width 126 height 31
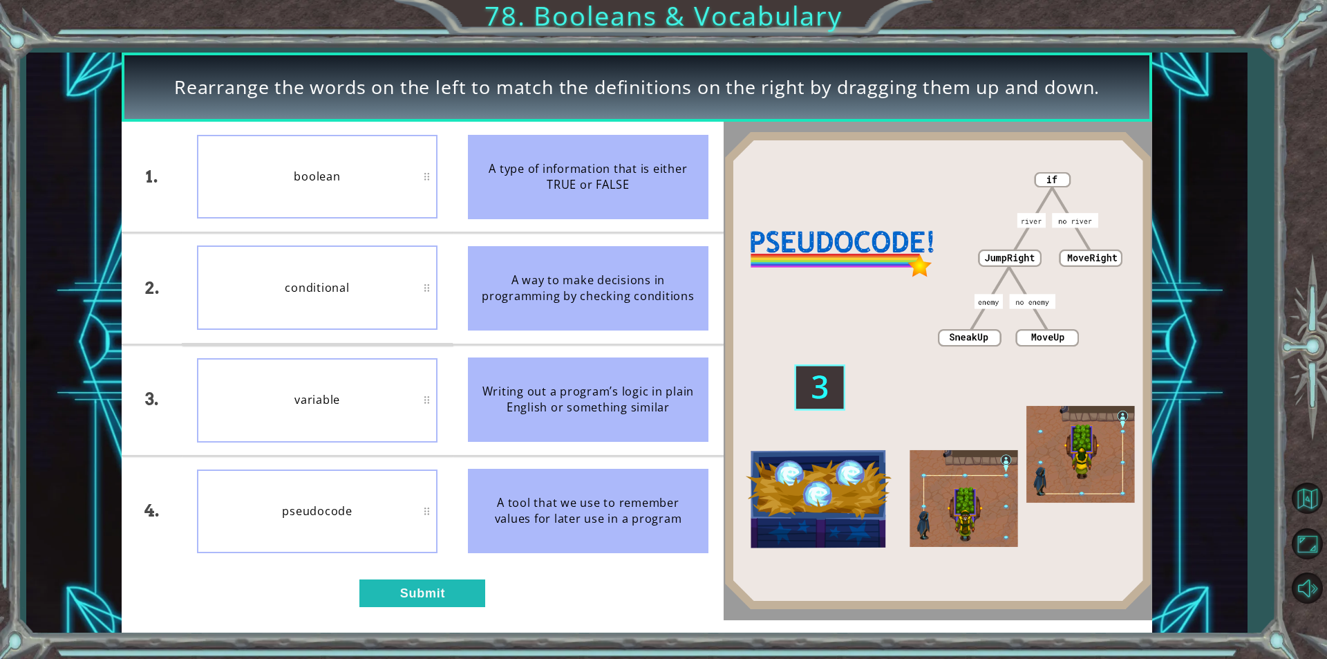
click at [411, 355] on li "variable" at bounding box center [317, 401] width 271 height 110
click at [415, 610] on div "1. 2. 3. 4. boolean conditional variable pseudocode A type of information that …" at bounding box center [423, 371] width 602 height 498
click at [417, 598] on button "Submit" at bounding box center [423, 593] width 126 height 28
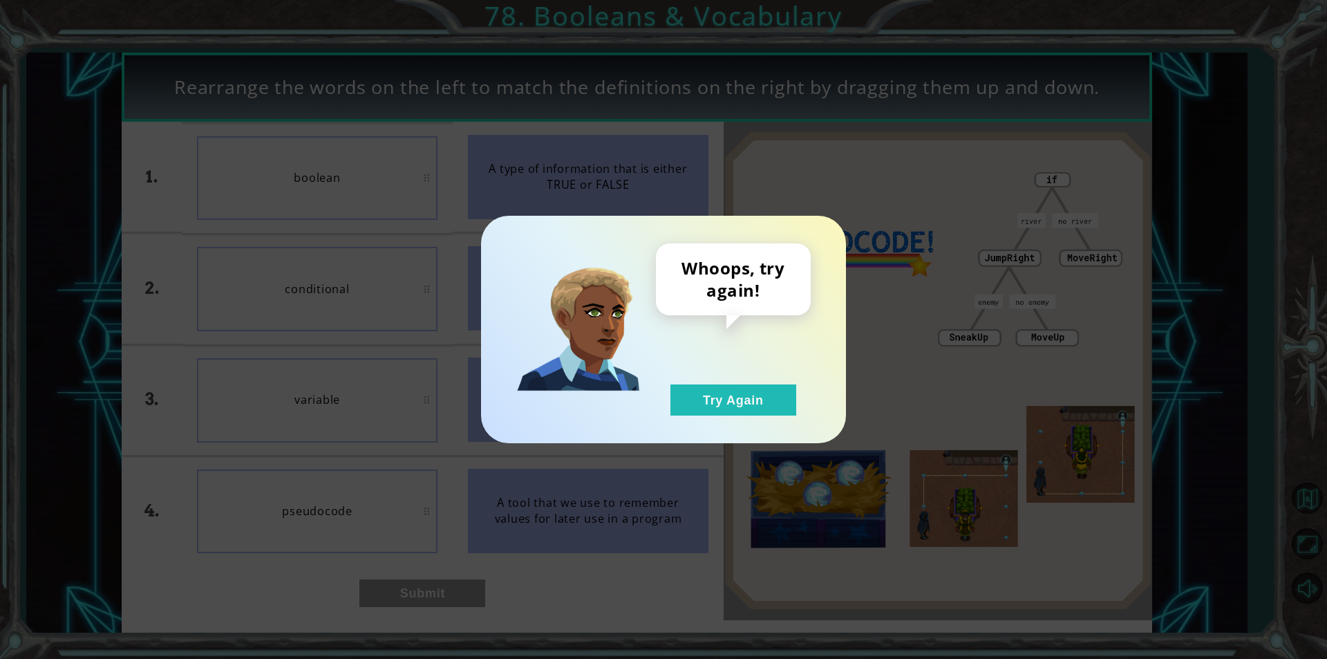
drag, startPoint x: 722, startPoint y: 418, endPoint x: 712, endPoint y: 427, distance: 13.3
click at [729, 418] on div "Whoops, try again! Try Again" at bounding box center [663, 329] width 365 height 227
click at [740, 413] on button "Try Again" at bounding box center [734, 399] width 126 height 31
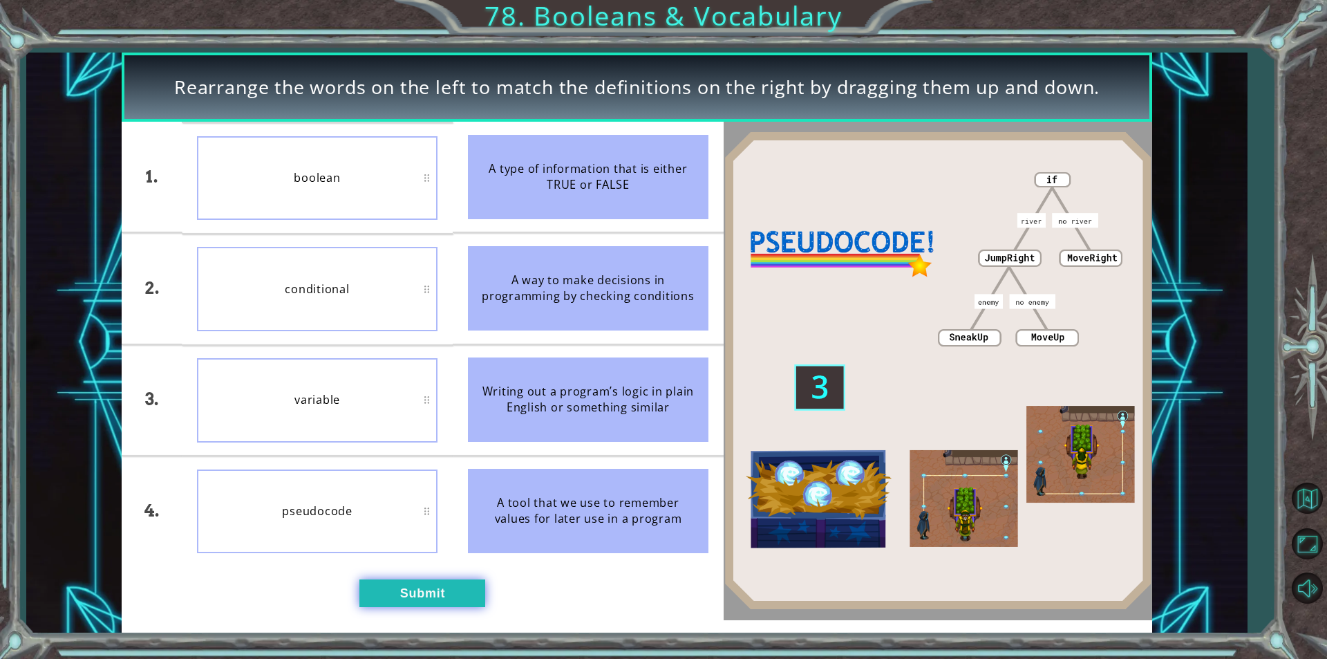
click at [456, 588] on button "Submit" at bounding box center [423, 593] width 126 height 28
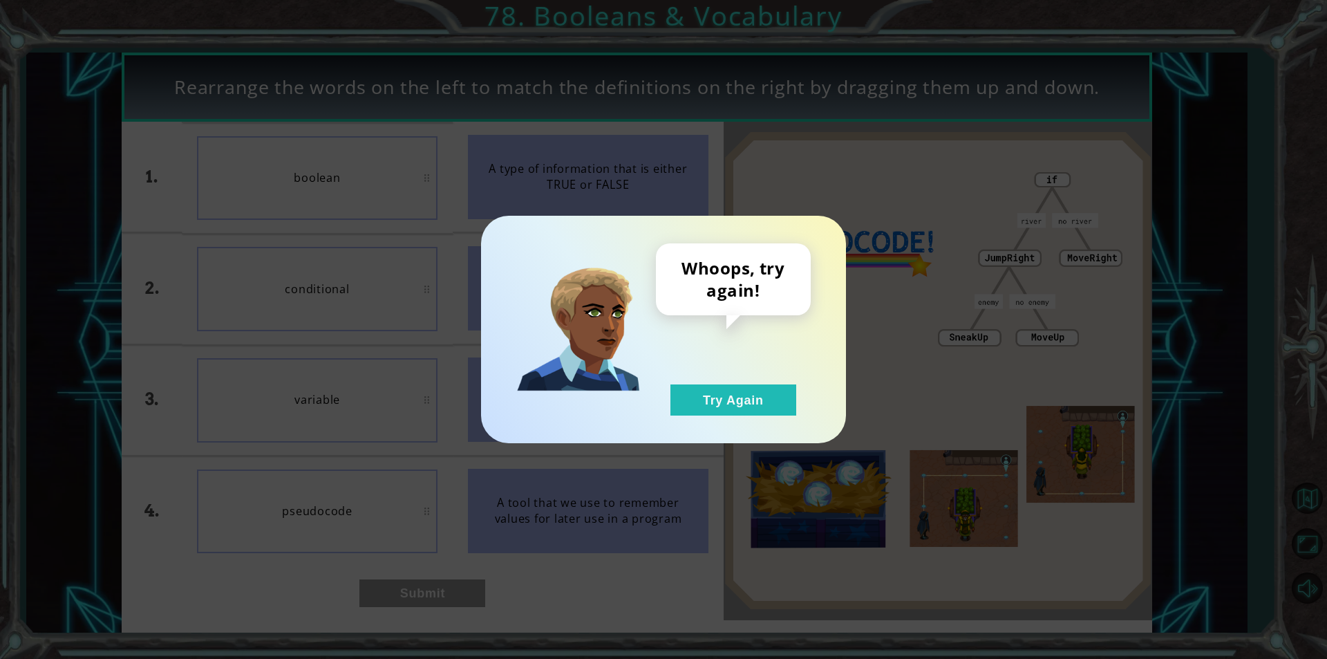
click at [684, 419] on div "Whoops, try again! Try Again" at bounding box center [663, 329] width 365 height 227
click at [703, 407] on button "Try Again" at bounding box center [734, 399] width 126 height 31
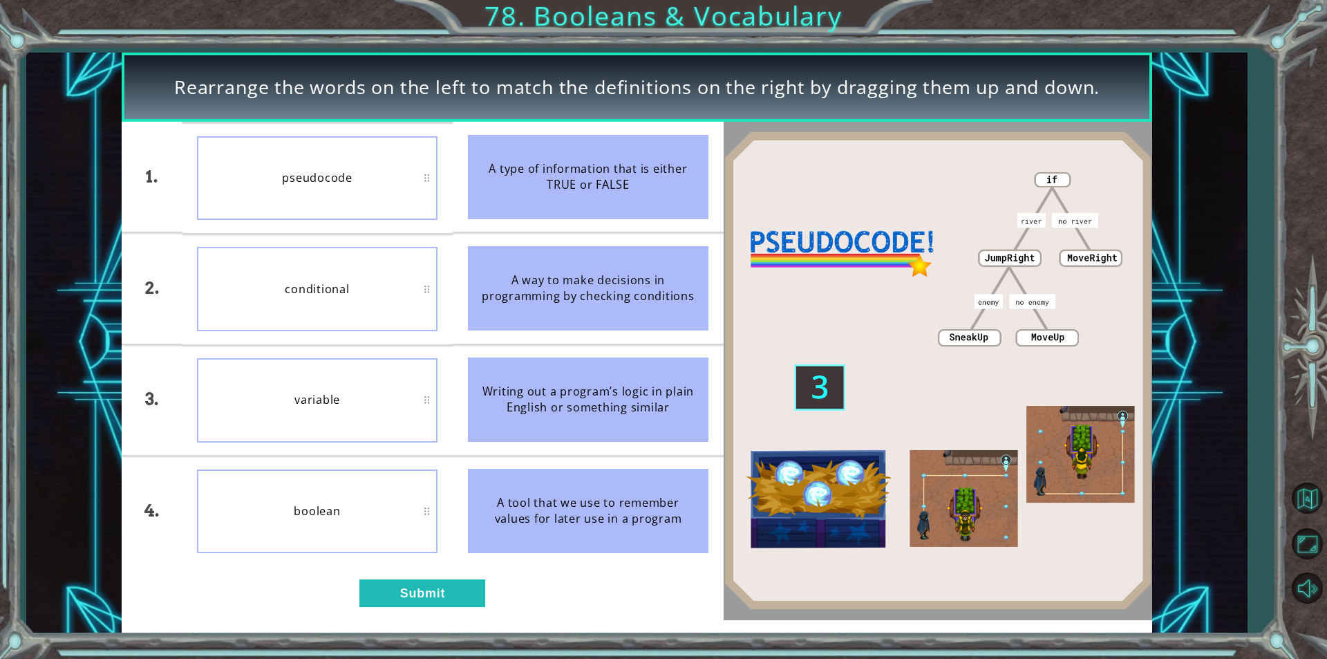
click at [419, 607] on div "1. 2. 3. 4. pseudocode conditional variable boolean A type of information that …" at bounding box center [423, 371] width 602 height 498
click at [395, 605] on button "Submit" at bounding box center [423, 593] width 126 height 28
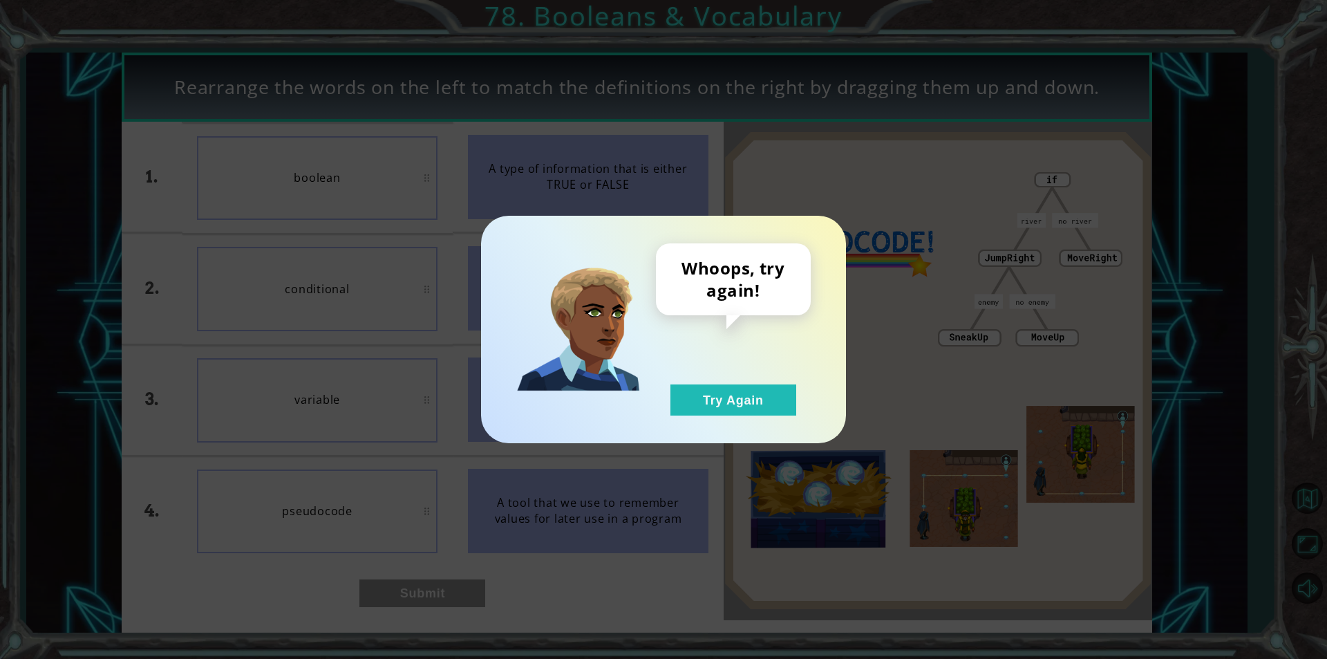
click at [751, 427] on div "Whoops, try again! Try Again" at bounding box center [663, 329] width 365 height 227
click at [756, 396] on button "Try Again" at bounding box center [734, 399] width 126 height 31
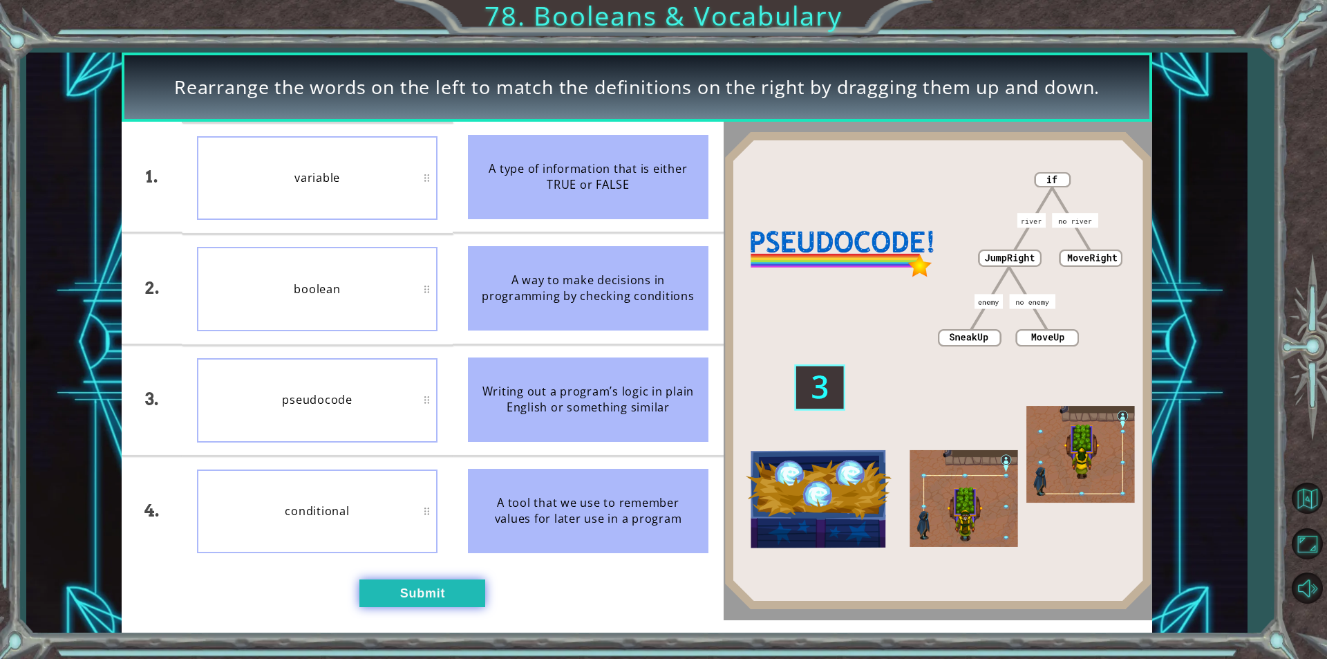
click at [390, 606] on button "Submit" at bounding box center [423, 593] width 126 height 28
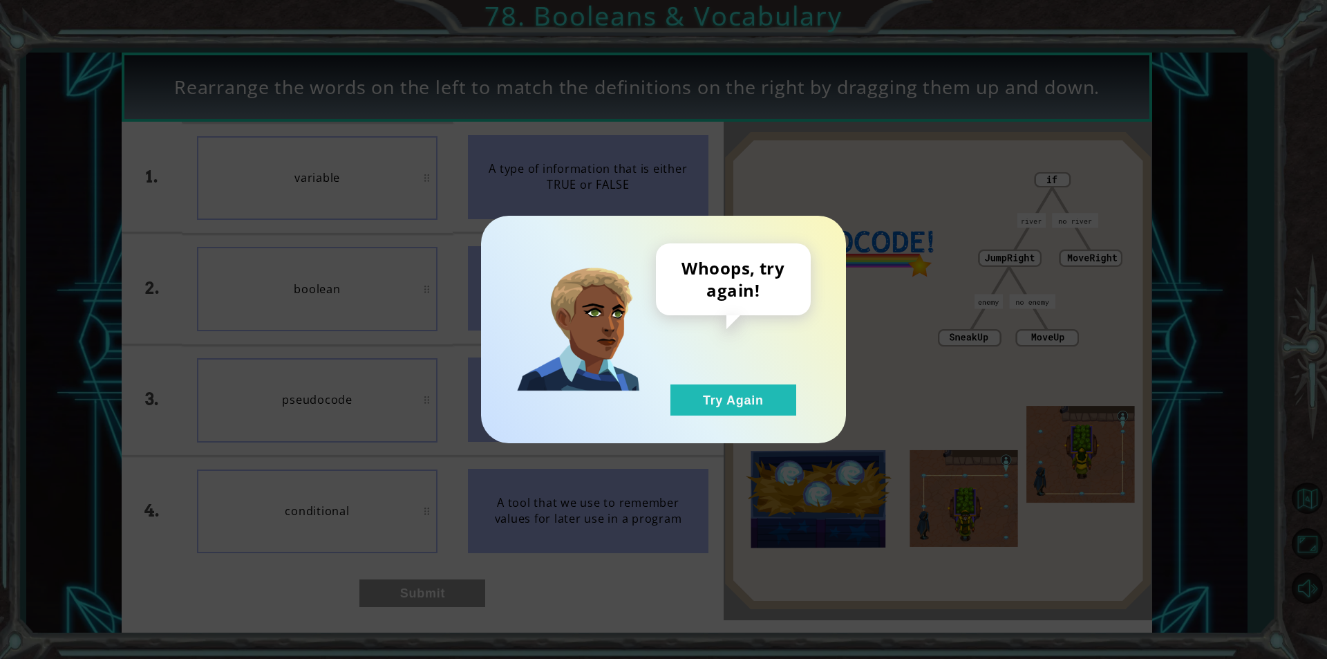
click at [651, 361] on div "Whoops, try again! Try Again" at bounding box center [664, 329] width 310 height 172
click at [740, 417] on div "Whoops, try again! Try Again" at bounding box center [663, 329] width 365 height 227
drag, startPoint x: 737, startPoint y: 368, endPoint x: 732, endPoint y: 389, distance: 21.3
click at [732, 389] on div "Whoops, try again! Try Again" at bounding box center [733, 329] width 155 height 172
click at [727, 400] on button "Try Again" at bounding box center [734, 399] width 126 height 31
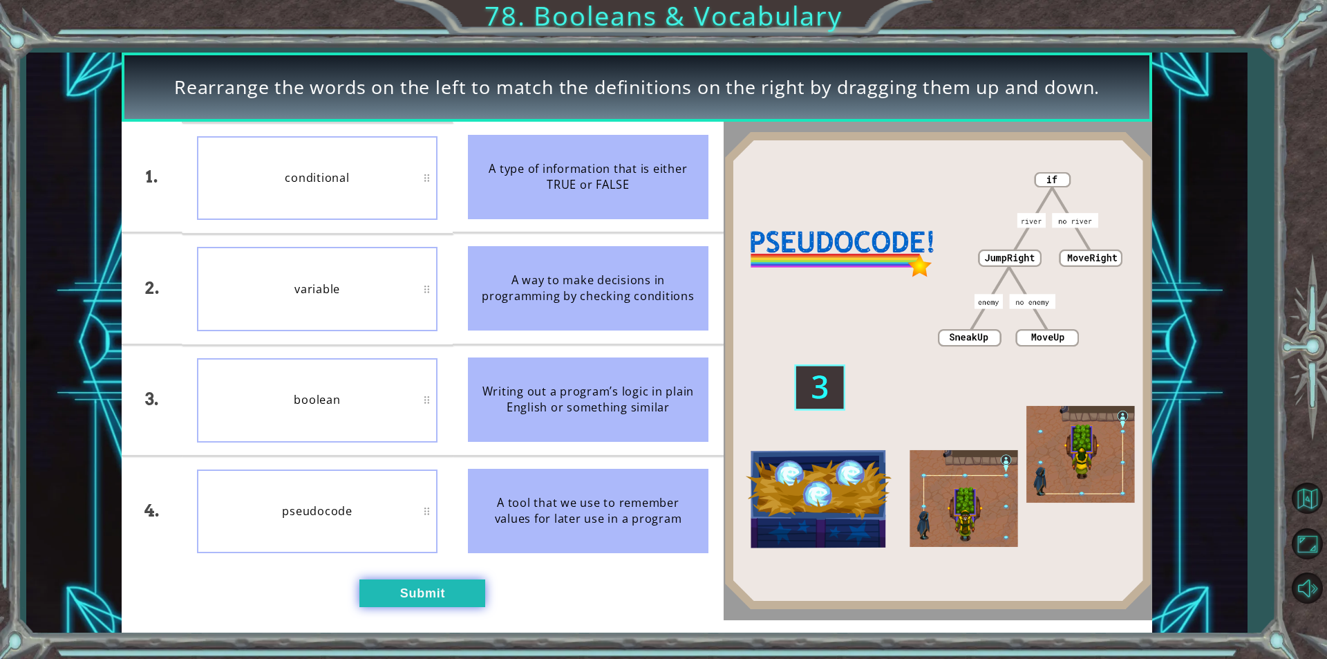
click at [432, 598] on button "Submit" at bounding box center [423, 593] width 126 height 28
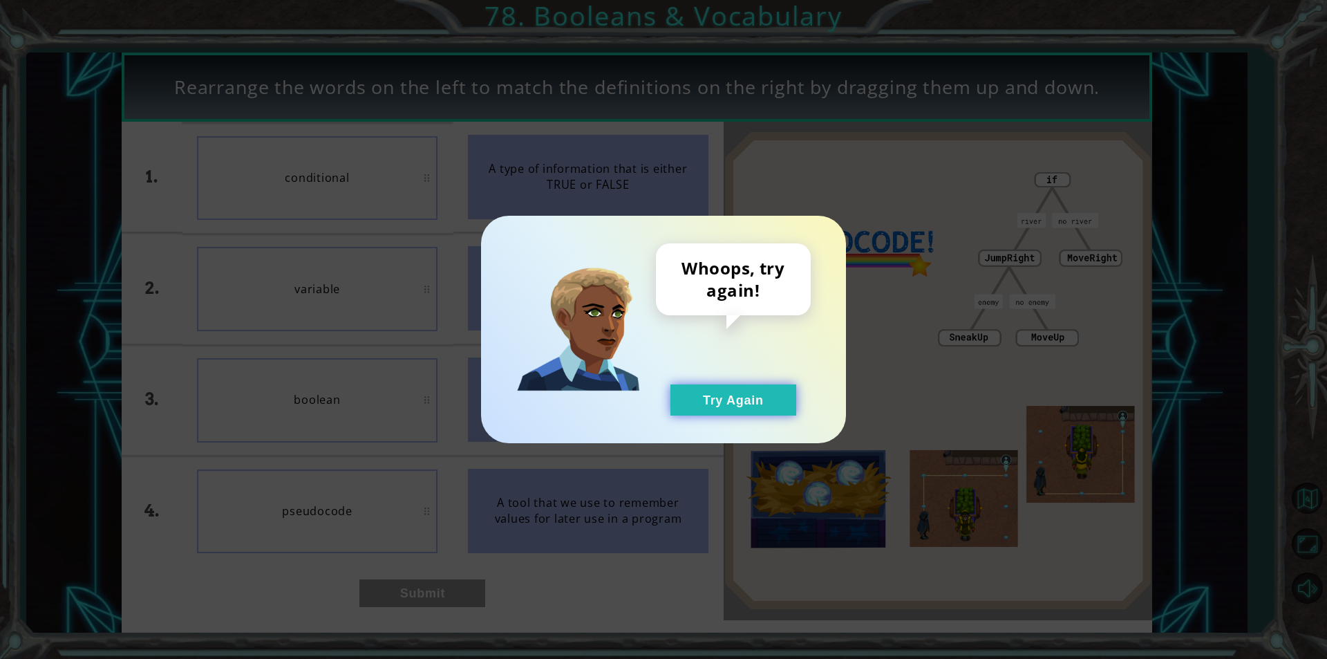
click at [705, 404] on button "Try Again" at bounding box center [734, 399] width 126 height 31
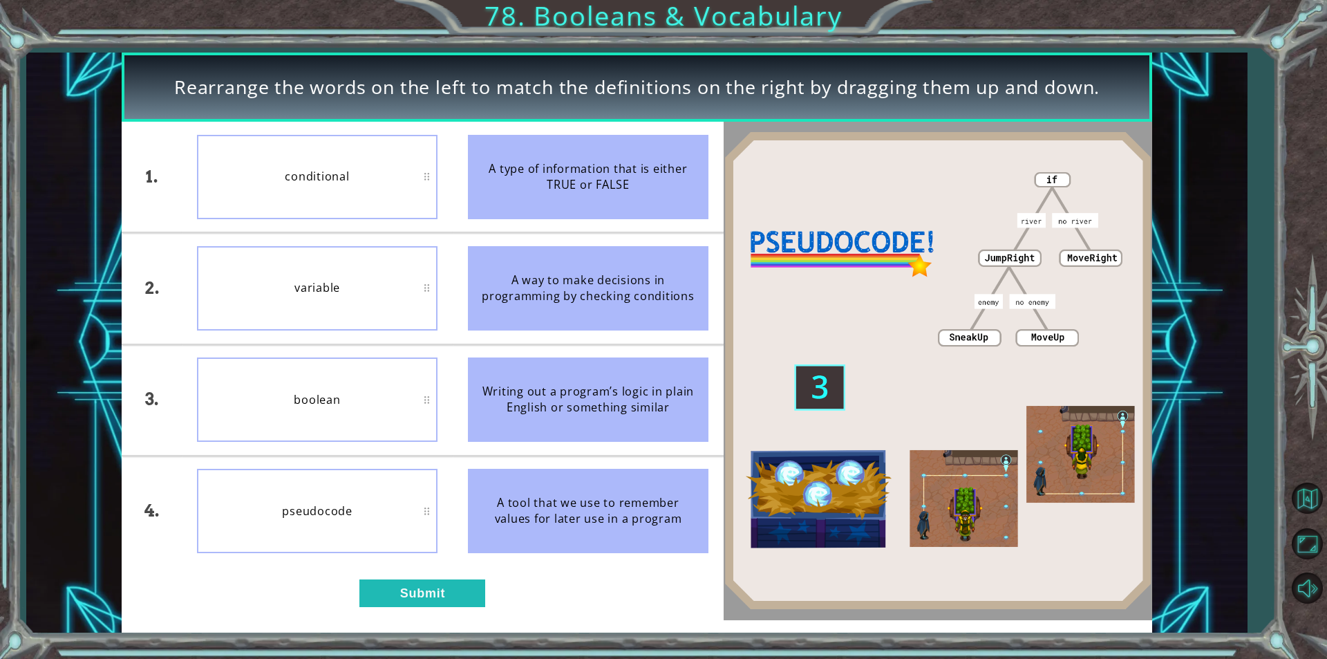
click at [440, 575] on div "1. 2. 3. 4. conditional variable boolean pseudocode A type of information that …" at bounding box center [423, 371] width 602 height 498
click at [431, 596] on button "Submit" at bounding box center [423, 593] width 126 height 28
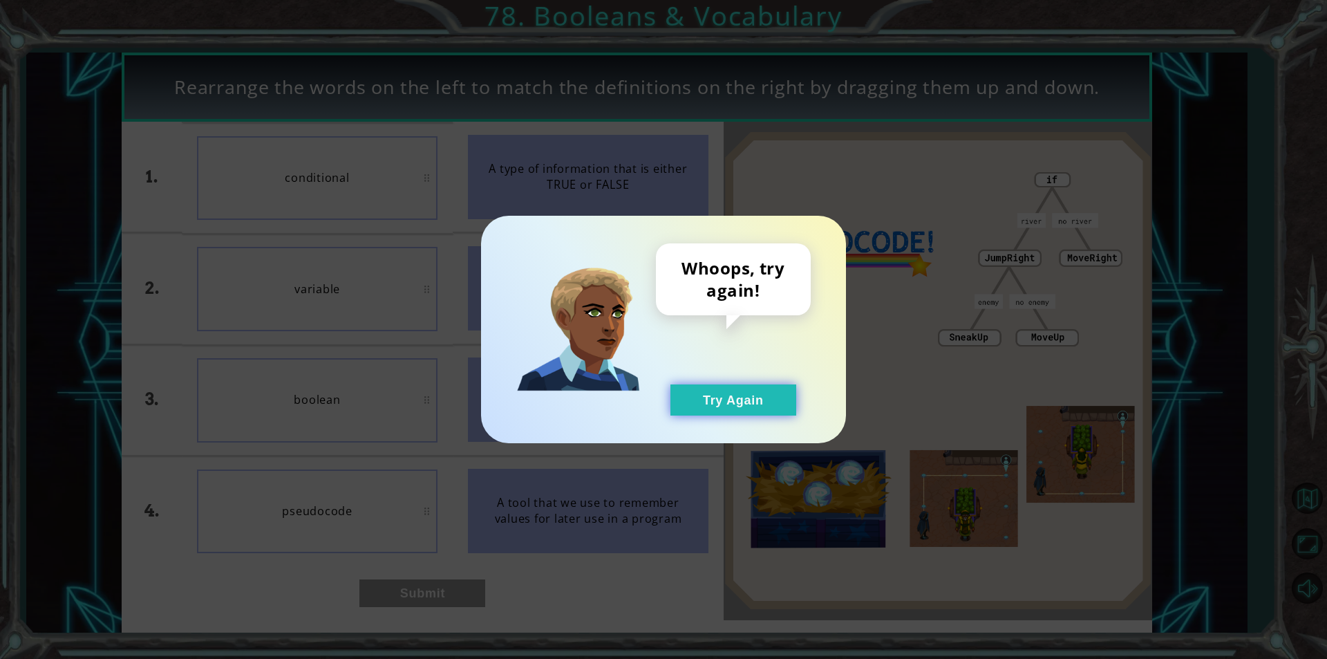
click at [785, 404] on button "Try Again" at bounding box center [734, 399] width 126 height 31
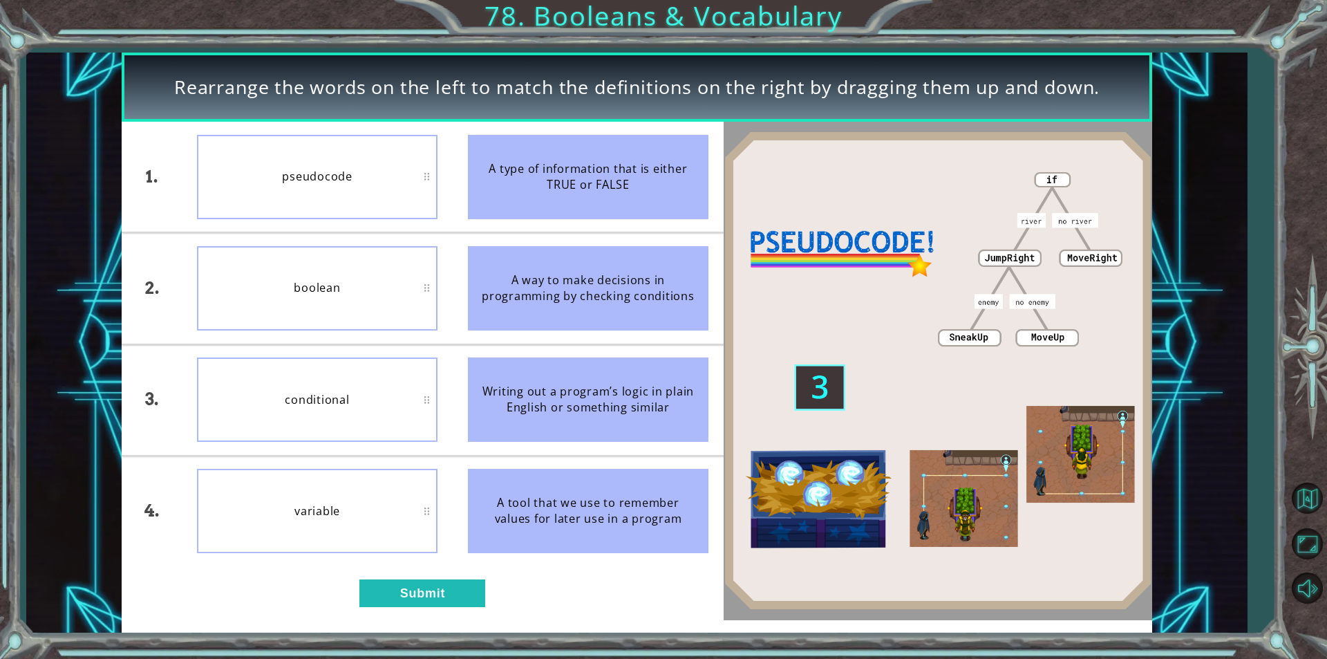
click at [373, 576] on div "1. 2. 3. 4. pseudocode boolean conditional variable A type of information that …" at bounding box center [423, 371] width 602 height 498
click at [373, 582] on button "Submit" at bounding box center [423, 593] width 126 height 28
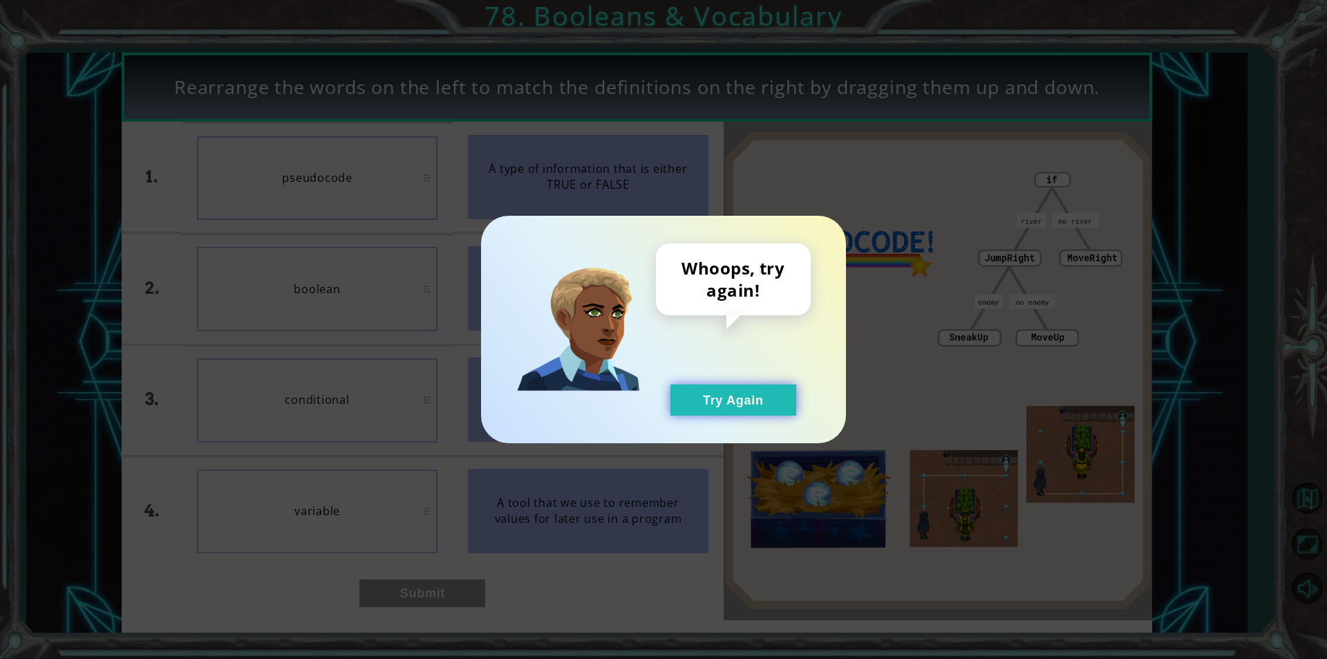
click at [738, 390] on button "Try Again" at bounding box center [734, 399] width 126 height 31
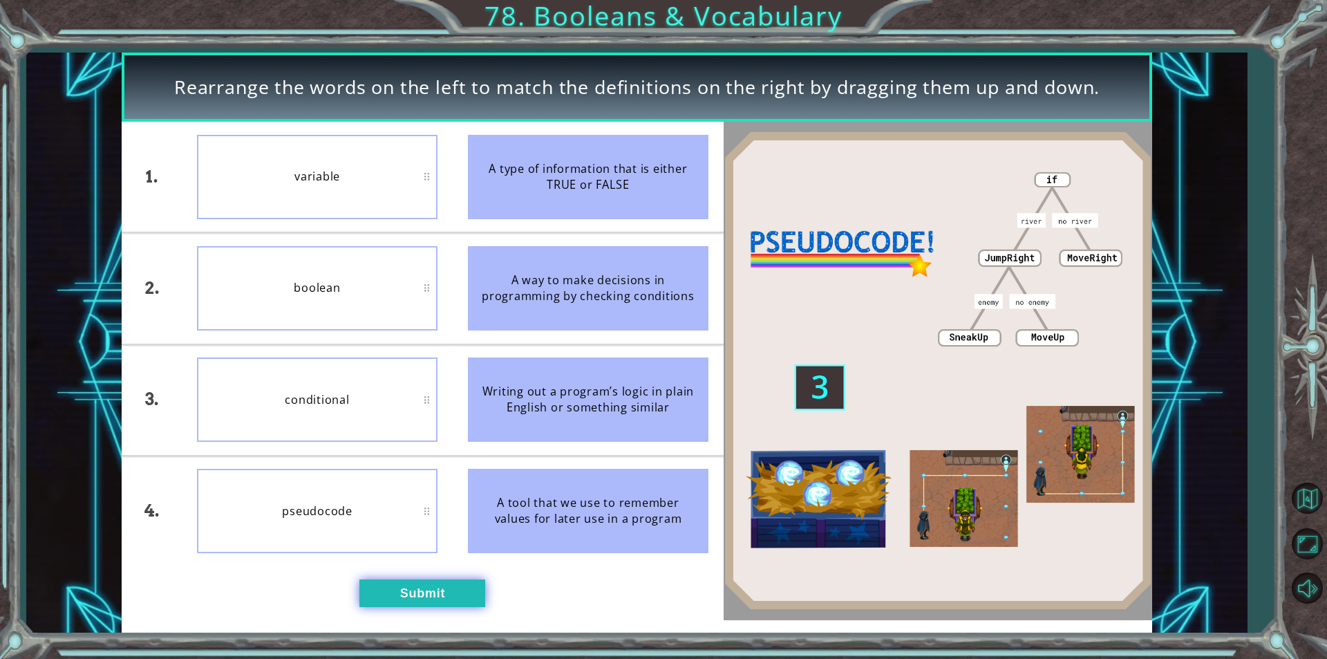
click at [400, 586] on button "Submit" at bounding box center [423, 593] width 126 height 28
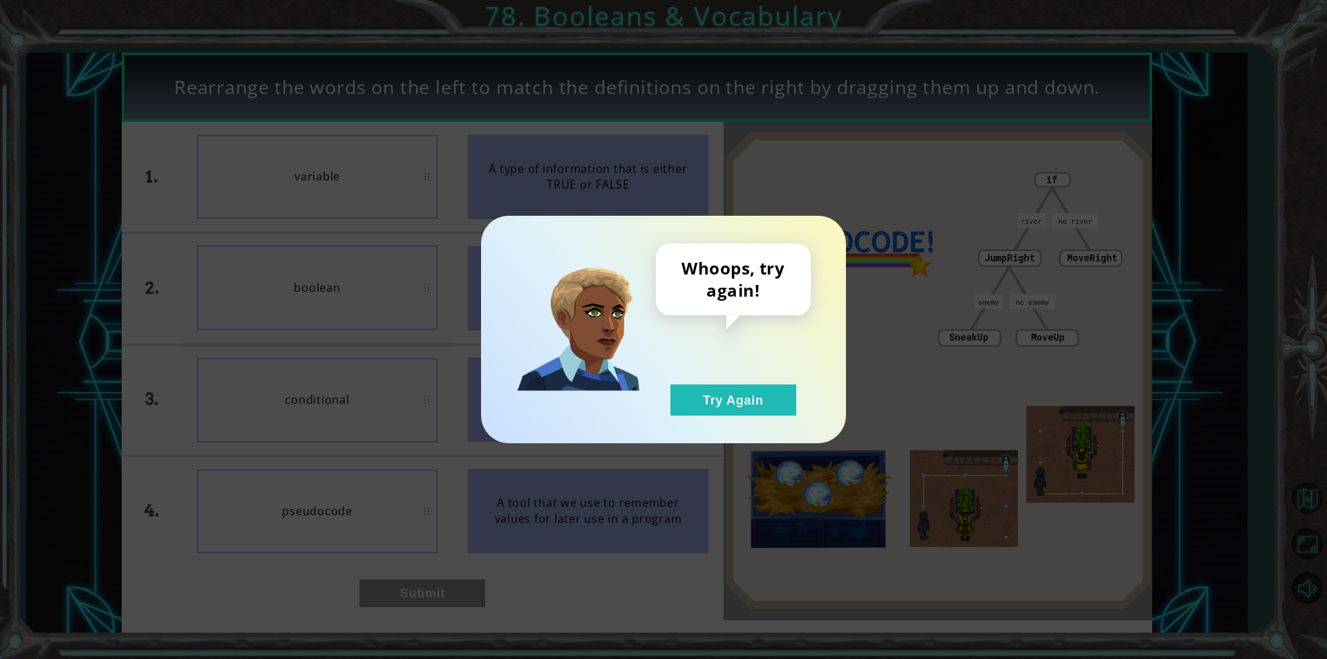
click at [839, 424] on div "Whoops, try again! Try Again" at bounding box center [663, 329] width 365 height 227
click at [805, 402] on div "Whoops, try again! Try Again" at bounding box center [733, 329] width 155 height 172
click at [734, 395] on button "Try Again" at bounding box center [734, 399] width 126 height 31
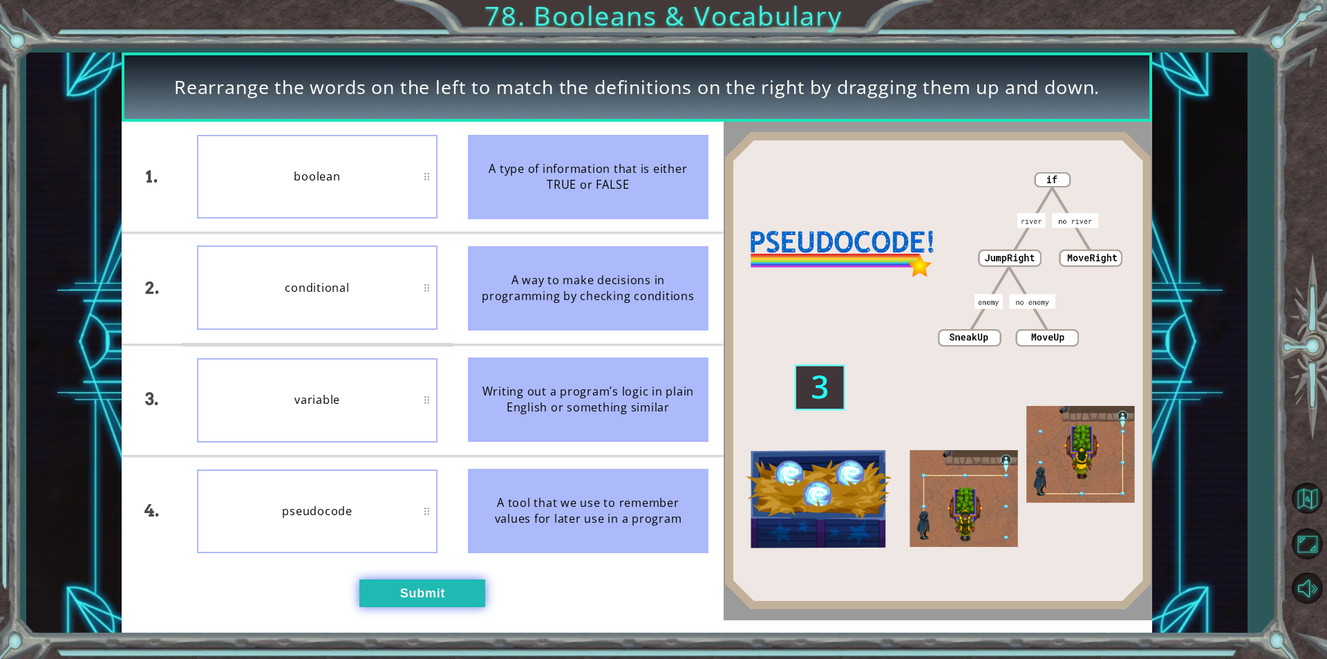
click at [393, 606] on button "Submit" at bounding box center [423, 593] width 126 height 28
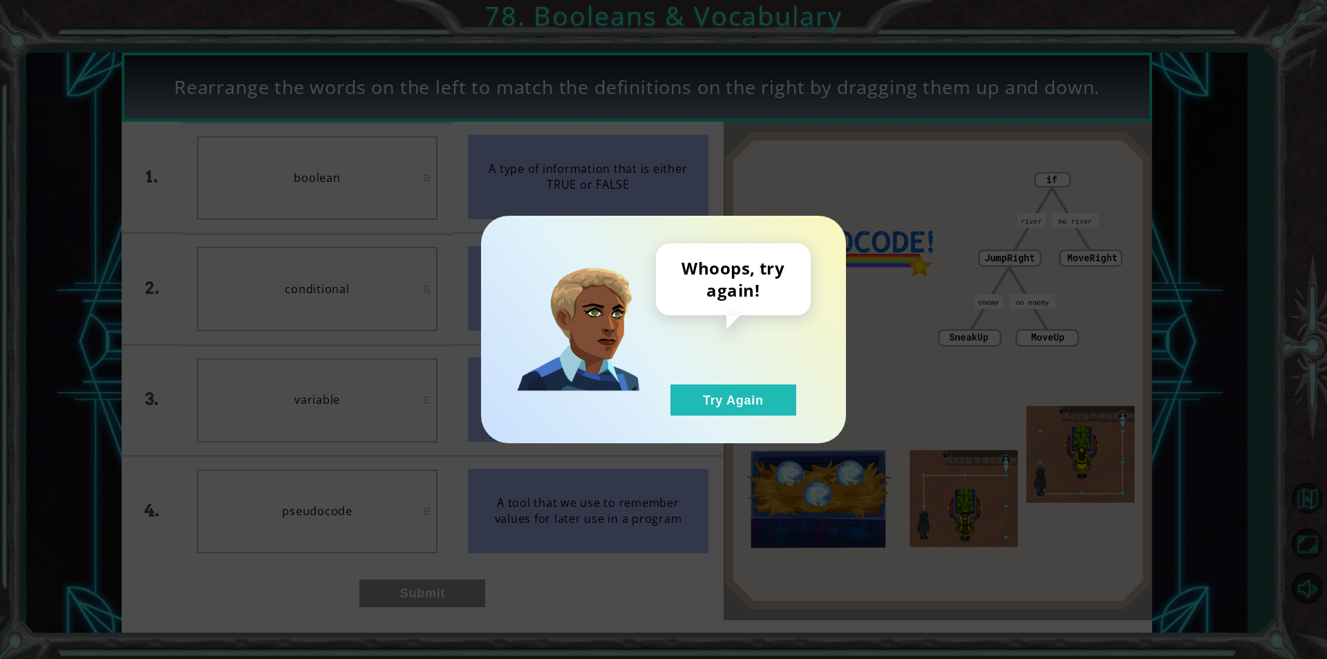
click at [707, 384] on div "Whoops, try again! Try Again" at bounding box center [733, 329] width 155 height 172
click at [704, 394] on button "Try Again" at bounding box center [734, 399] width 126 height 31
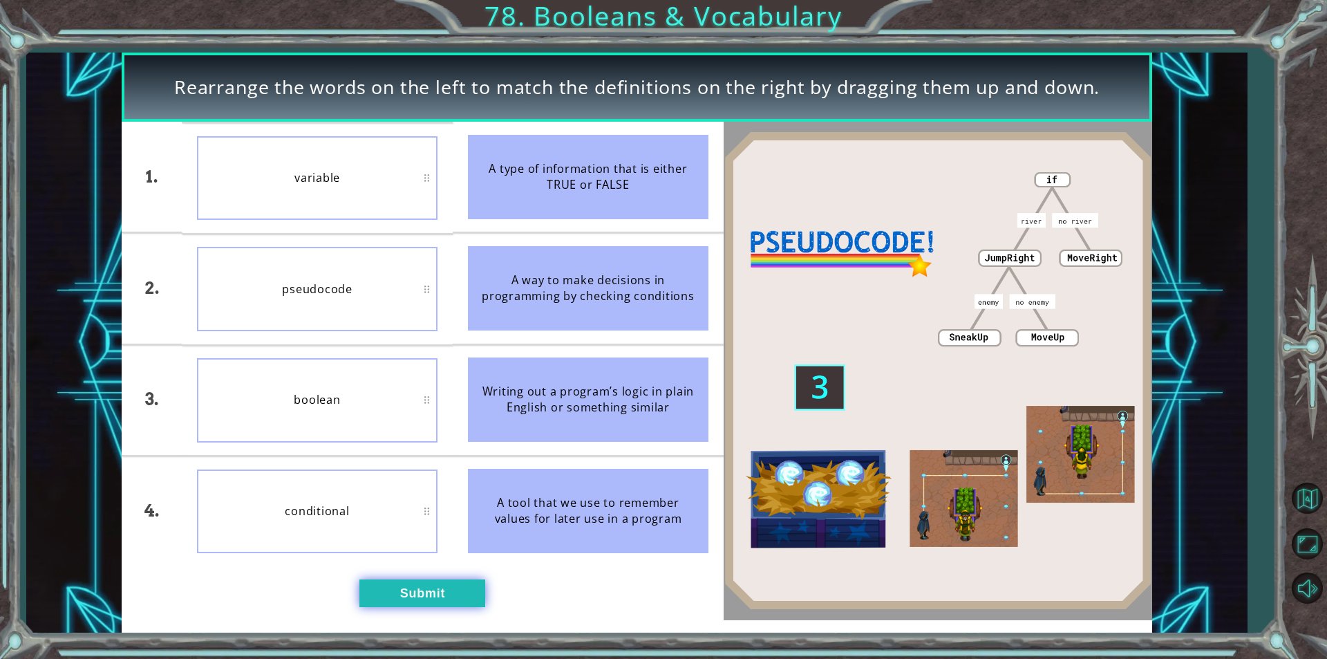
click at [439, 588] on button "Submit" at bounding box center [423, 593] width 126 height 28
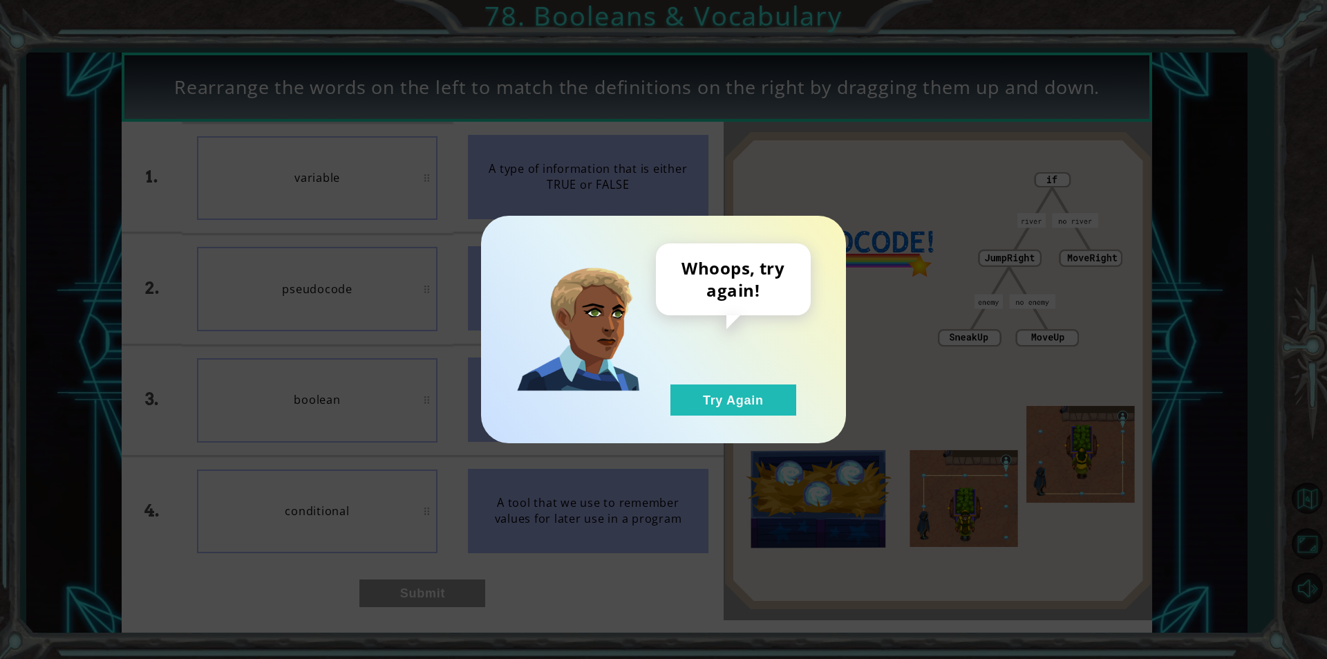
click at [667, 386] on div "Whoops, try again! Try Again" at bounding box center [733, 329] width 155 height 172
click at [747, 395] on button "Try Again" at bounding box center [734, 399] width 126 height 31
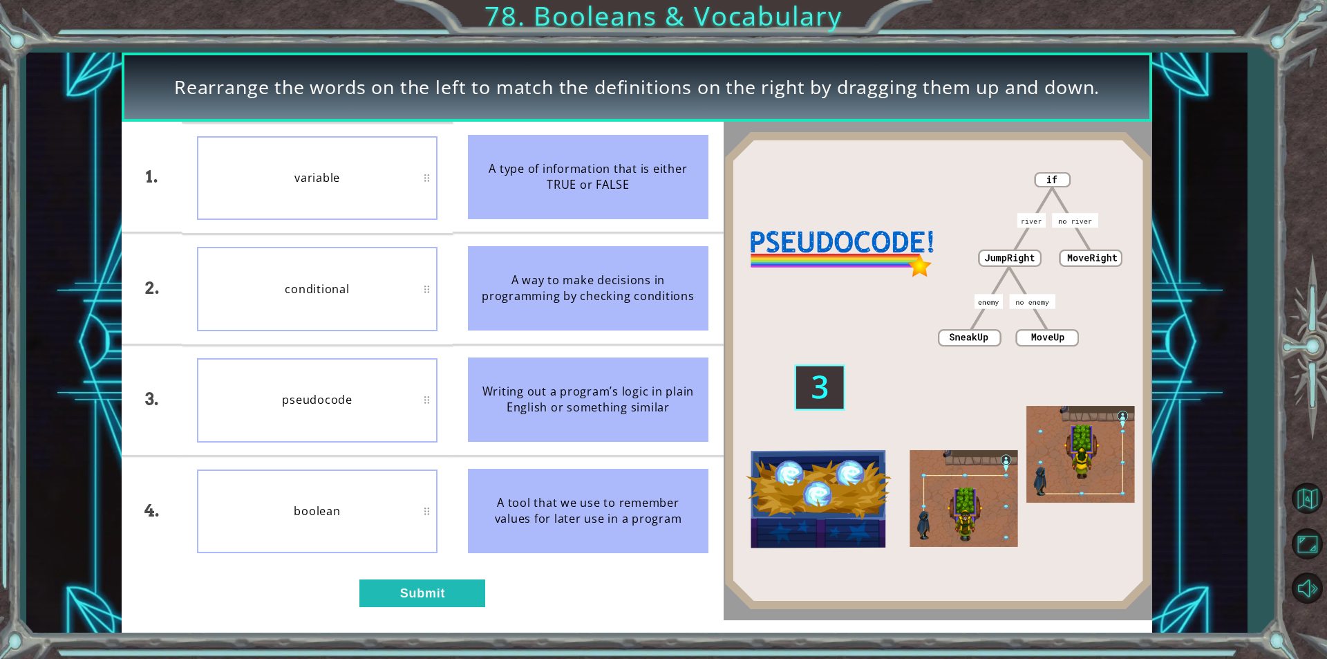
click at [423, 615] on div "1. 2. 3. 4. variable conditional pseudocode boolean A type of information that …" at bounding box center [423, 371] width 602 height 498
click at [420, 581] on button "Submit" at bounding box center [423, 593] width 126 height 28
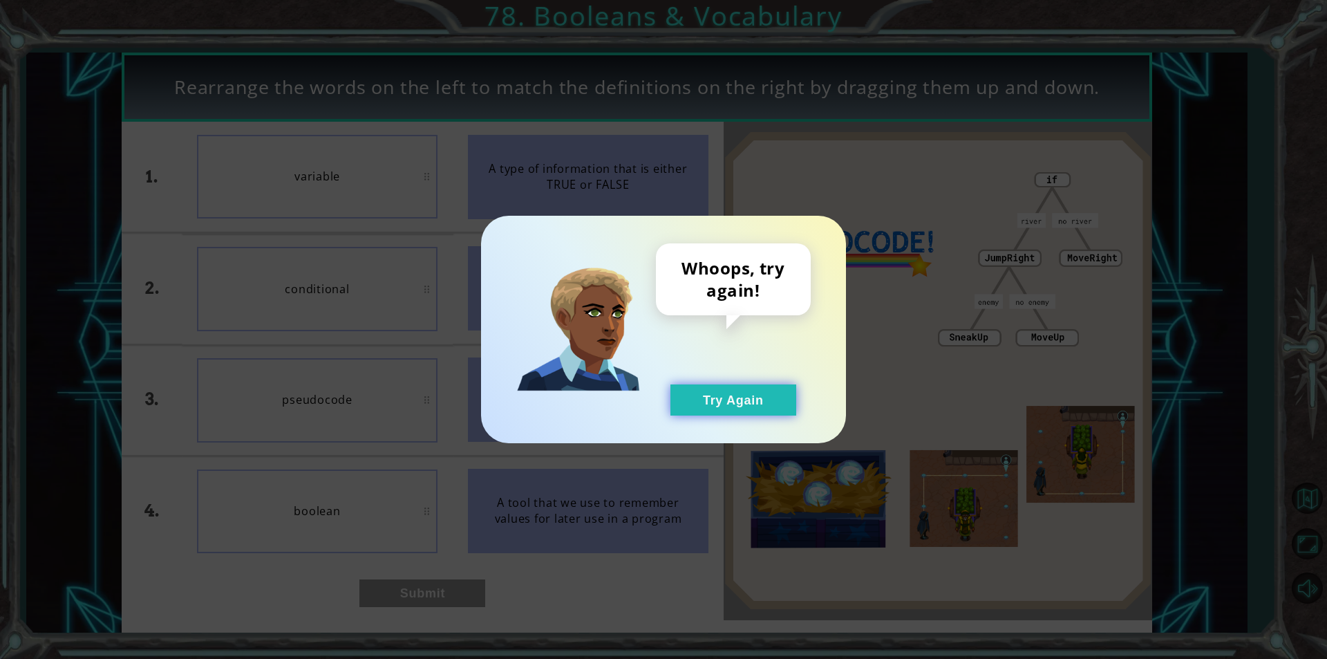
drag, startPoint x: 737, startPoint y: 385, endPoint x: 716, endPoint y: 403, distance: 27.4
click at [731, 394] on button "Try Again" at bounding box center [734, 399] width 126 height 31
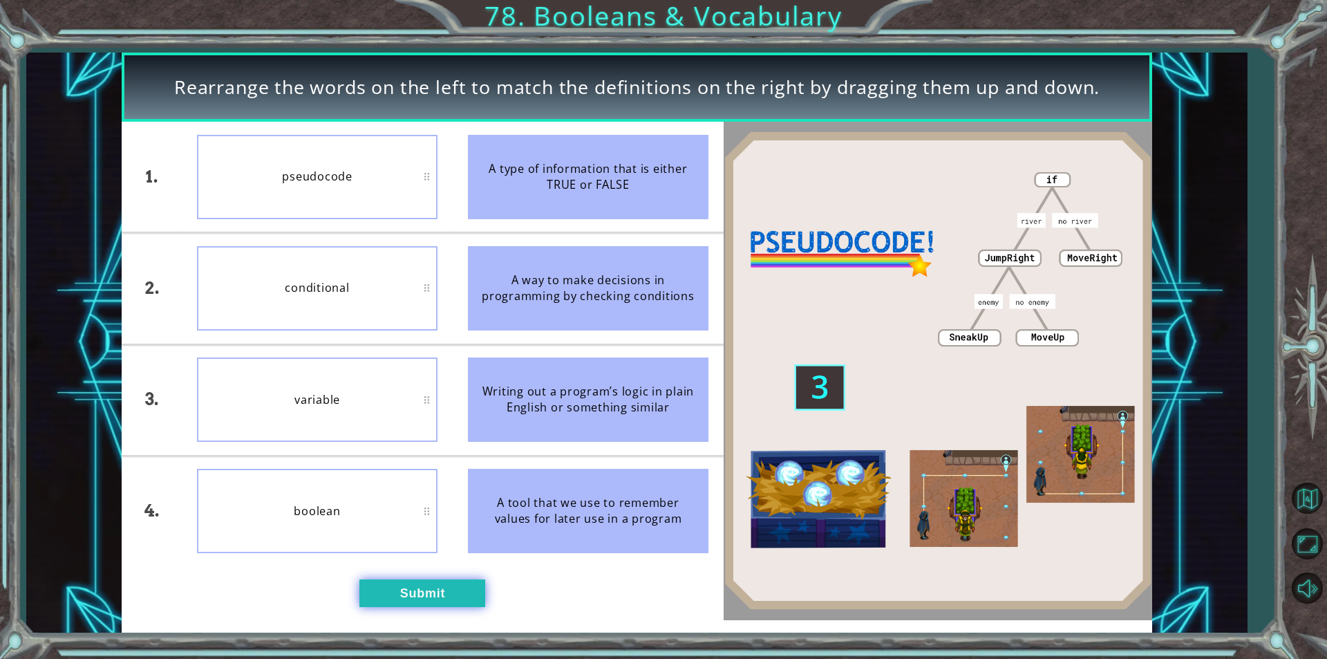
click at [405, 605] on button "Submit" at bounding box center [423, 593] width 126 height 28
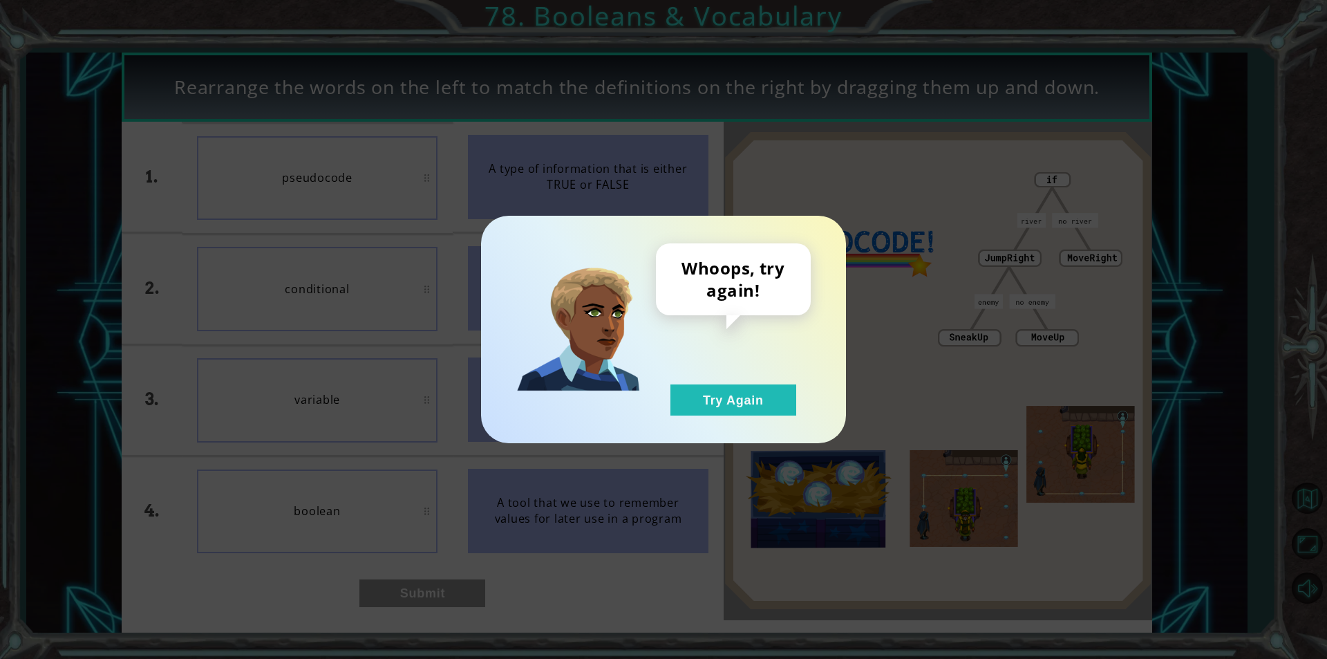
drag, startPoint x: 817, startPoint y: 384, endPoint x: 805, endPoint y: 380, distance: 12.3
click at [805, 380] on div "Whoops, try again! Try Again" at bounding box center [664, 329] width 310 height 172
click at [764, 380] on div "Whoops, try again! Try Again" at bounding box center [733, 329] width 155 height 172
click at [739, 391] on button "Try Again" at bounding box center [734, 399] width 126 height 31
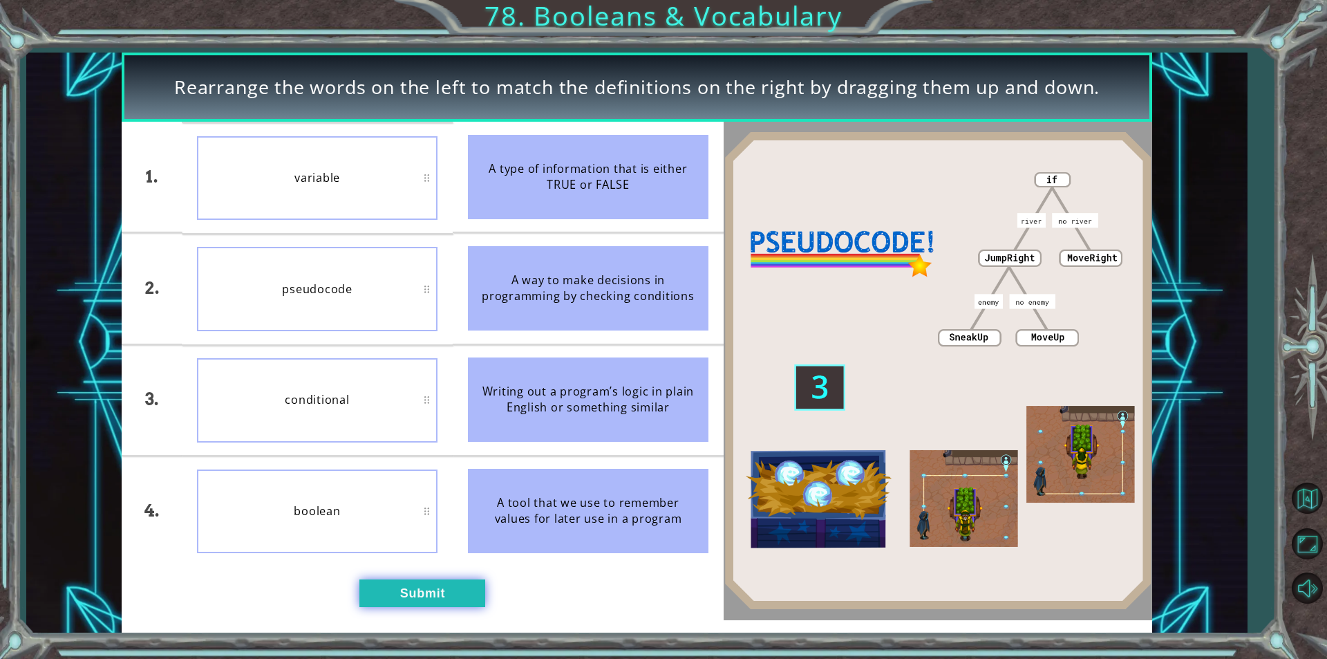
click at [375, 583] on button "Submit" at bounding box center [423, 593] width 126 height 28
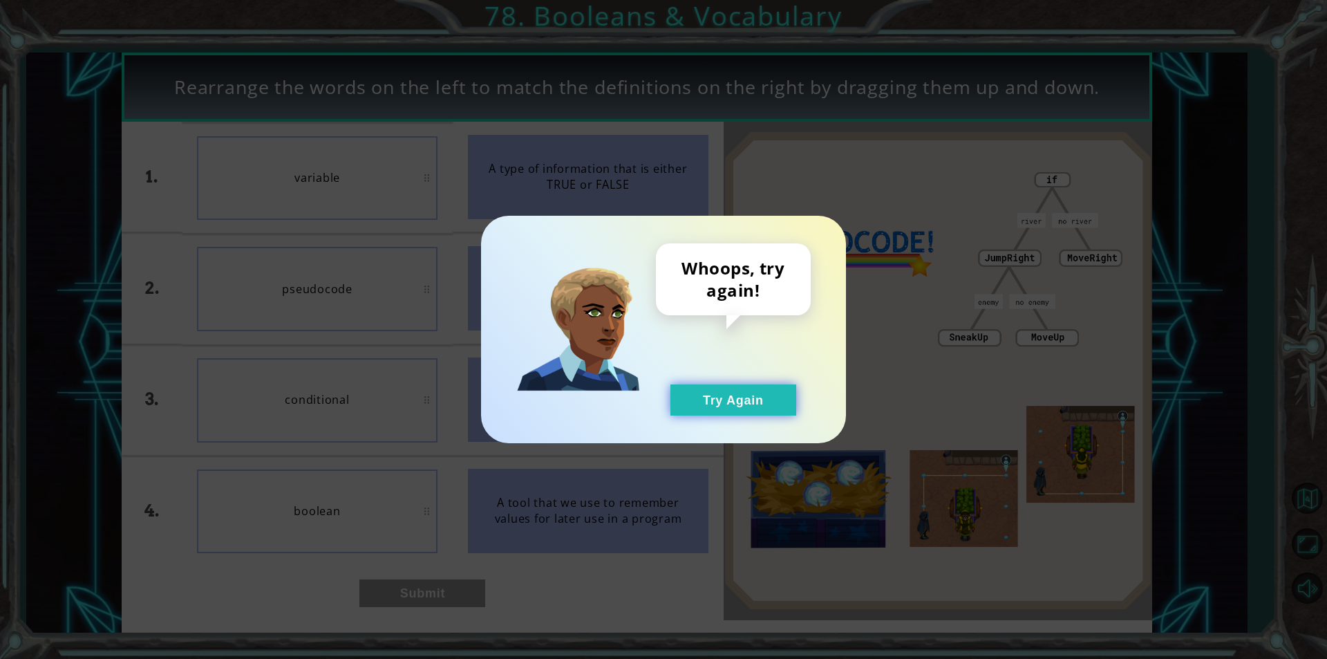
click at [745, 411] on button "Try Again" at bounding box center [734, 399] width 126 height 31
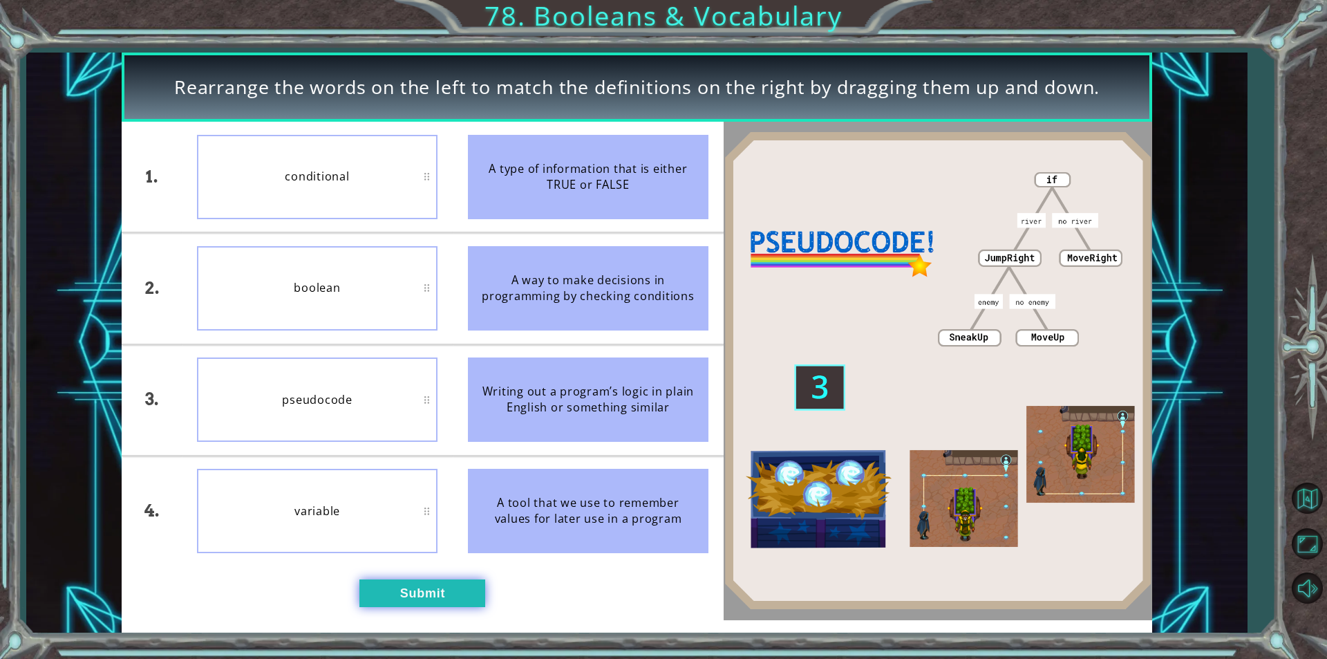
click at [438, 595] on button "Submit" at bounding box center [423, 593] width 126 height 28
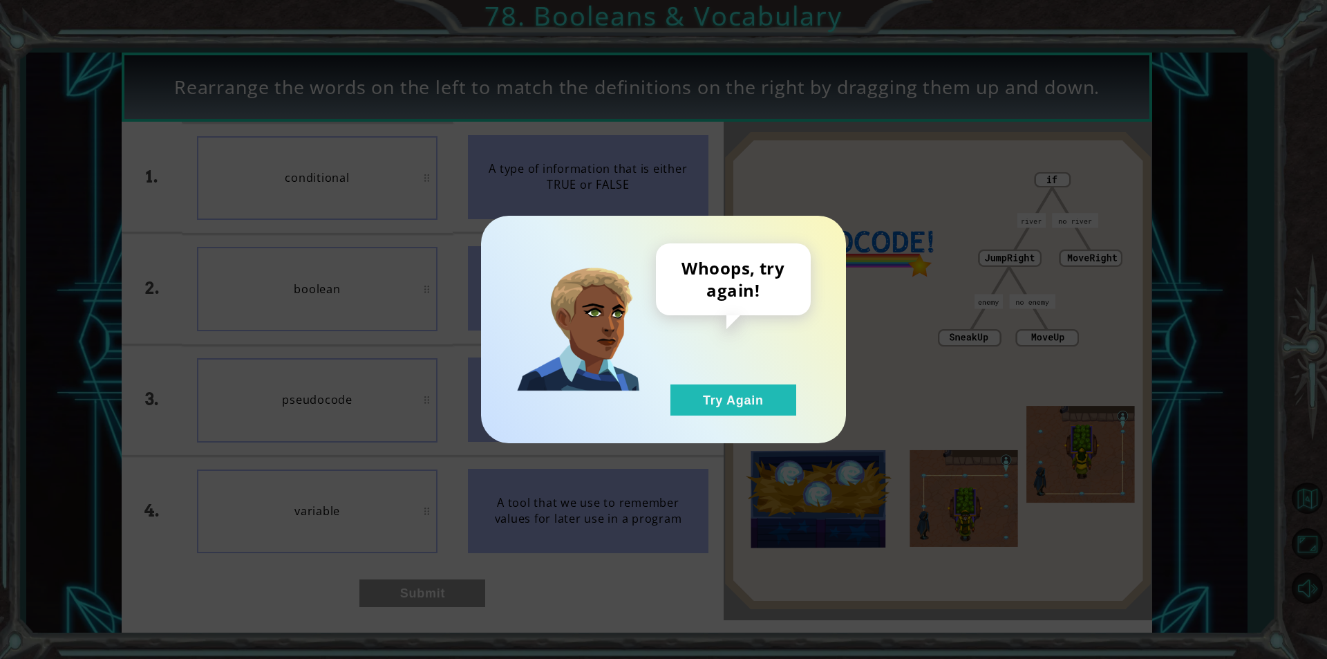
click at [798, 362] on div "Whoops, try again! Try Again" at bounding box center [733, 329] width 155 height 172
click at [773, 389] on button "Try Again" at bounding box center [734, 399] width 126 height 31
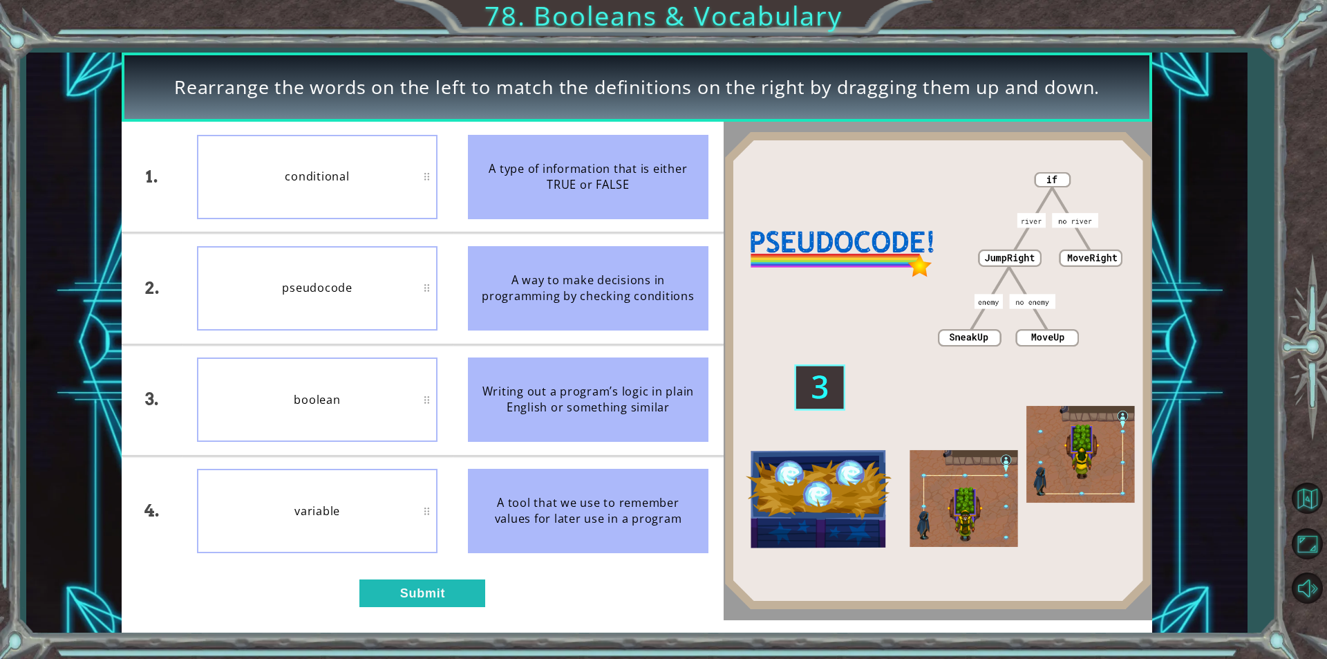
click at [435, 615] on div "Rearrange the words on the left to match the definitions on the right by draggi…" at bounding box center [637, 343] width 1031 height 580
click at [436, 608] on div "1. 2. 3. 4. conditional pseudocode boolean variable A type of information that …" at bounding box center [423, 371] width 602 height 498
click at [437, 597] on button "Submit" at bounding box center [423, 593] width 126 height 28
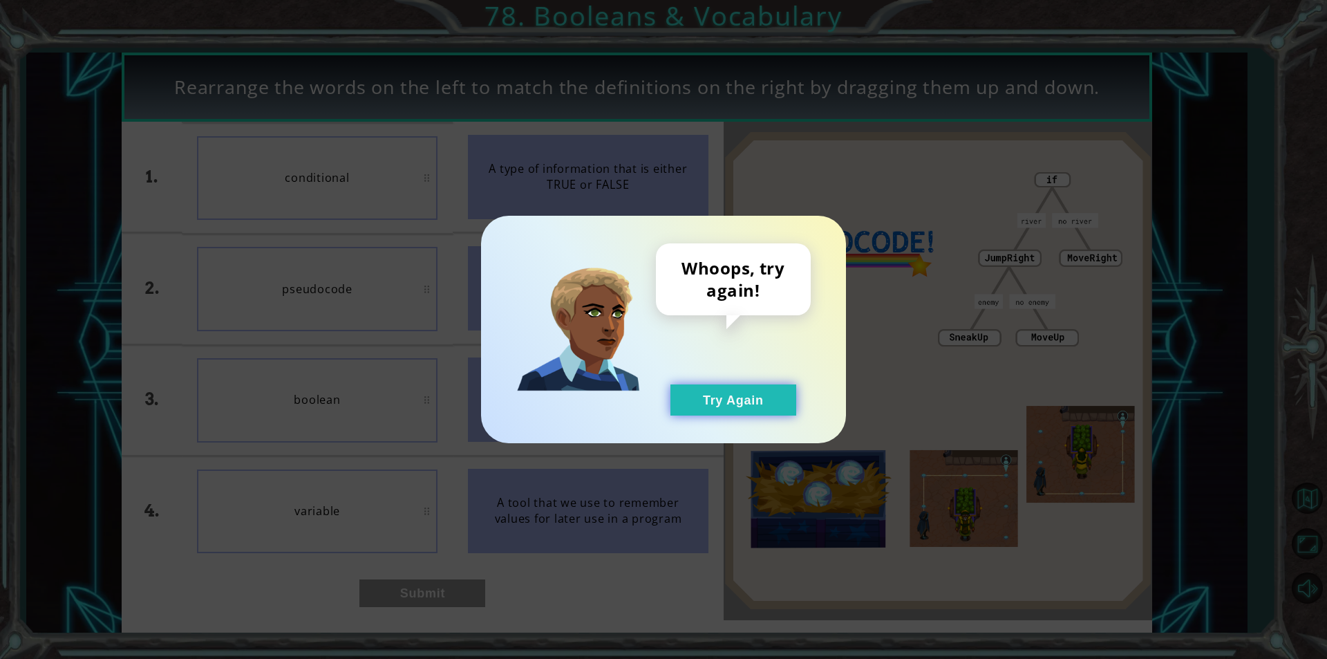
click at [674, 415] on button "Try Again" at bounding box center [734, 399] width 126 height 31
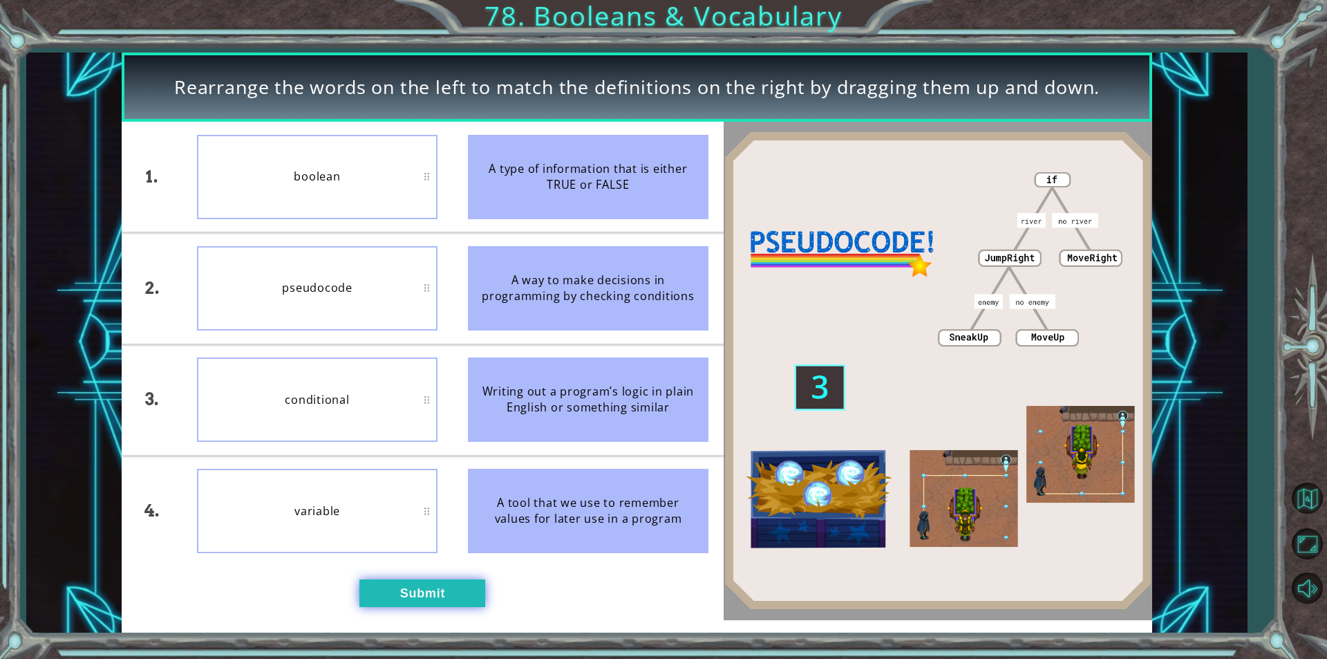
click at [424, 601] on button "Submit" at bounding box center [423, 593] width 126 height 28
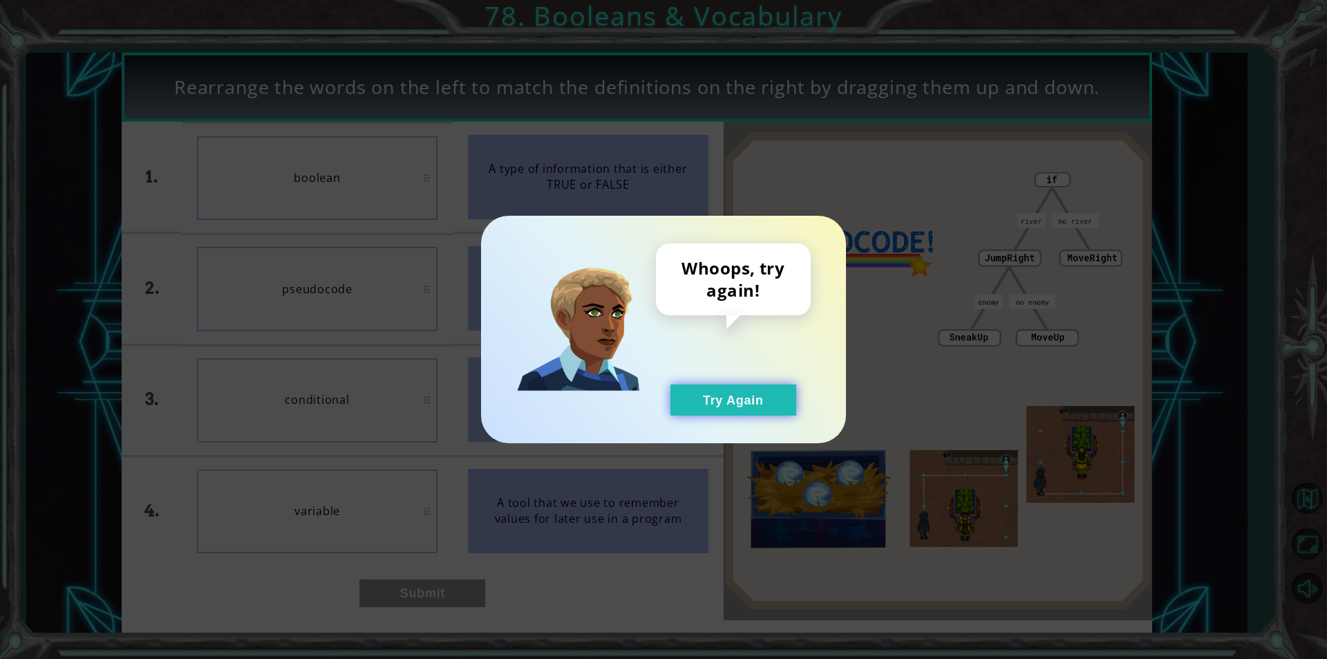
click at [720, 398] on button "Try Again" at bounding box center [734, 399] width 126 height 31
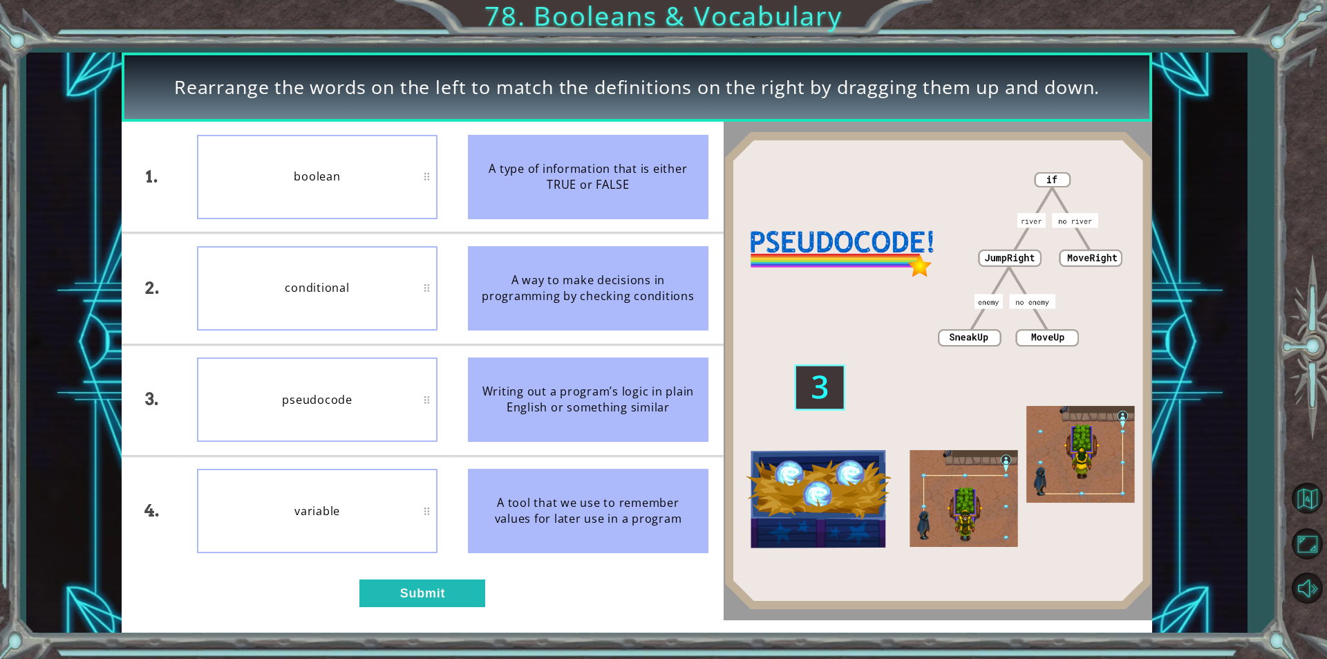
click at [423, 577] on div "1. 2. 3. 4. boolean conditional pseudocode variable A type of information that …" at bounding box center [423, 371] width 602 height 498
click at [423, 586] on button "Submit" at bounding box center [423, 593] width 126 height 28
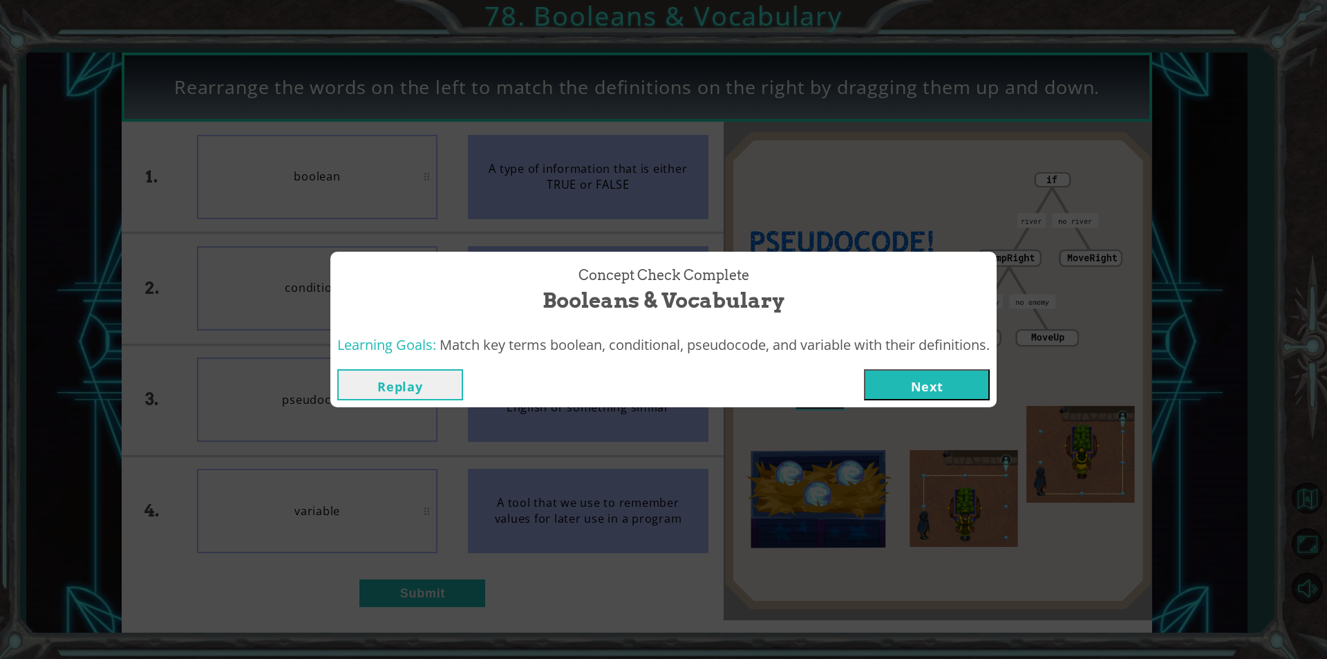
click at [971, 386] on button "Next" at bounding box center [927, 384] width 126 height 31
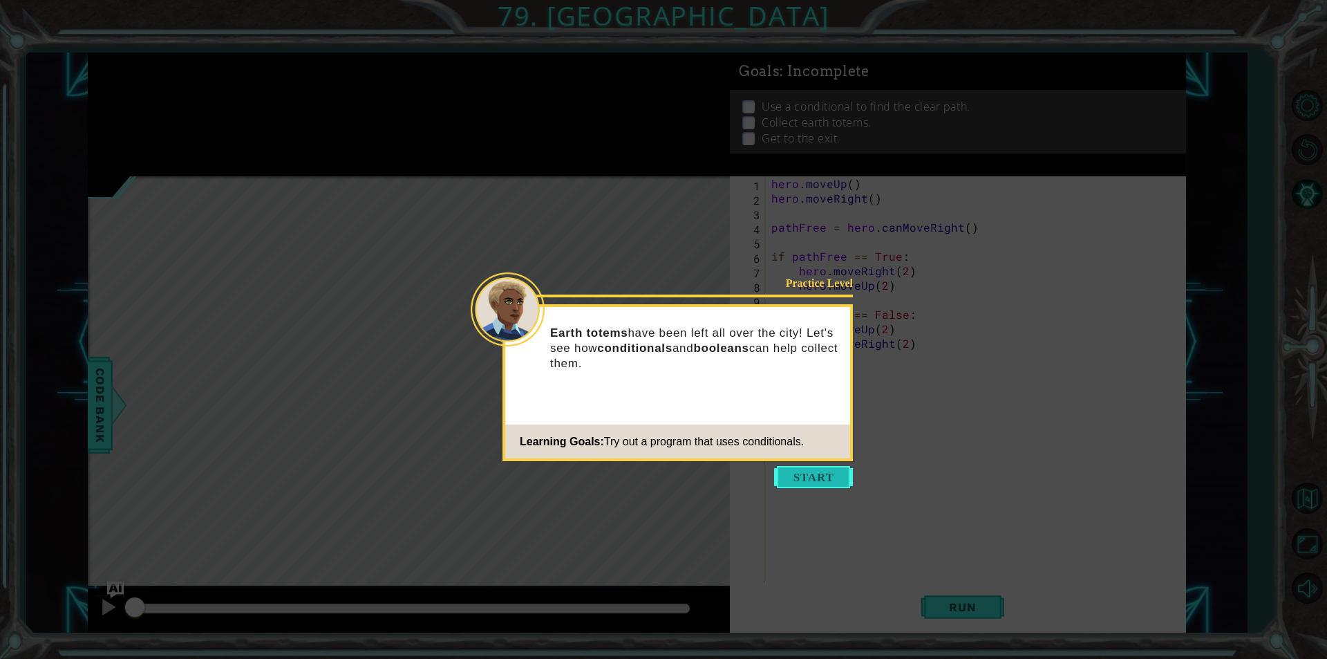
click at [799, 476] on button "Start" at bounding box center [813, 477] width 79 height 22
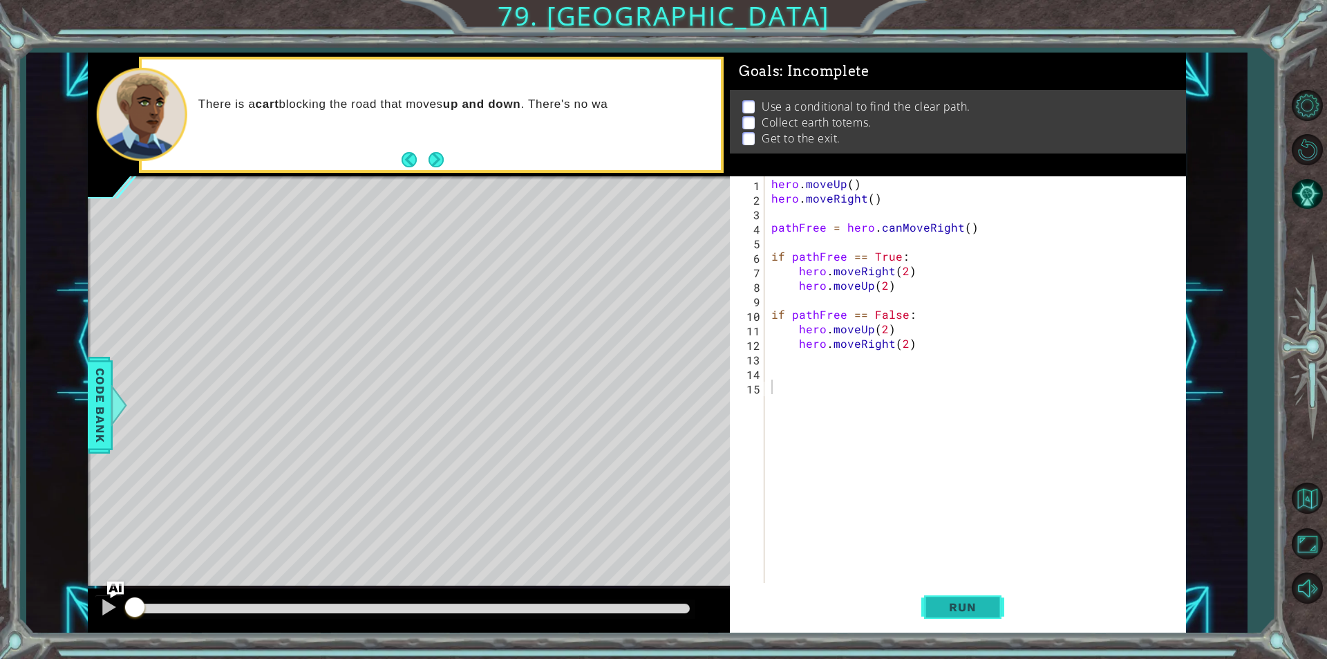
click at [945, 608] on span "Run" at bounding box center [962, 607] width 55 height 14
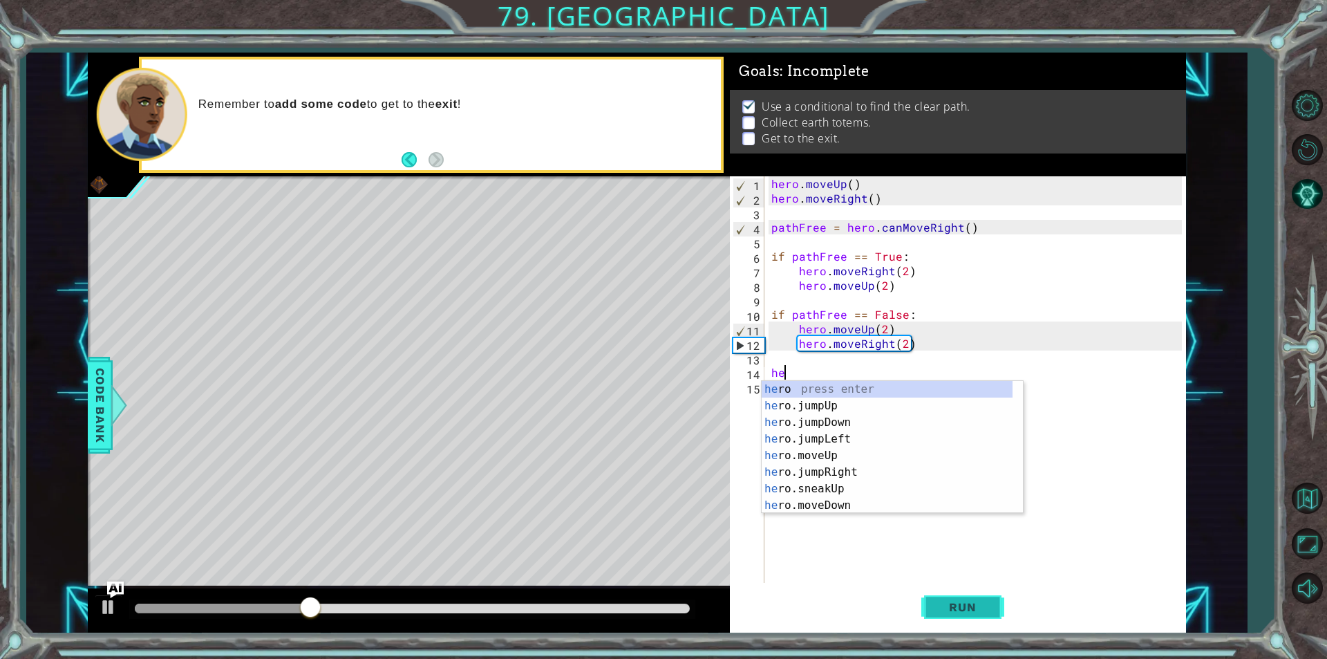
type textarea "her"
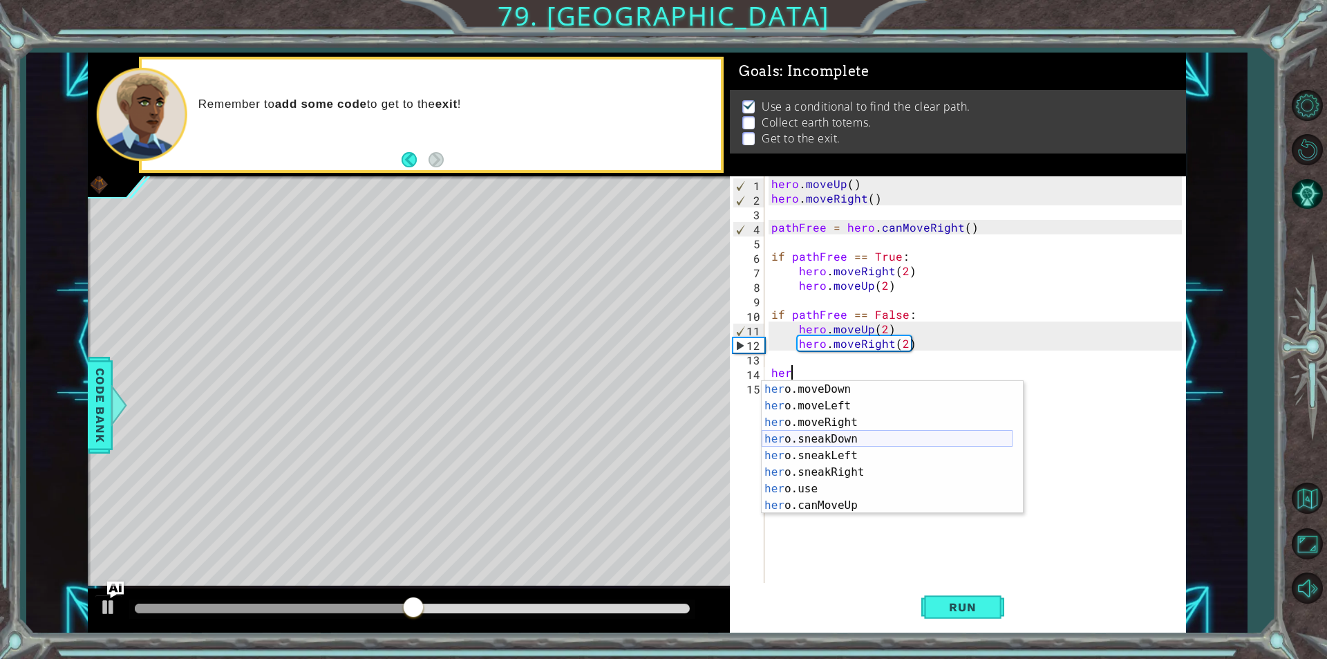
scroll to position [75, 0]
click at [836, 400] on div "her o.moveUp press enter her o.jumpRight press enter her o.sneakUp press enter …" at bounding box center [887, 456] width 251 height 166
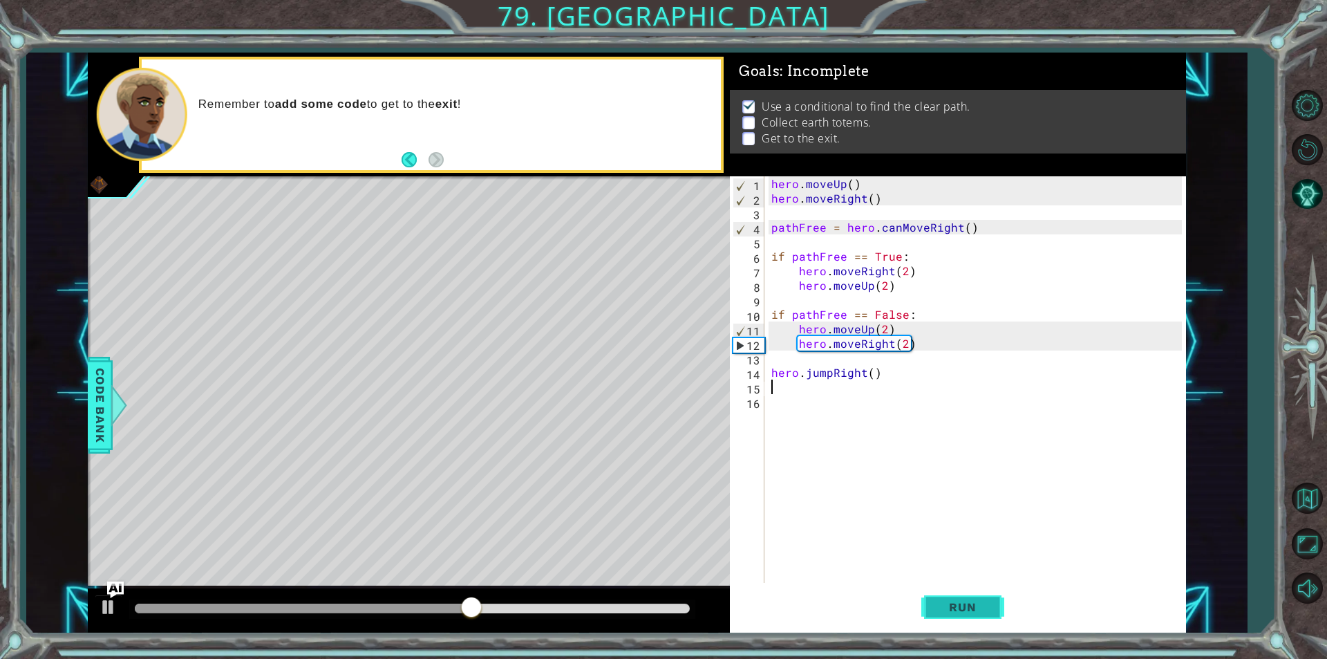
click at [970, 612] on span "Run" at bounding box center [962, 607] width 55 height 14
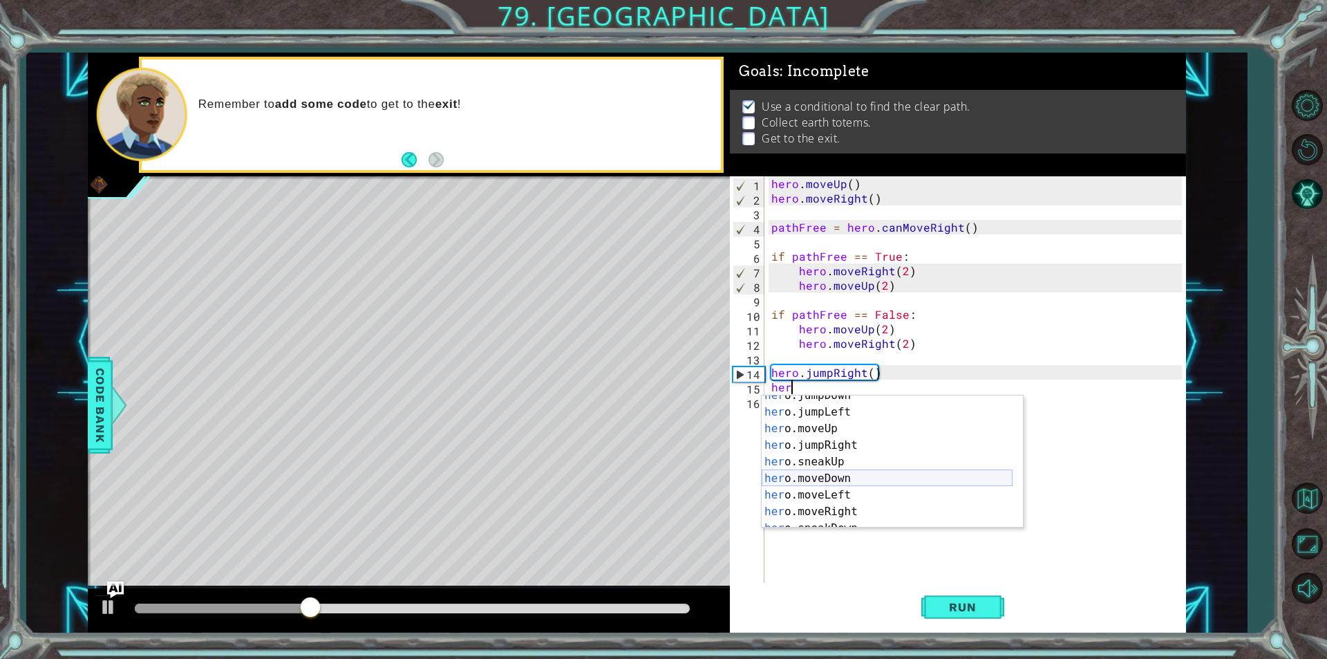
scroll to position [124, 0]
click at [812, 420] on div "her o.moveDown press enter her o.moveLeft press enter her o.moveRight press ent…" at bounding box center [887, 470] width 251 height 166
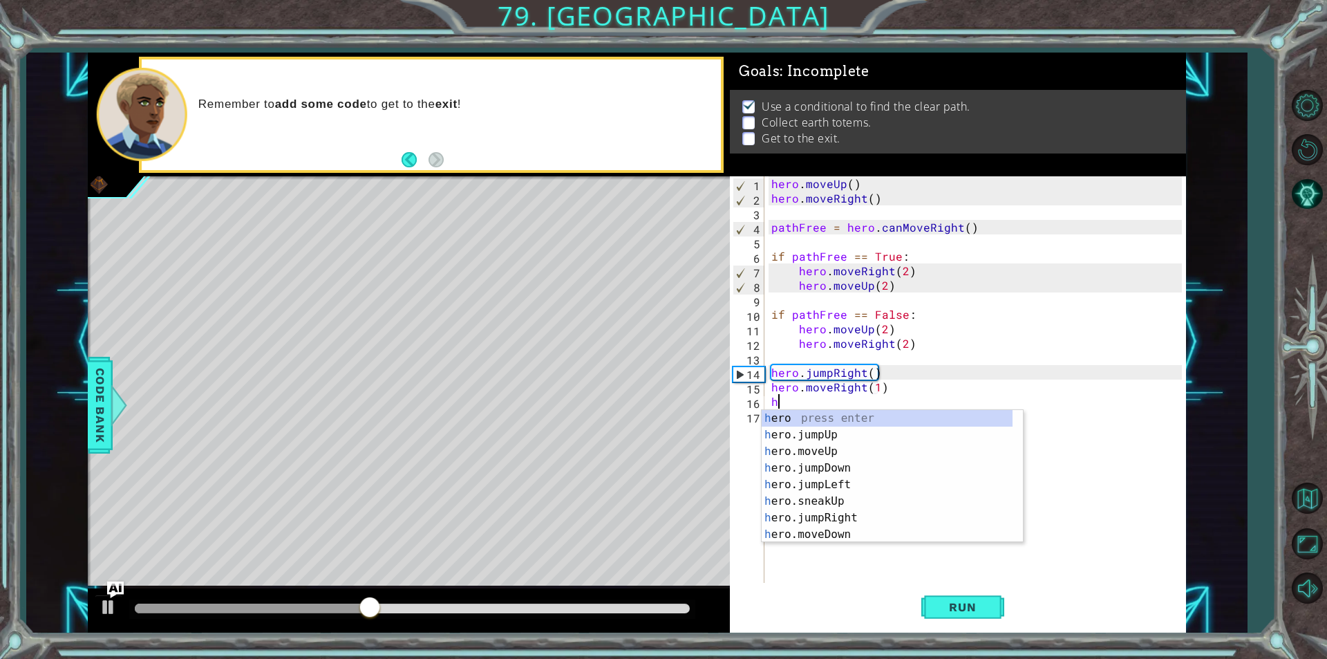
scroll to position [0, 0]
type textarea "hero.moveRight(1)her"
click at [785, 444] on div "her o press enter her o.jumpUp press enter her o.jumpDown press enter her o.jum…" at bounding box center [887, 493] width 251 height 166
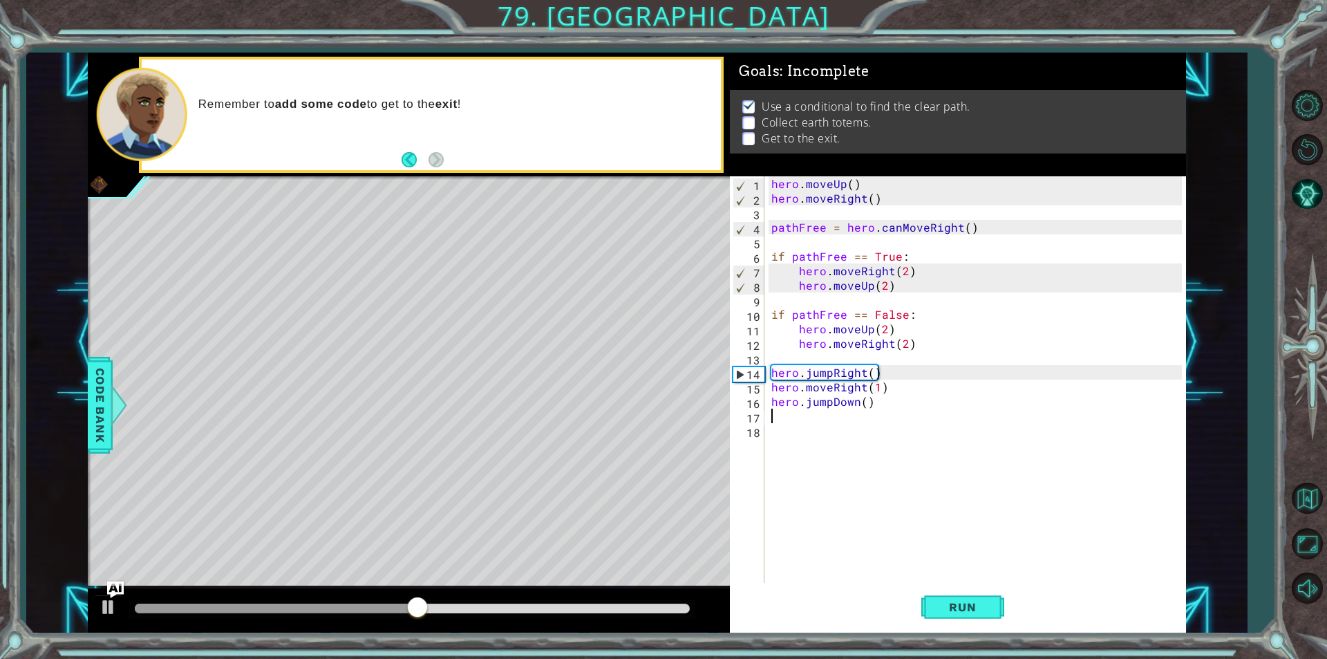
scroll to position [0, 0]
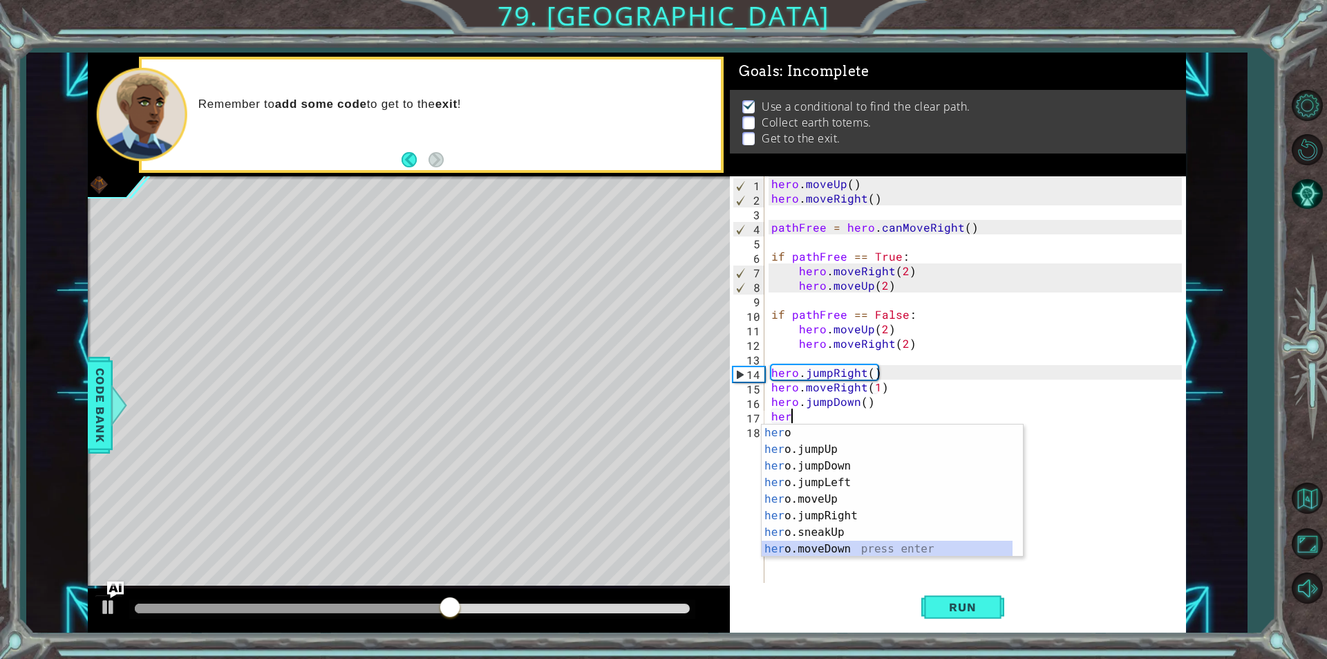
click at [817, 551] on div "her o press enter her o.jumpUp press enter her o.jumpDown press enter her o.jum…" at bounding box center [887, 507] width 251 height 166
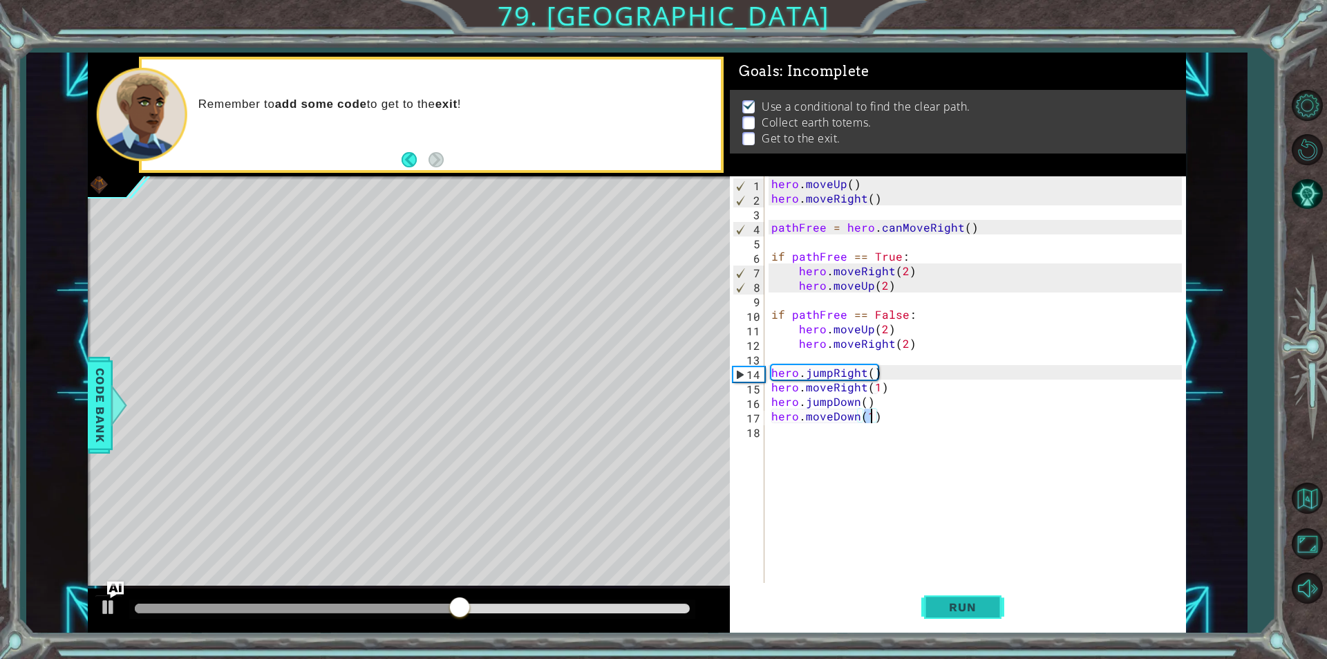
type textarea "hero.moveDown(1)"
click at [987, 606] on span "Run" at bounding box center [962, 607] width 55 height 14
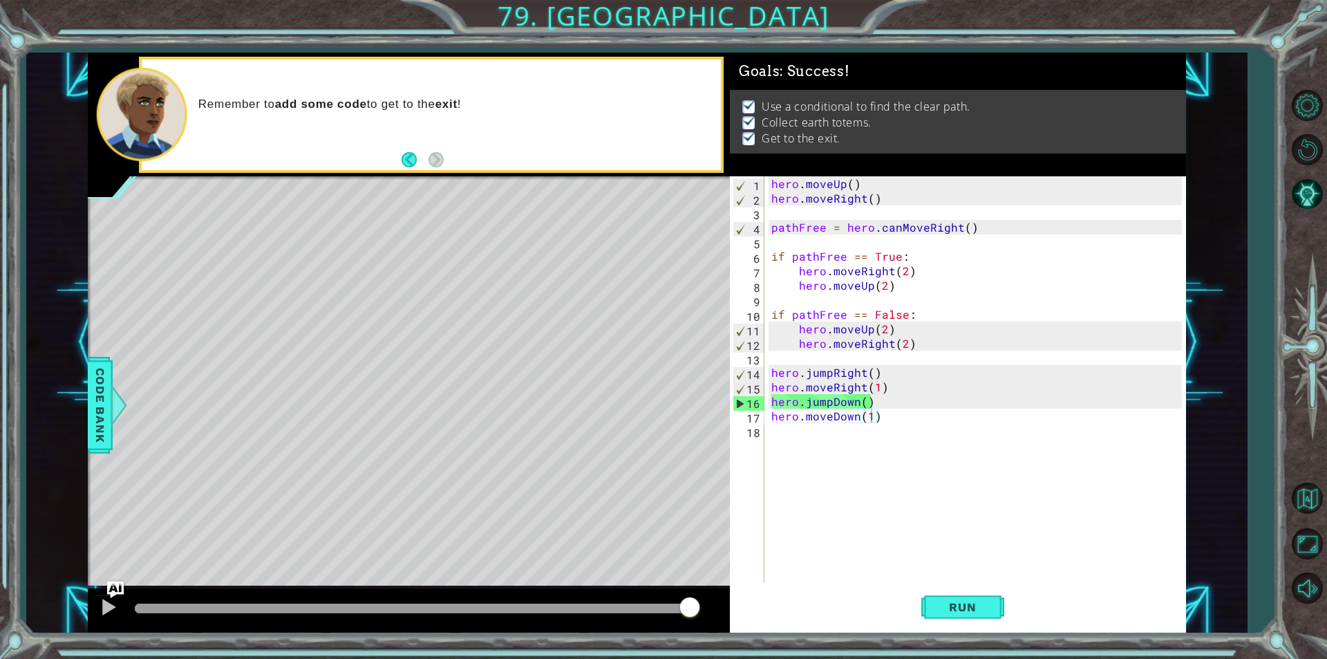
drag, startPoint x: 222, startPoint y: 614, endPoint x: 852, endPoint y: 613, distance: 629.8
click at [864, 628] on body "1 ההההההההההההההההההההההההההההההההההההההההההההההההההההההההההההההההההההההההההההה…" at bounding box center [663, 329] width 1327 height 659
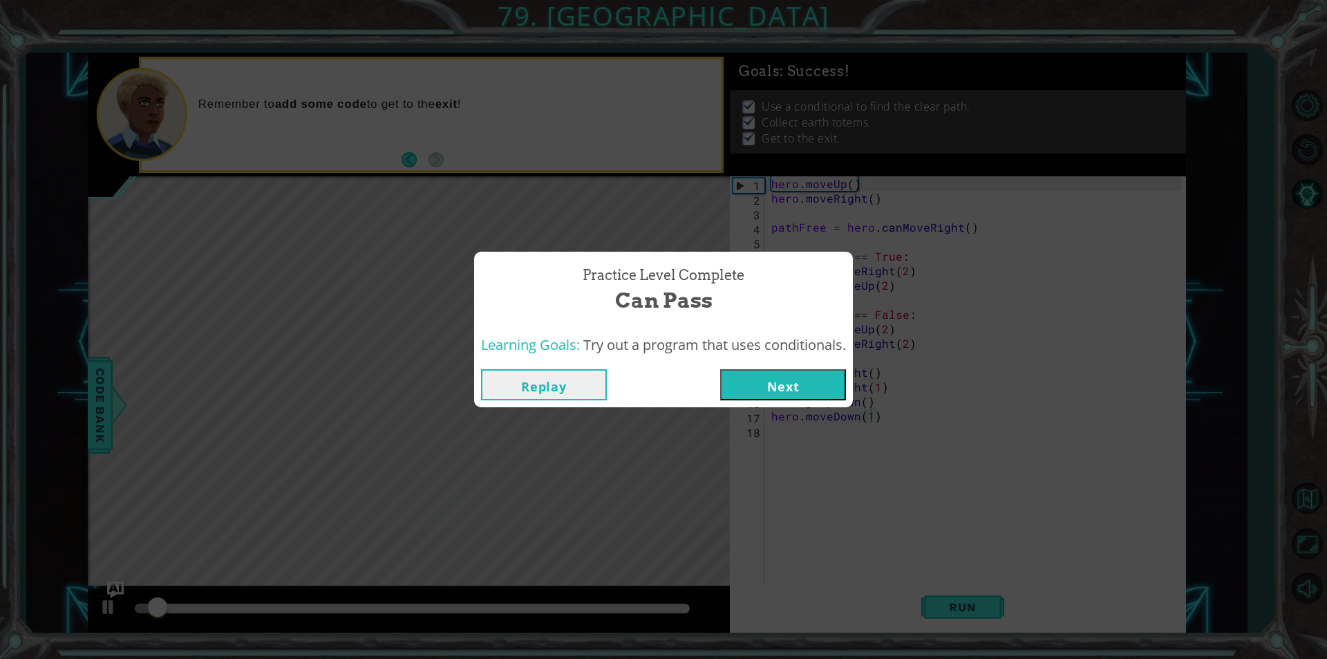
click at [757, 381] on button "Next" at bounding box center [783, 384] width 126 height 31
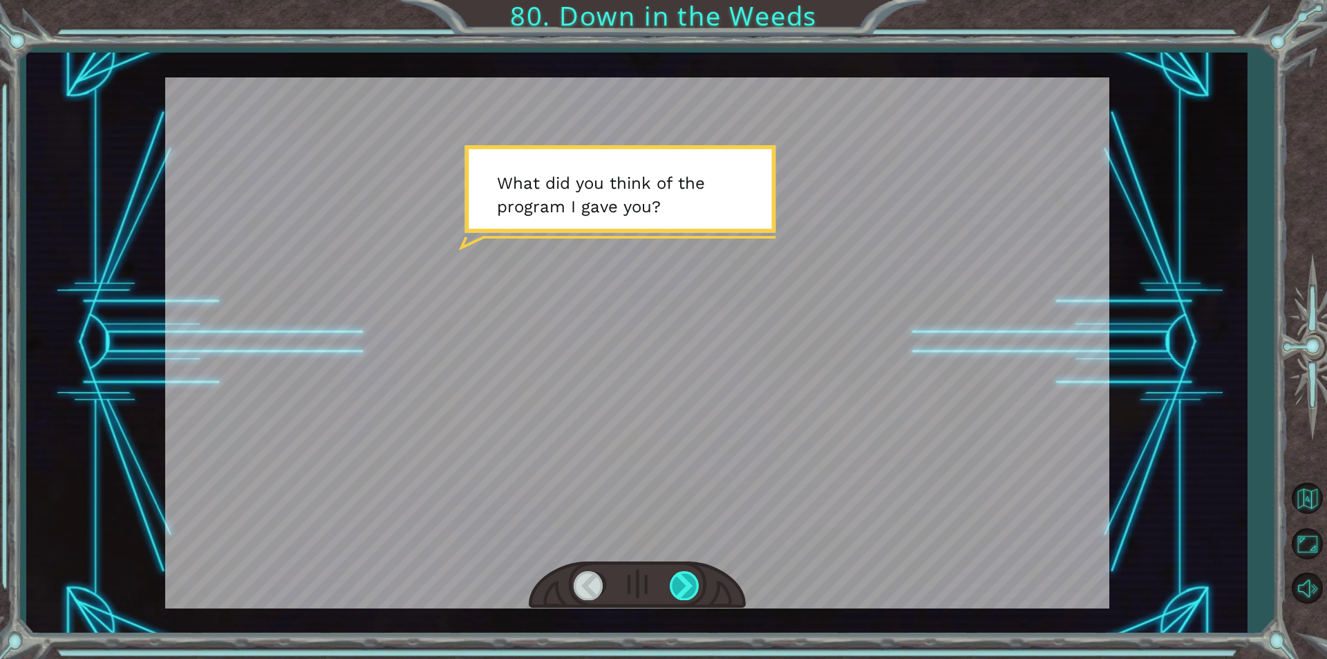
click at [671, 578] on div at bounding box center [685, 585] width 31 height 28
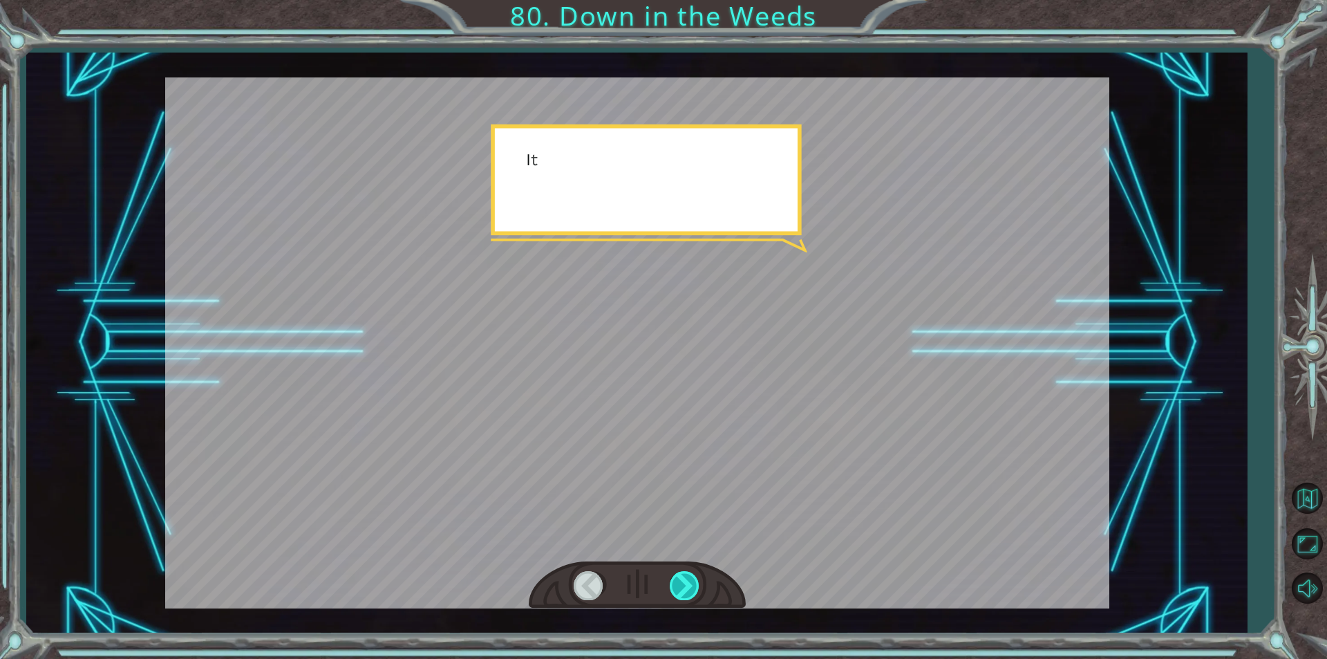
click at [679, 576] on div at bounding box center [685, 585] width 31 height 28
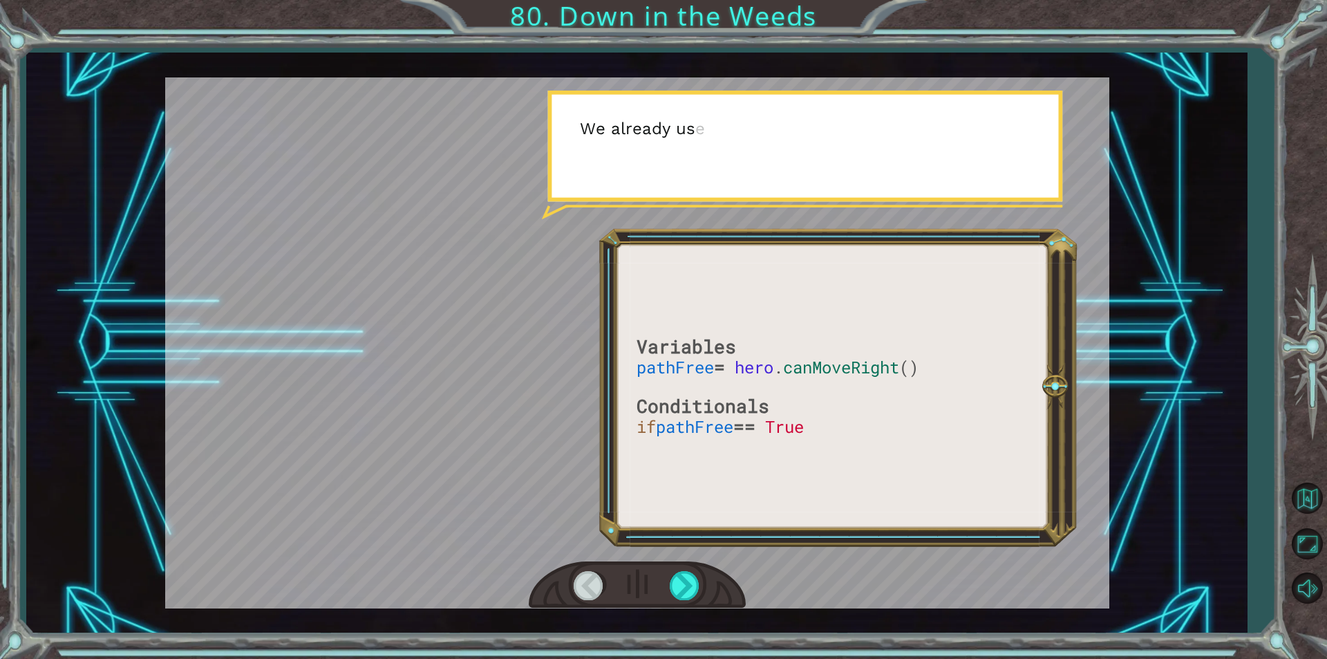
click at [662, 584] on div at bounding box center [637, 585] width 217 height 48
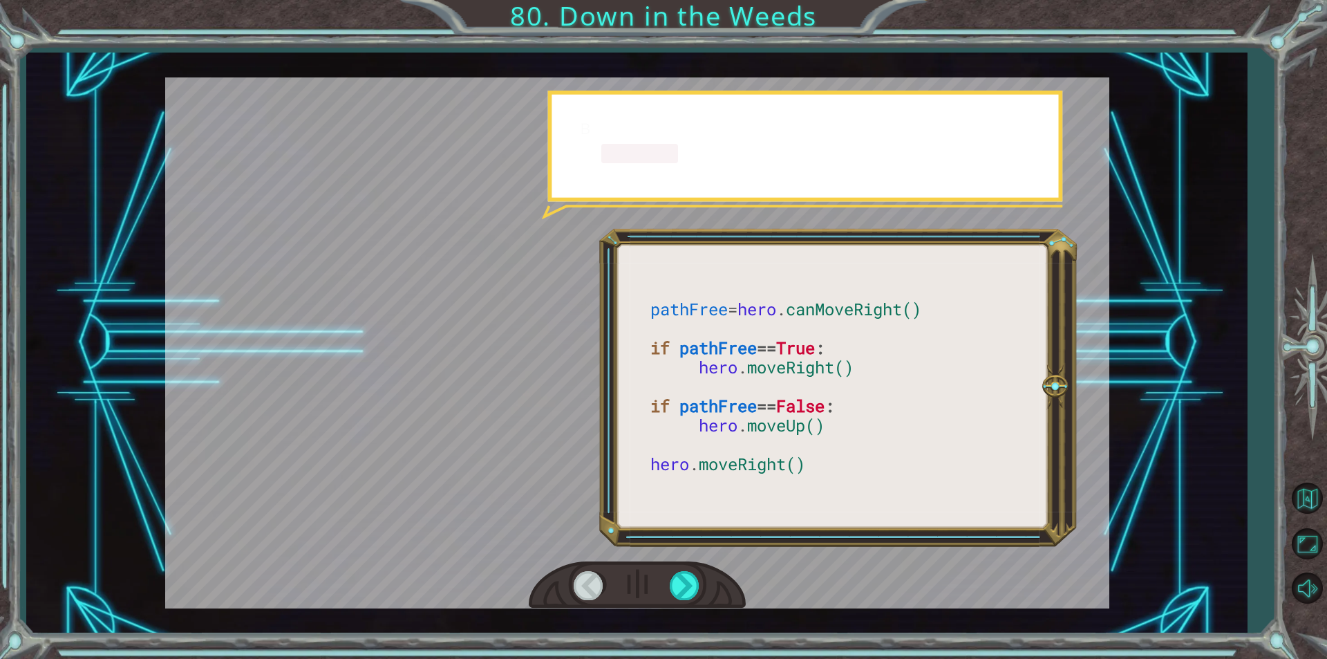
click at [684, 554] on div at bounding box center [637, 342] width 944 height 531
click at [698, 572] on div at bounding box center [685, 585] width 31 height 28
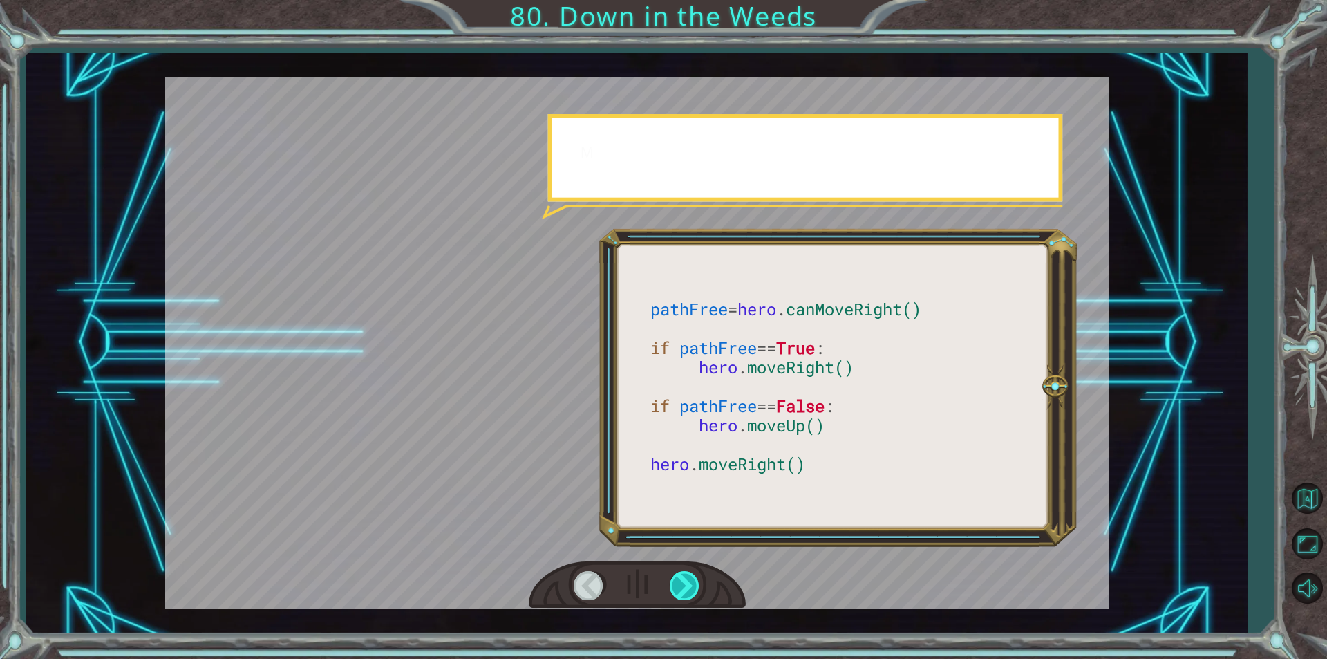
click at [695, 574] on div at bounding box center [685, 585] width 31 height 28
click at [692, 575] on div at bounding box center [685, 585] width 31 height 28
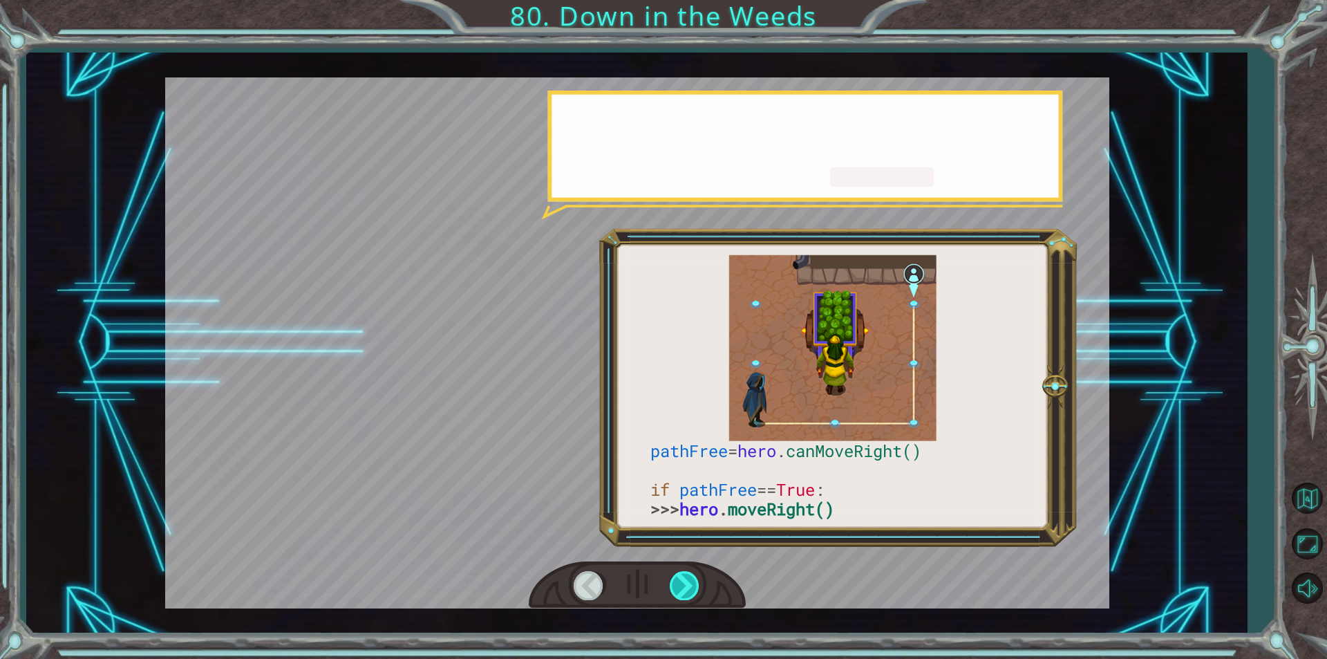
click at [688, 577] on div at bounding box center [685, 585] width 31 height 28
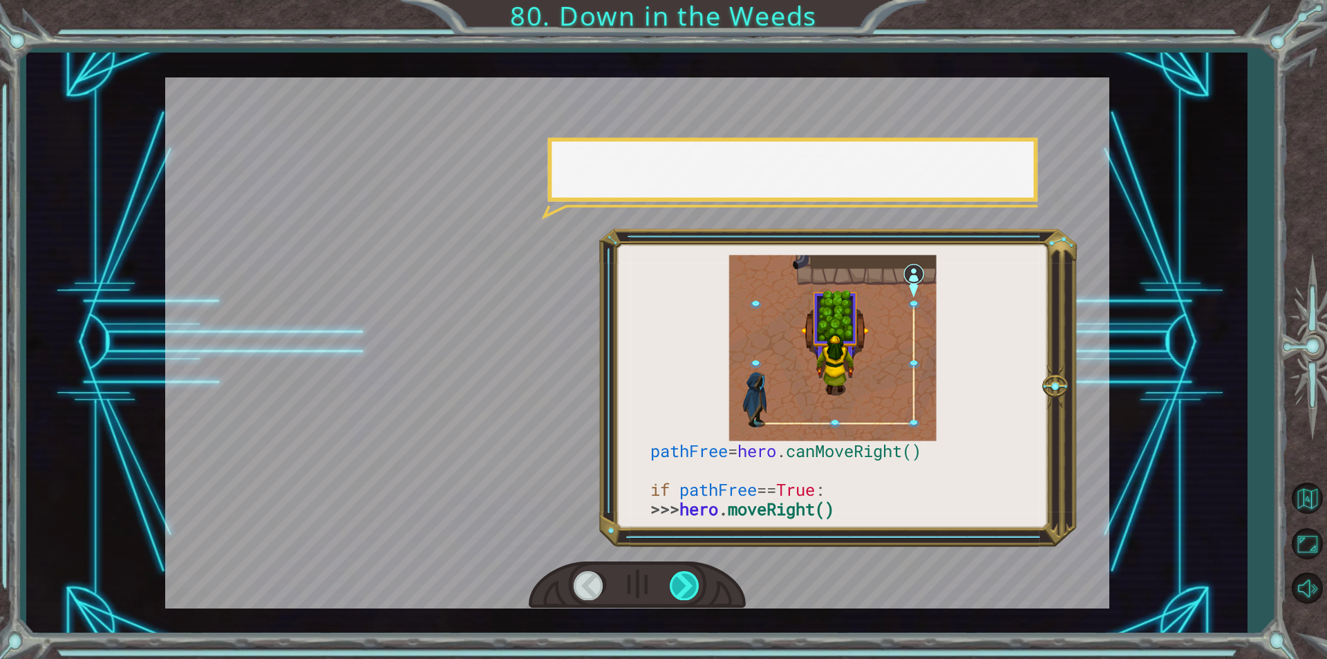
click at [688, 577] on div at bounding box center [685, 585] width 31 height 28
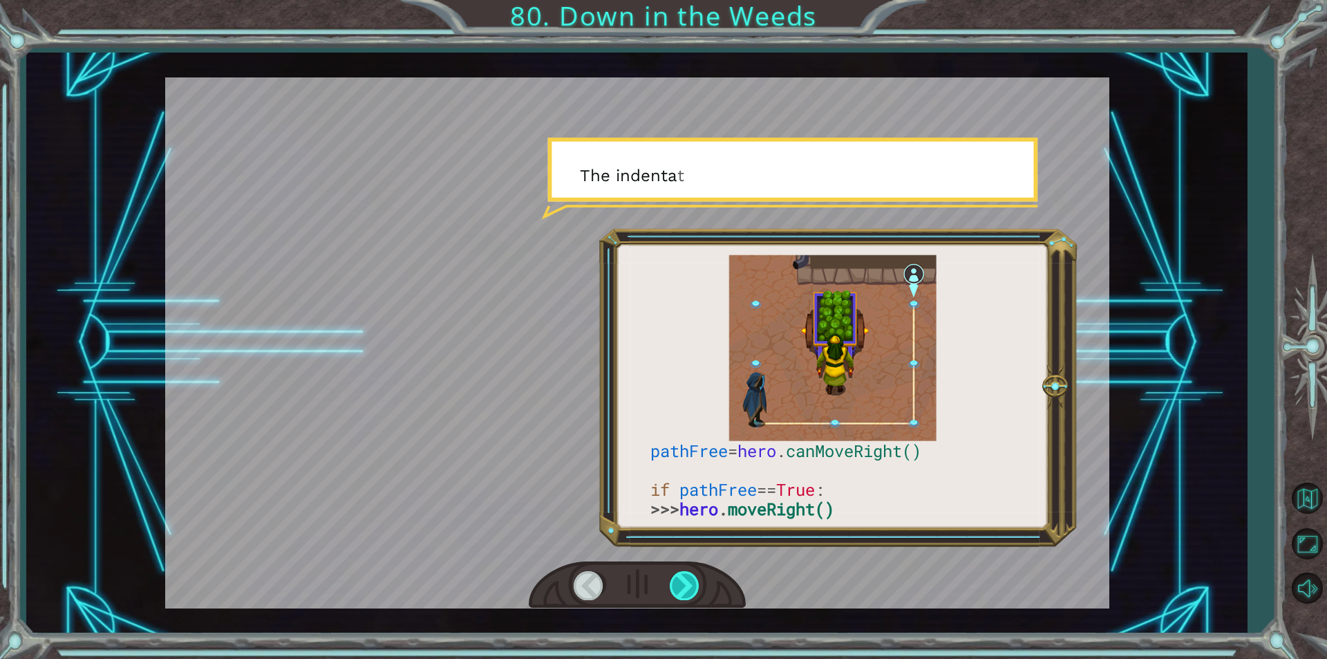
click at [688, 577] on div at bounding box center [685, 585] width 31 height 28
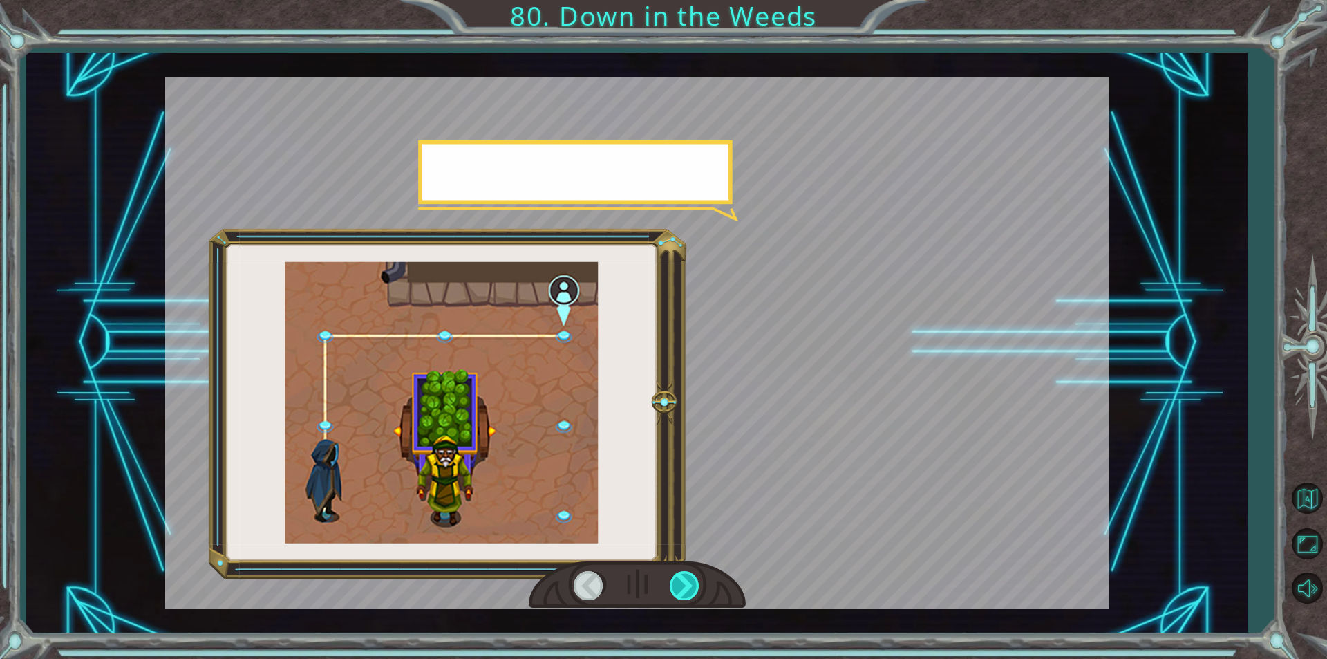
click at [688, 577] on div at bounding box center [685, 585] width 31 height 28
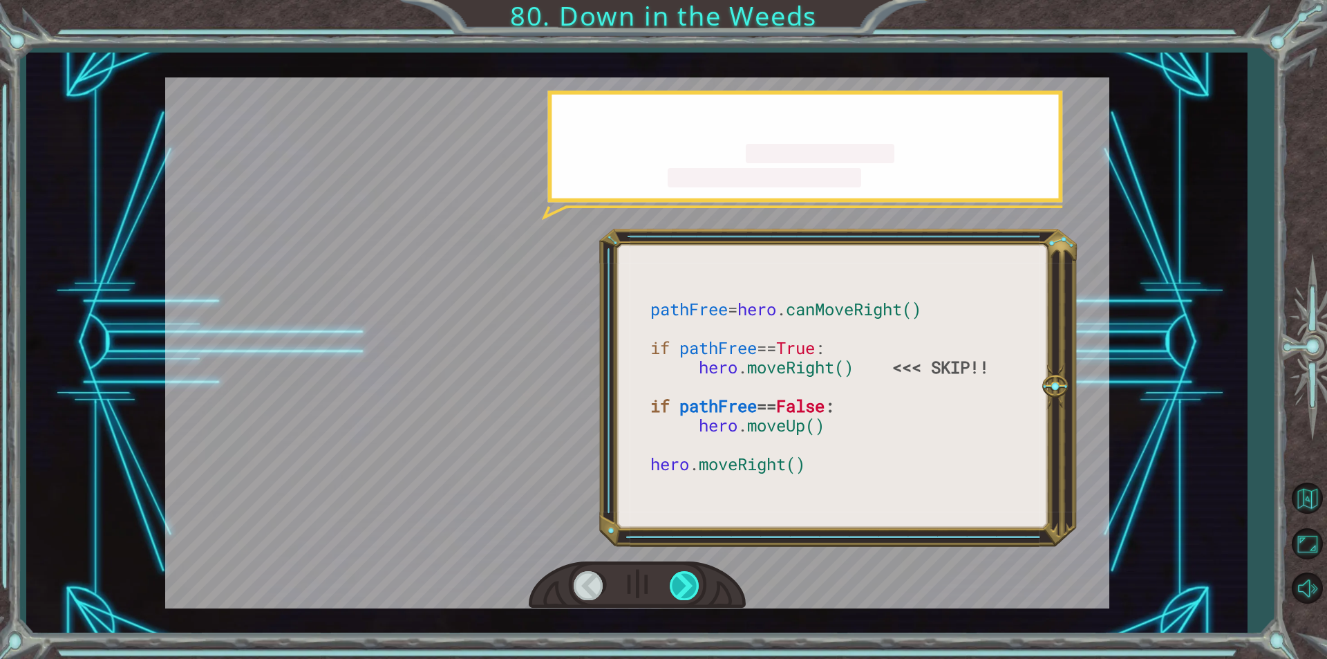
click at [688, 577] on div at bounding box center [685, 585] width 31 height 28
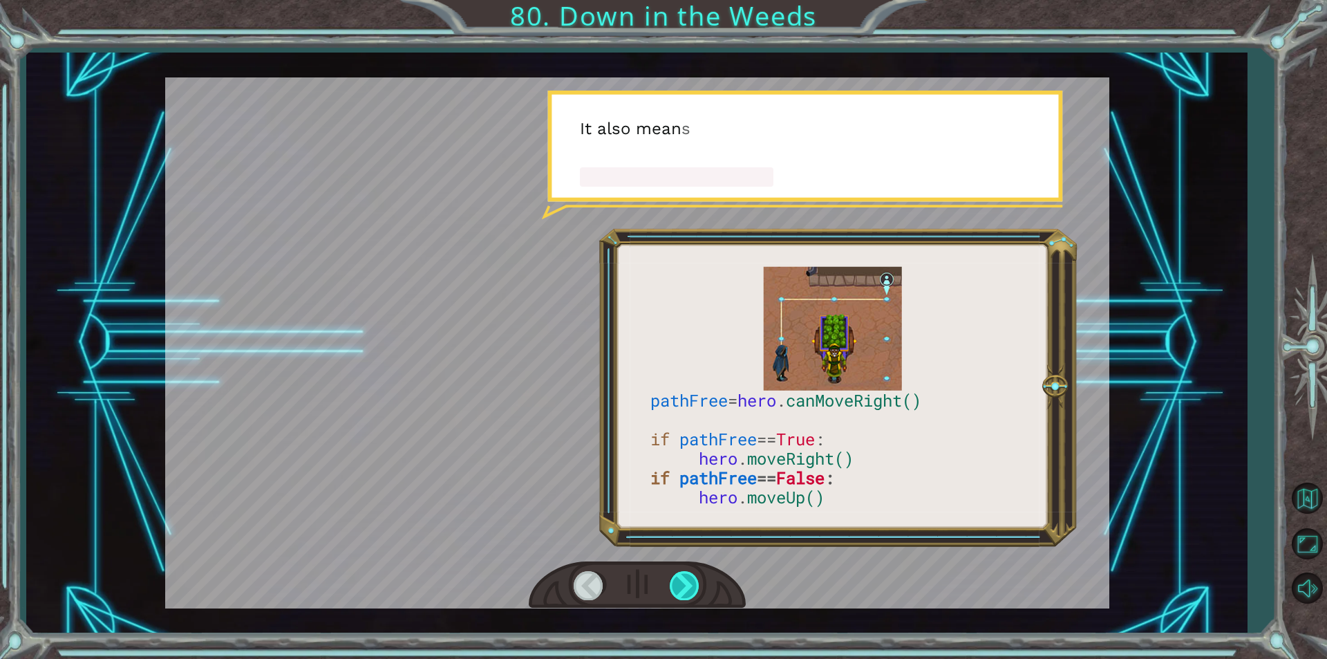
click at [688, 577] on div at bounding box center [685, 585] width 31 height 28
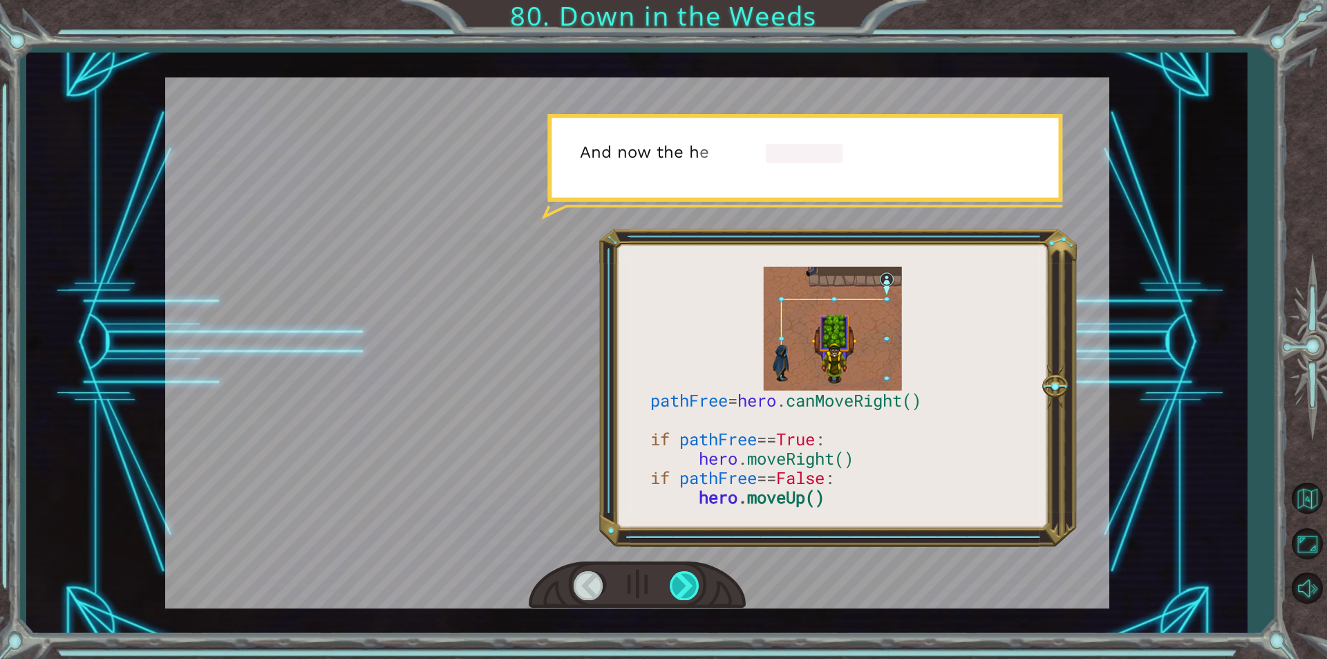
click at [688, 577] on div at bounding box center [685, 585] width 31 height 28
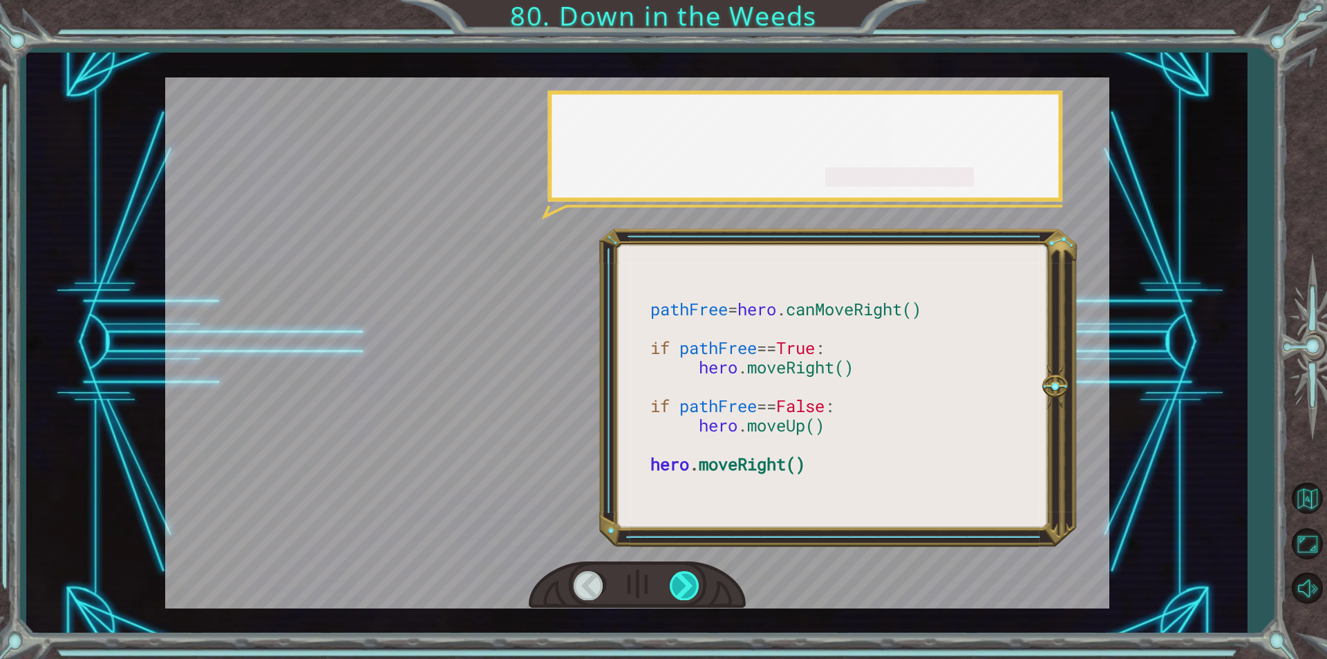
click at [688, 577] on div at bounding box center [685, 585] width 31 height 28
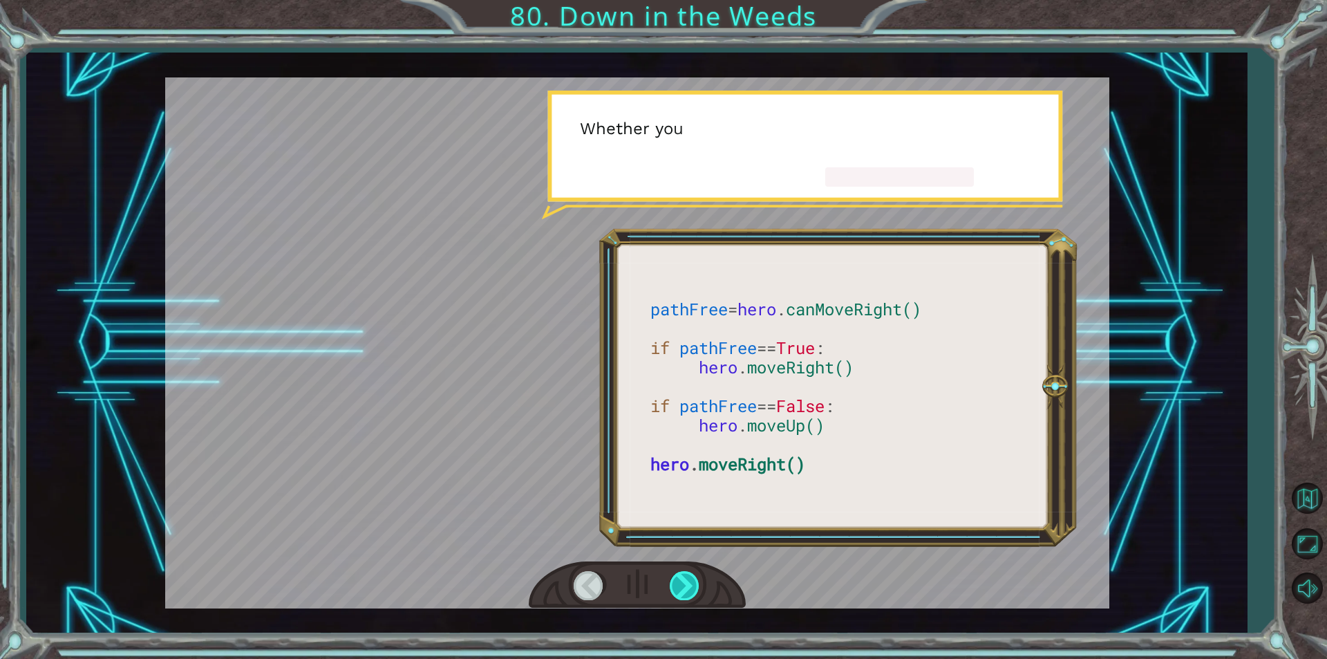
click at [688, 577] on div at bounding box center [685, 585] width 31 height 28
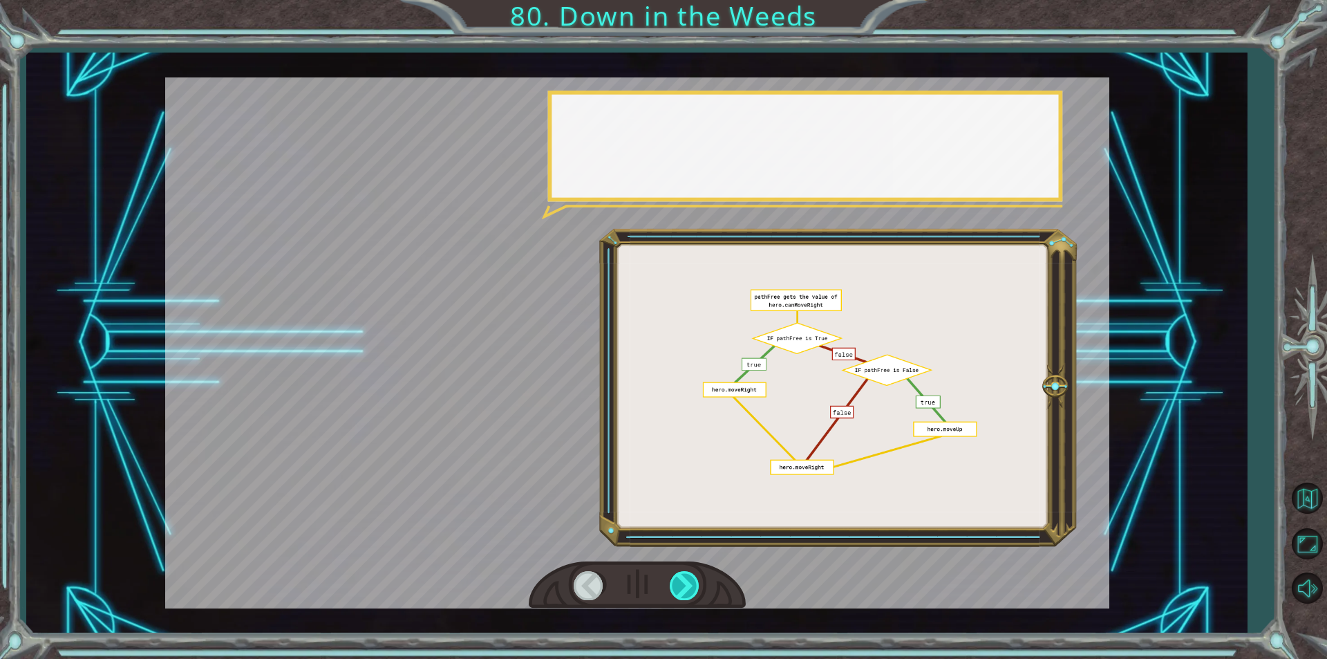
click at [688, 577] on div at bounding box center [685, 585] width 31 height 28
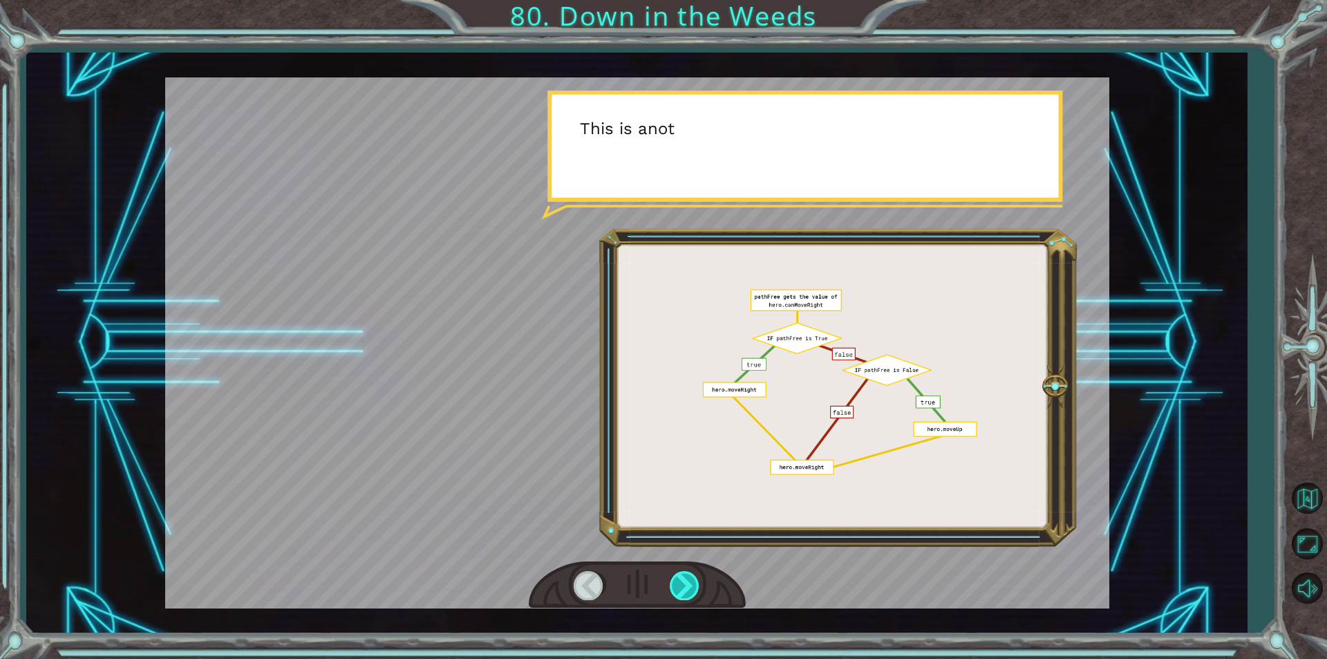
click at [688, 577] on div at bounding box center [685, 585] width 31 height 28
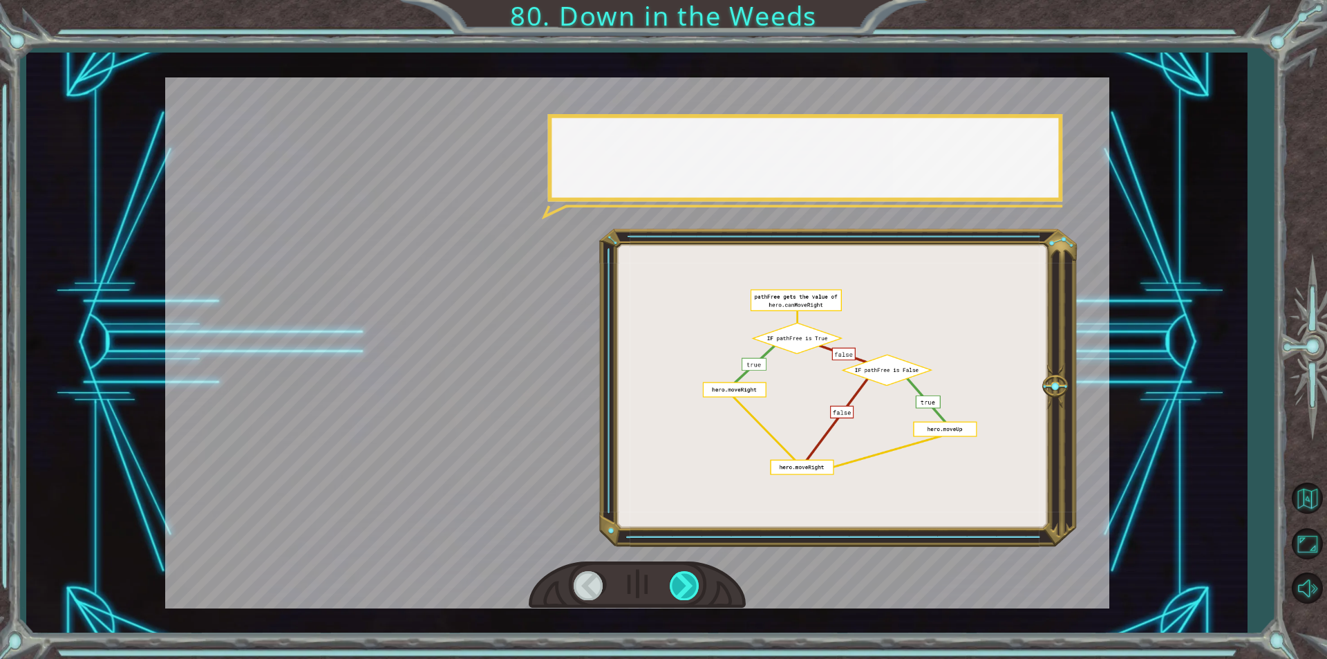
click at [688, 577] on div at bounding box center [685, 585] width 31 height 28
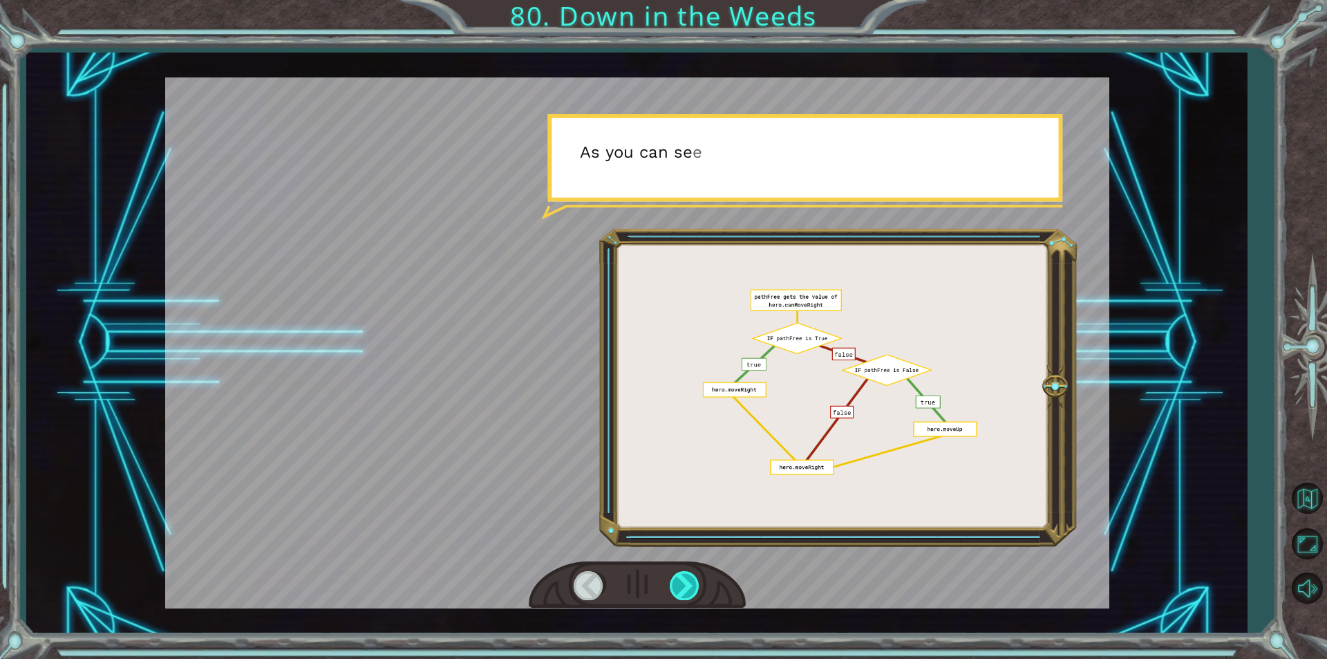
click at [688, 577] on div at bounding box center [685, 585] width 31 height 28
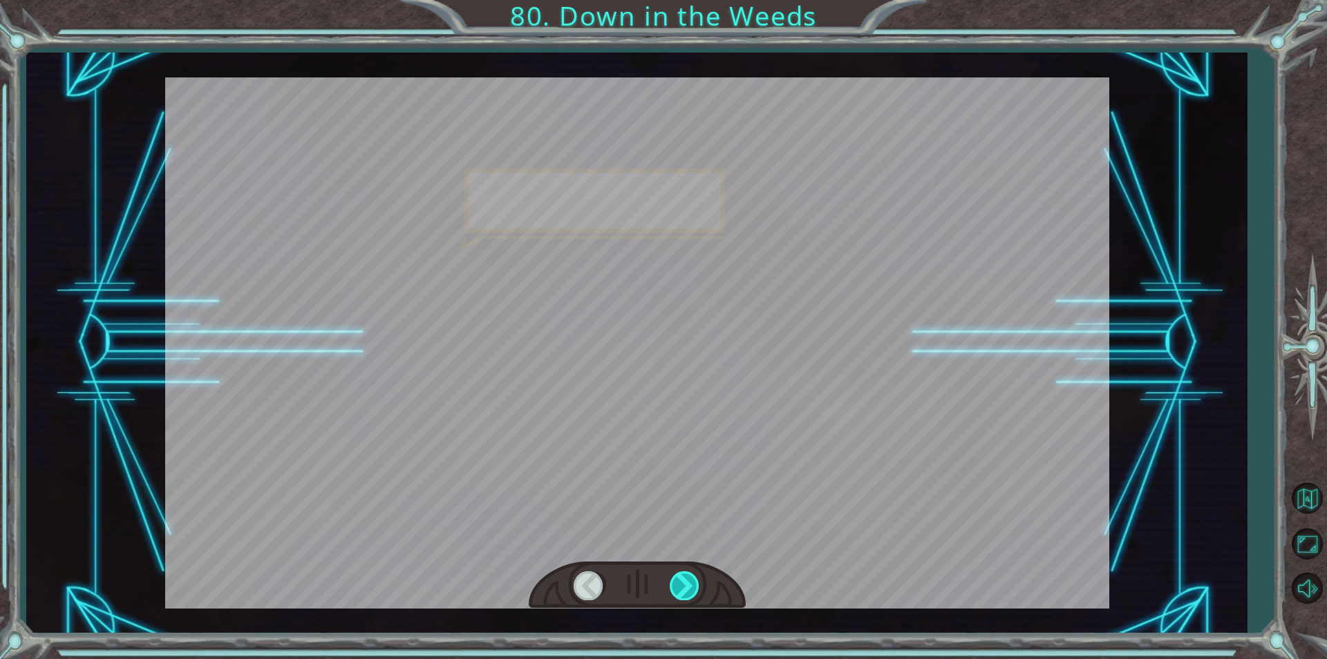
click at [688, 577] on div at bounding box center [685, 585] width 31 height 28
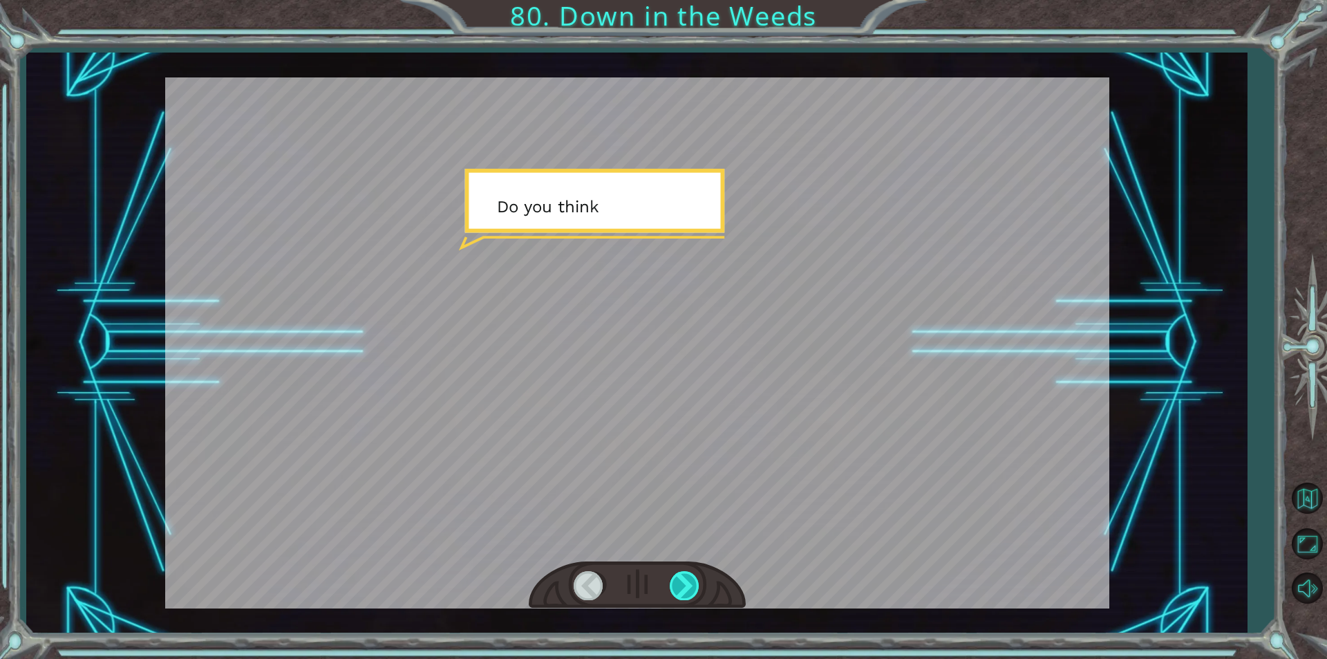
click at [688, 577] on div at bounding box center [685, 585] width 31 height 28
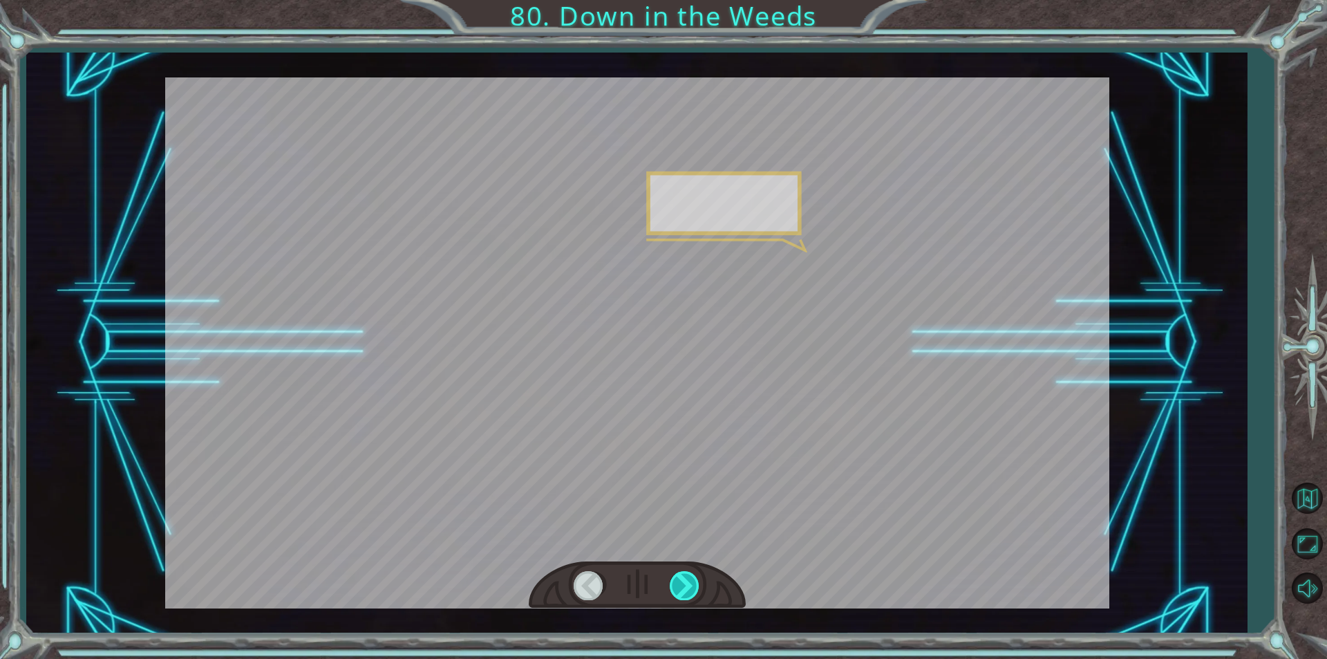
click at [688, 577] on div at bounding box center [685, 585] width 31 height 28
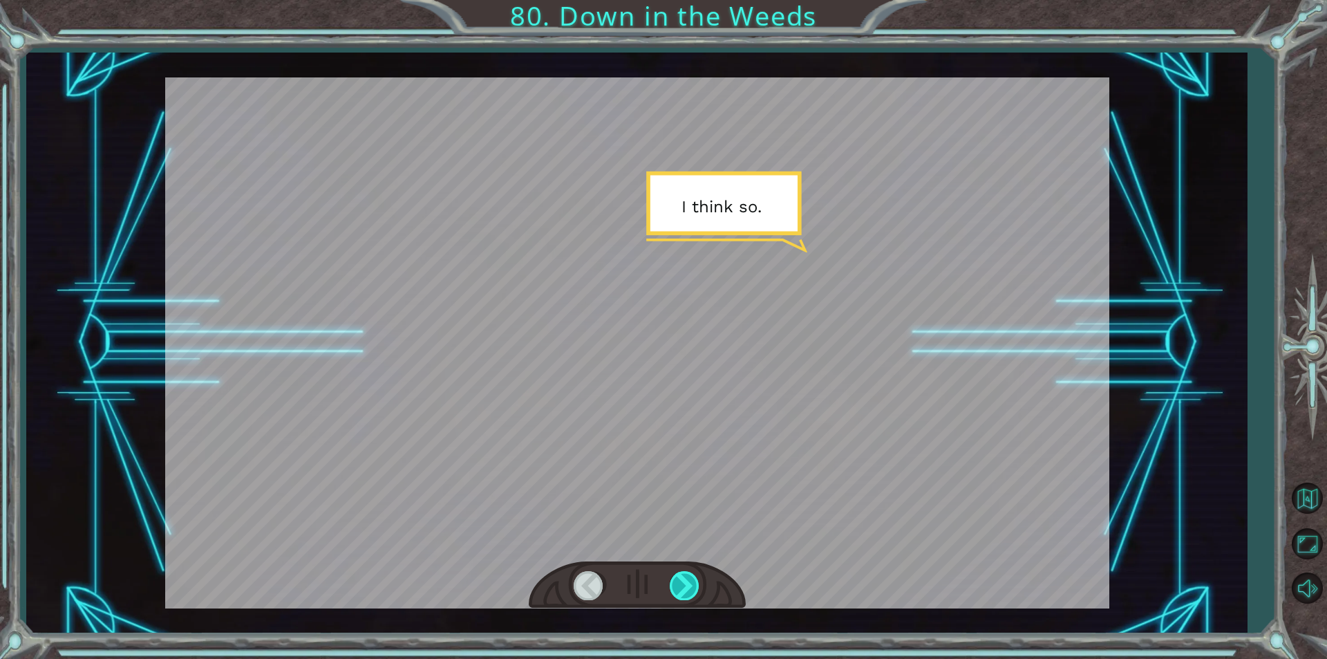
click at [688, 577] on div at bounding box center [685, 585] width 31 height 28
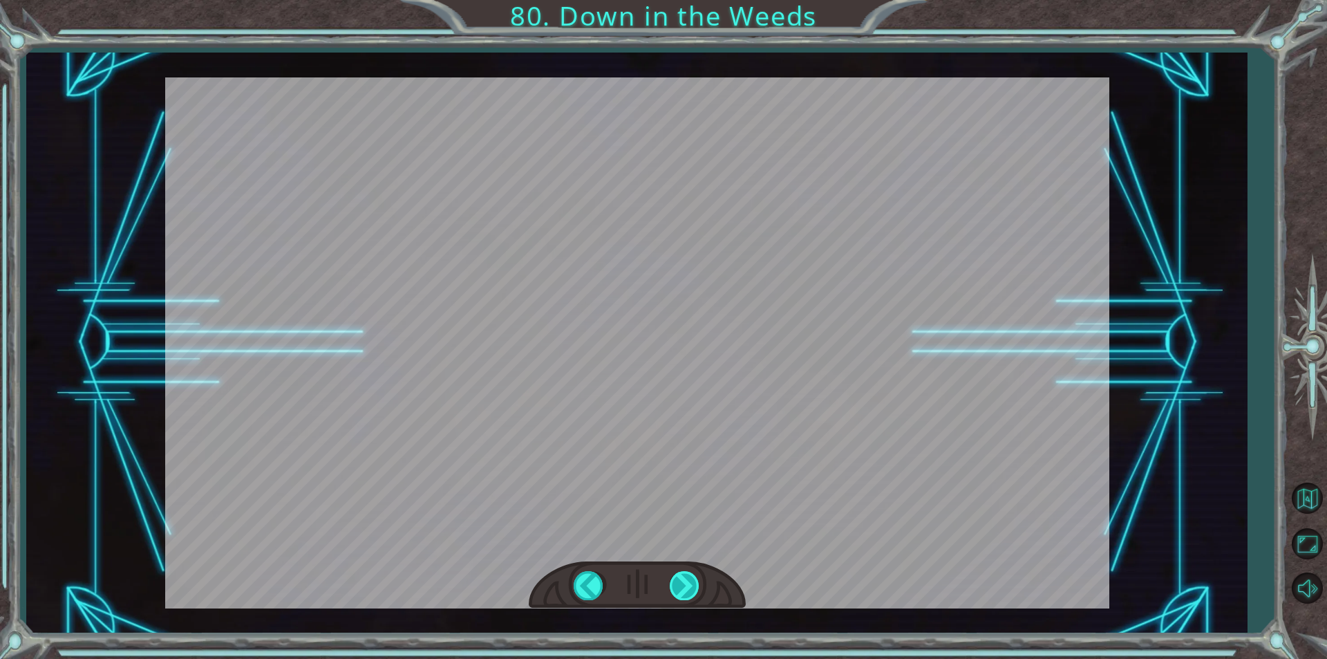
click at [688, 0] on div "W h a t d i d y o u t h i n k o f t h e p r o g r a m I g a v e y o u ? I t w o…" at bounding box center [663, 0] width 1327 height 0
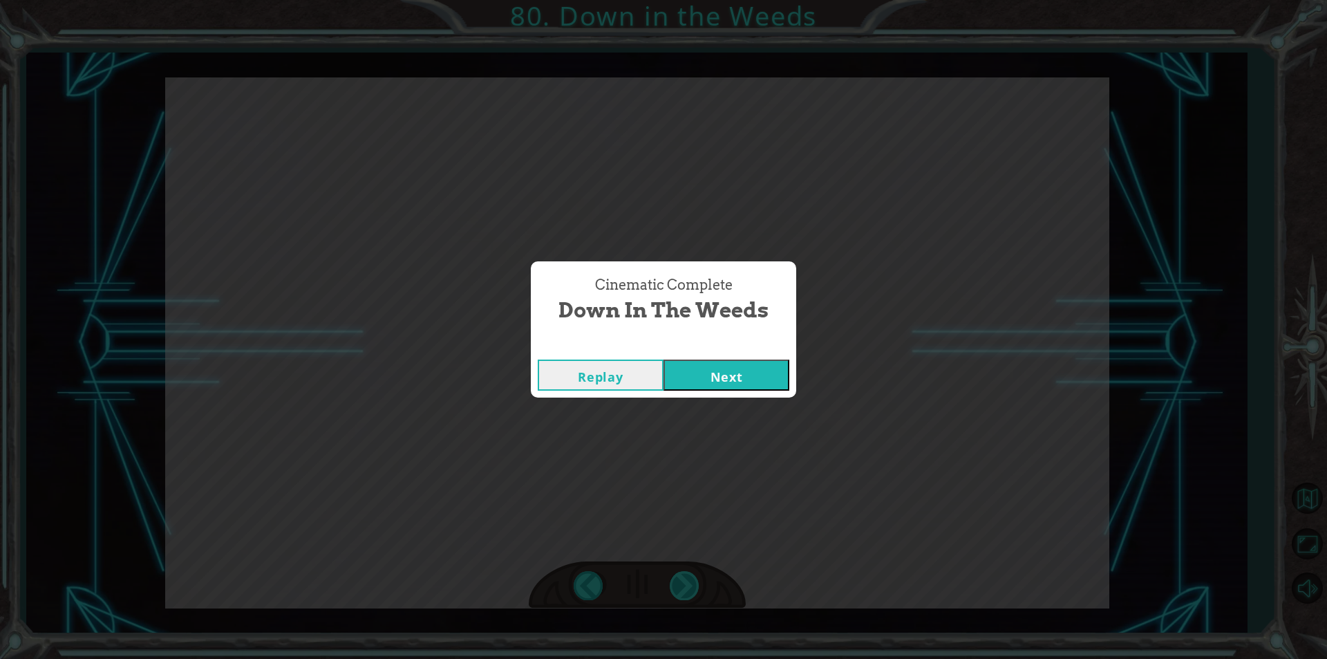
click at [688, 577] on div "Cinematic Complete Down in the Weeds Replay Next" at bounding box center [663, 329] width 1327 height 659
drag, startPoint x: 703, startPoint y: 361, endPoint x: 713, endPoint y: 367, distance: 11.5
click at [704, 361] on button "Next" at bounding box center [727, 375] width 126 height 31
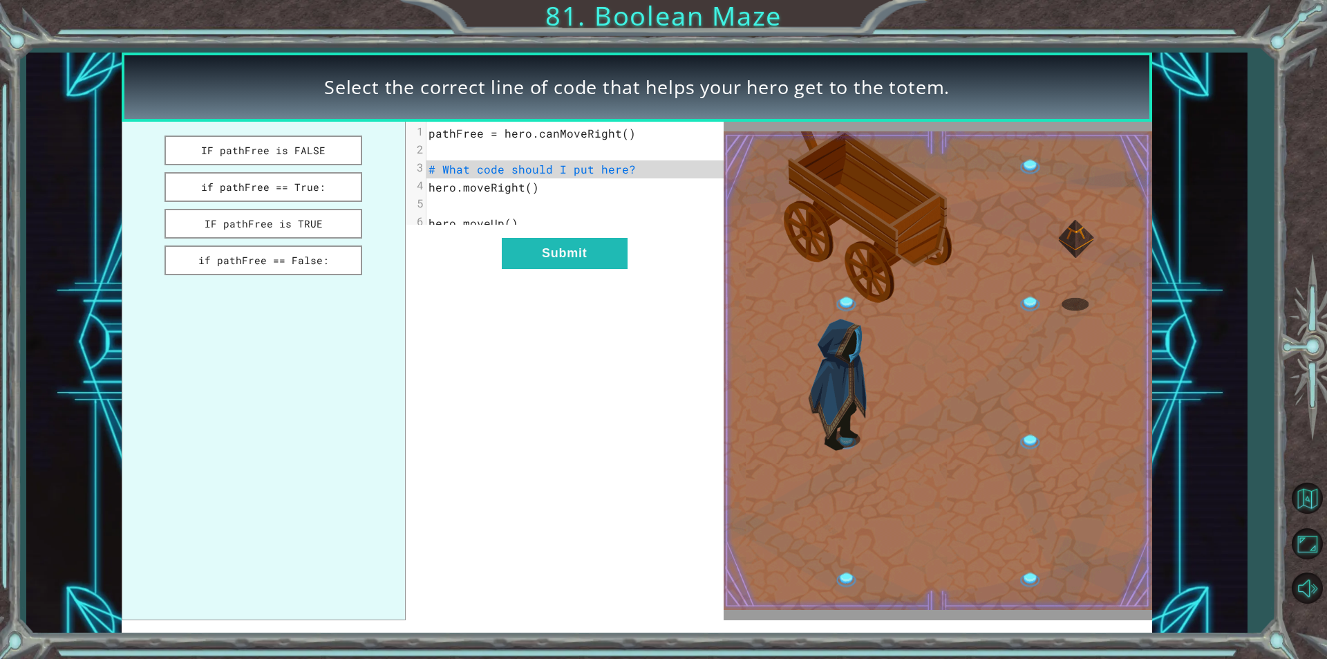
click at [252, 167] on ul "IF pathFree is FALSE if pathFree == True: IF pathFree is TRUE if pathFree == Fa…" at bounding box center [263, 371] width 283 height 498
click at [273, 158] on button "IF pathFree is FALSE" at bounding box center [264, 151] width 198 height 30
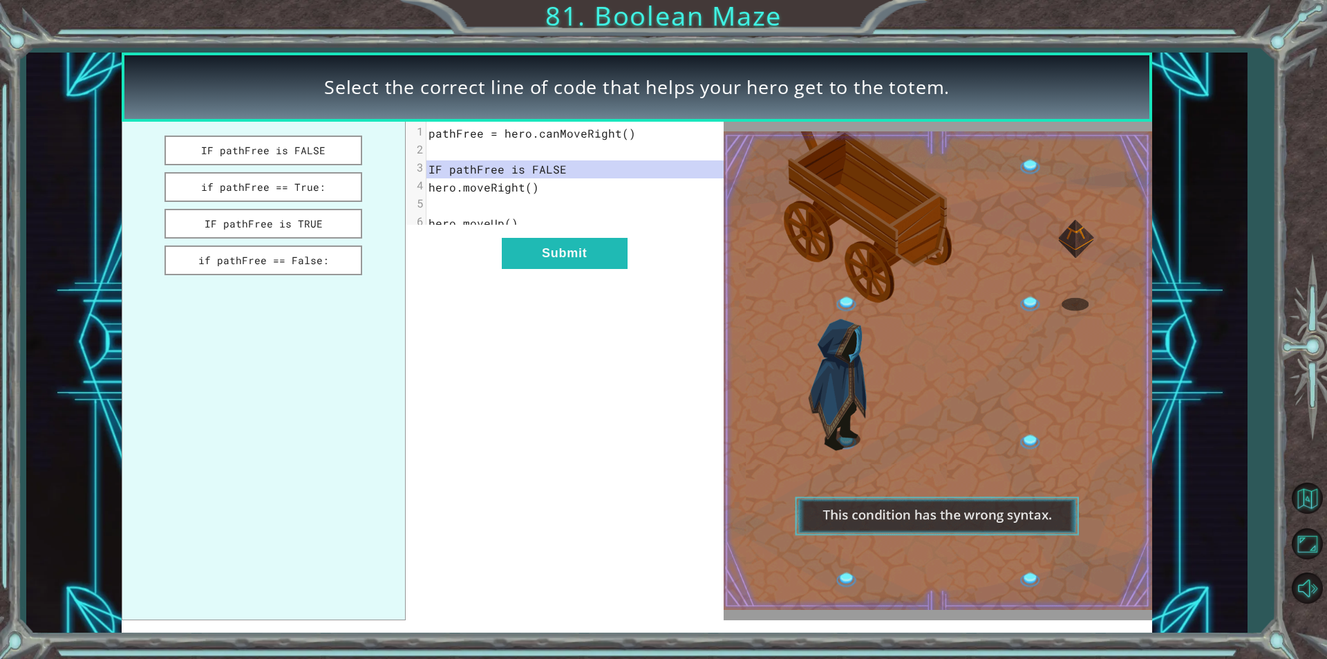
click at [262, 167] on ul "IF pathFree is FALSE if pathFree == True: IF pathFree is TRUE if pathFree == Fa…" at bounding box center [263, 371] width 283 height 498
click at [261, 184] on button "if pathFree == True:" at bounding box center [264, 187] width 198 height 30
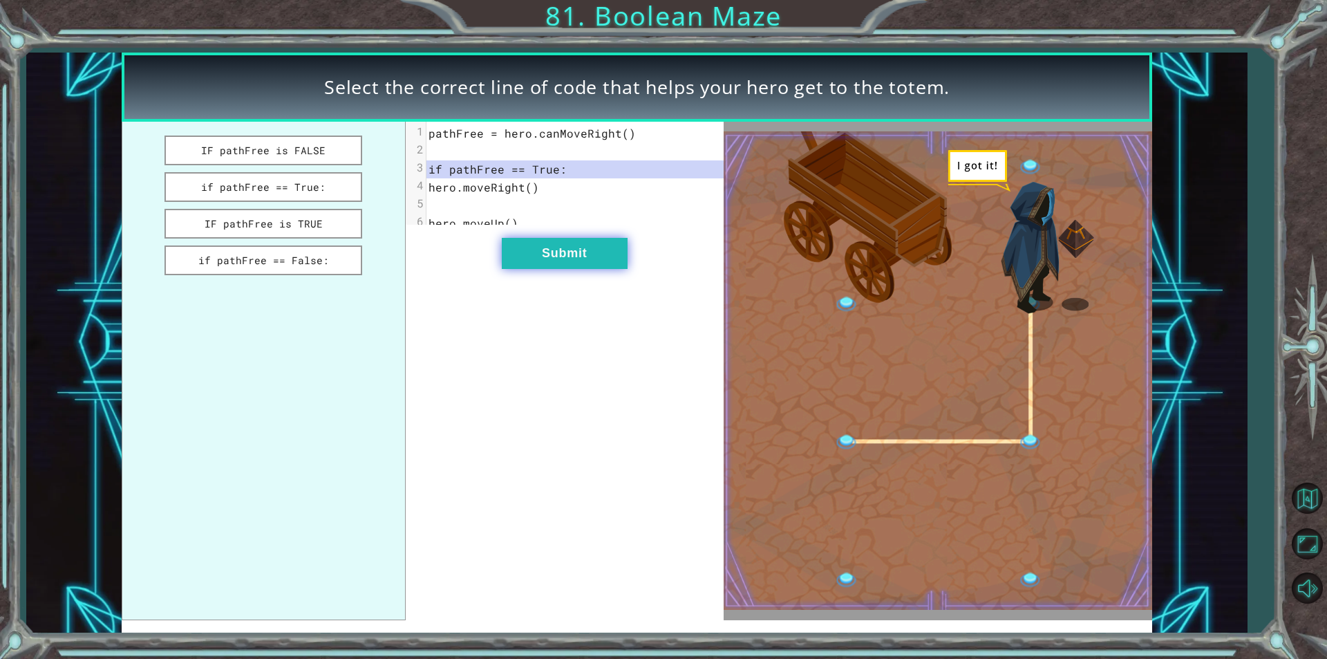
click at [541, 269] on button "Submit" at bounding box center [565, 253] width 126 height 31
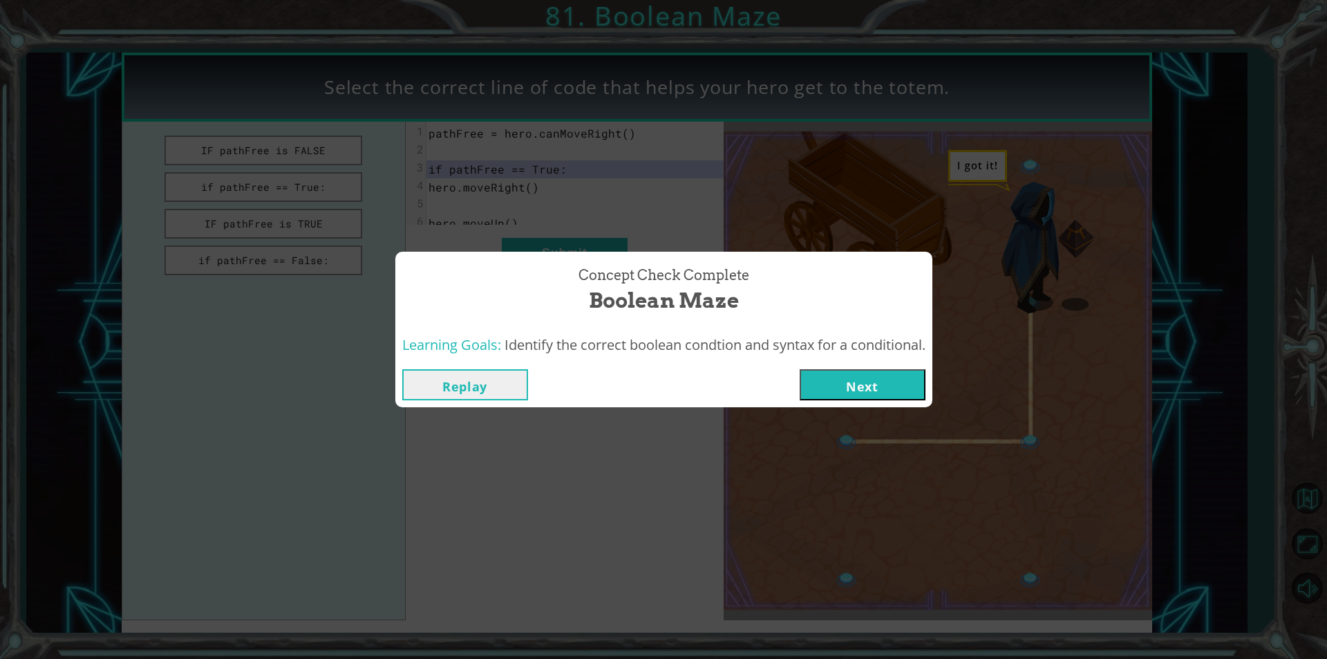
click at [885, 388] on button "Next" at bounding box center [863, 384] width 126 height 31
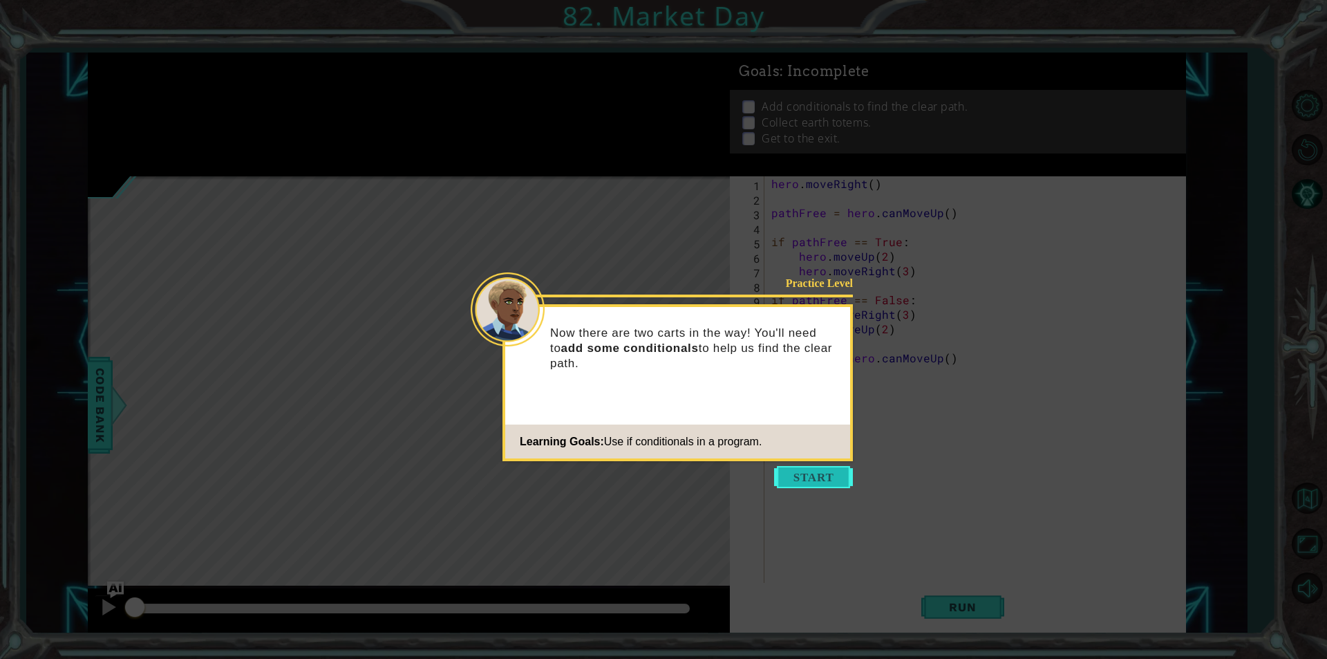
click at [806, 477] on button "Start" at bounding box center [813, 477] width 79 height 22
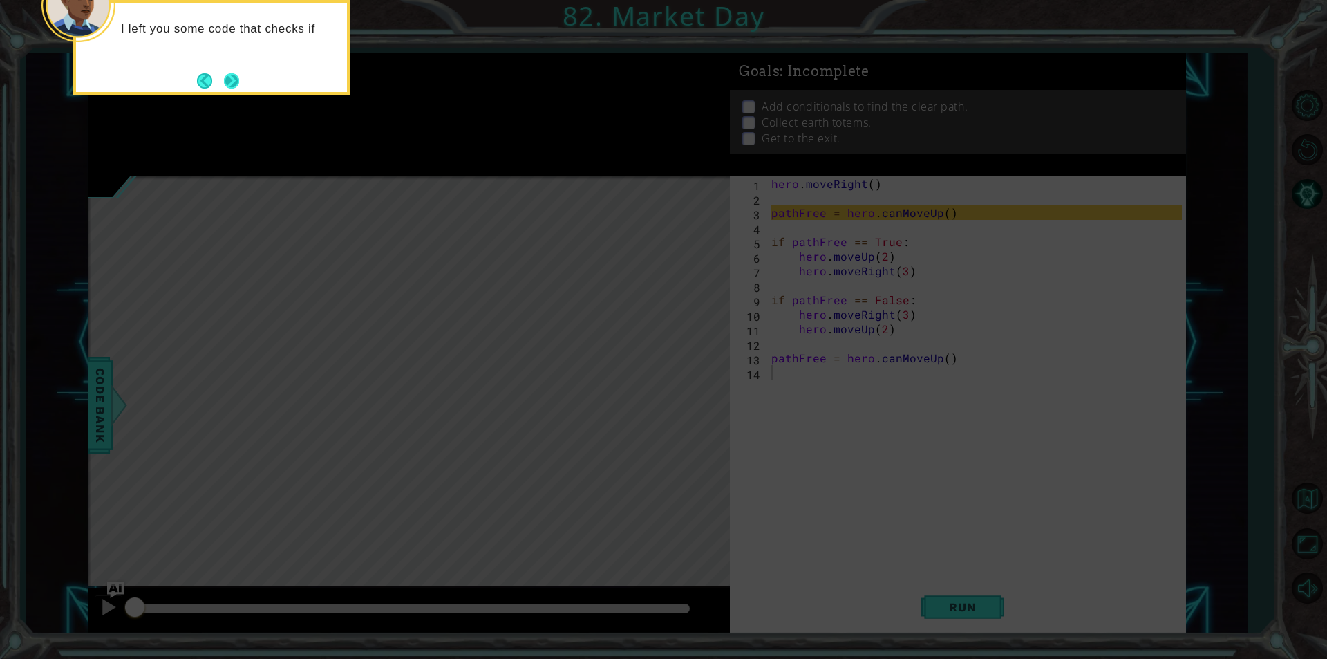
click at [236, 82] on button "Next" at bounding box center [231, 80] width 15 height 15
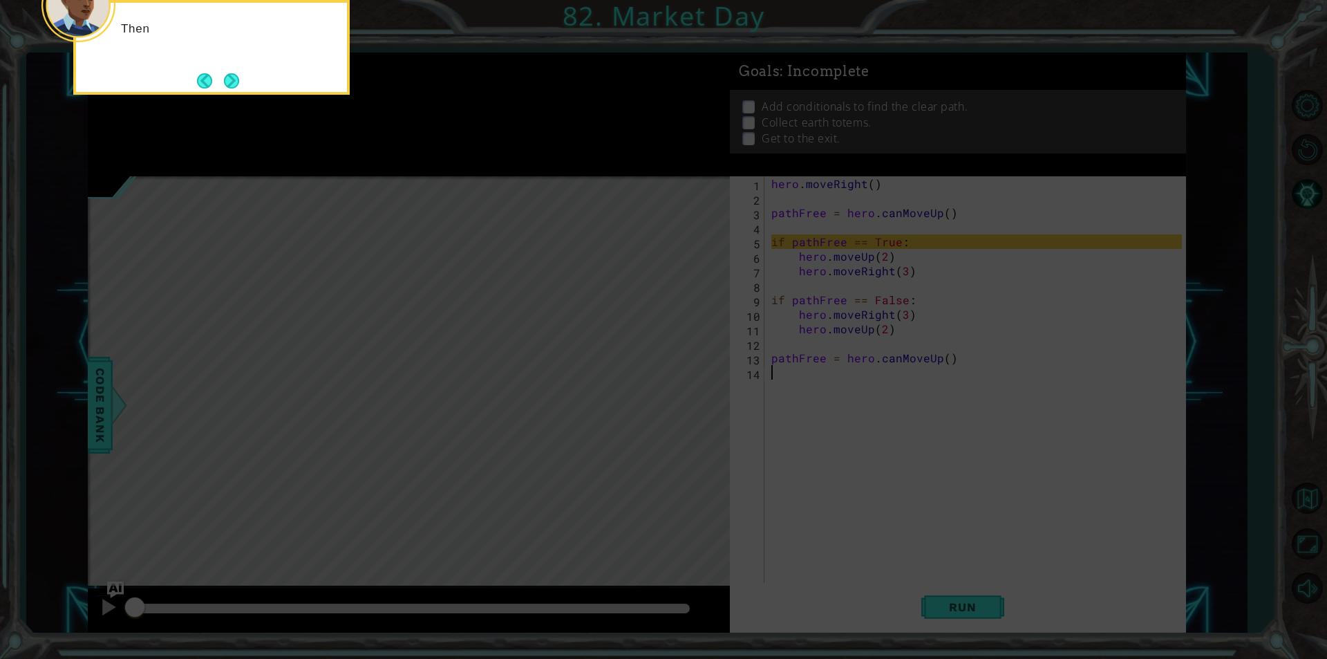
click at [236, 82] on button "Next" at bounding box center [231, 80] width 15 height 15
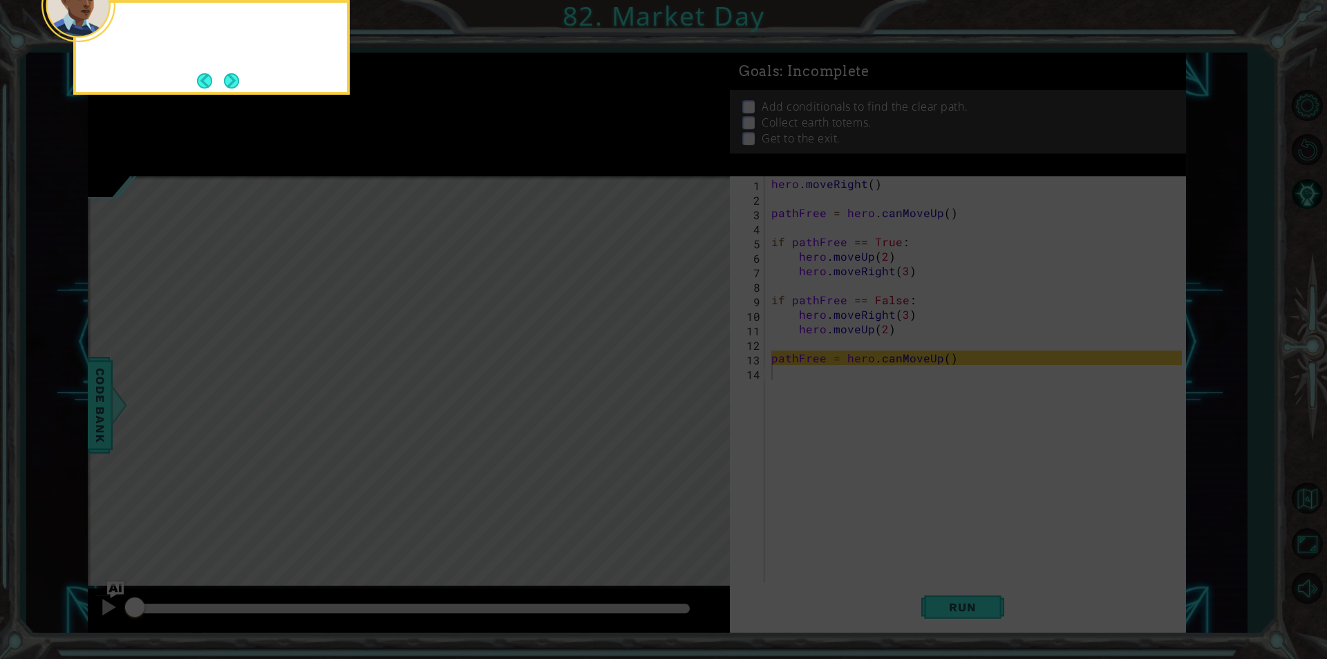
click at [236, 82] on button "Next" at bounding box center [231, 80] width 15 height 15
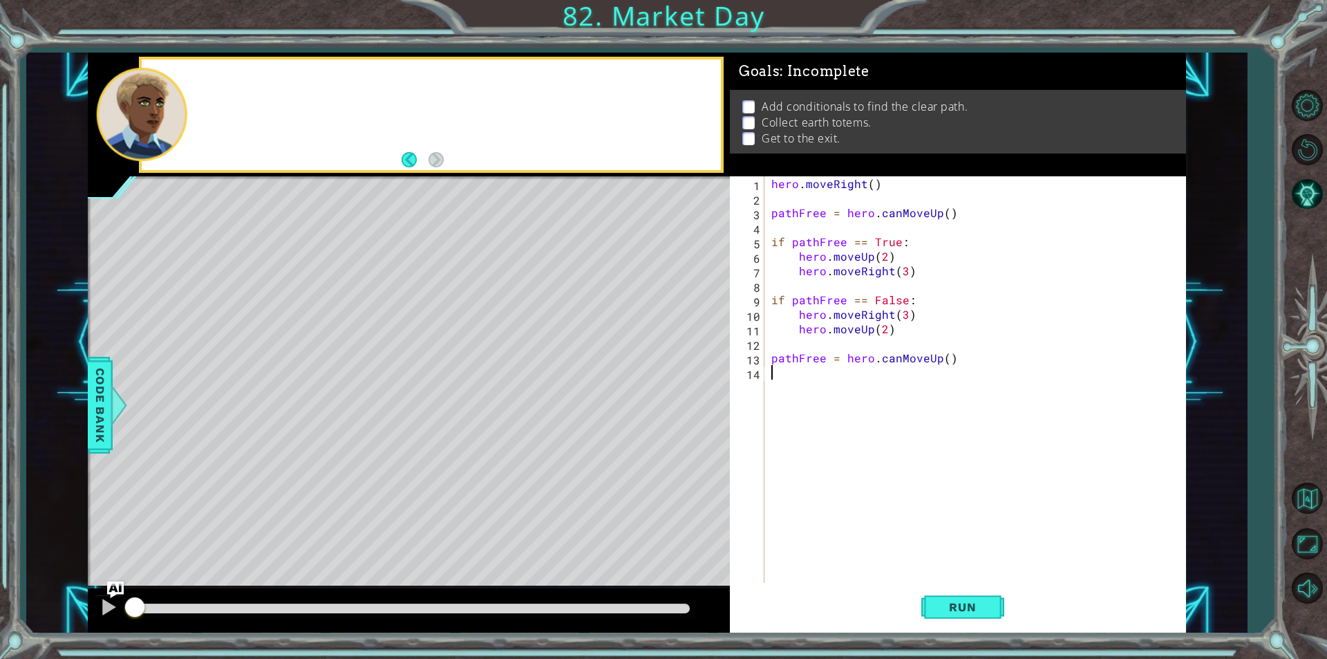
click at [236, 82] on div at bounding box center [431, 114] width 579 height 111
click at [962, 610] on span "Run" at bounding box center [962, 607] width 55 height 14
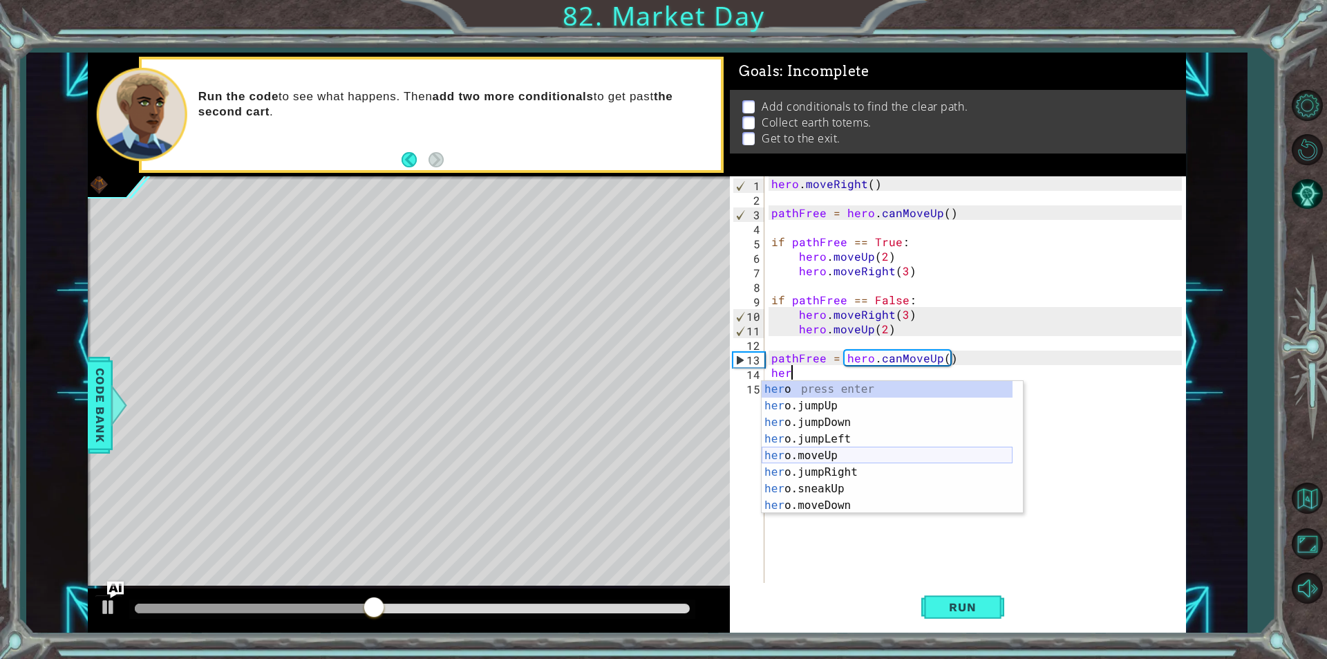
click at [833, 450] on div "her o press enter her o.jumpUp press enter her o.jumpDown press enter her o.jum…" at bounding box center [887, 464] width 251 height 166
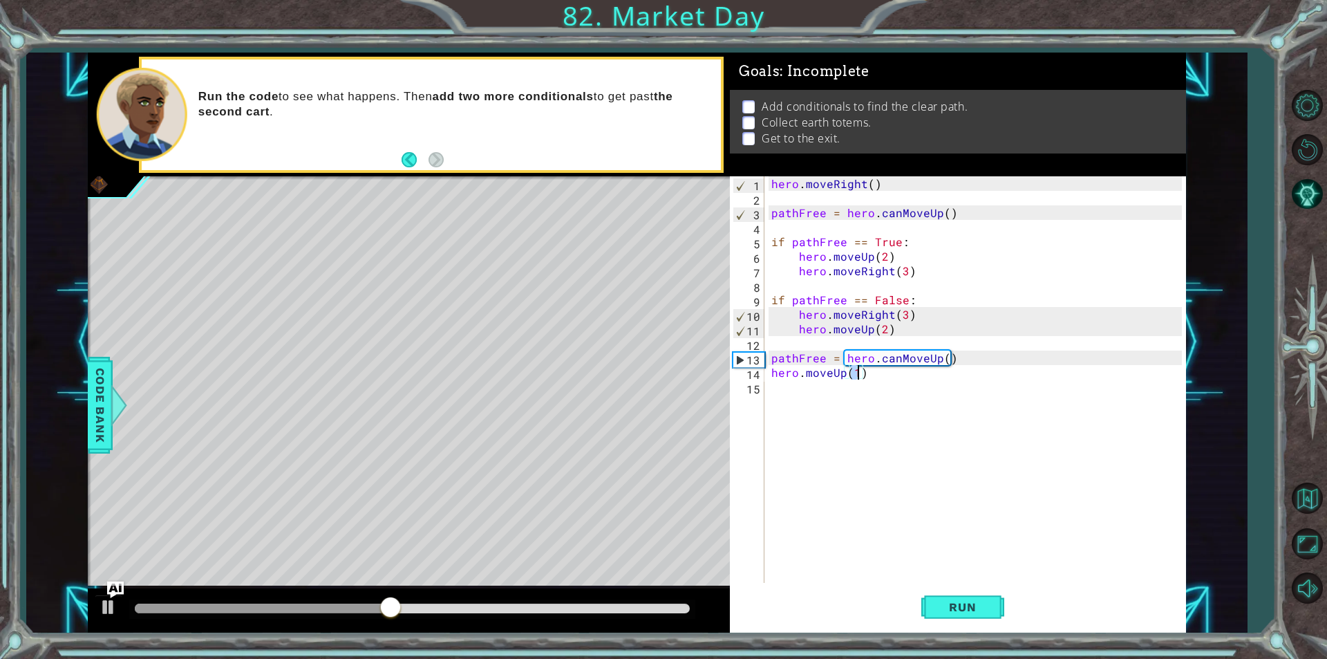
scroll to position [0, 5]
type textarea "hero.moveUp(2)"
click at [984, 611] on span "Run" at bounding box center [962, 607] width 55 height 14
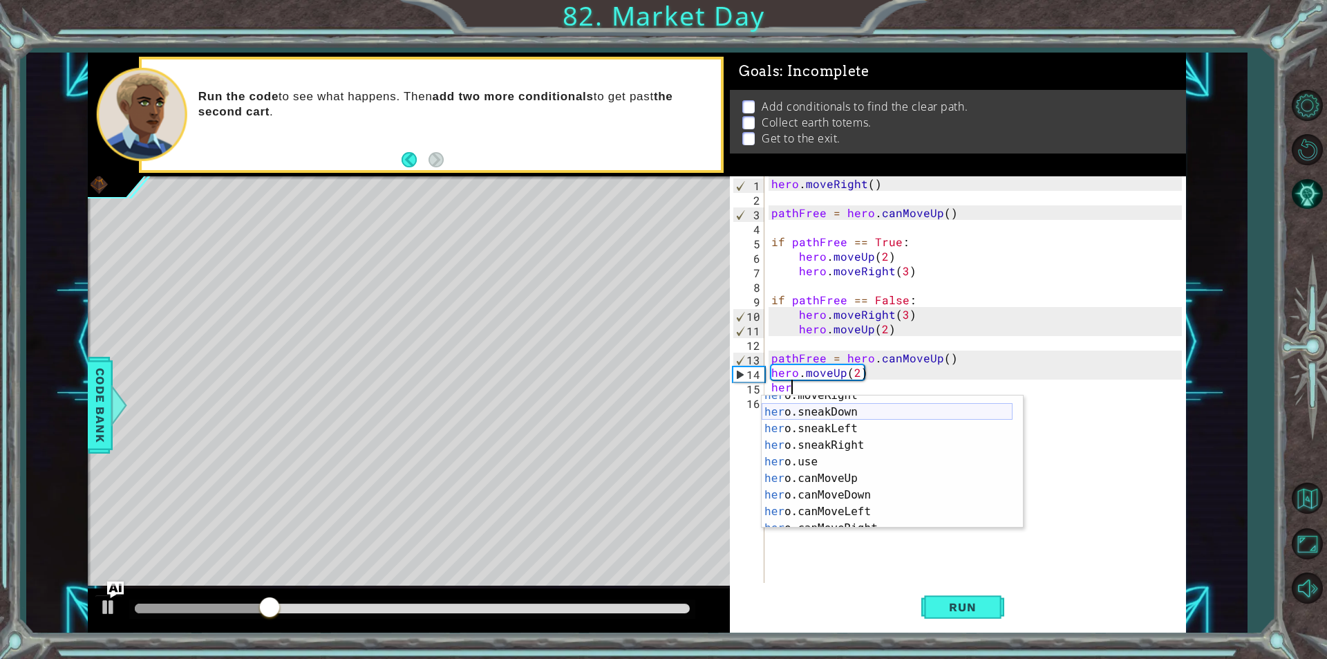
scroll to position [33, 0]
click at [827, 520] on div "her o.jumpDown press enter her o.jumpLeft press enter her o.moveUp press enter …" at bounding box center [887, 478] width 251 height 166
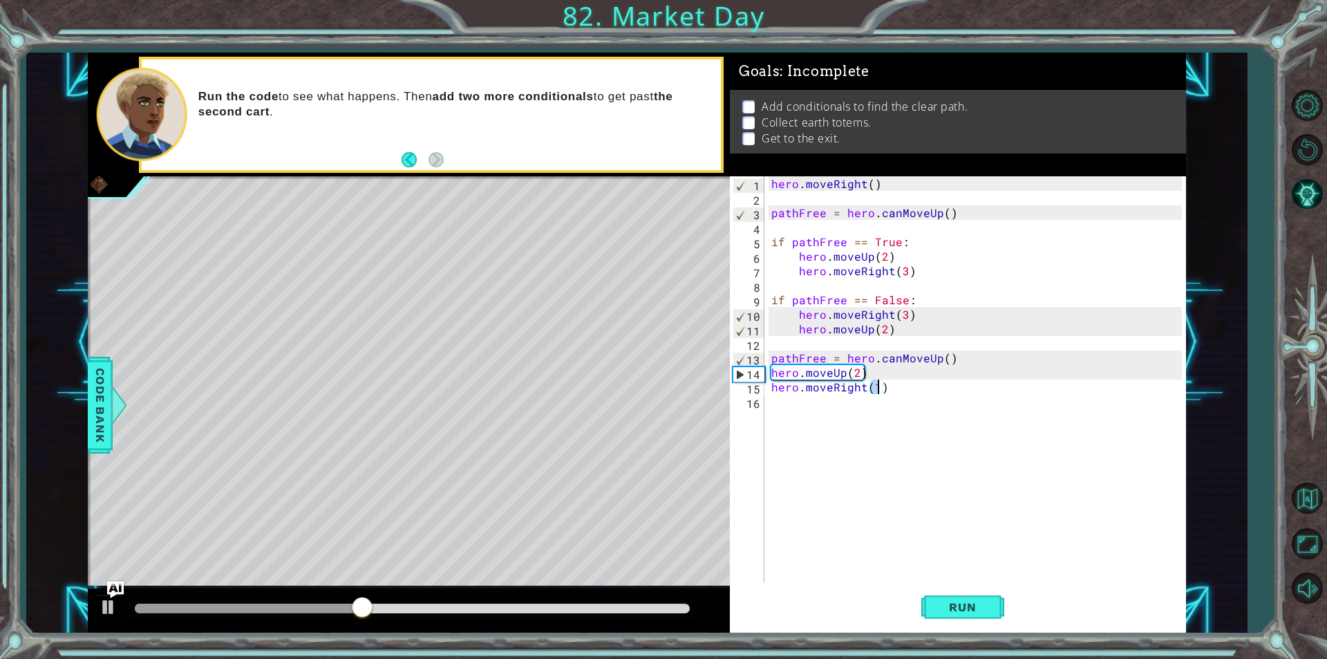
scroll to position [0, 6]
click at [934, 608] on button "Run" at bounding box center [963, 607] width 83 height 46
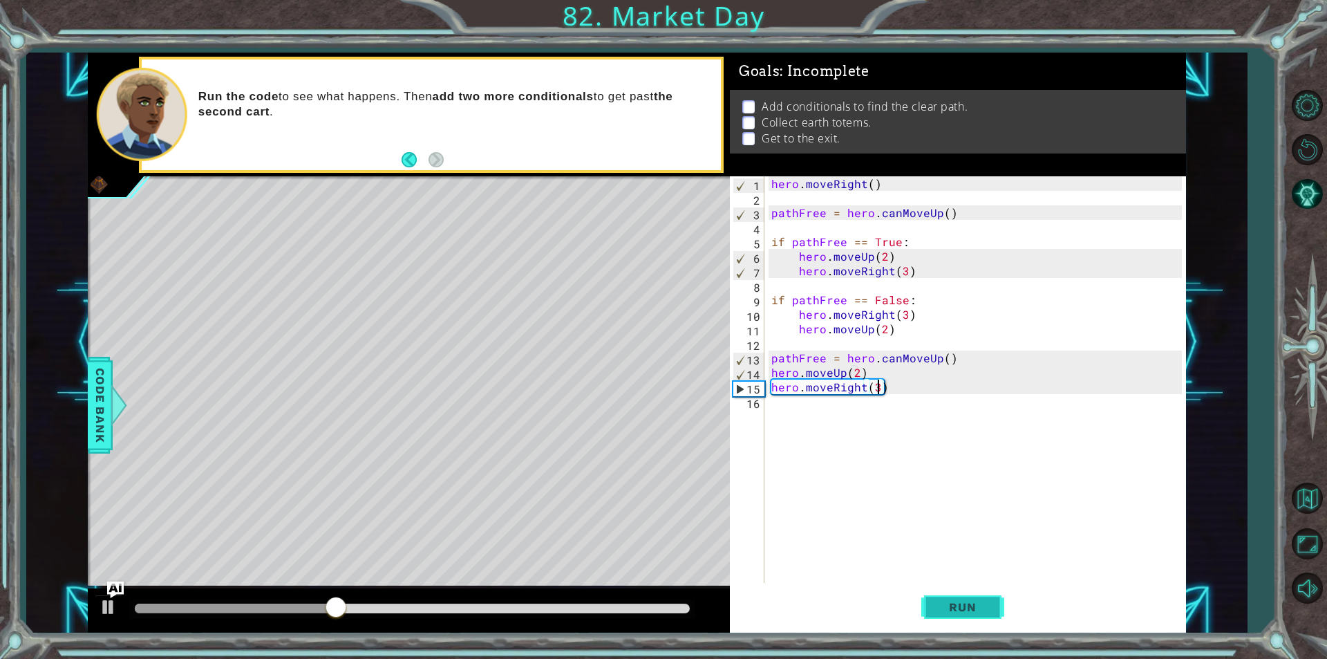
click at [964, 606] on span "Run" at bounding box center [962, 607] width 55 height 14
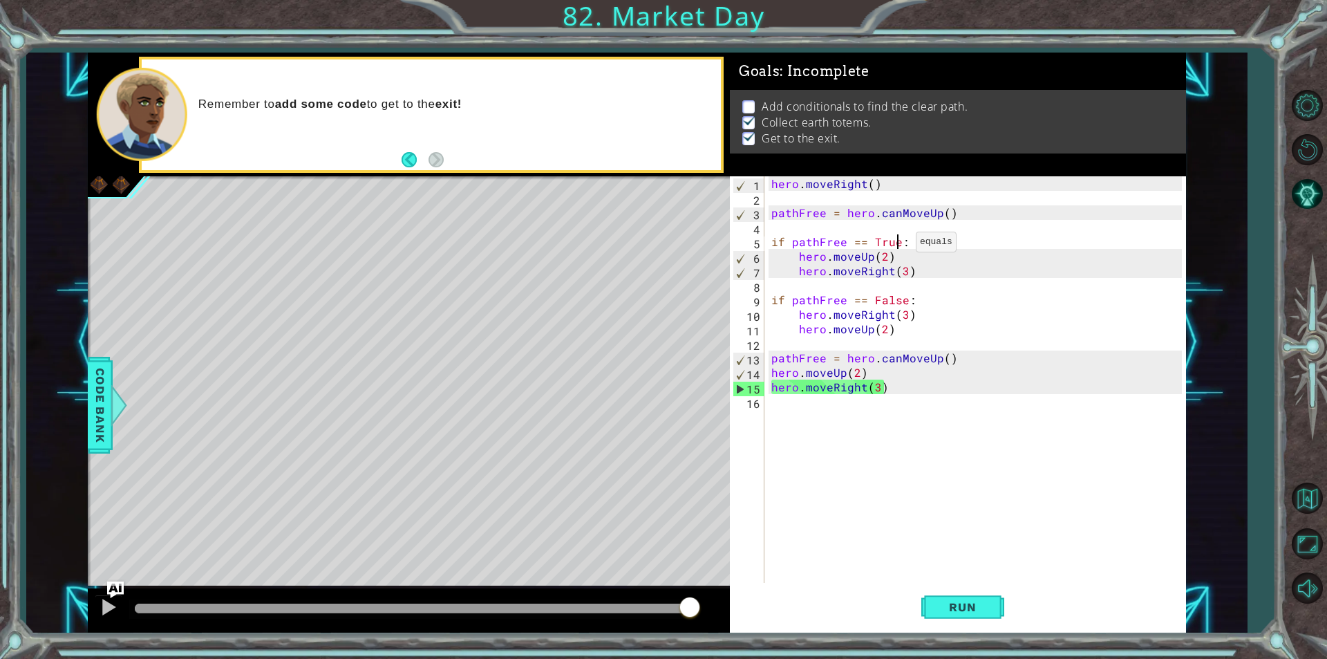
click at [899, 245] on div "hero . moveRight ( ) pathFree = hero . canMoveUp ( ) if pathFree == True : hero…" at bounding box center [979, 394] width 420 height 436
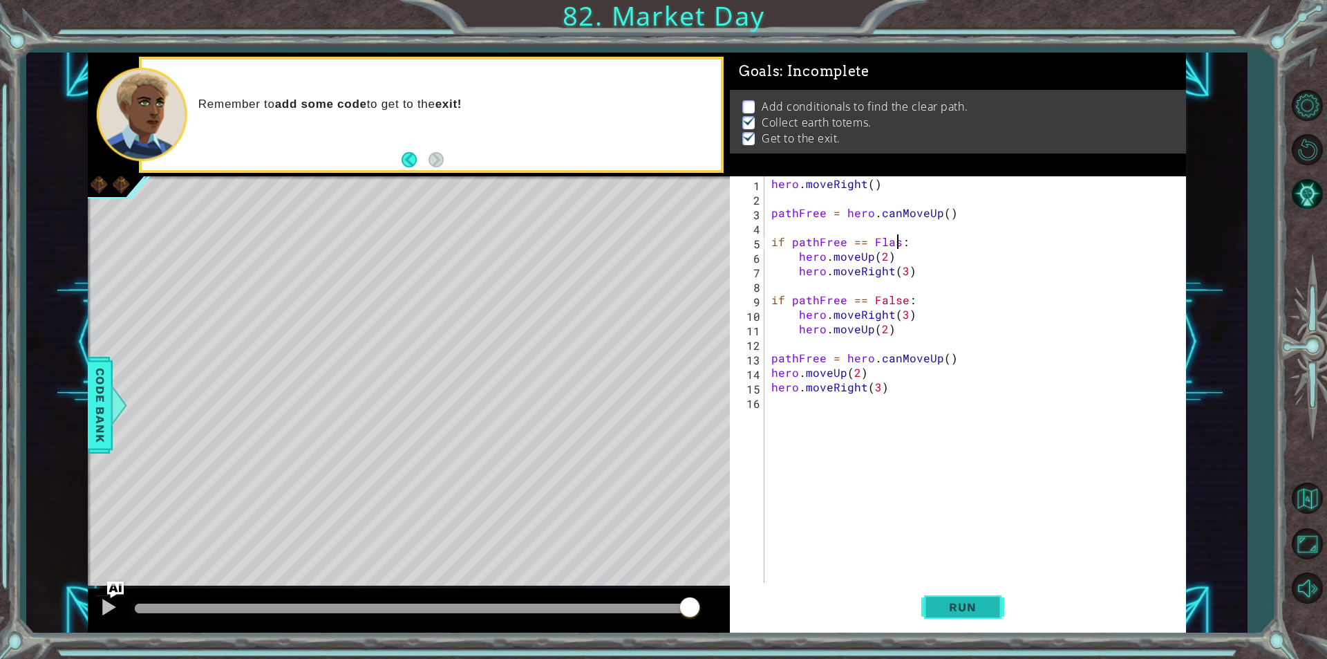
scroll to position [0, 8]
click at [949, 622] on button "Run" at bounding box center [963, 607] width 83 height 46
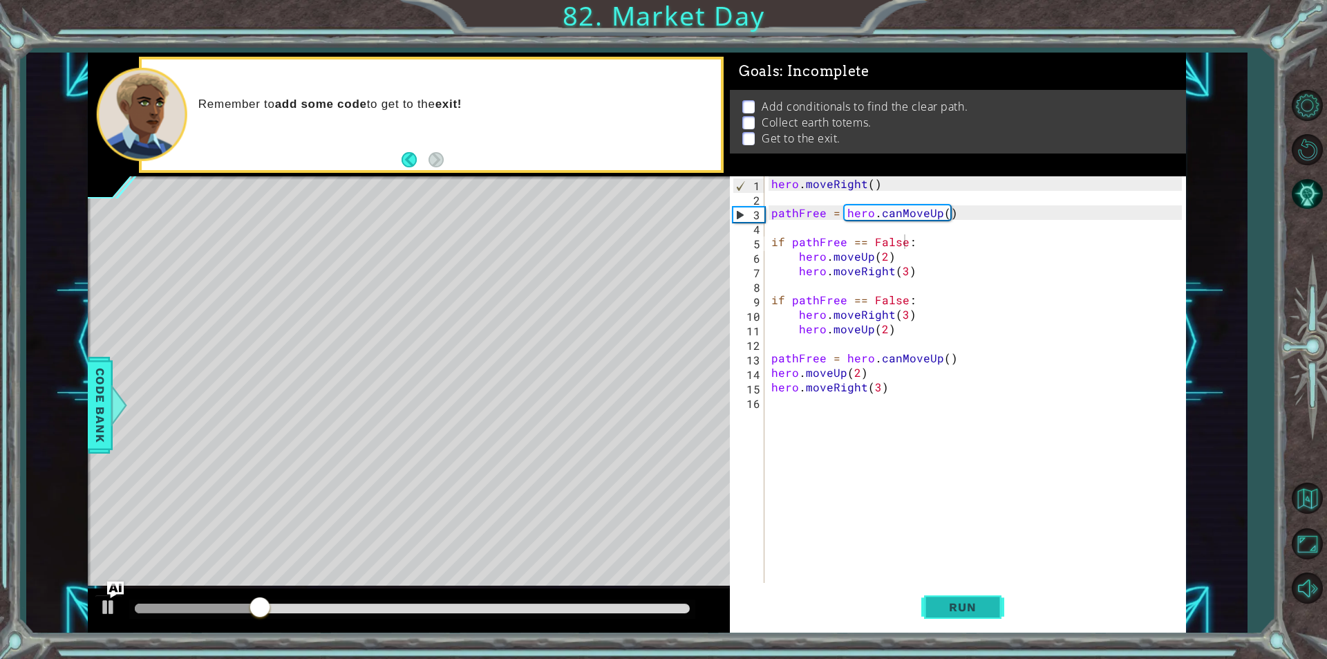
click at [954, 597] on button "Run" at bounding box center [963, 607] width 83 height 46
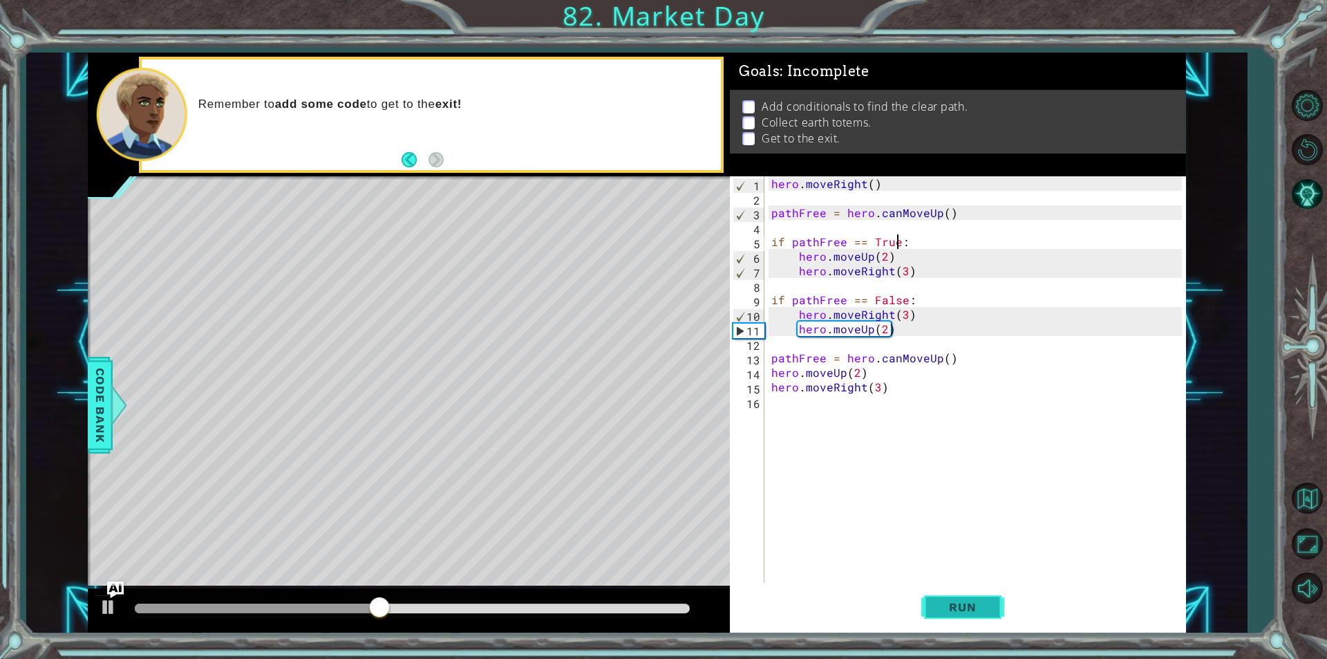
click at [970, 610] on span "Run" at bounding box center [962, 607] width 55 height 14
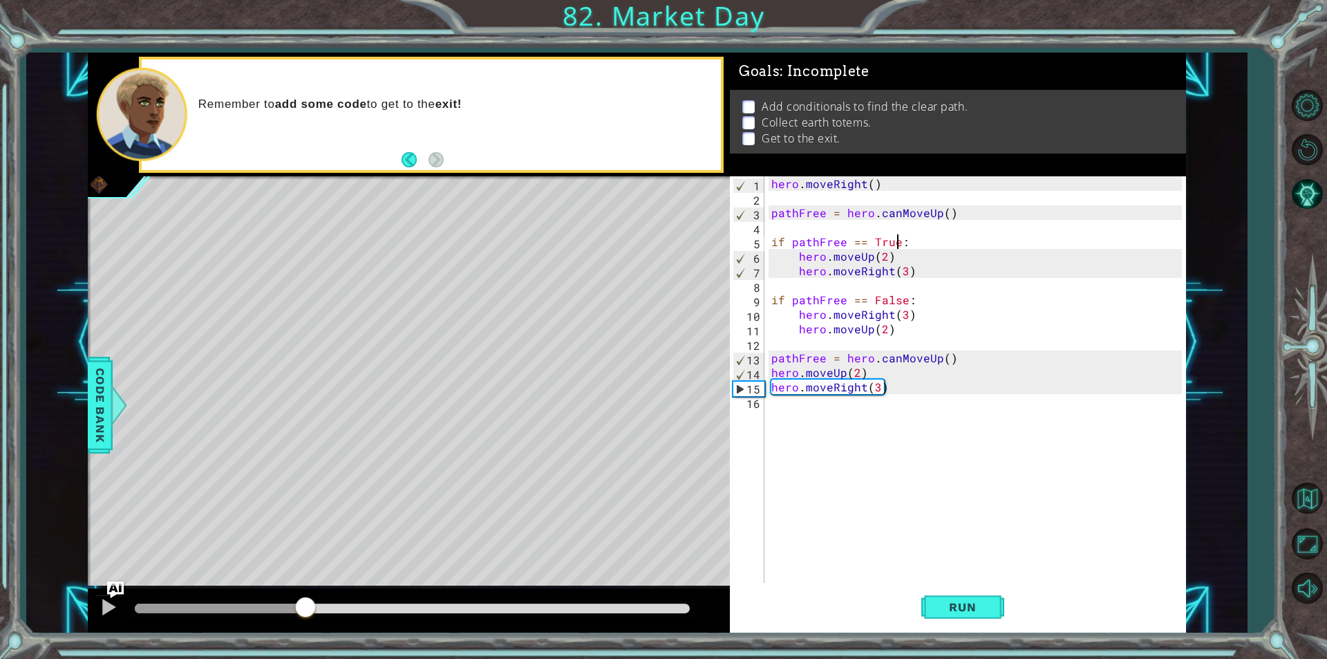
click at [306, 555] on div "methods hero use(thing) moveUp(steps) moveDown(steps) moveLeft(steps) moveRight…" at bounding box center [637, 343] width 1099 height 580
click at [902, 295] on div "hero . moveRight ( ) pathFree = hero . canMoveUp ( ) if pathFree == True : hero…" at bounding box center [979, 394] width 420 height 436
click at [983, 613] on span "Run" at bounding box center [962, 607] width 55 height 14
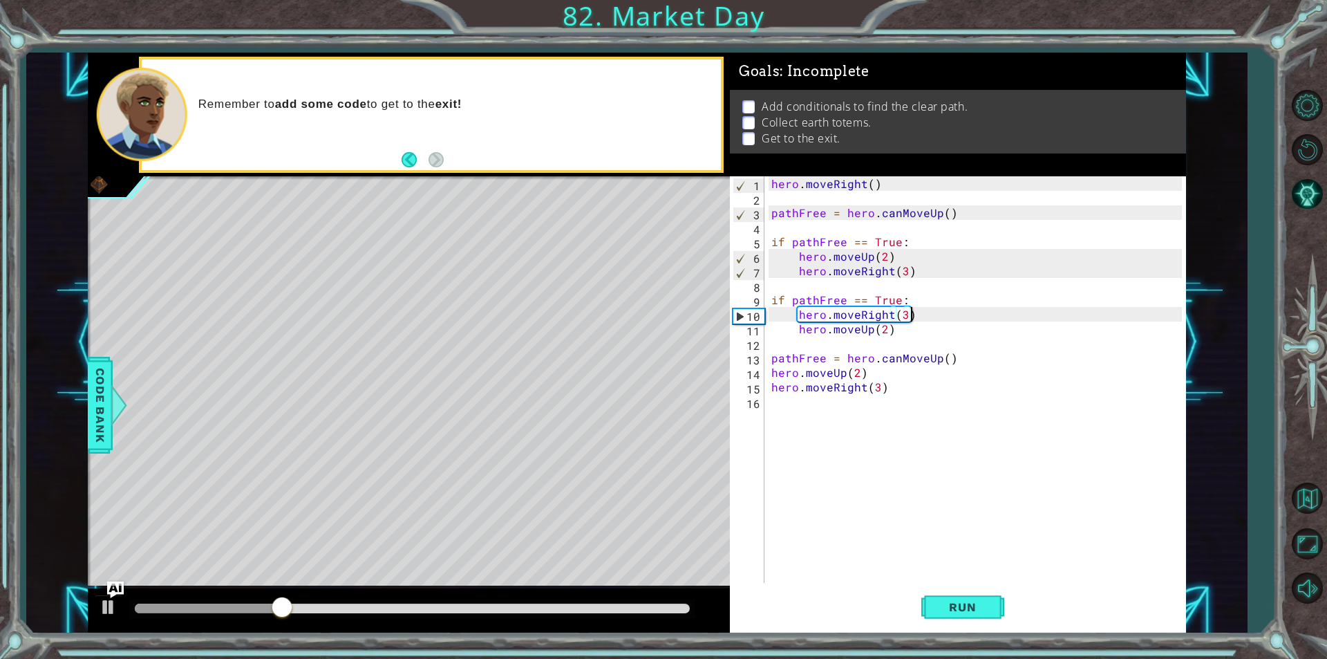
click at [919, 317] on div "hero . moveRight ( ) pathFree = hero . canMoveUp ( ) if pathFree == True : hero…" at bounding box center [979, 394] width 420 height 436
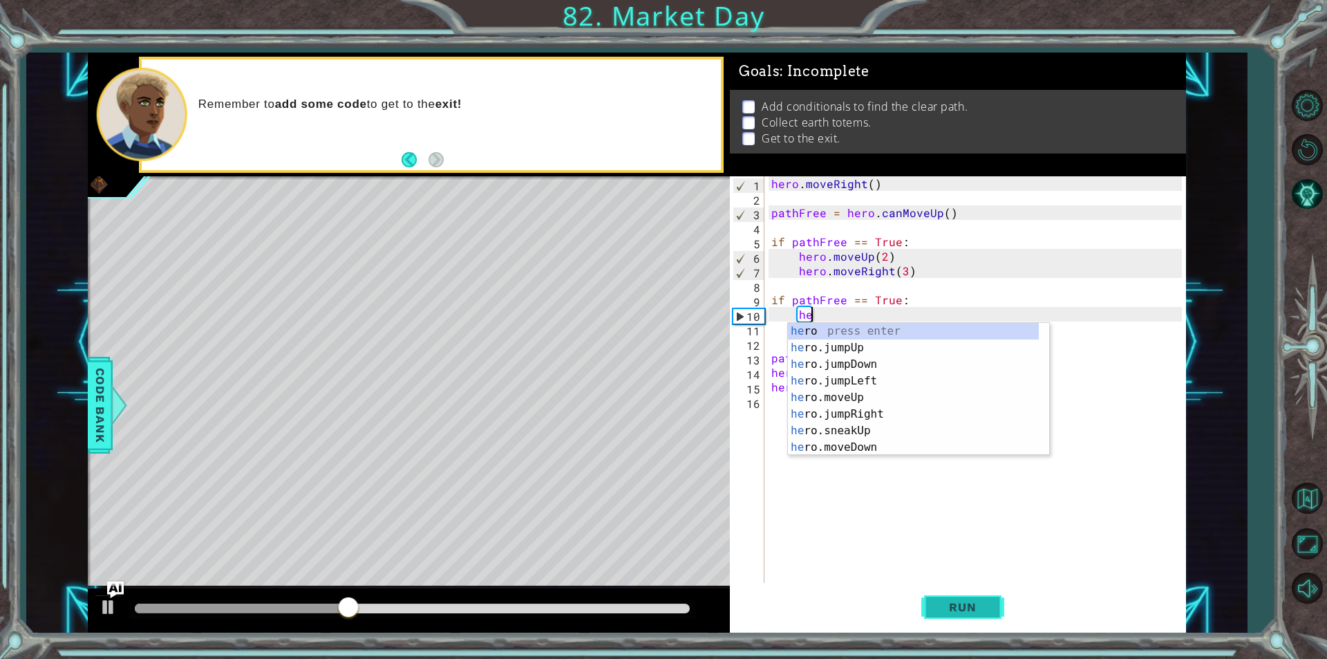
type textarea "h"
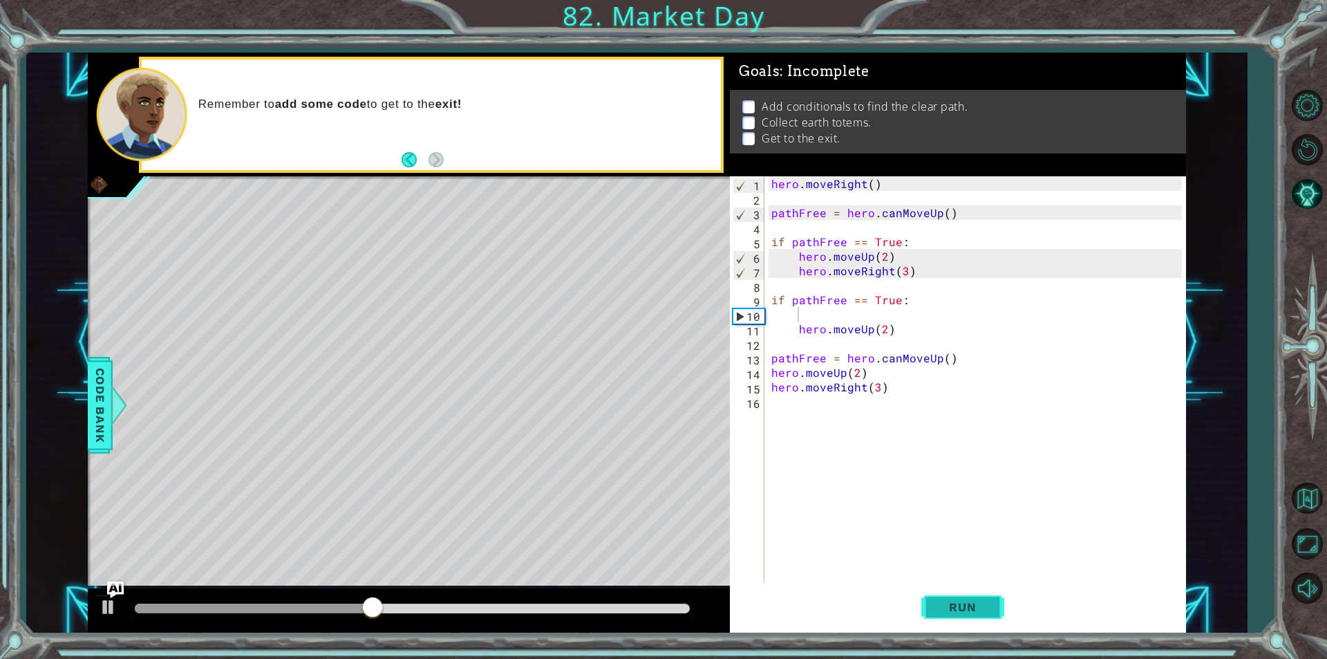
click at [949, 607] on span "Run" at bounding box center [962, 607] width 55 height 14
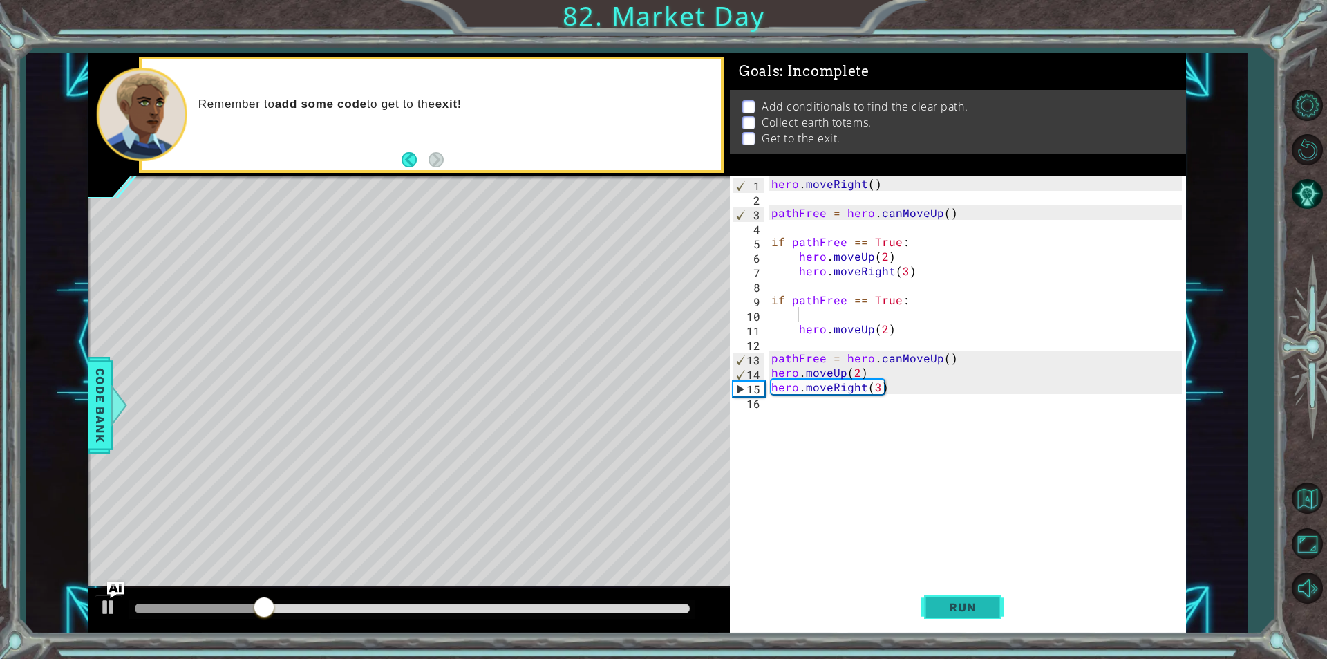
click at [949, 607] on span "Run" at bounding box center [962, 607] width 55 height 14
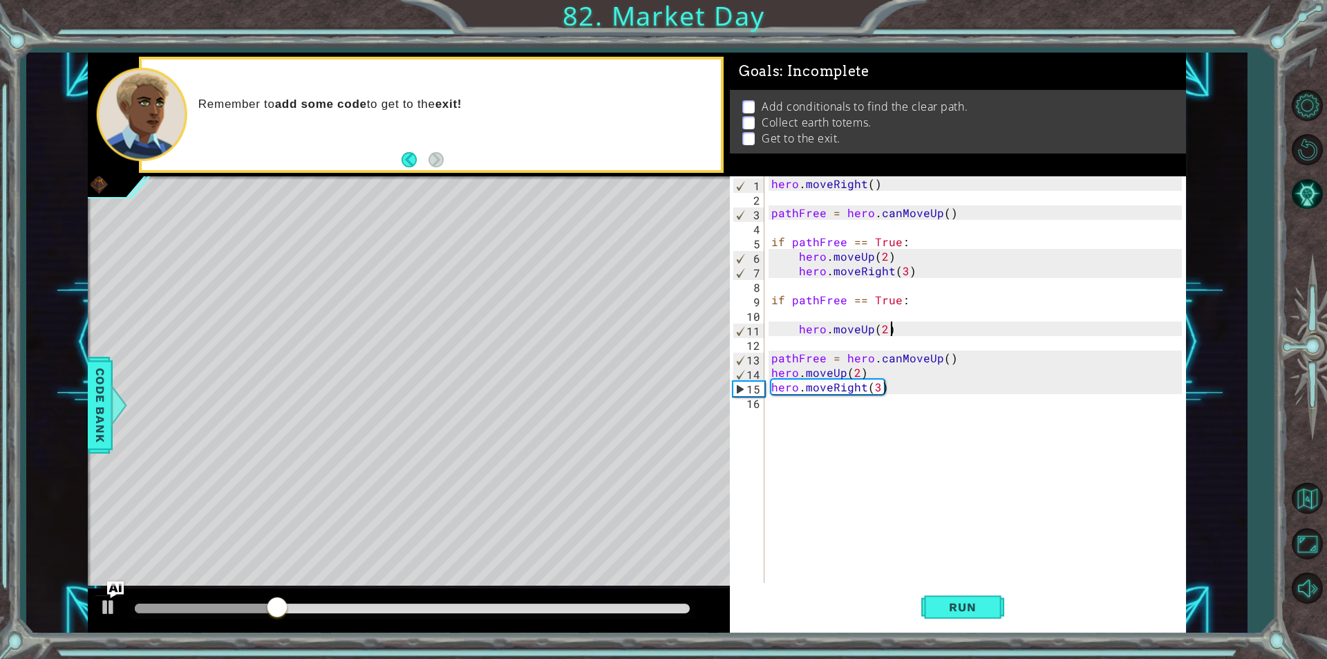
click at [906, 334] on div "hero . moveRight ( ) pathFree = hero . canMoveUp ( ) if pathFree == True : hero…" at bounding box center [979, 394] width 420 height 436
type textarea "hero.moveUp(2)"
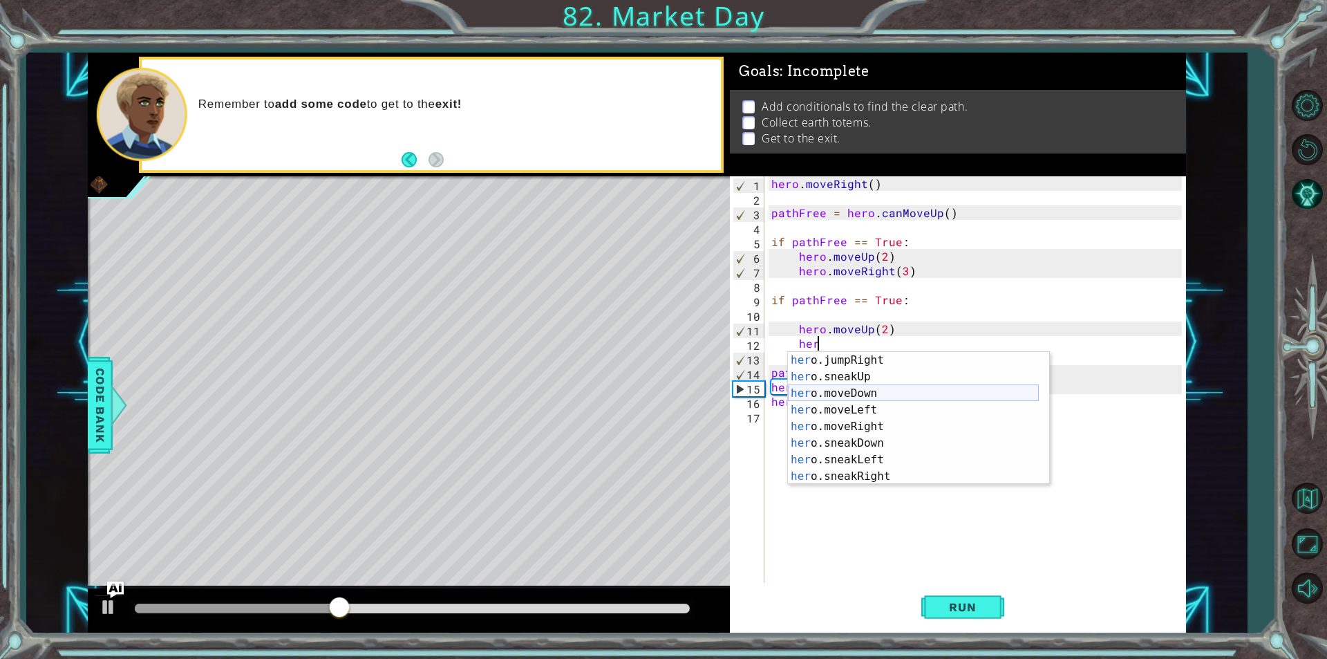
scroll to position [124, 0]
click at [893, 387] on div "her o.moveDown press enter her o.moveLeft press enter her o.moveRight press ent…" at bounding box center [913, 427] width 251 height 166
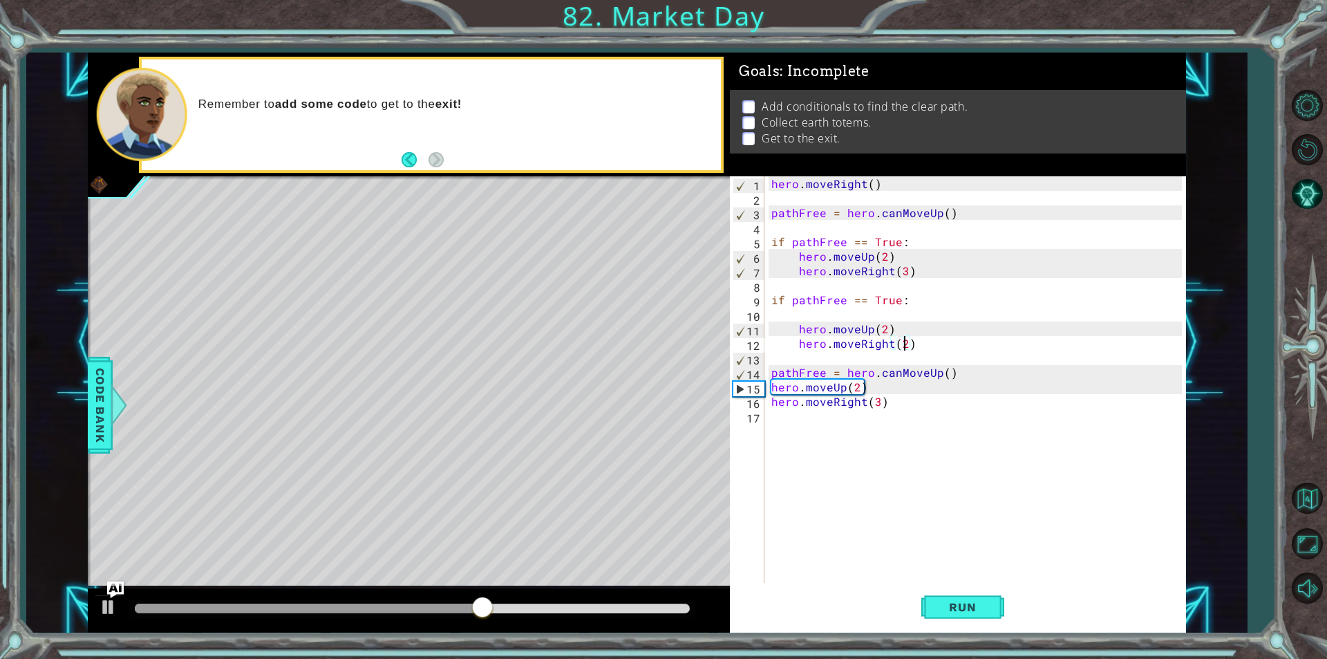
scroll to position [0, 8]
type textarea "hero.moveRight(2)"
click at [925, 613] on button "Run" at bounding box center [963, 607] width 83 height 46
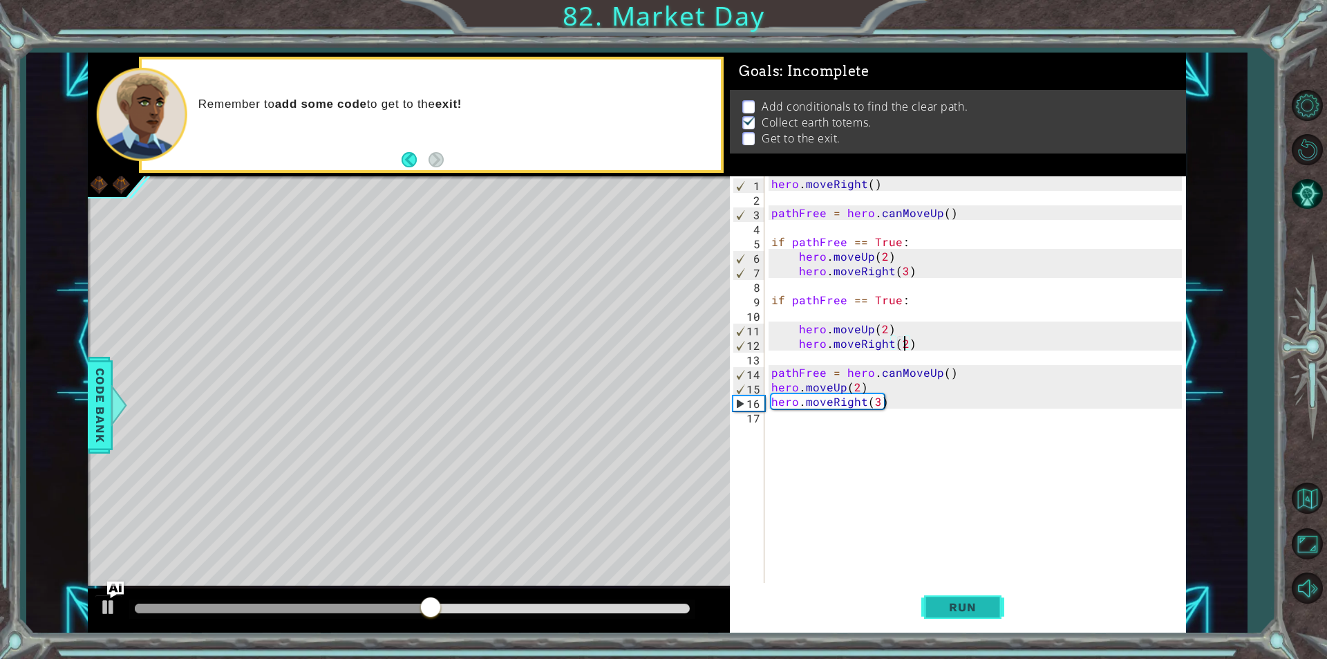
click at [942, 604] on span "Run" at bounding box center [962, 607] width 55 height 14
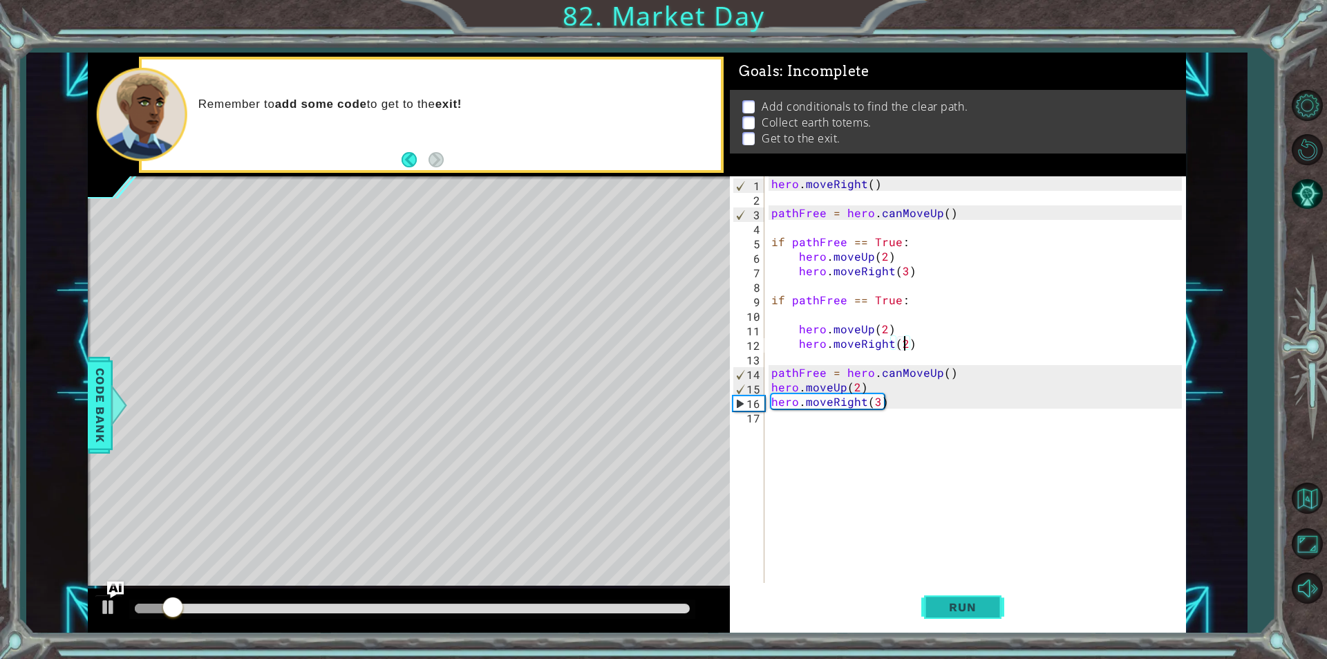
click at [955, 589] on button "Run" at bounding box center [963, 607] width 83 height 46
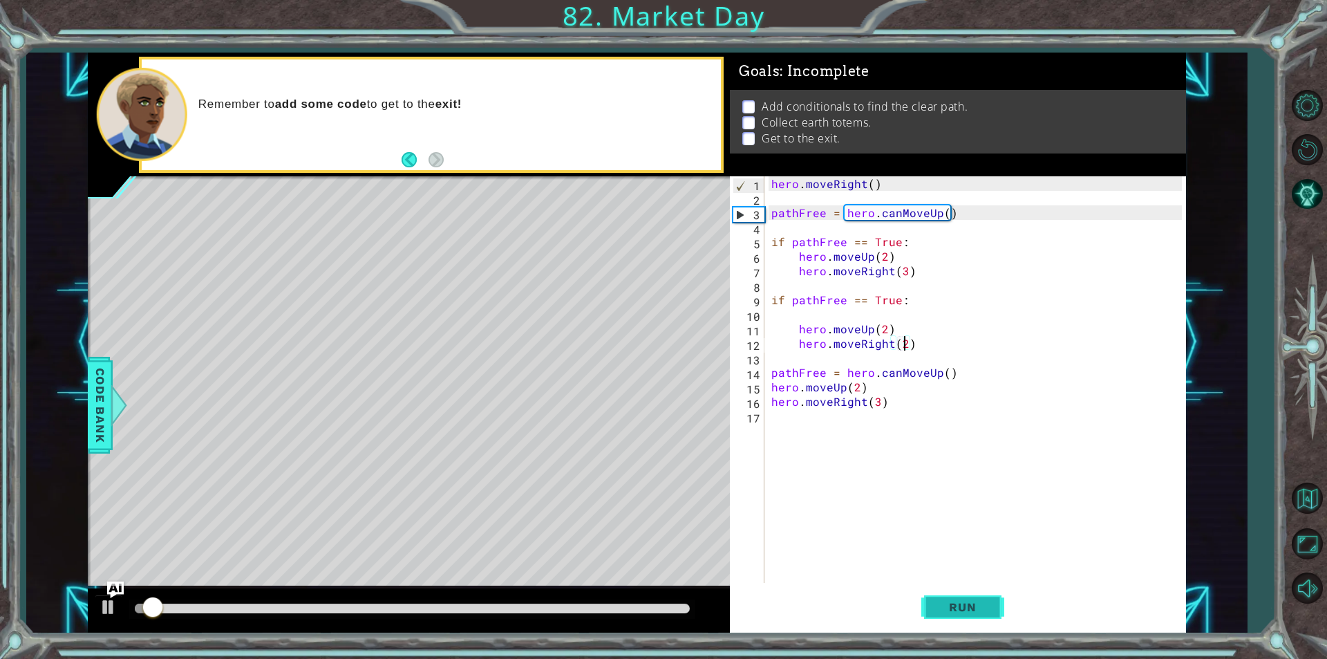
drag, startPoint x: 953, startPoint y: 594, endPoint x: 973, endPoint y: 590, distance: 20.3
click at [964, 592] on button "Run" at bounding box center [963, 607] width 83 height 46
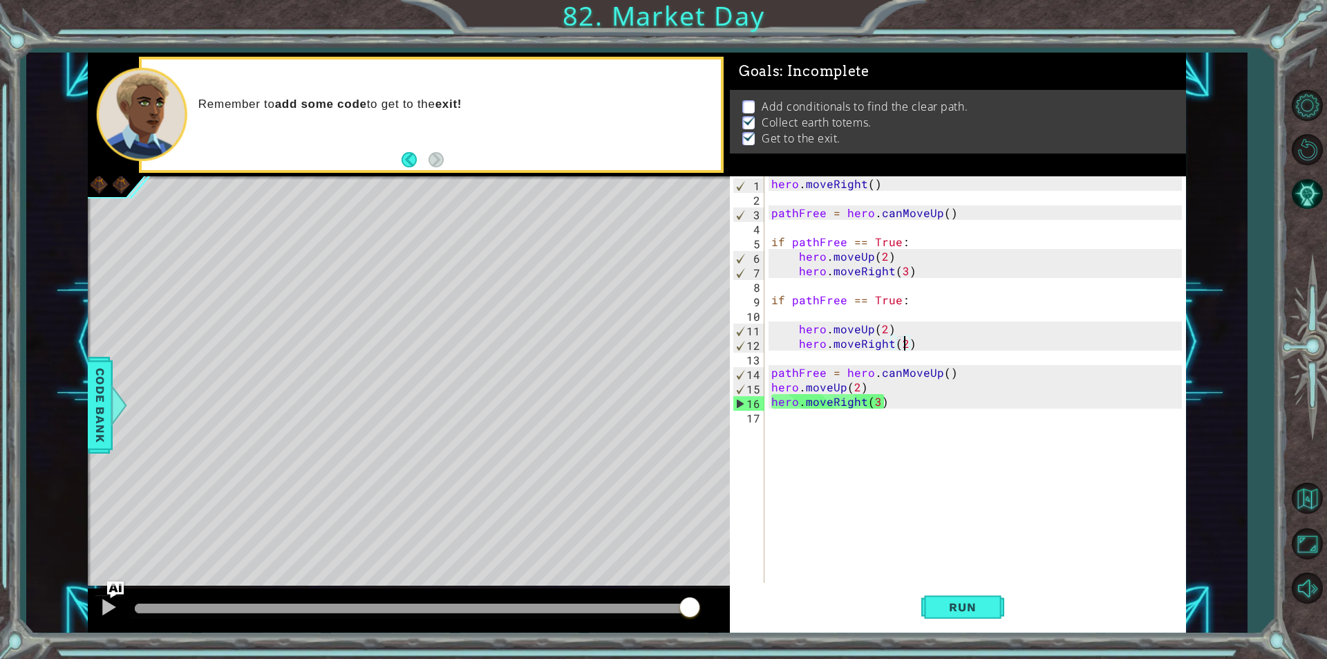
click at [793, 94] on div "Add conditionals to find the clear path. Collect earth totems. Get to the exit." at bounding box center [958, 122] width 456 height 64
click at [97, 422] on span "Code Bank" at bounding box center [100, 405] width 22 height 84
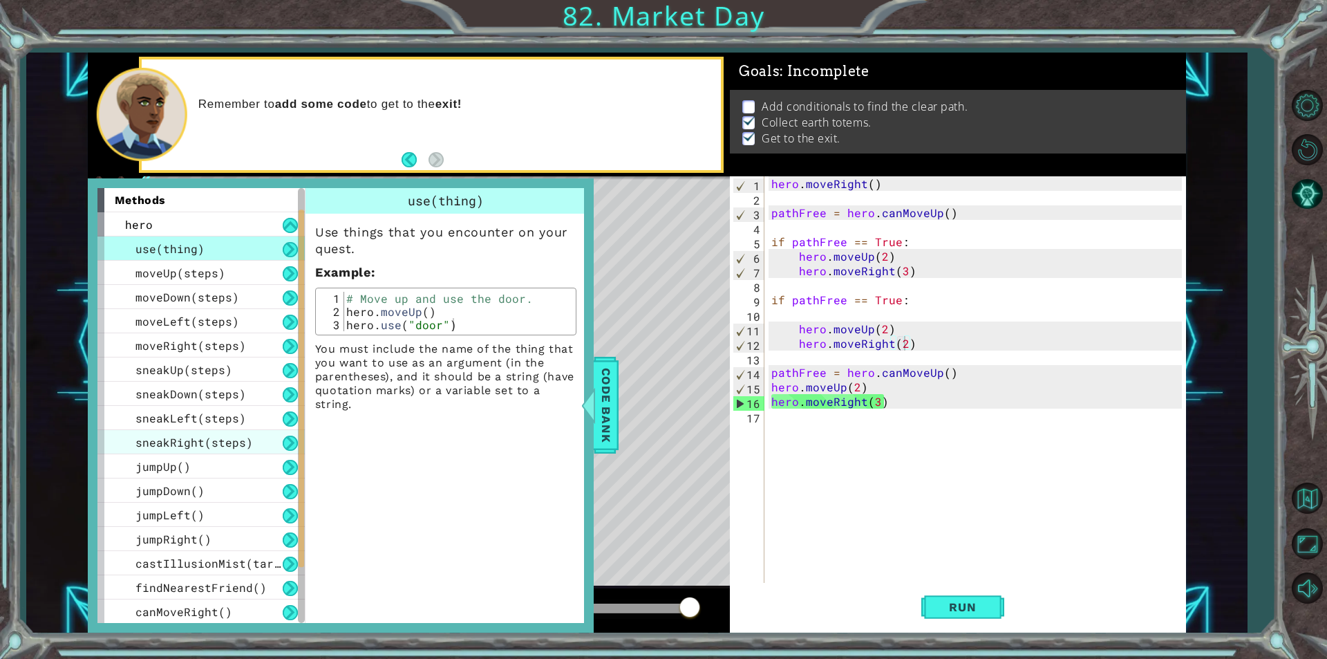
scroll to position [146, 0]
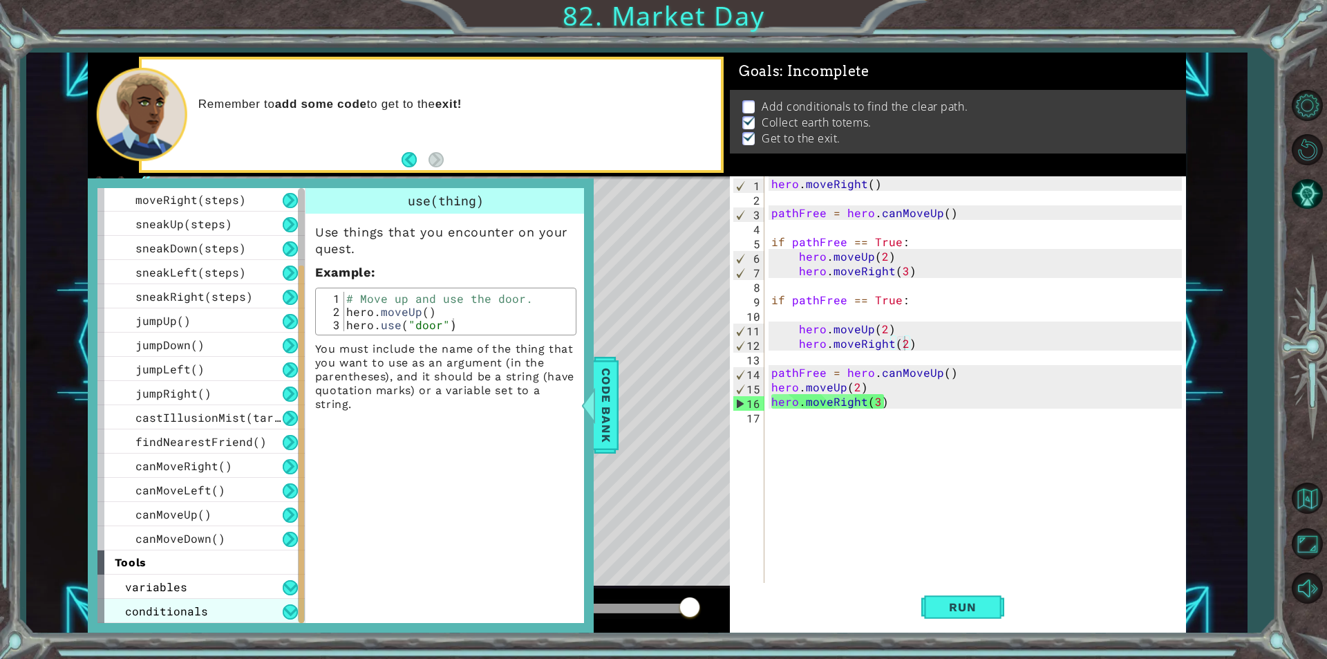
click at [238, 608] on div "conditionals" at bounding box center [200, 611] width 207 height 24
click at [285, 618] on button at bounding box center [290, 611] width 15 height 15
click at [284, 613] on button at bounding box center [290, 611] width 15 height 15
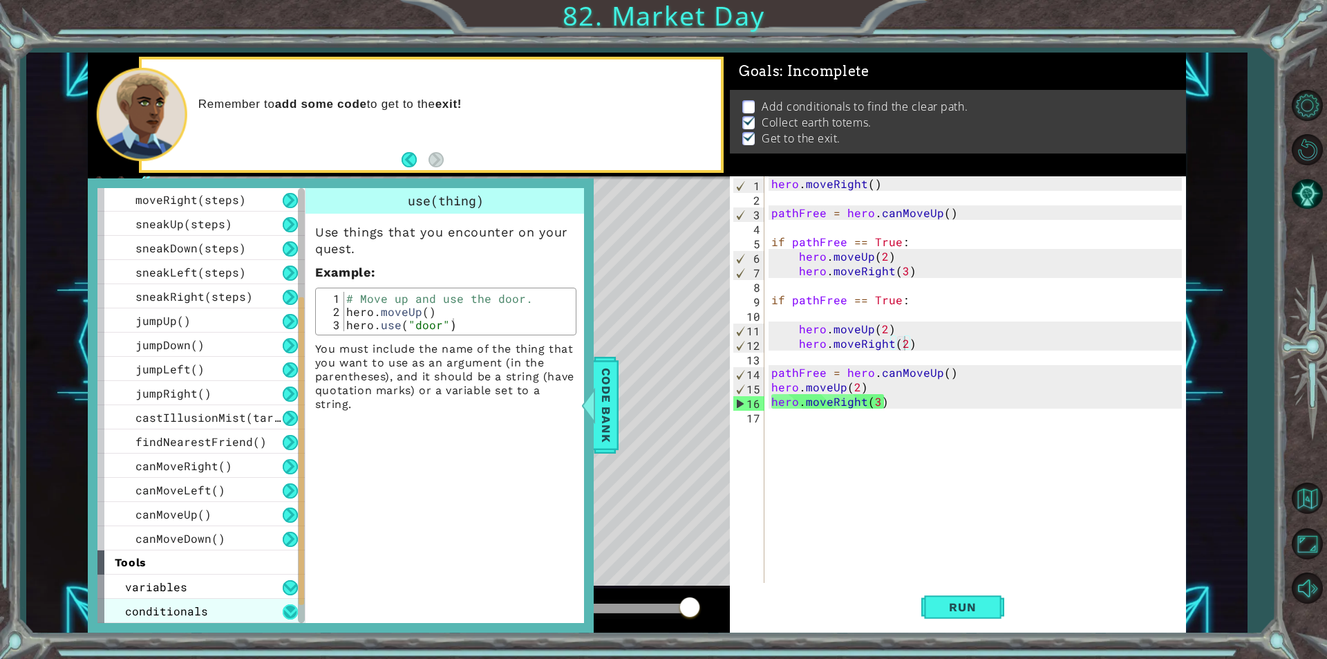
click at [284, 613] on button at bounding box center [290, 611] width 15 height 15
click at [205, 617] on div "conditionals" at bounding box center [200, 611] width 207 height 24
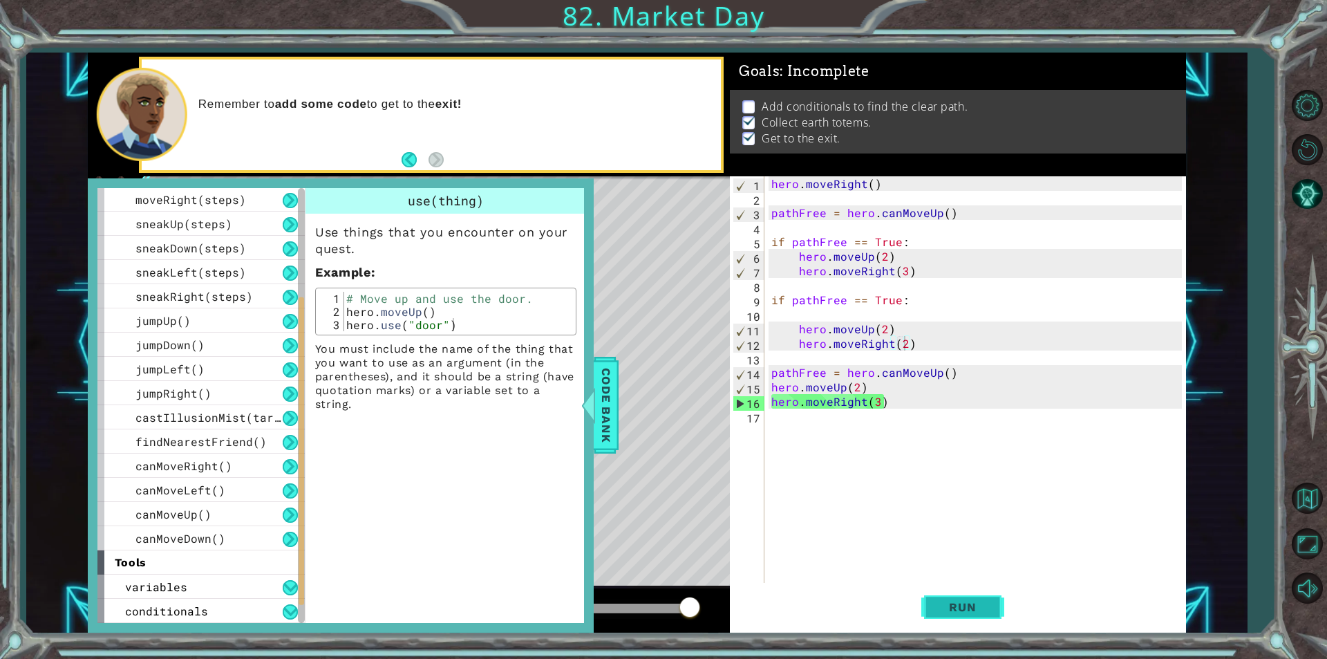
click at [988, 624] on button "Run" at bounding box center [963, 607] width 83 height 46
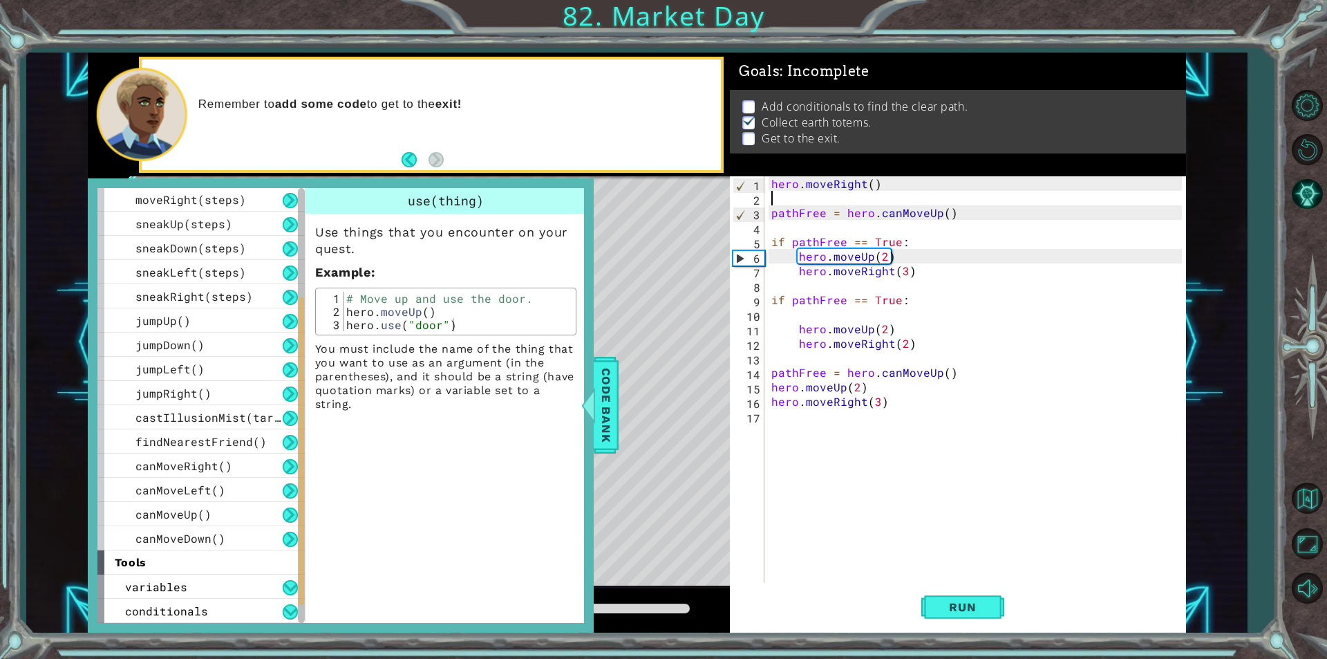
click at [945, 194] on div "hero . moveRight ( ) pathFree = hero . canMoveUp ( ) if pathFree == True : hero…" at bounding box center [979, 394] width 420 height 436
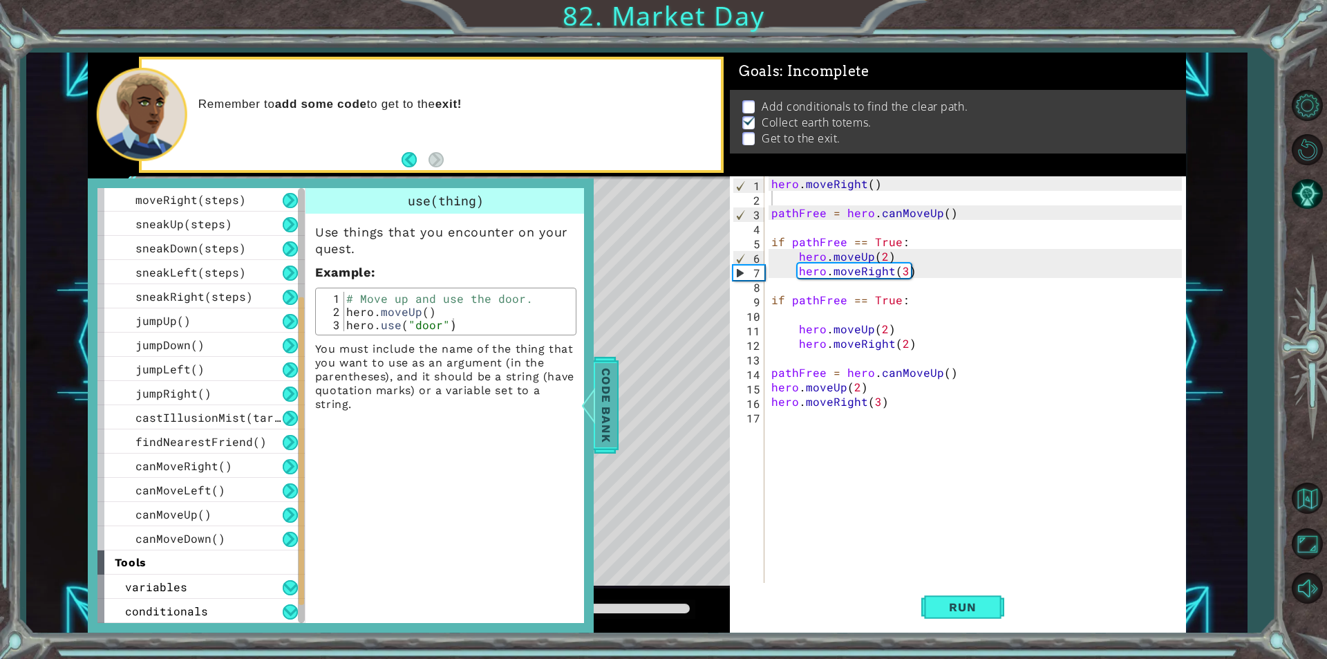
click at [597, 418] on span "Code Bank" at bounding box center [606, 405] width 22 height 84
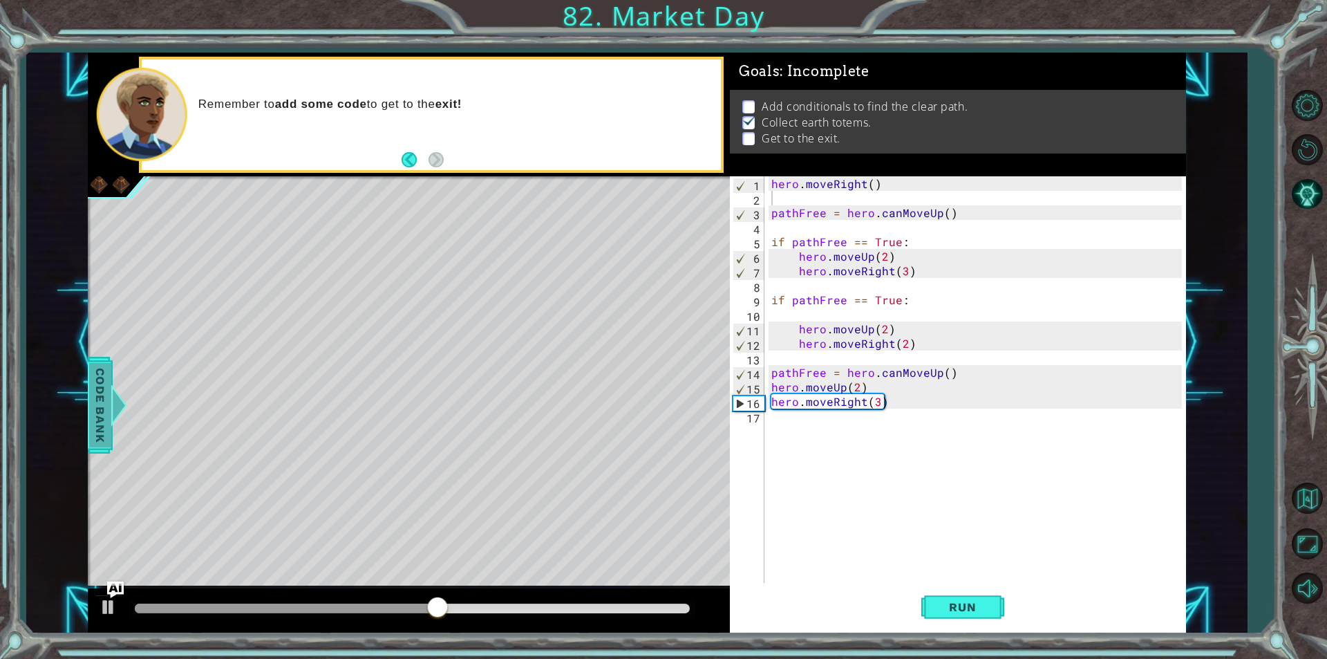
click at [98, 398] on span "Code Bank" at bounding box center [100, 405] width 22 height 84
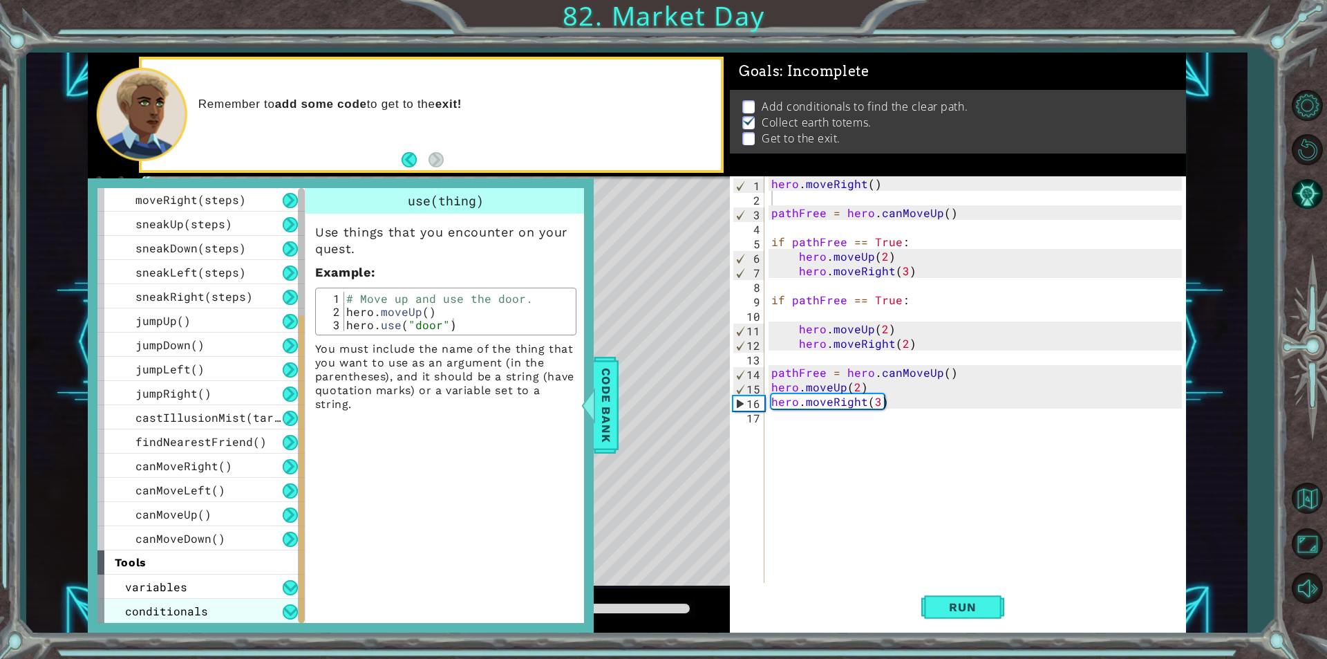
click at [181, 621] on div "conditionals" at bounding box center [200, 611] width 207 height 24
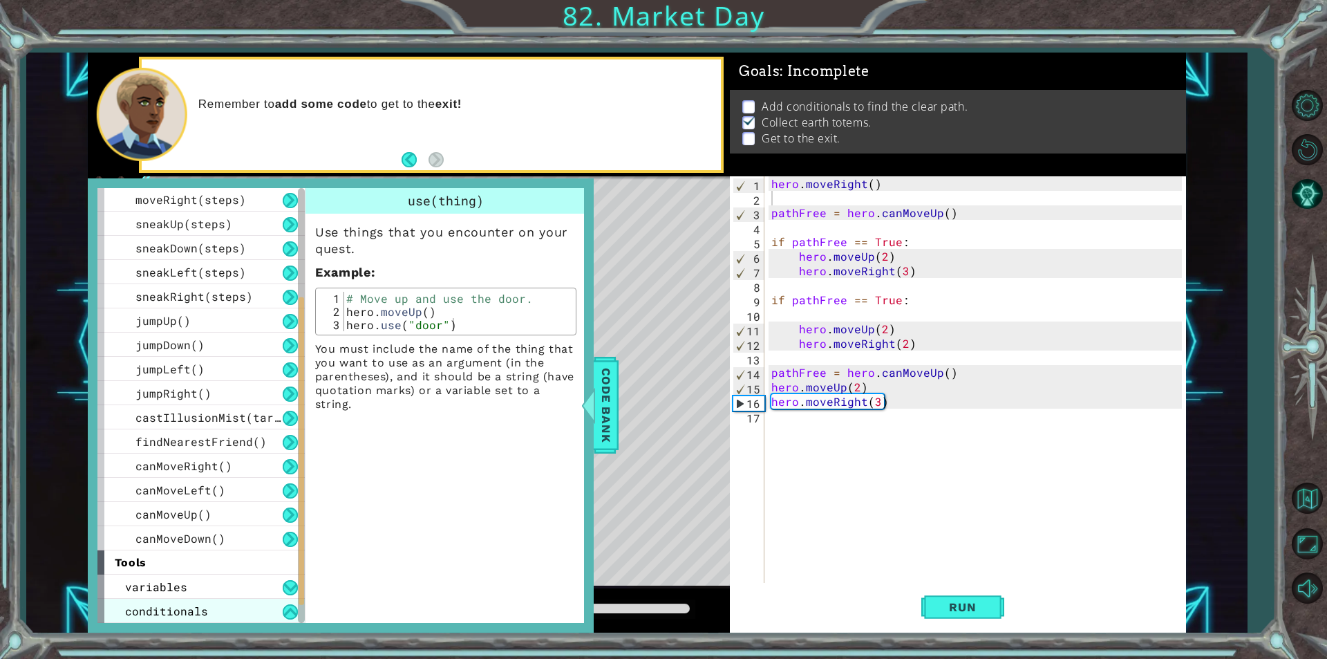
click at [181, 621] on div "conditionals" at bounding box center [200, 611] width 207 height 24
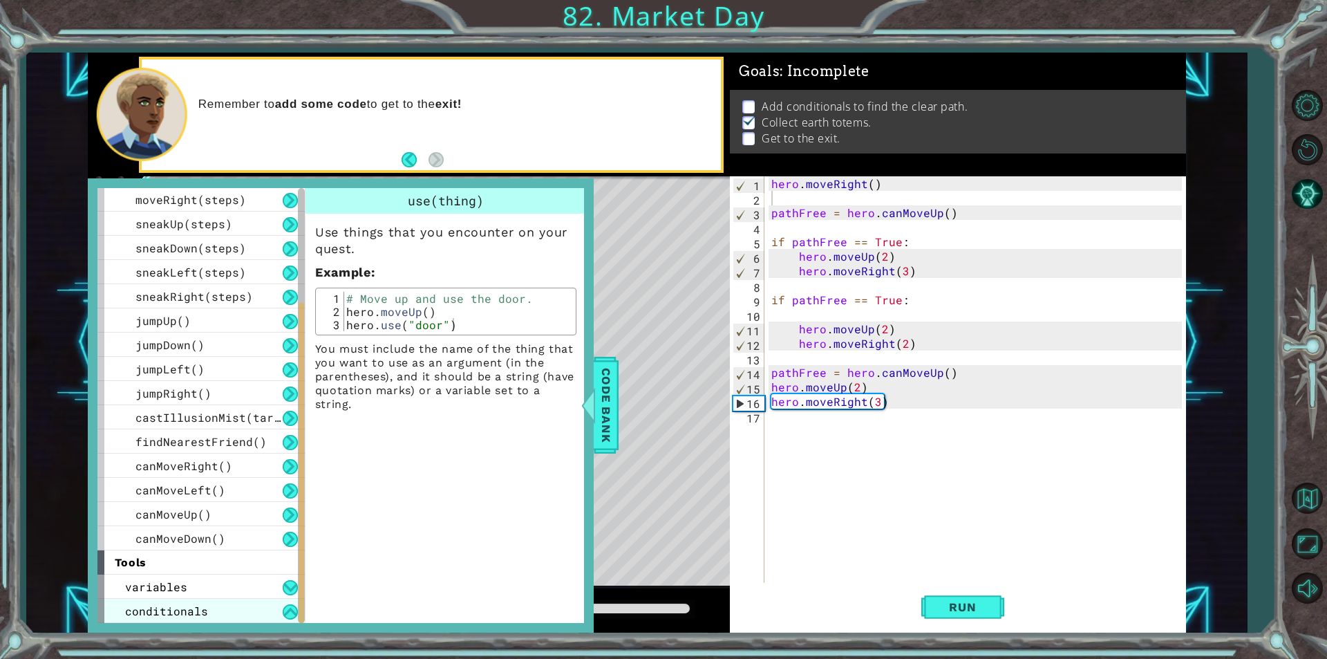
click at [181, 621] on div "conditionals" at bounding box center [200, 611] width 207 height 24
click at [823, 329] on div "hero . moveRight ( ) pathFree = hero . canMoveUp ( ) if pathFree == True : hero…" at bounding box center [979, 394] width 420 height 436
click at [810, 365] on div "hero . moveRight ( ) pathFree = hero . canMoveUp ( ) if pathFree == True : hero…" at bounding box center [979, 394] width 420 height 436
click at [818, 349] on div "hero . moveRight ( ) pathFree = hero . canMoveUp ( ) if pathFree == True : hero…" at bounding box center [979, 394] width 420 height 436
type textarea "hero.moveRight(2)"
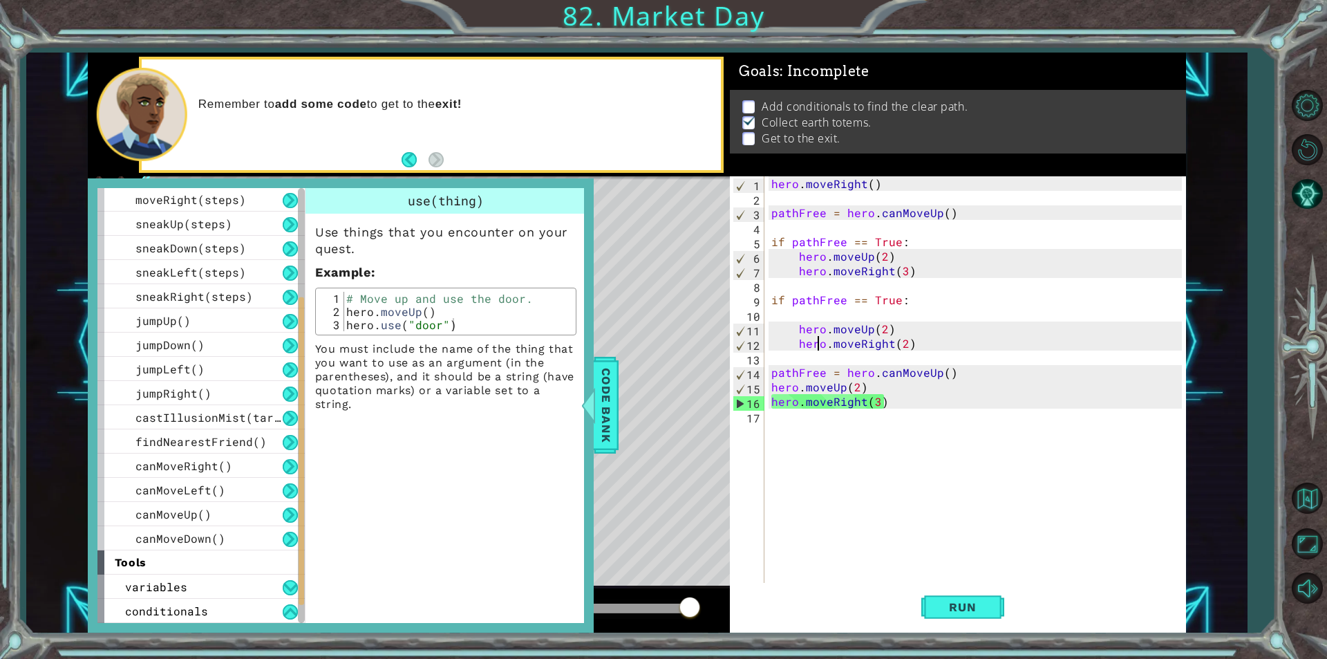
click at [816, 355] on div "hero . moveRight ( ) pathFree = hero . canMoveUp ( ) if pathFree == True : hero…" at bounding box center [979, 394] width 420 height 436
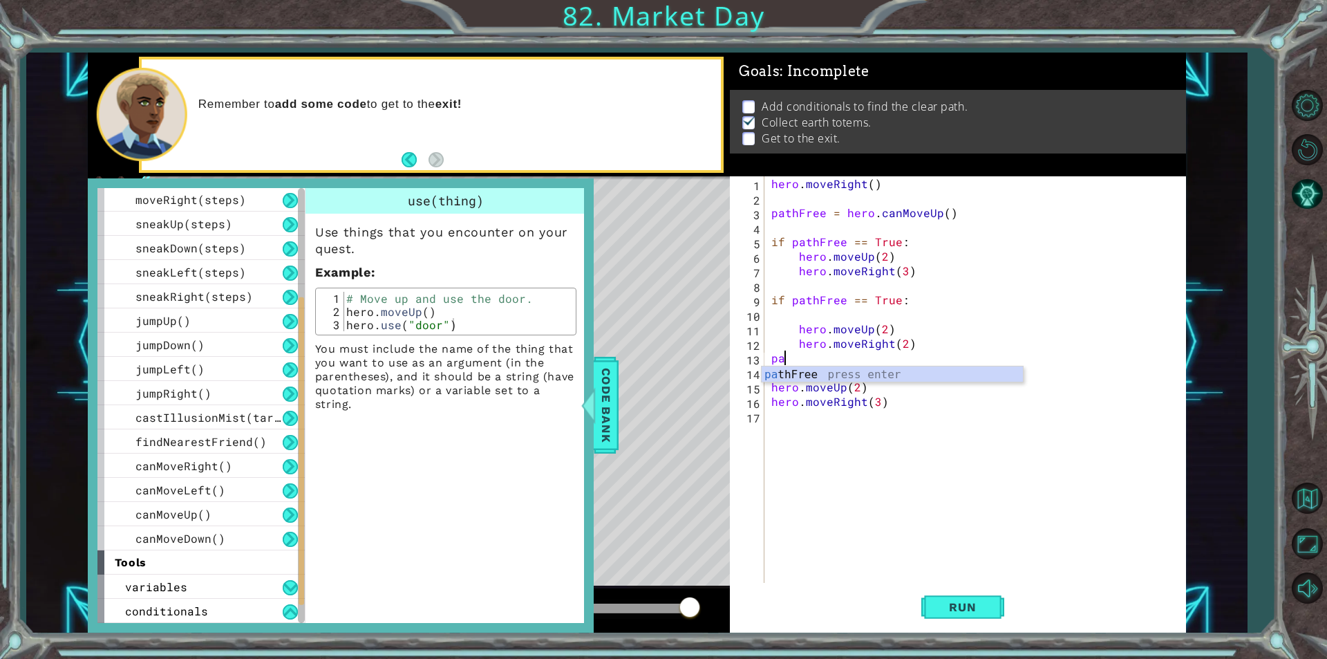
type textarea "p"
click at [957, 612] on span "Run" at bounding box center [962, 607] width 55 height 14
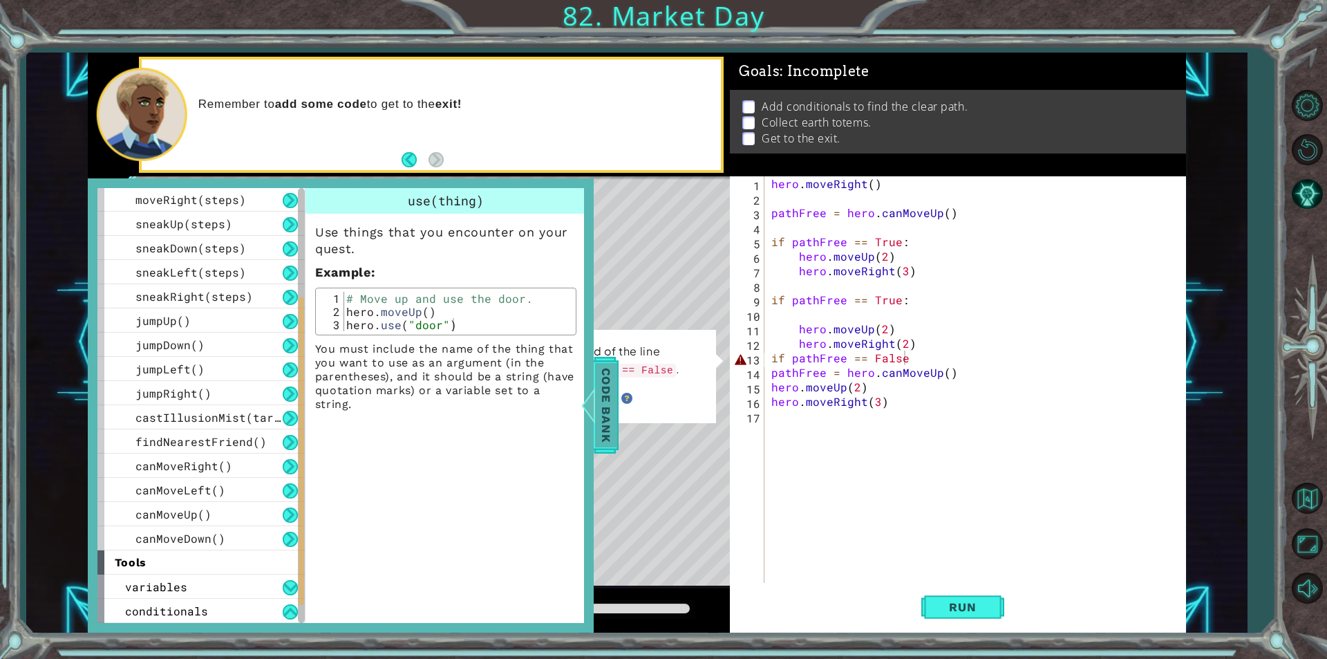
click at [608, 397] on span "Code Bank" at bounding box center [606, 405] width 22 height 84
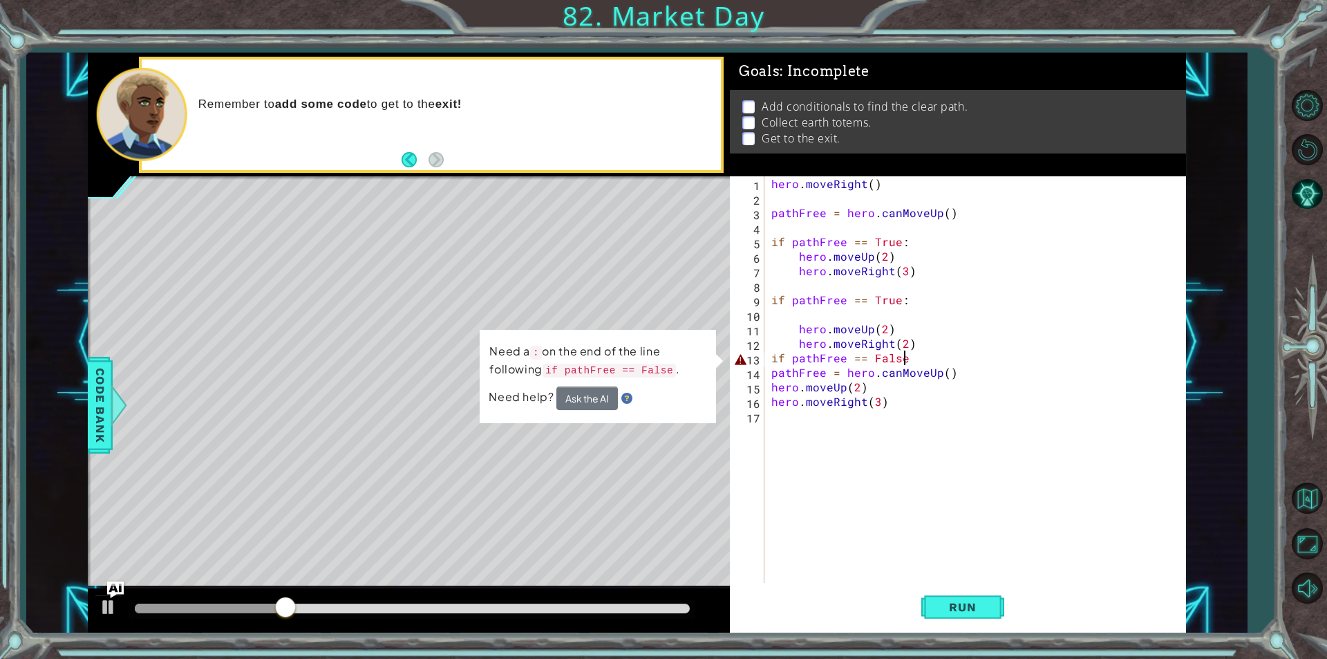
click at [916, 360] on div "hero . moveRight ( ) pathFree = hero . canMoveUp ( ) if pathFree == True : hero…" at bounding box center [979, 394] width 420 height 436
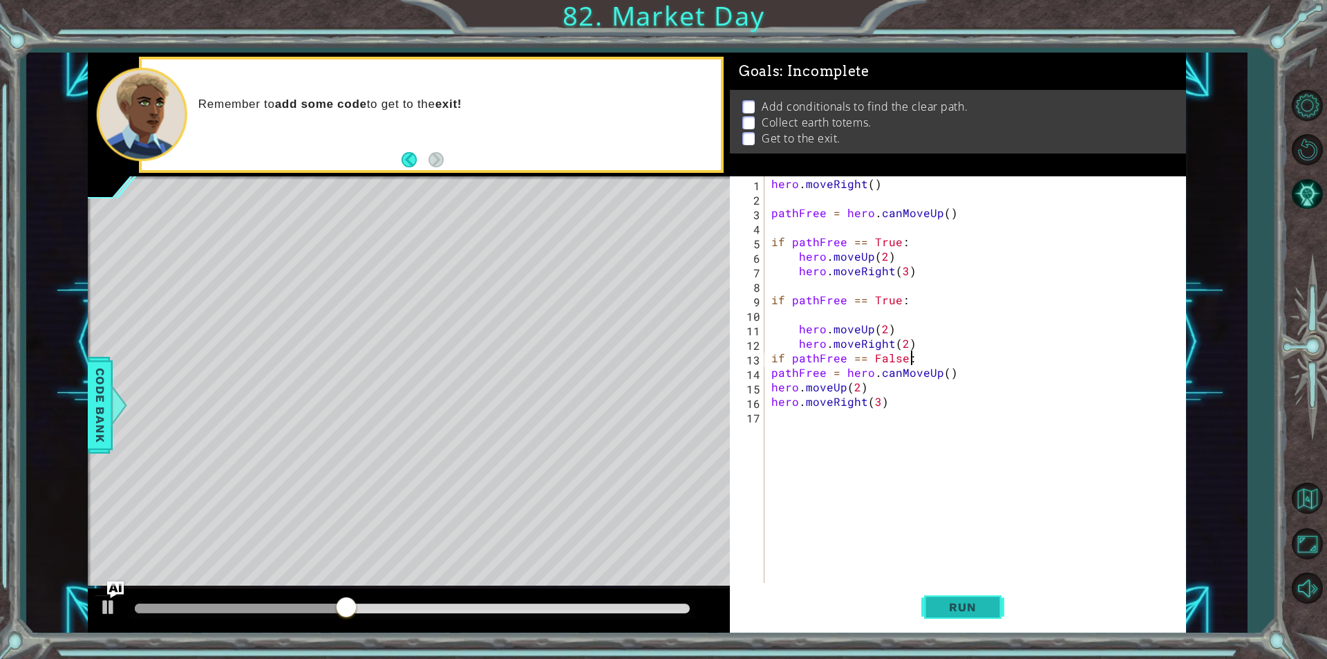
click at [956, 608] on span "Run" at bounding box center [962, 607] width 55 height 14
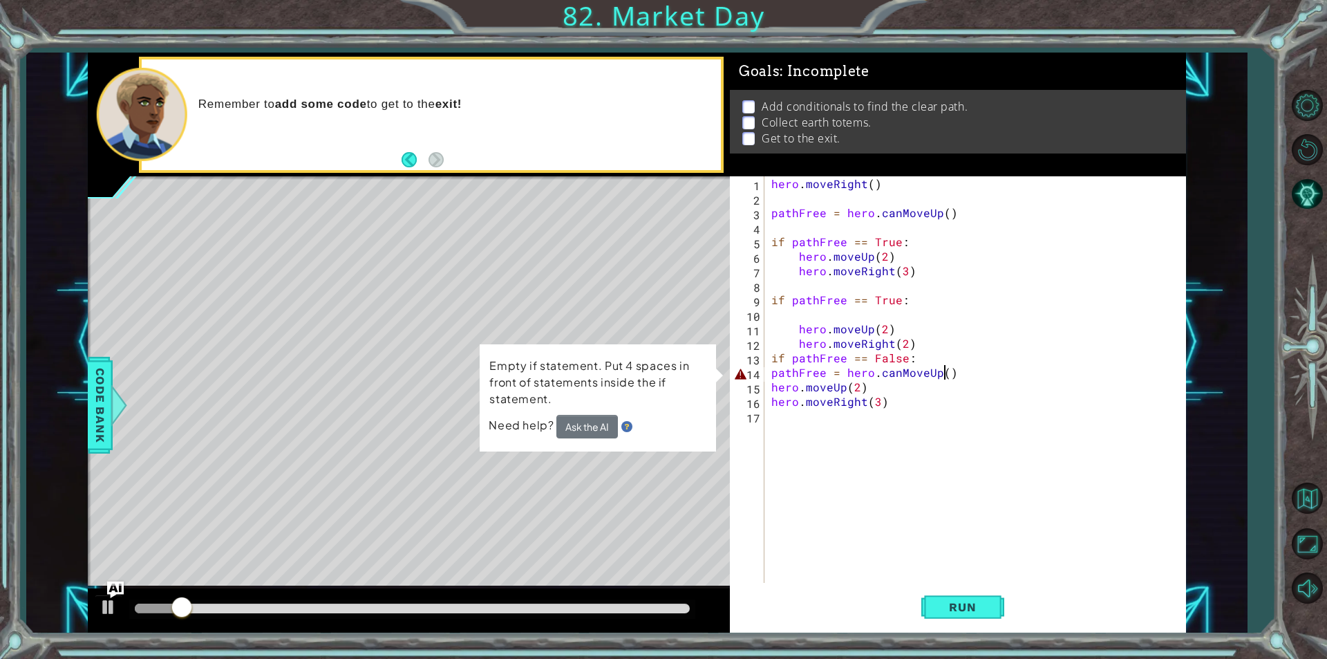
click at [945, 373] on div "hero . moveRight ( ) pathFree = hero . canMoveUp ( ) if pathFree == True : hero…" at bounding box center [979, 394] width 420 height 436
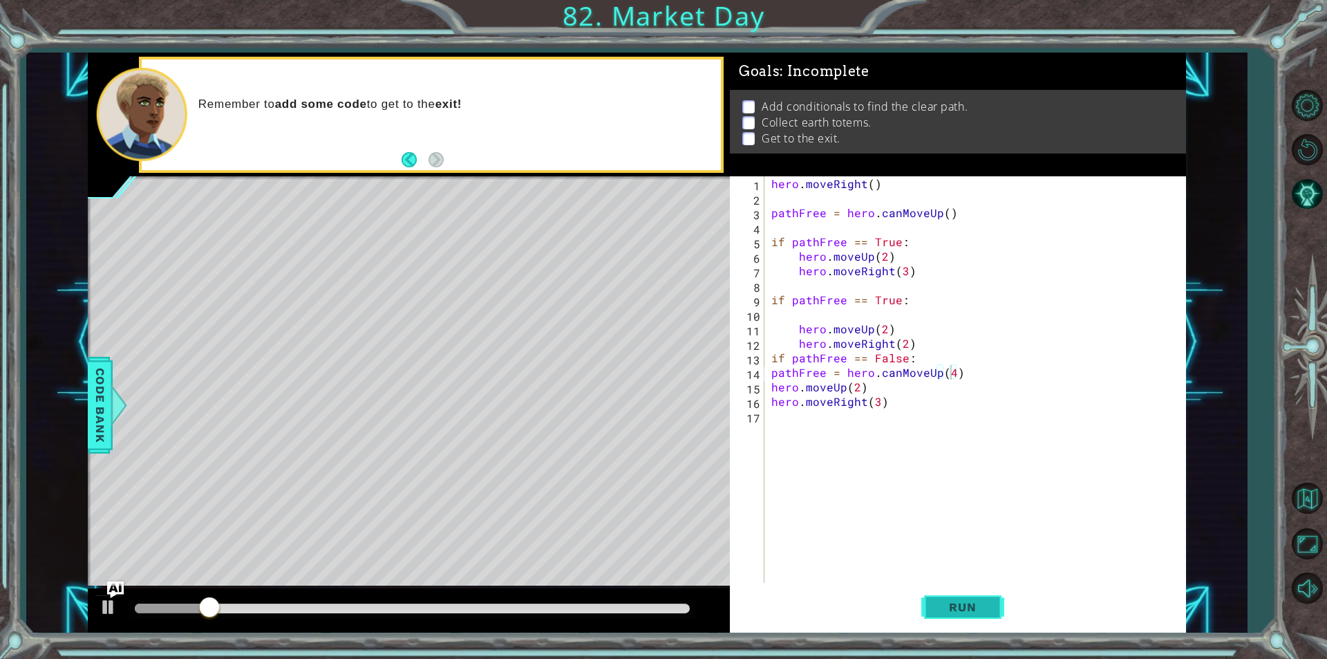
click at [955, 600] on span "Run" at bounding box center [962, 607] width 55 height 14
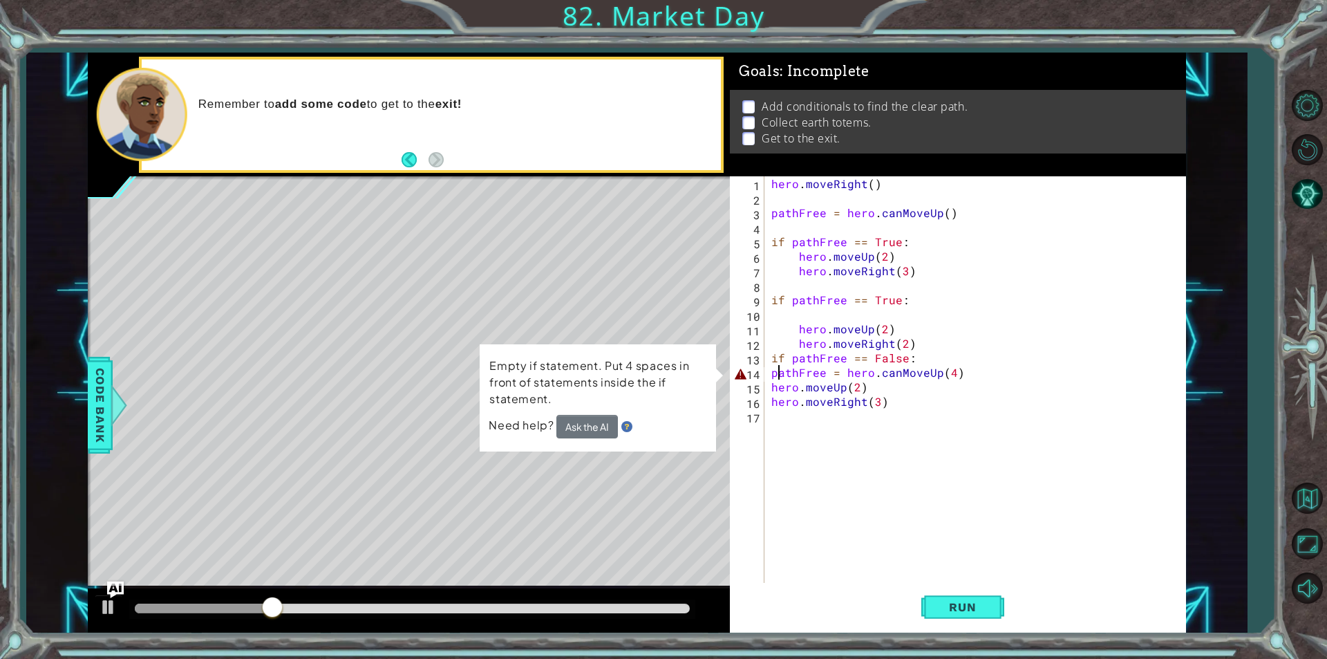
scroll to position [0, 8]
click at [950, 373] on div "hero . moveRight ( ) pathFree = hero . canMoveUp ( ) if pathFree == True : hero…" at bounding box center [979, 394] width 420 height 436
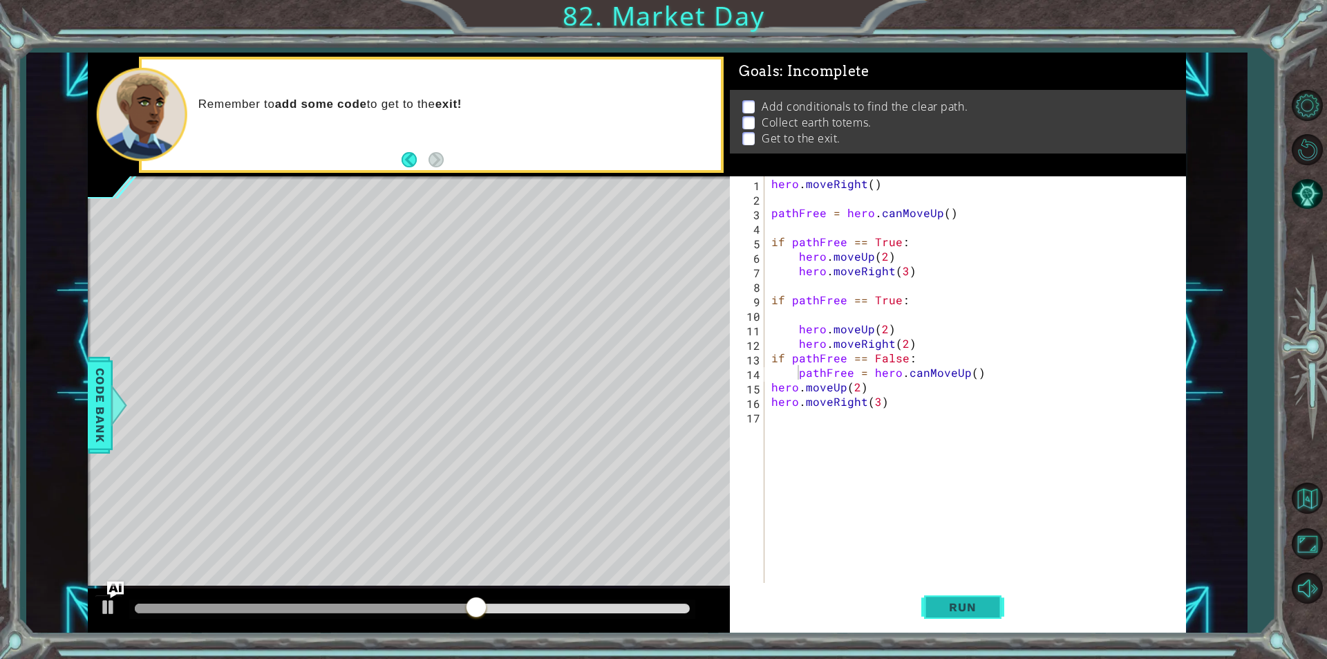
click at [946, 604] on span "Run" at bounding box center [962, 607] width 55 height 14
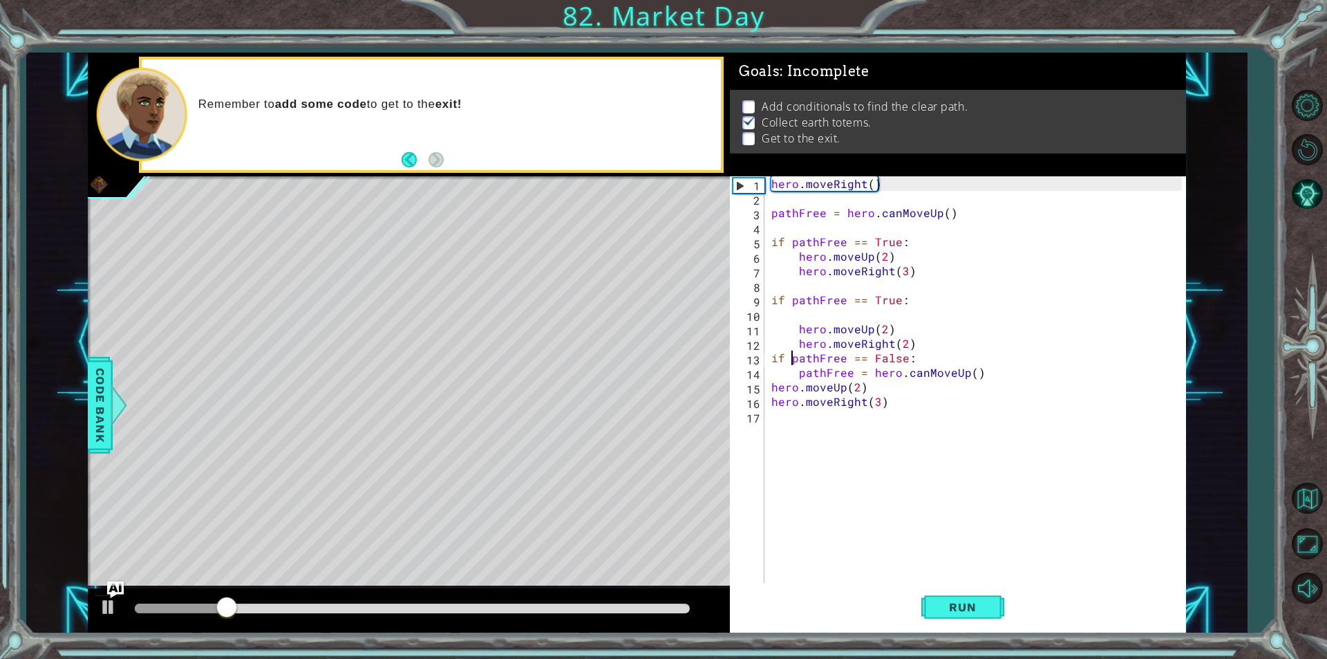
click at [792, 360] on div "hero . moveRight ( ) pathFree = hero . canMoveUp ( ) if pathFree == True : hero…" at bounding box center [979, 394] width 420 height 436
click at [769, 383] on div "hero . moveRight ( ) pathFree = hero . canMoveUp ( ) if pathFree == True : hero…" at bounding box center [979, 394] width 420 height 436
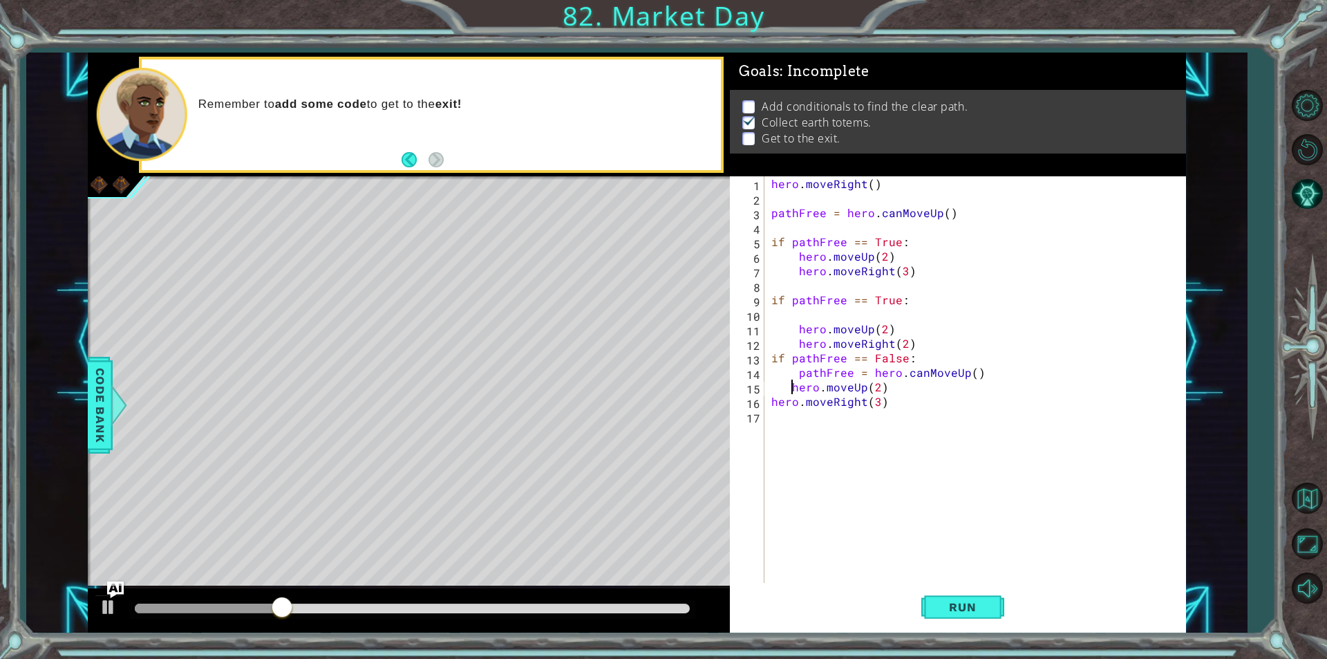
type textarea "hero.moveUp(2)"
click at [769, 411] on div "hero . moveRight ( ) pathFree = hero . canMoveUp ( ) if pathFree == True : hero…" at bounding box center [975, 379] width 413 height 407
click at [767, 401] on div "1 2 3 4 5 6 7 8 9 10 11 12 13 14 15 16 17 hero . moveRight ( ) pathFree = hero …" at bounding box center [956, 379] width 452 height 407
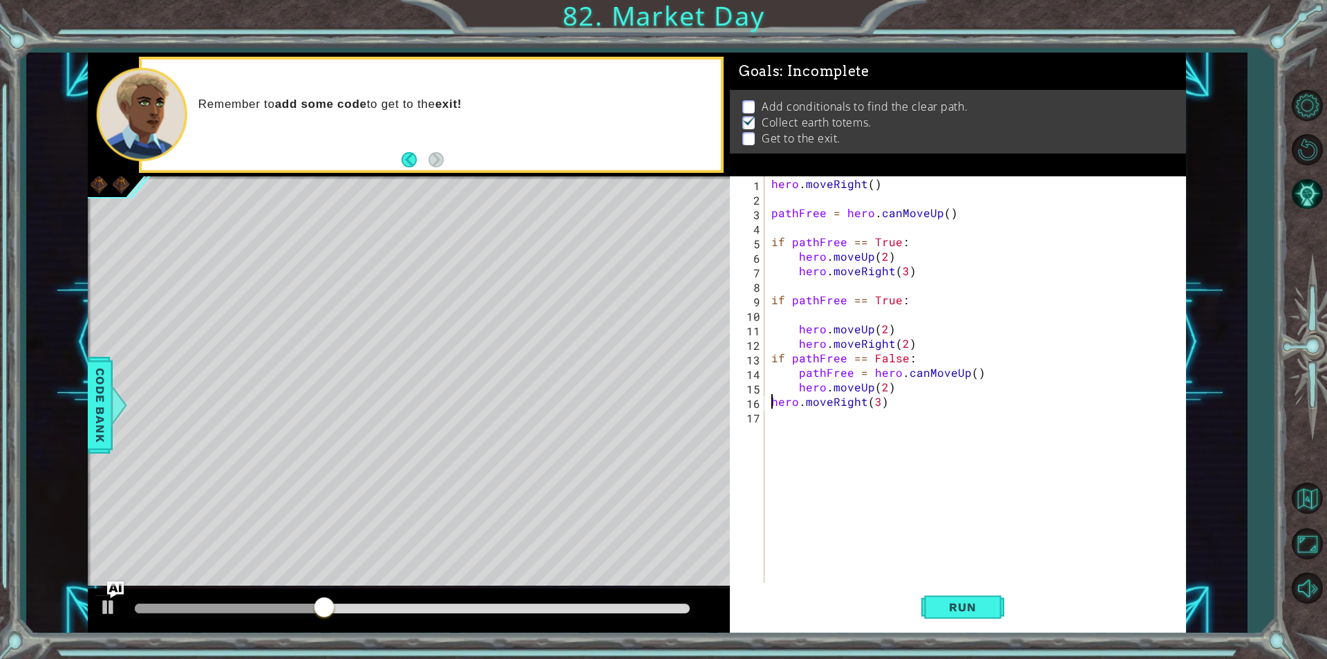
click at [769, 397] on div "hero . moveRight ( ) pathFree = hero . canMoveUp ( ) if pathFree == True : hero…" at bounding box center [979, 394] width 420 height 436
type textarea "hero.moveRight(3)"
click at [981, 607] on span "Run" at bounding box center [962, 607] width 55 height 14
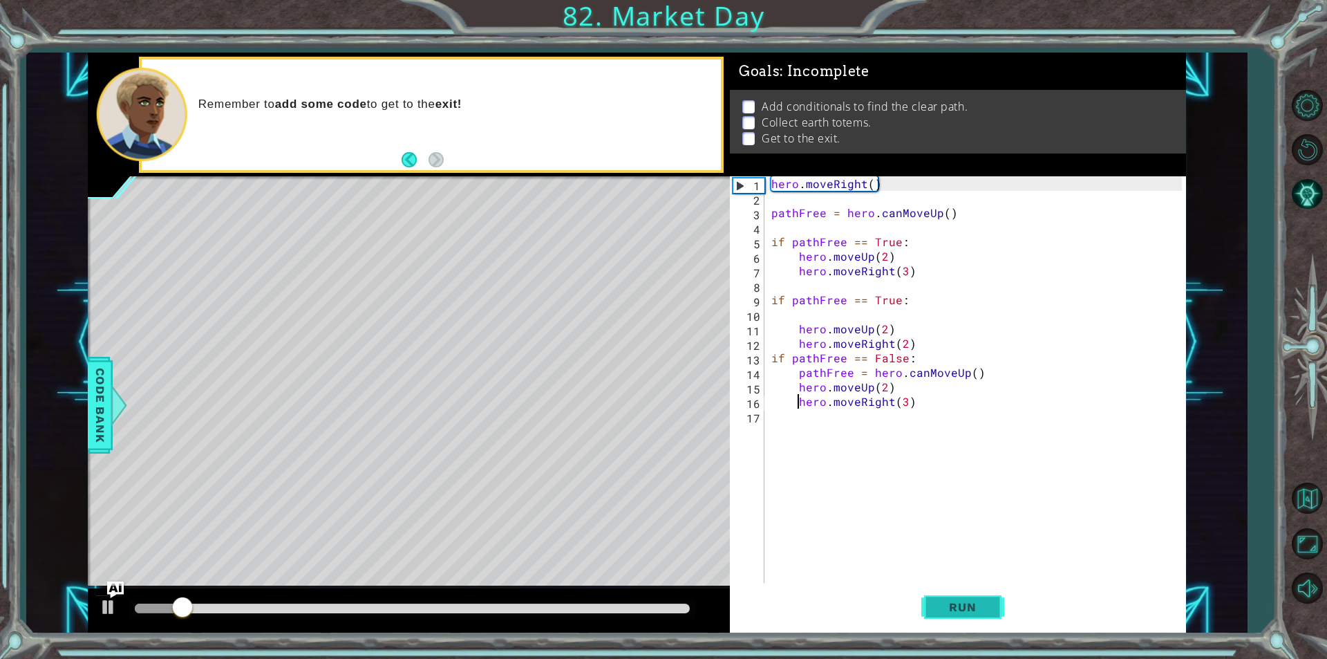
click at [927, 621] on button "Run" at bounding box center [963, 607] width 83 height 46
click at [934, 618] on button "Run" at bounding box center [963, 607] width 83 height 46
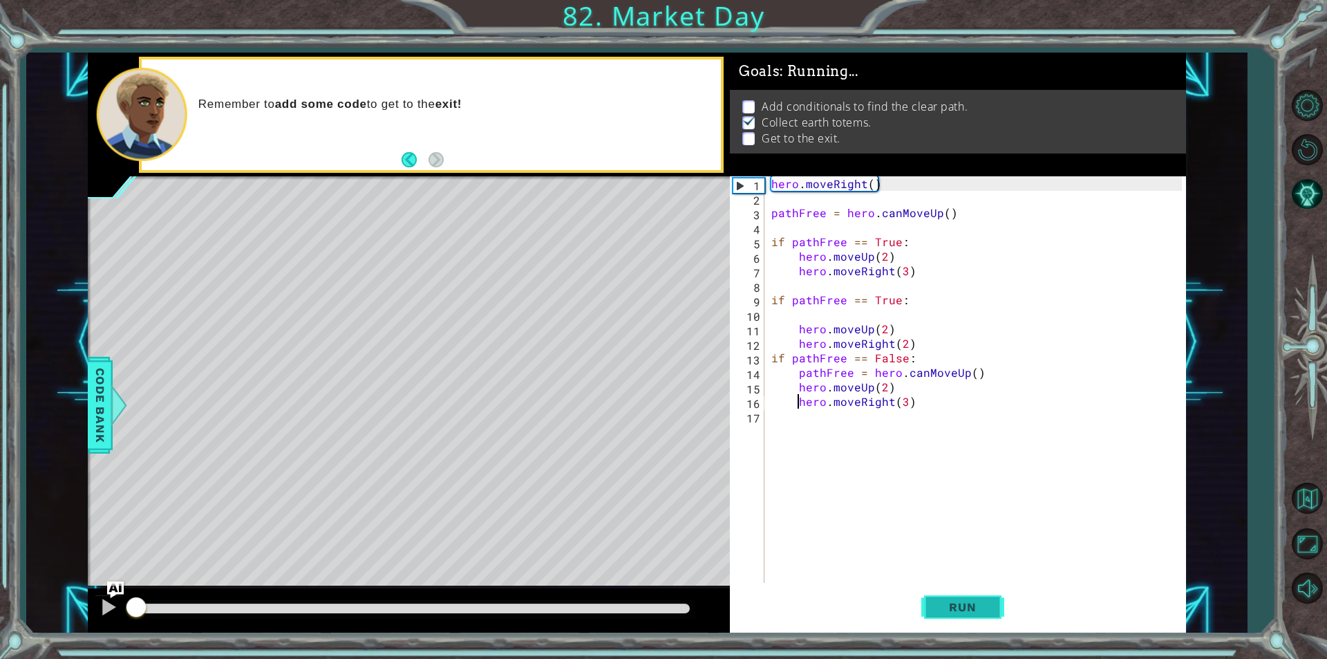
click at [934, 618] on button "Run" at bounding box center [963, 607] width 83 height 46
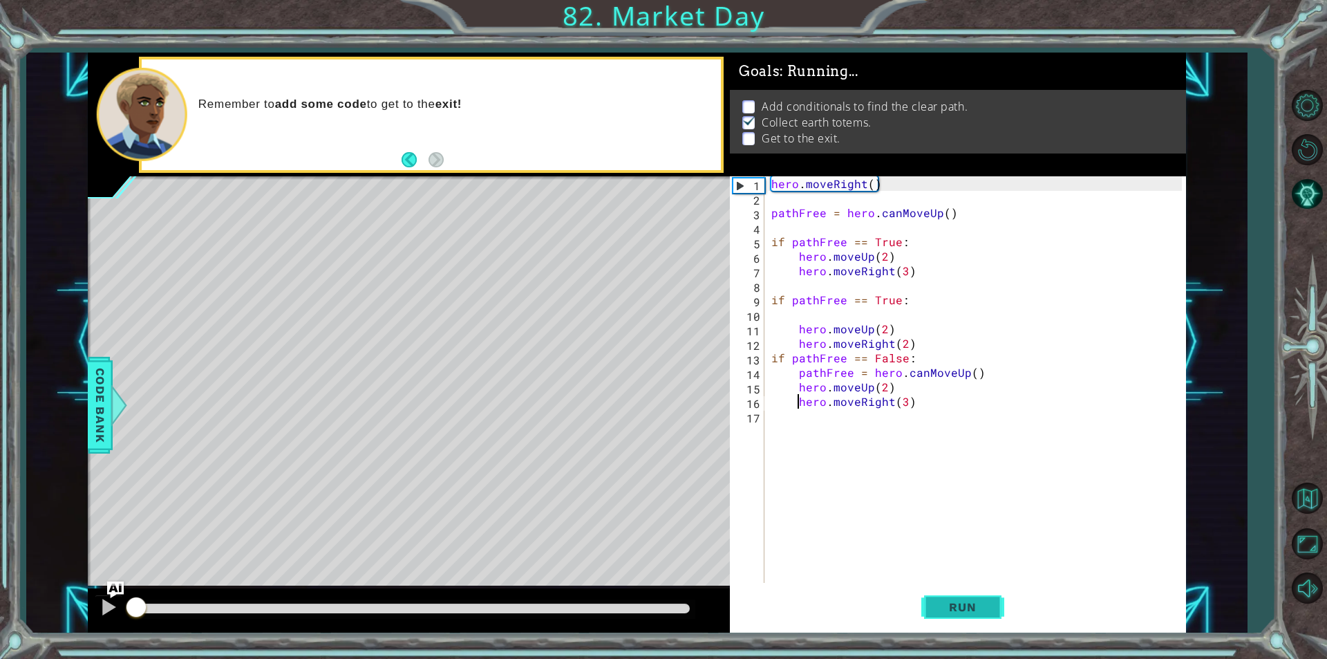
click at [934, 618] on button "Run" at bounding box center [963, 607] width 83 height 46
click at [897, 308] on div "hero . moveRight ( ) pathFree = hero . canMoveUp ( ) if pathFree == True : hero…" at bounding box center [979, 394] width 420 height 436
drag, startPoint x: 900, startPoint y: 294, endPoint x: 897, endPoint y: 306, distance: 12.7
click at [899, 299] on div "hero . moveRight ( ) pathFree = hero . canMoveUp ( ) if pathFree == True : hero…" at bounding box center [979, 394] width 420 height 436
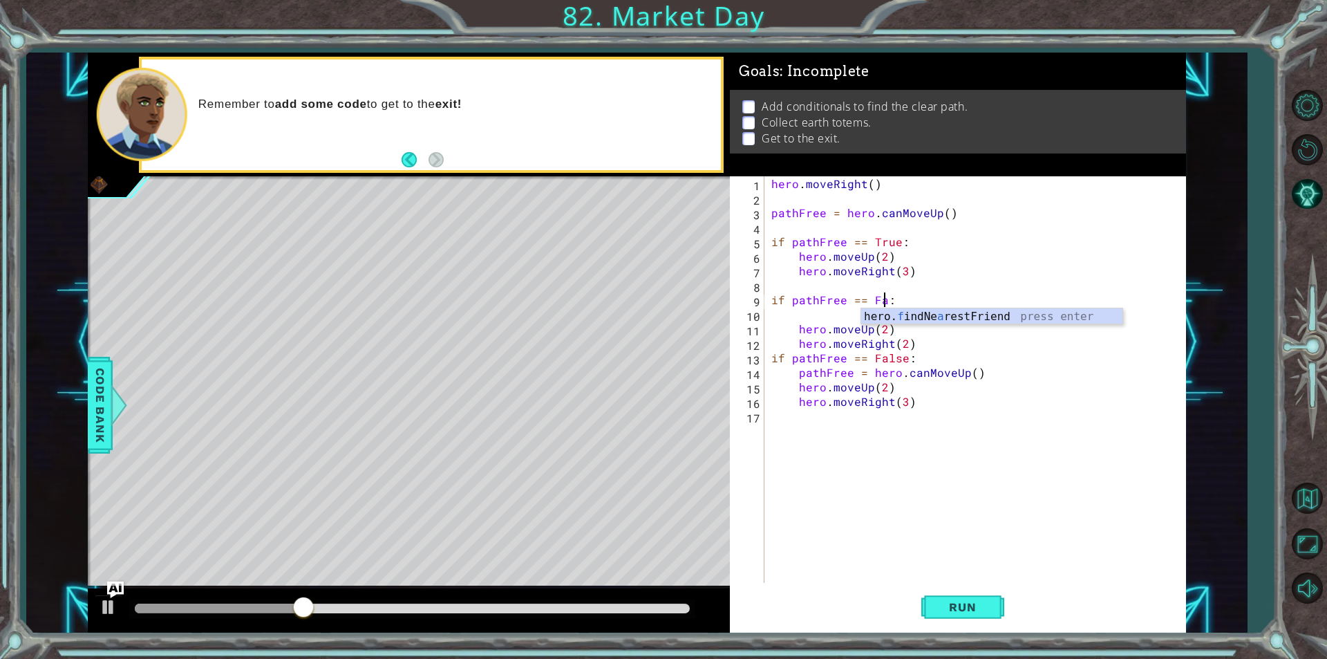
scroll to position [0, 8]
click at [985, 600] on span "Run" at bounding box center [962, 607] width 55 height 14
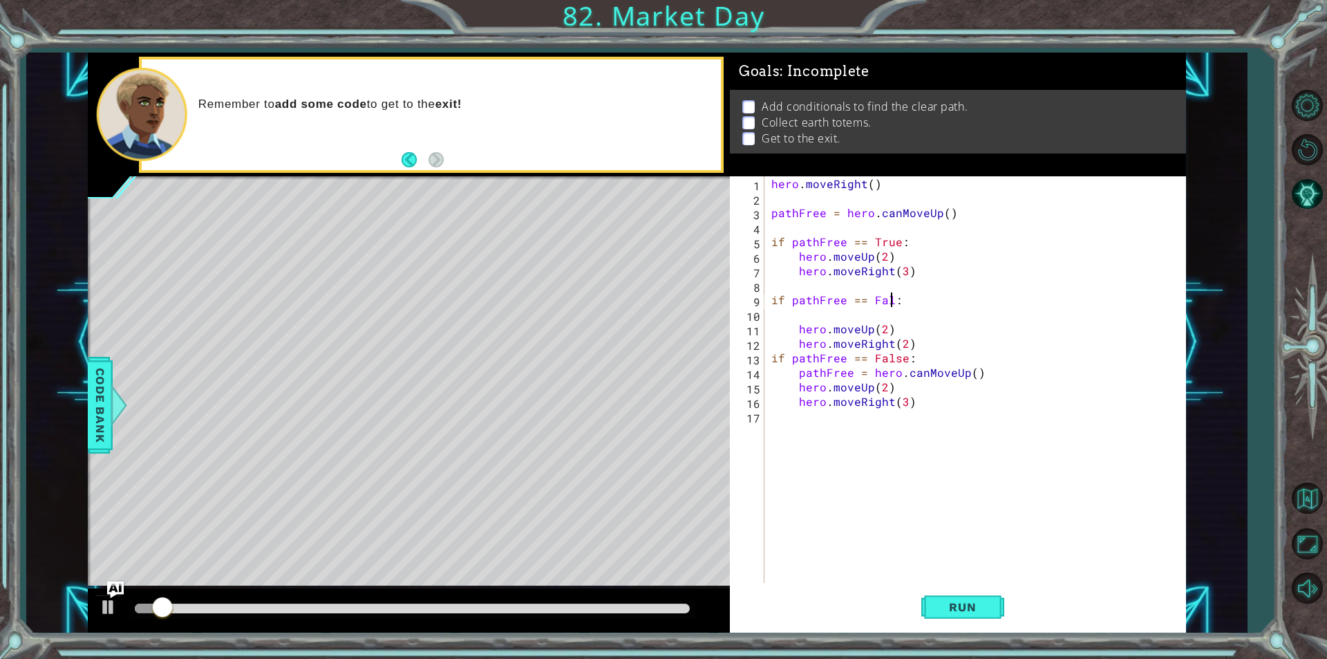
scroll to position [0, 7]
type textarea "if pathFree == Fa:"
